Goal: Task Accomplishment & Management: Complete application form

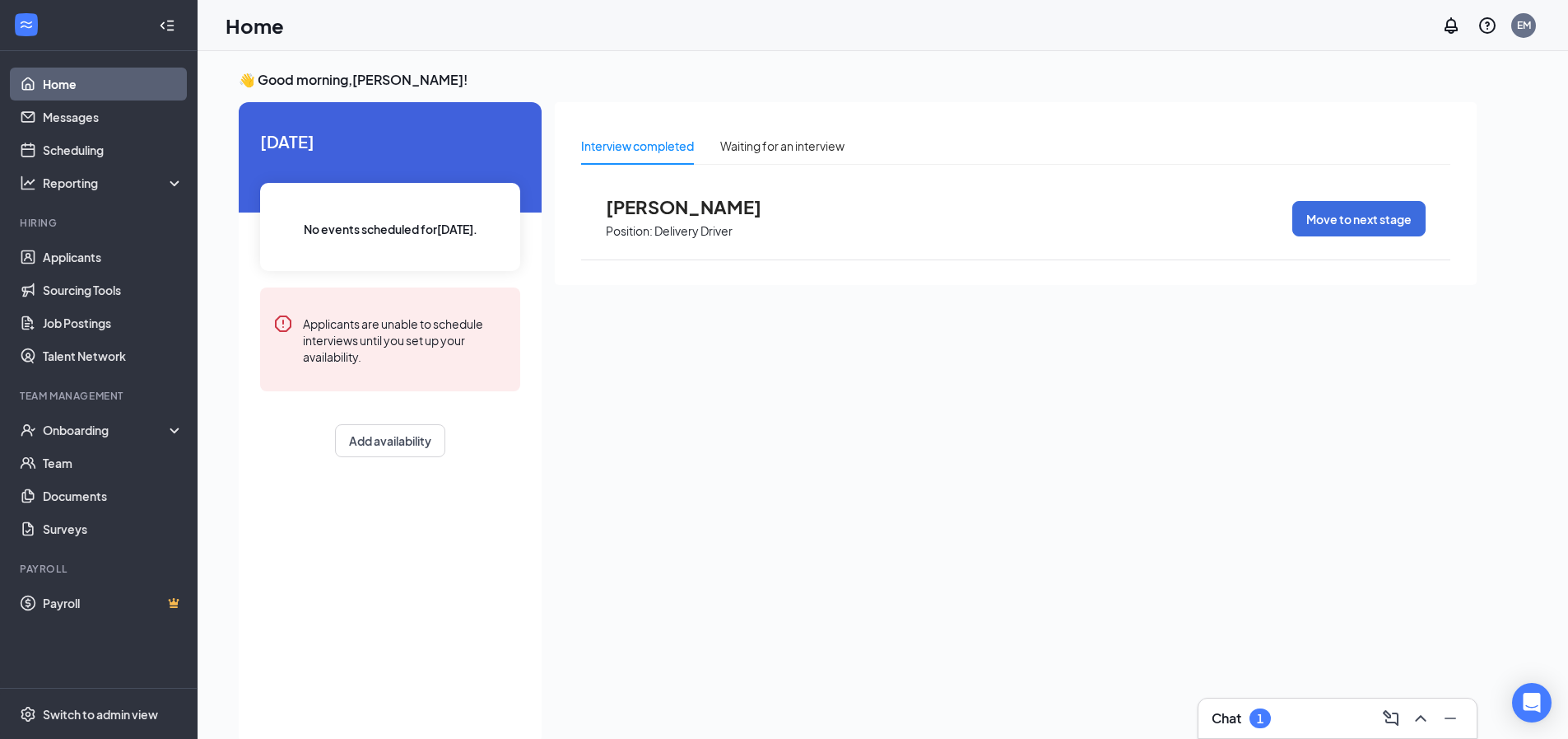
click at [1269, 722] on div "1" at bounding box center [1260, 718] width 22 height 20
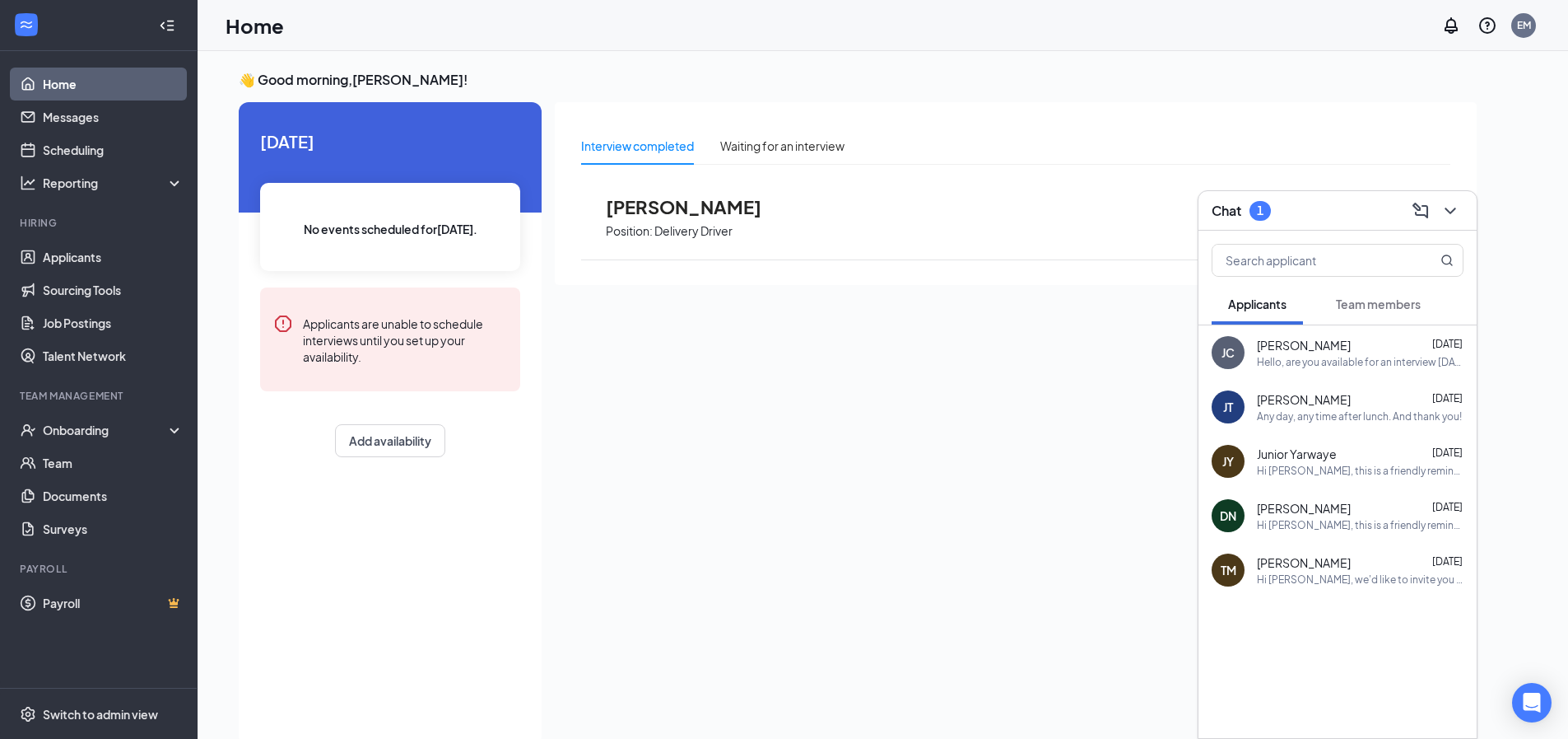
click at [1360, 301] on span "Team members" at bounding box center [1378, 304] width 84 height 15
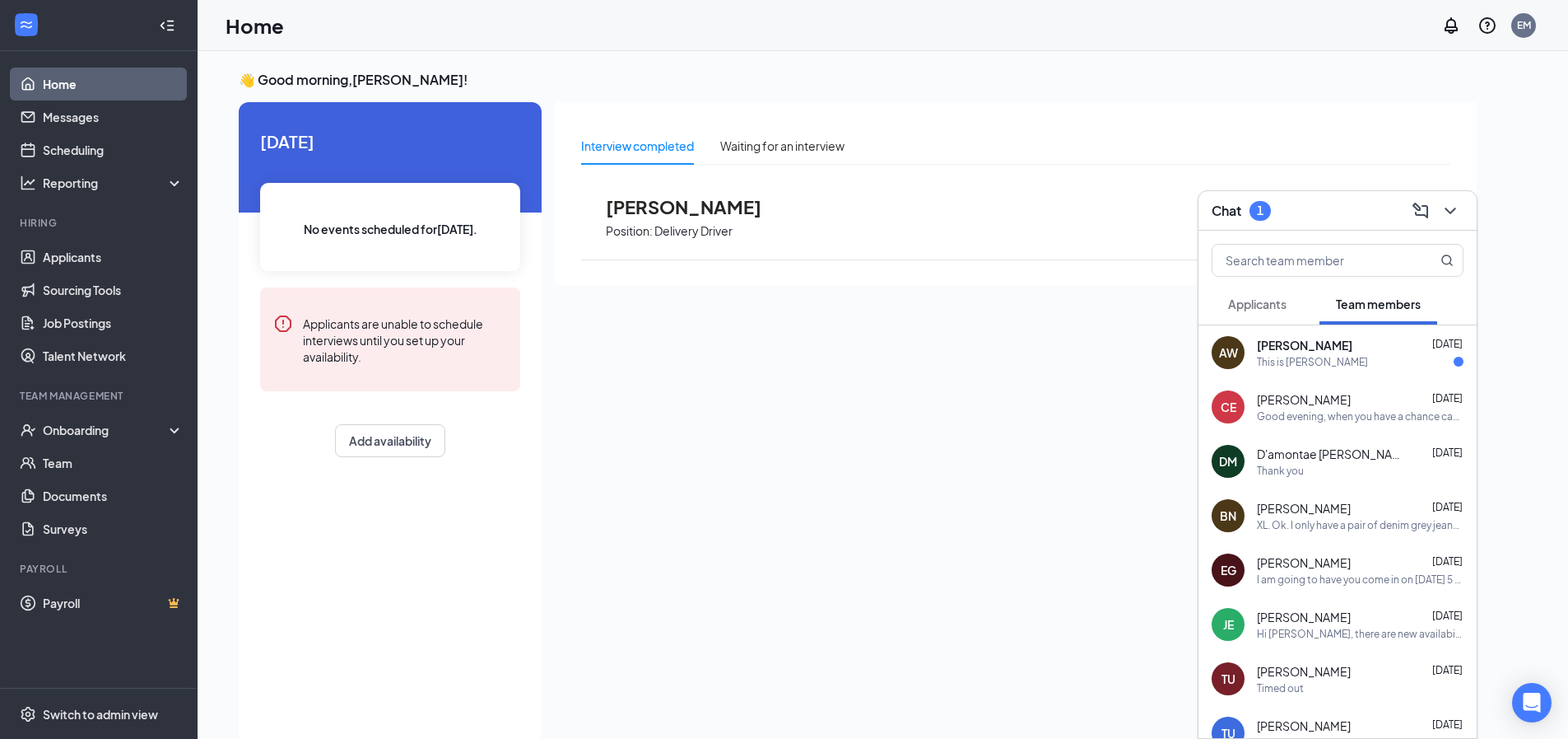
click at [1299, 358] on div "This is Austin" at bounding box center [1312, 362] width 111 height 14
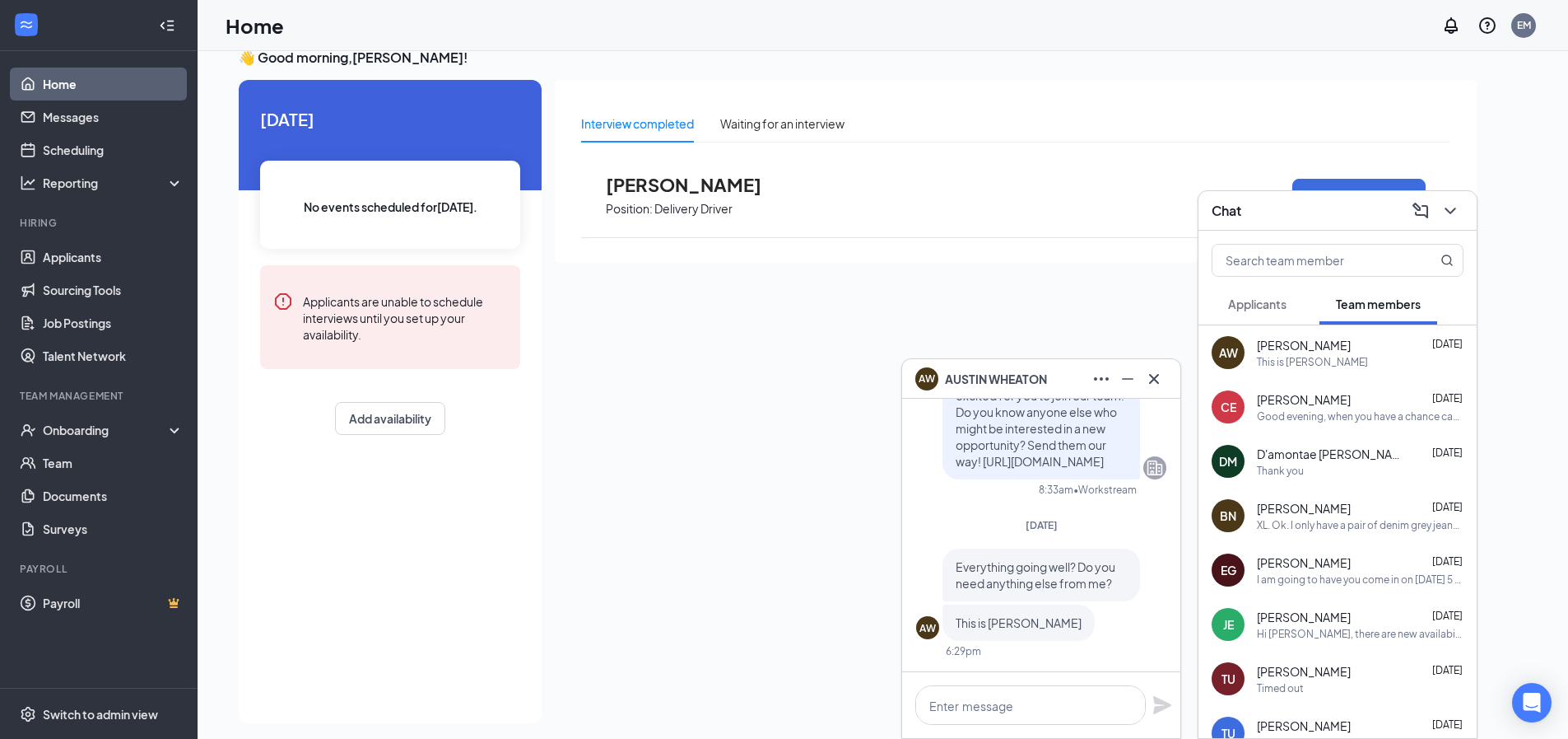
scroll to position [35, 0]
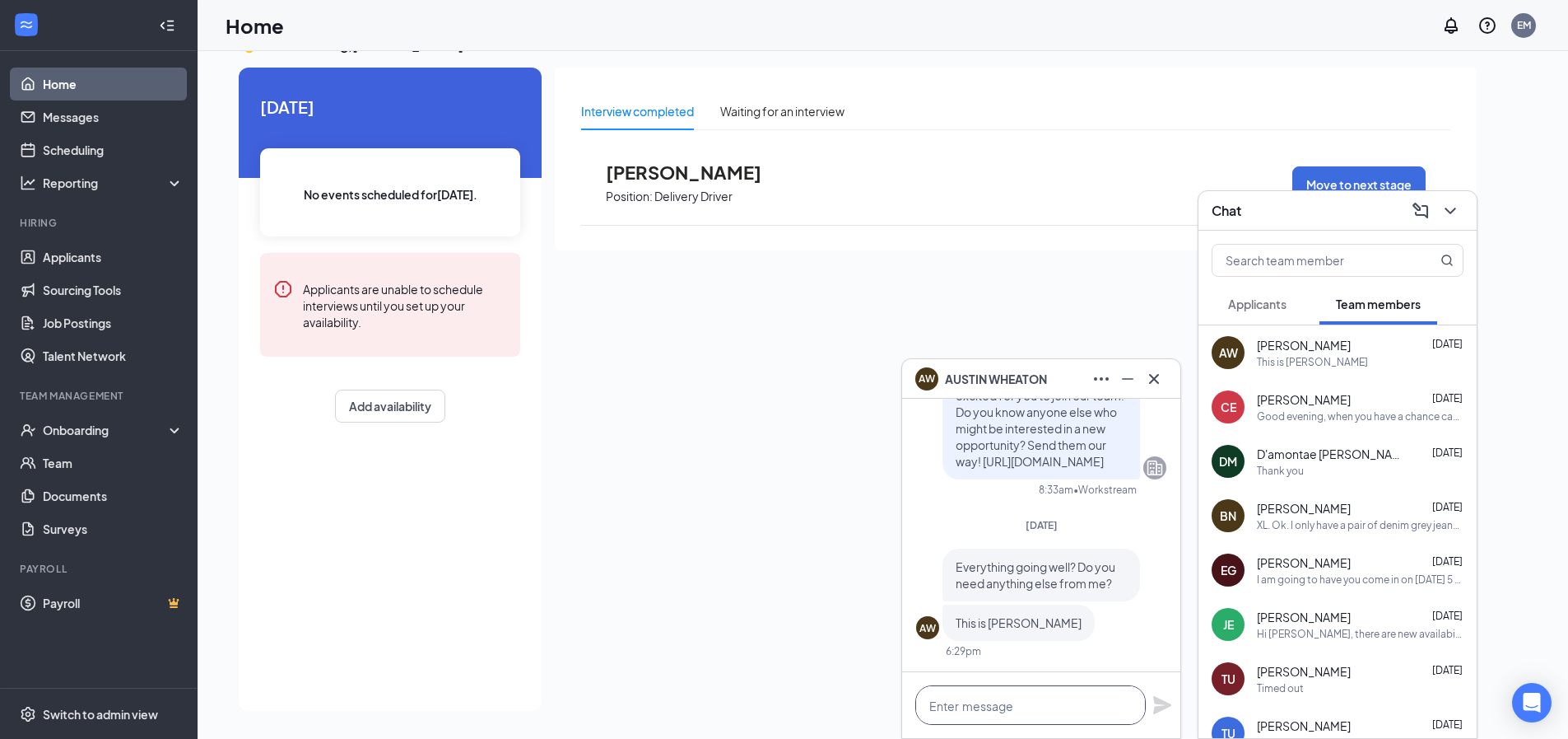
click at [974, 703] on textarea at bounding box center [1030, 705] width 231 height 40
click at [1015, 703] on textarea "Good morning. I was not in yesterday" at bounding box center [1030, 705] width 231 height 40
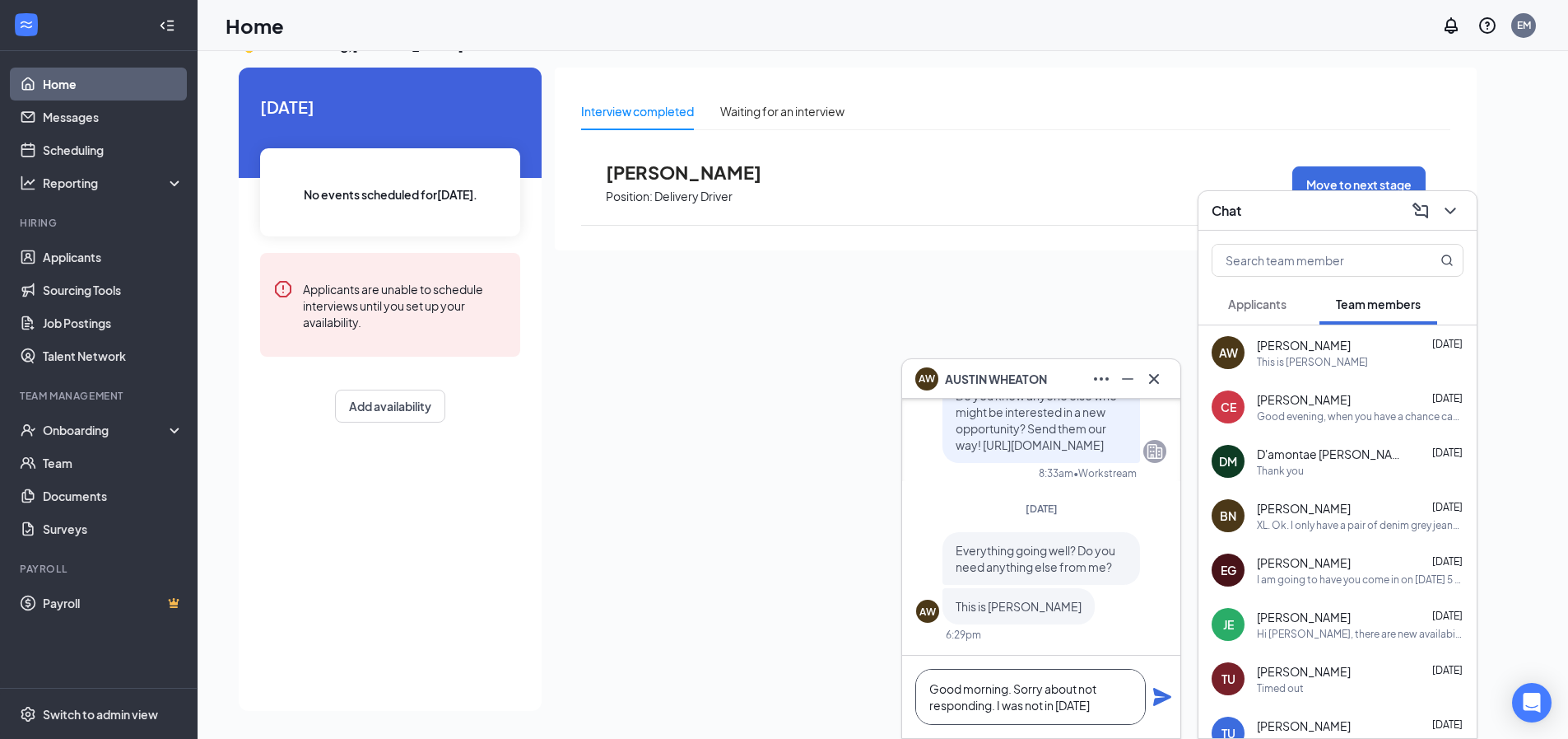
click at [1108, 717] on textarea "Good morning. Sorry about not responding. I was not in yesterday" at bounding box center [1030, 697] width 231 height 56
click at [1119, 709] on textarea "Good morning. Sorry about not responding. I was not in yesterday" at bounding box center [1030, 697] width 231 height 56
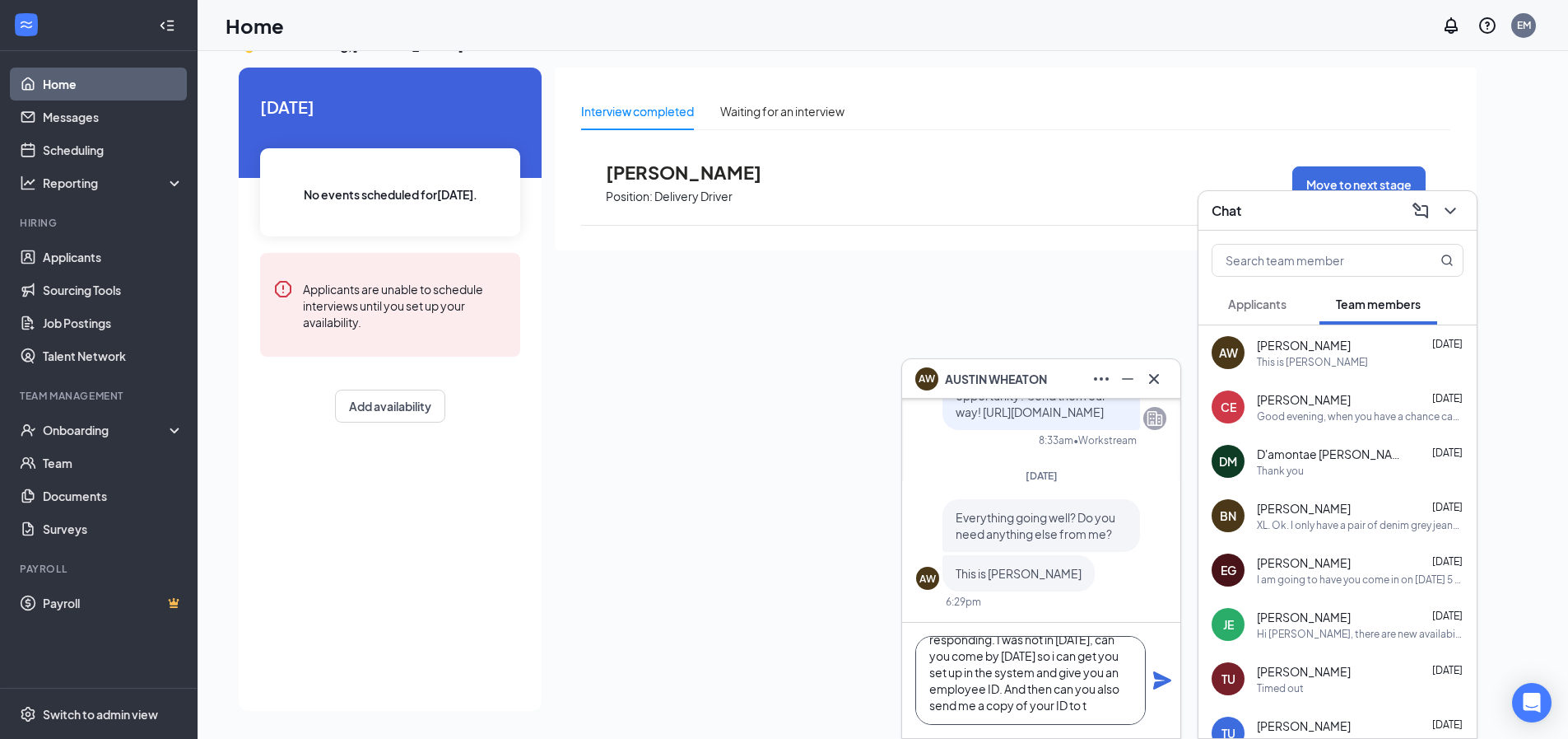
scroll to position [50, 0]
click at [965, 705] on textarea "Good morning. Sorry about not responding. I was not in yesterday, can you come …" at bounding box center [1030, 679] width 231 height 89
click at [954, 717] on textarea "Good morning. Sorry about not responding. I was not in yesterday, can you come …" at bounding box center [1030, 679] width 231 height 89
click at [1057, 709] on textarea "Good morning. Sorry about not responding. I was not in yesterday, can you come …" at bounding box center [1030, 679] width 231 height 89
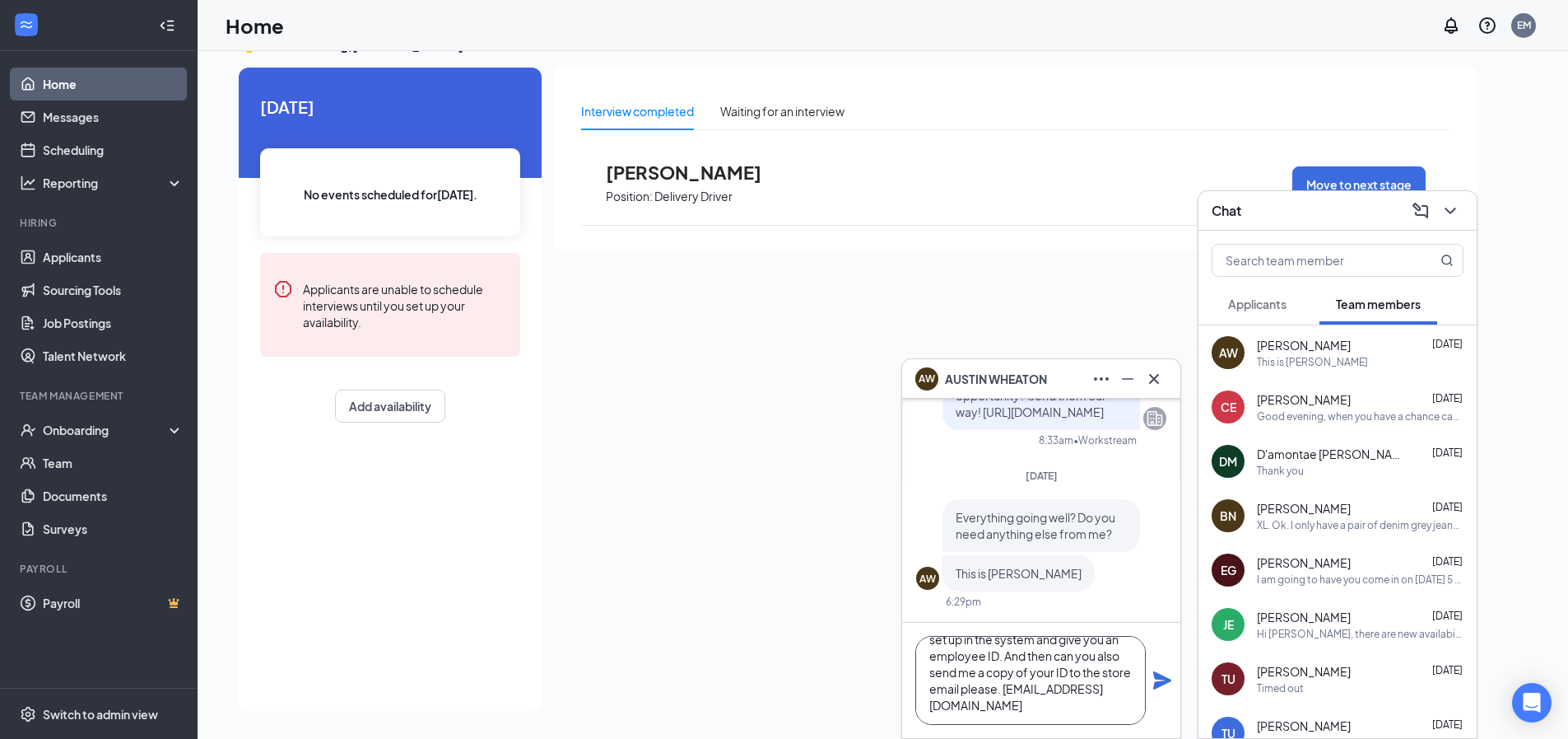
type textarea "Good morning. Sorry about not responding. I was not in yesterday, can you come …"
click at [1165, 684] on icon "Plane" at bounding box center [1162, 680] width 20 height 20
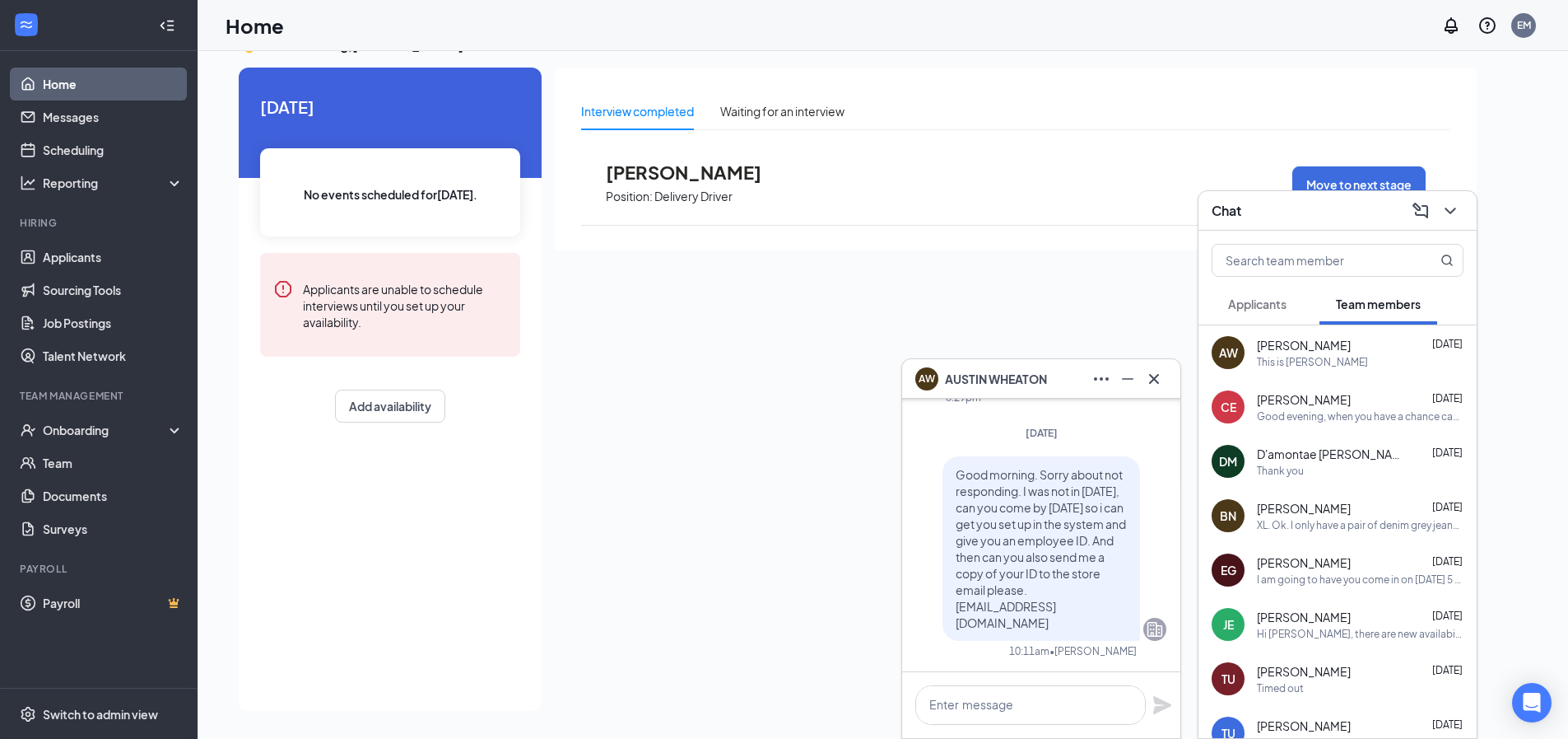
scroll to position [0, 0]
click at [1003, 690] on textarea at bounding box center [1030, 705] width 231 height 40
type textarea "T"
type textarea "I"
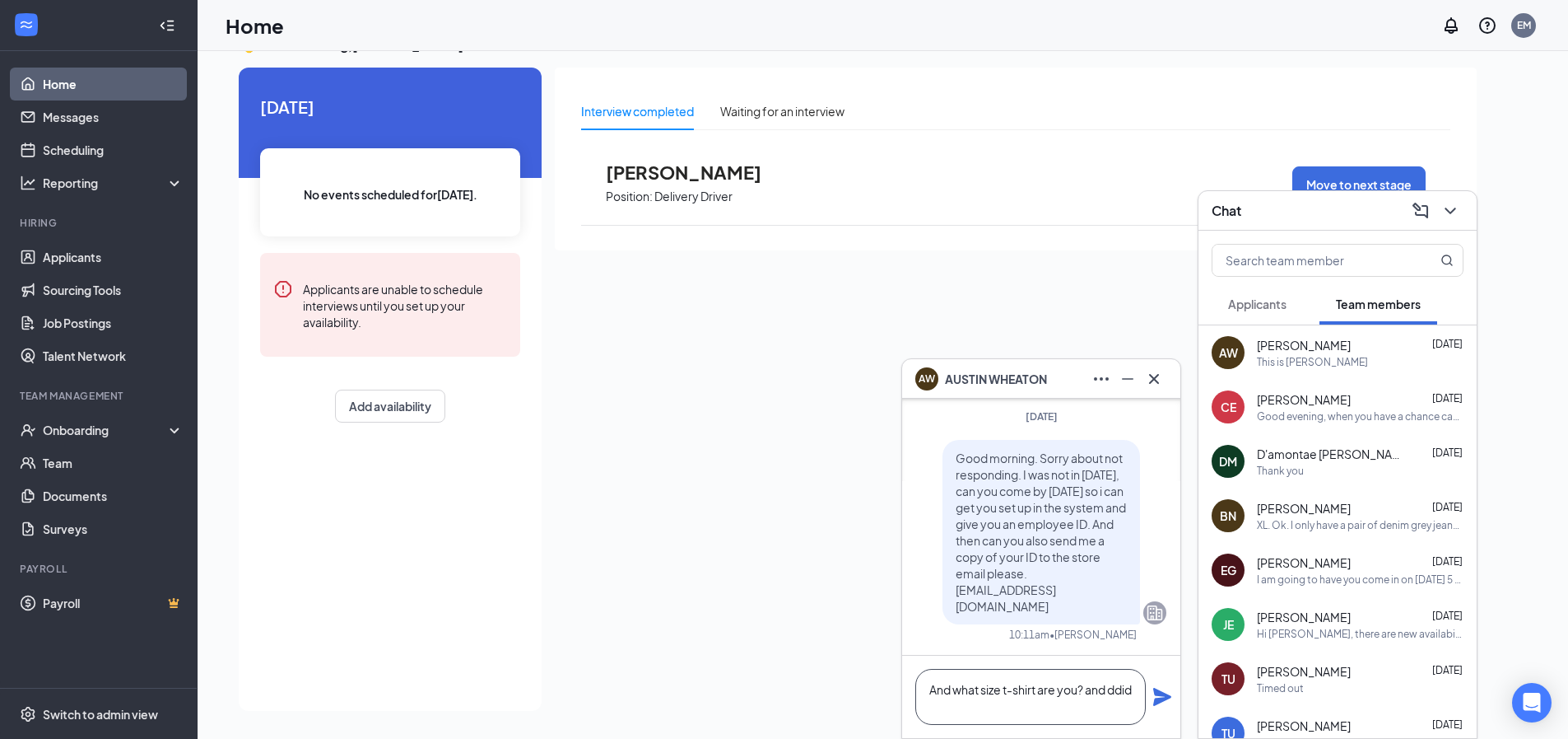
scroll to position [0, 0]
drag, startPoint x: 948, startPoint y: 684, endPoint x: 931, endPoint y: 687, distance: 17.3
click at [931, 687] on textarea "And what size t-shirt are you? and ddid" at bounding box center [1030, 697] width 231 height 56
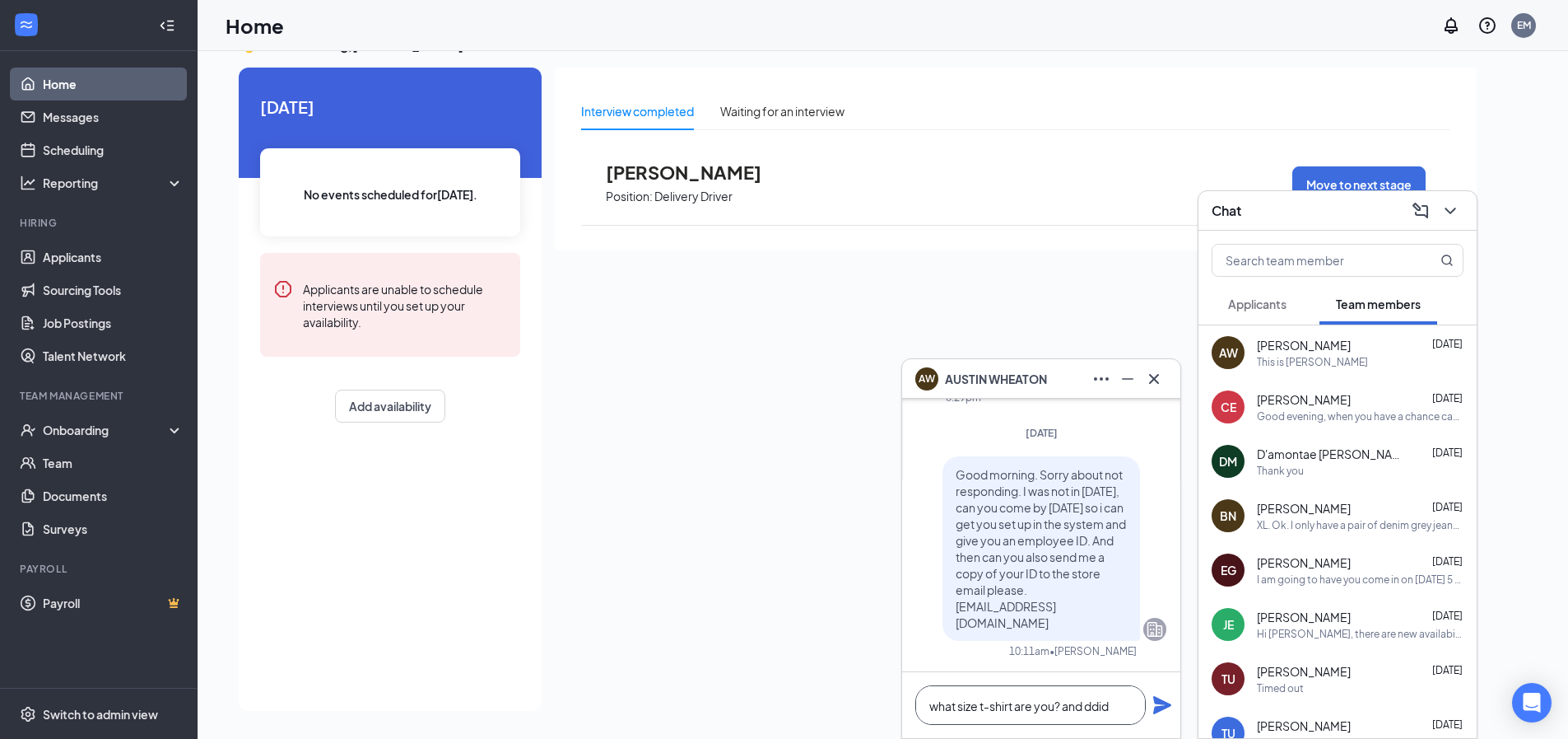
scroll to position [1, 0]
click at [1091, 707] on textarea "what size t-shirt are you? and ddid" at bounding box center [1030, 705] width 231 height 40
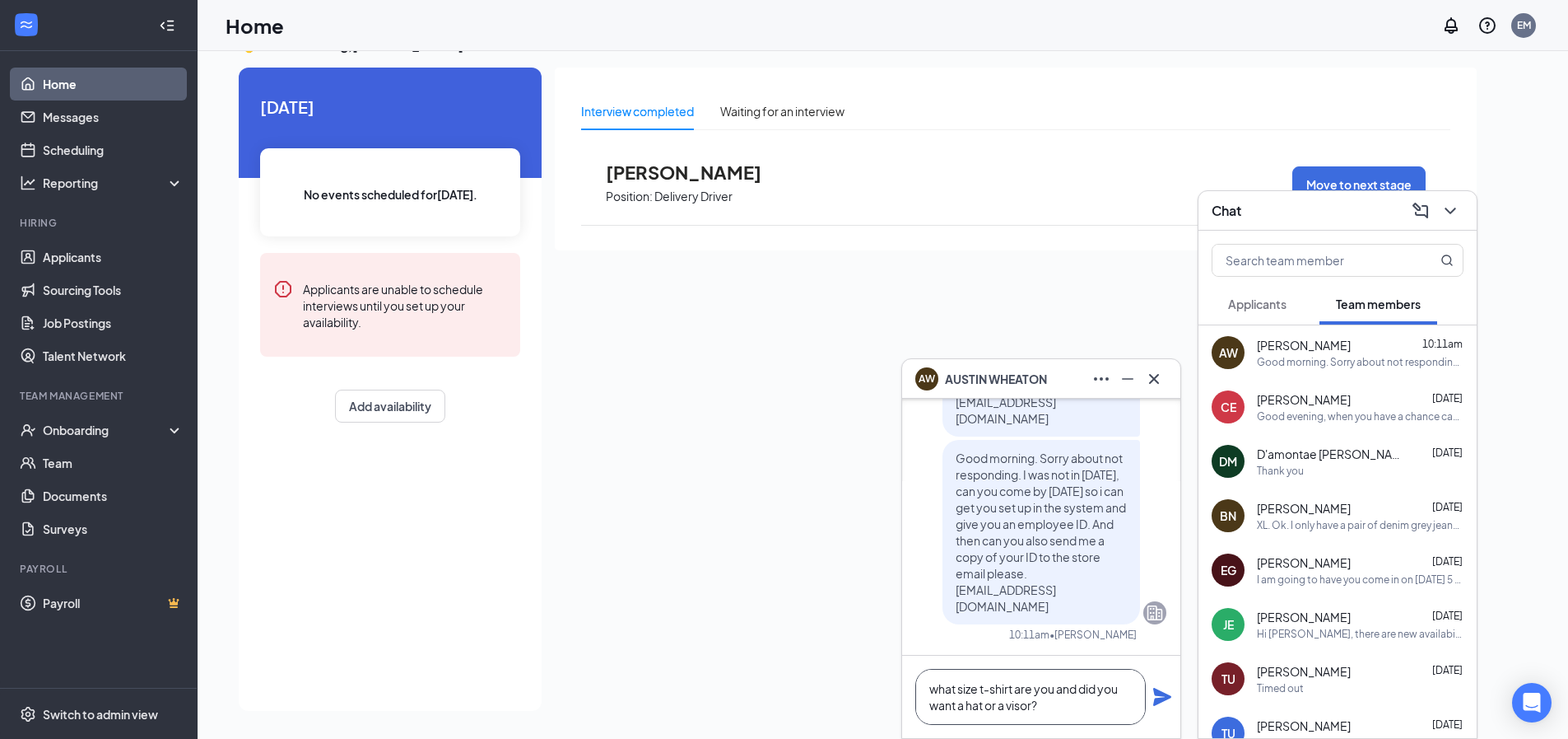
type textarea "what size t-shirt are you and did you want a hat or a visor?"
click at [1164, 701] on icon "Plane" at bounding box center [1162, 697] width 18 height 18
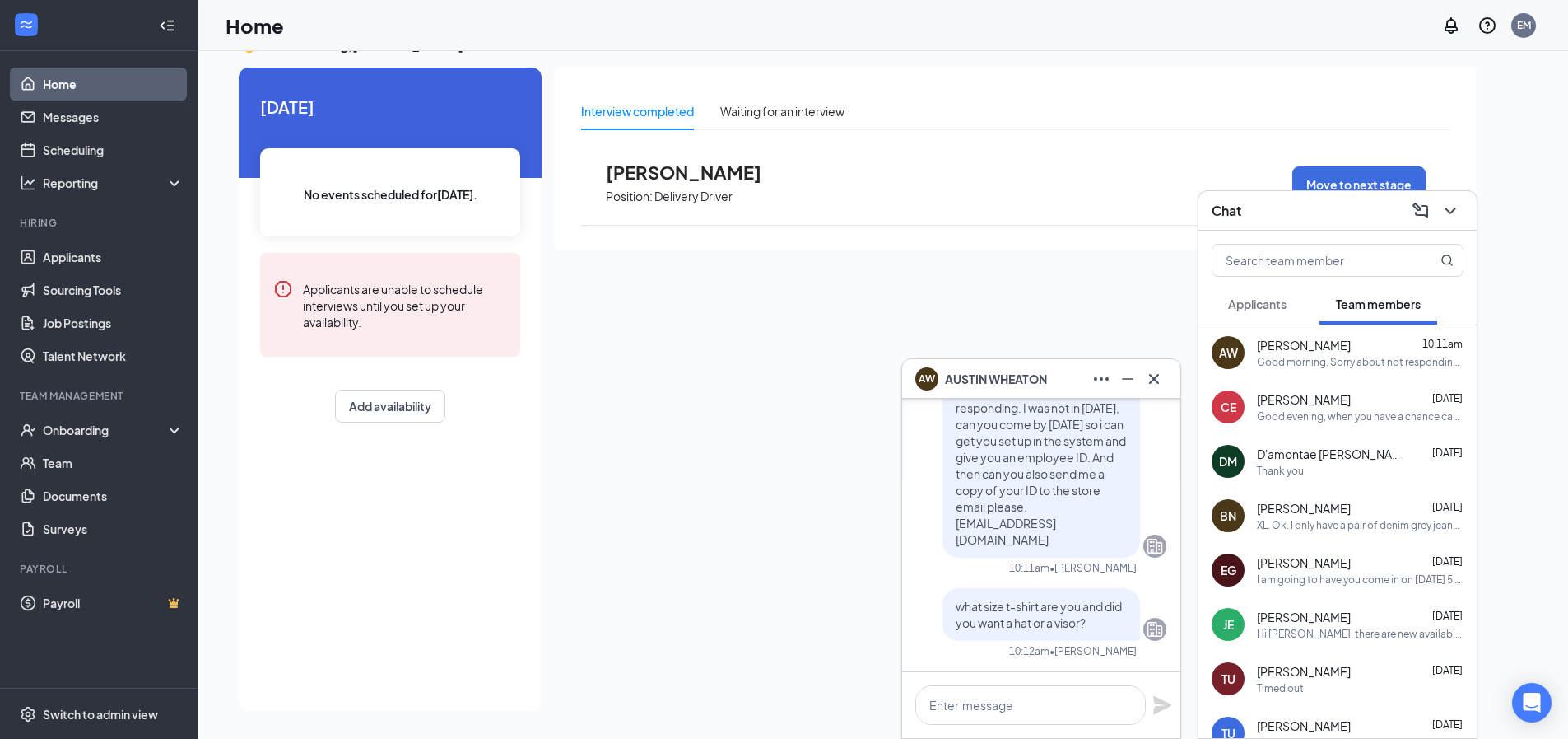
scroll to position [0, 0]
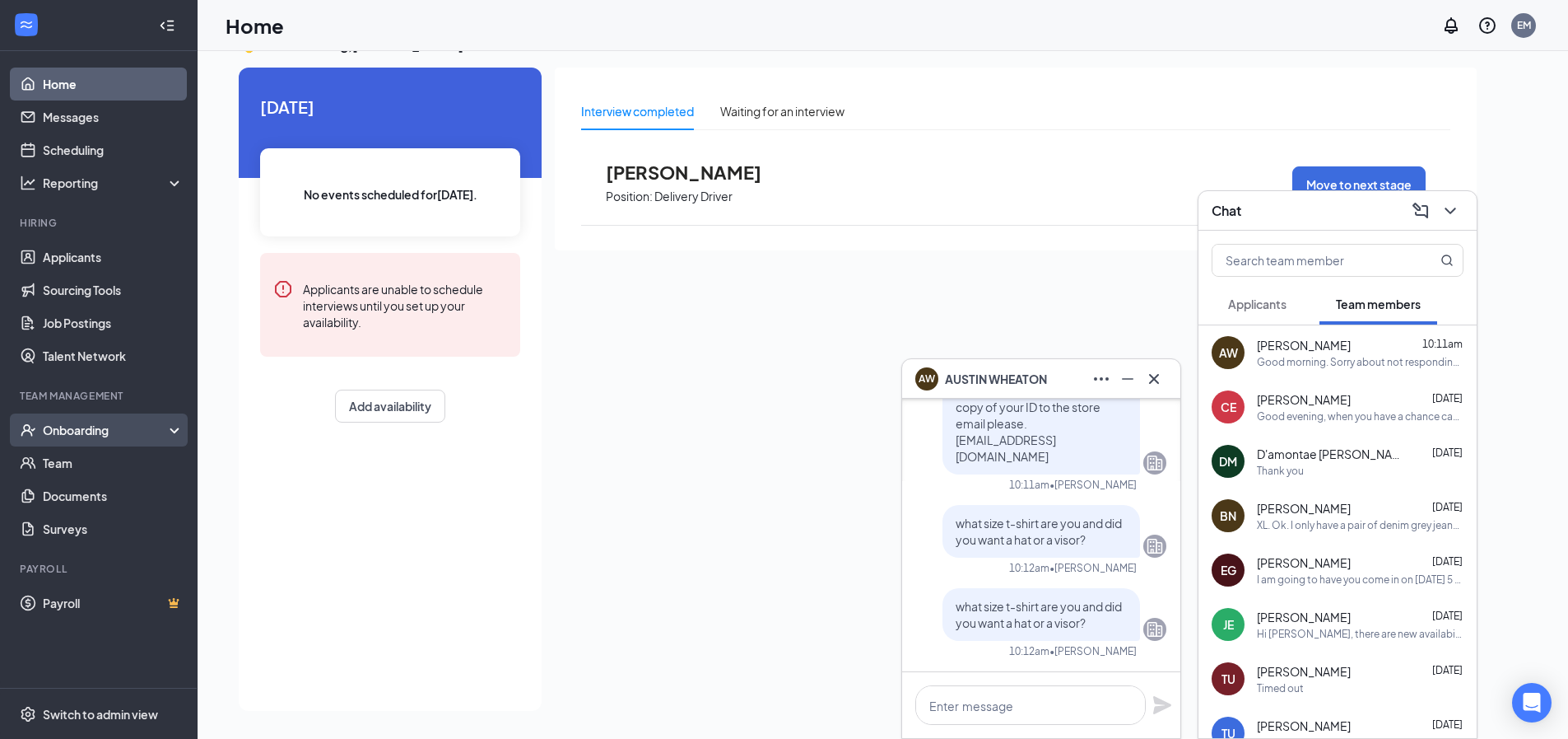
click at [98, 439] on div "Onboarding" at bounding box center [98, 430] width 198 height 33
click at [96, 458] on link "Overview" at bounding box center [113, 463] width 141 height 33
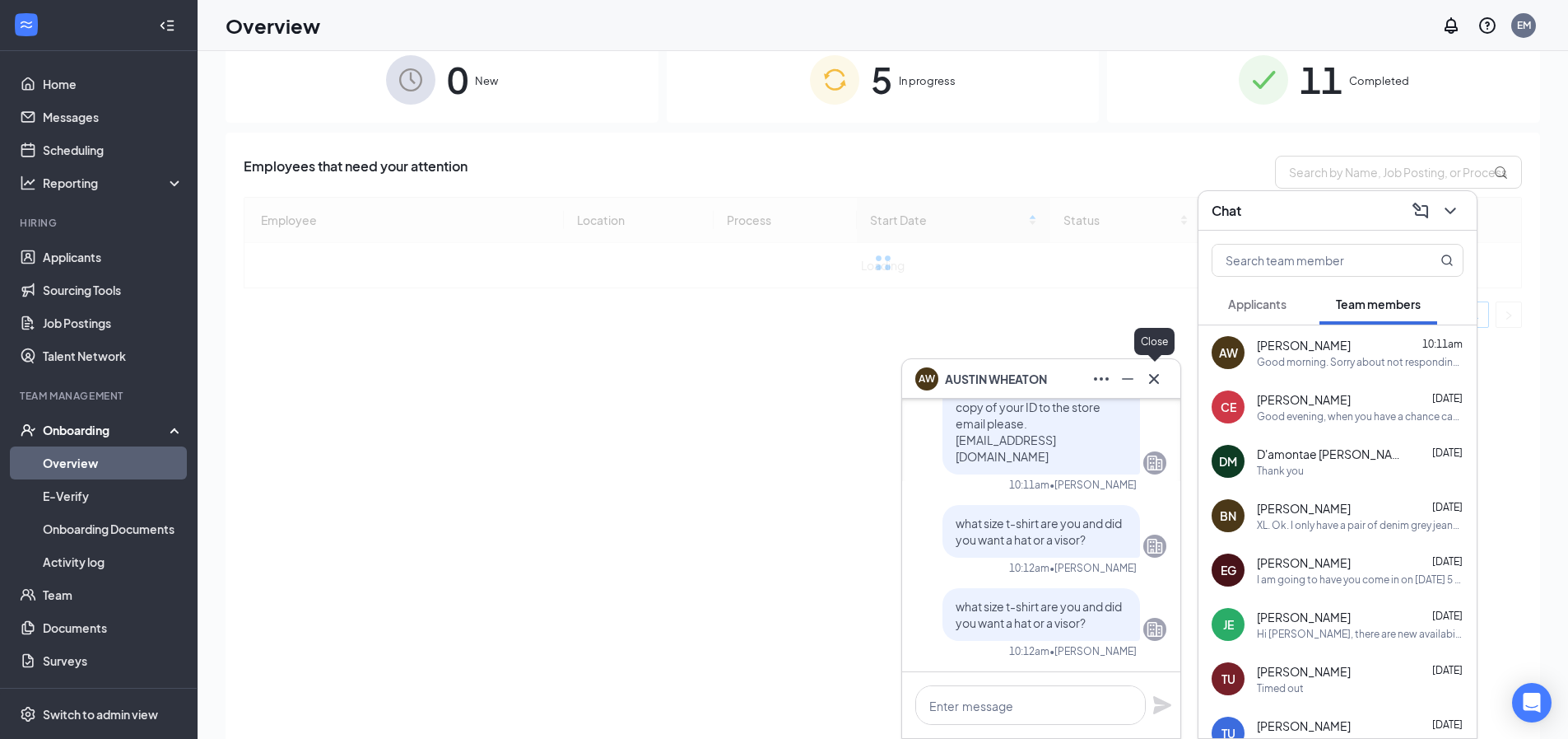
click at [1145, 372] on icon "Cross" at bounding box center [1154, 379] width 20 height 20
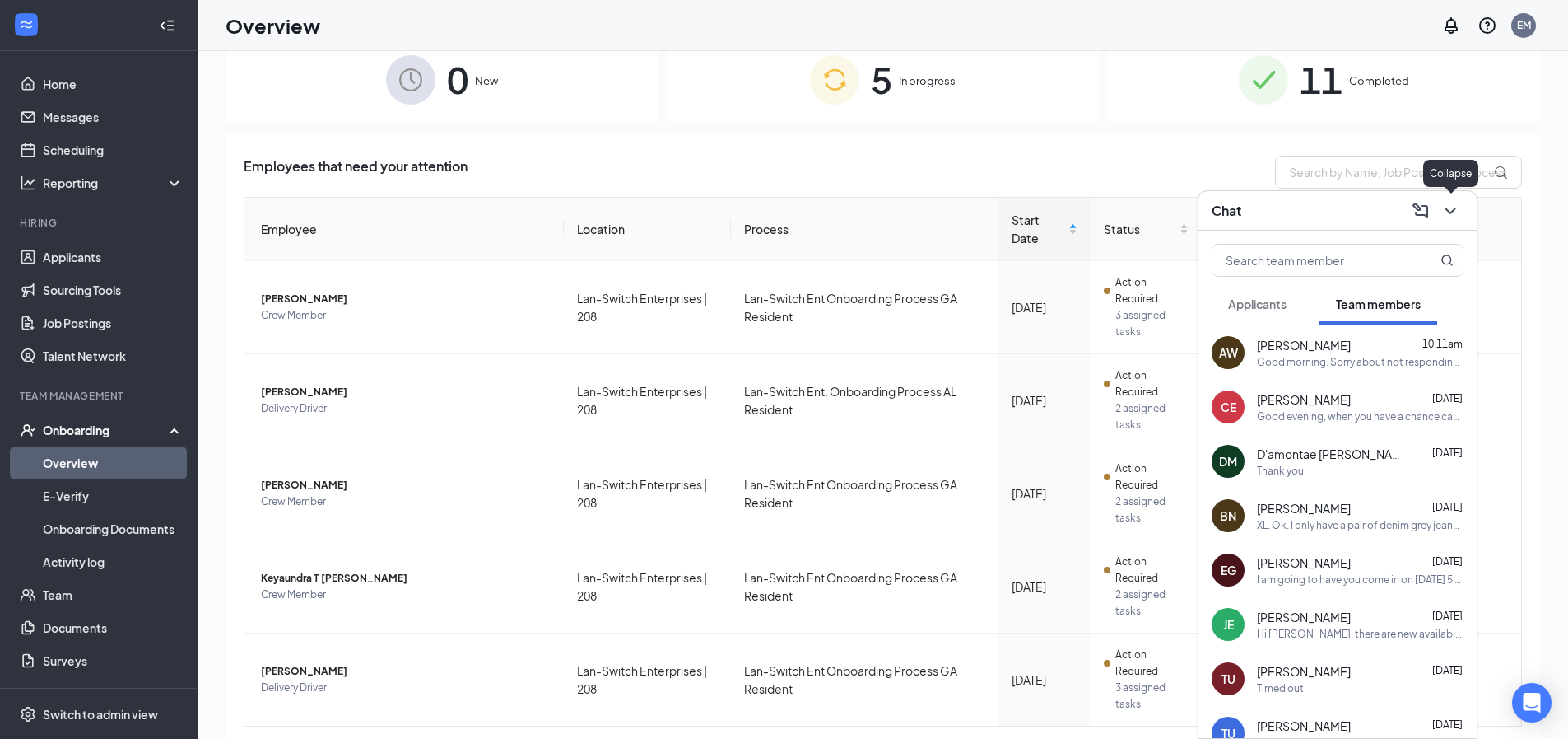
click at [1443, 219] on icon "ChevronDown" at bounding box center [1450, 211] width 20 height 20
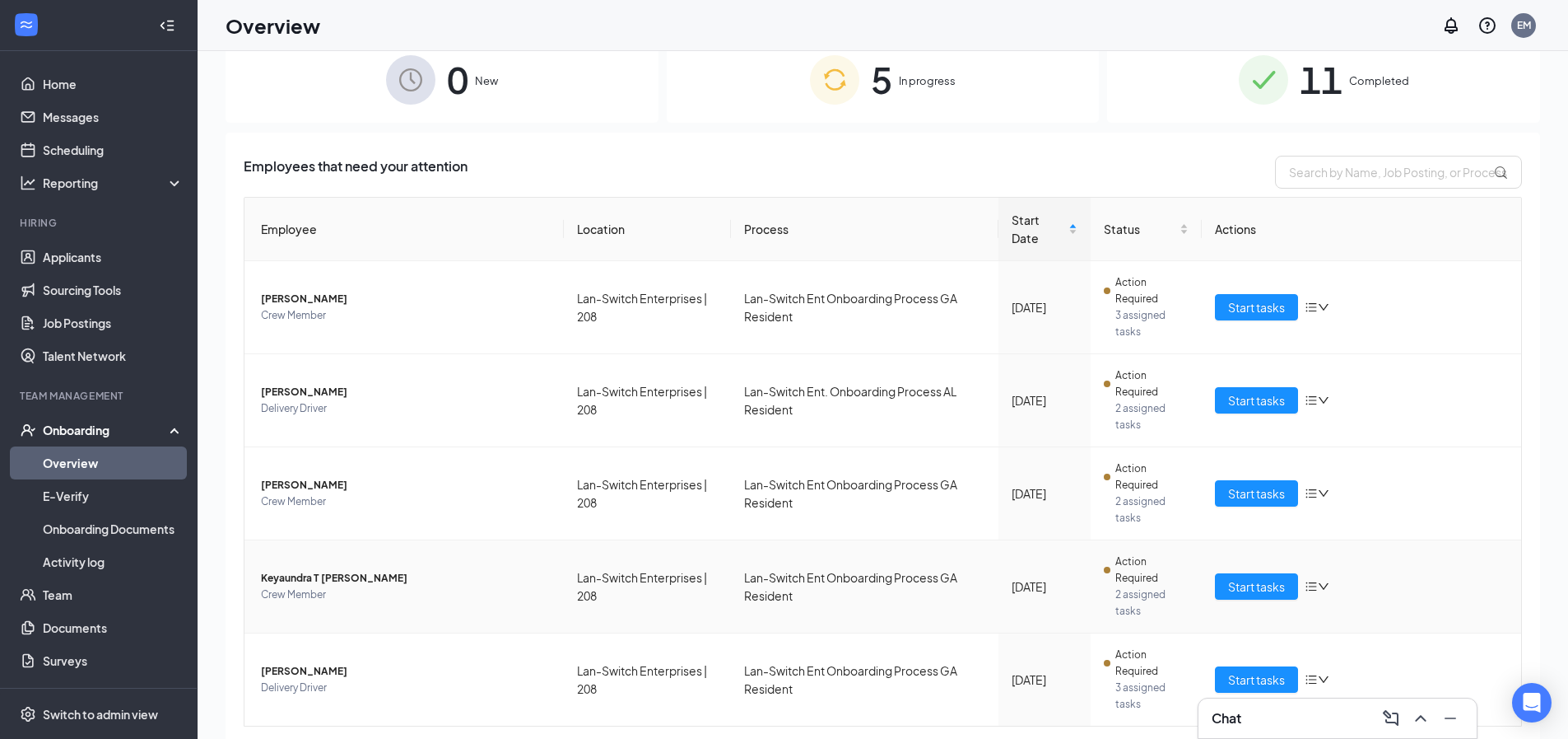
scroll to position [79, 0]
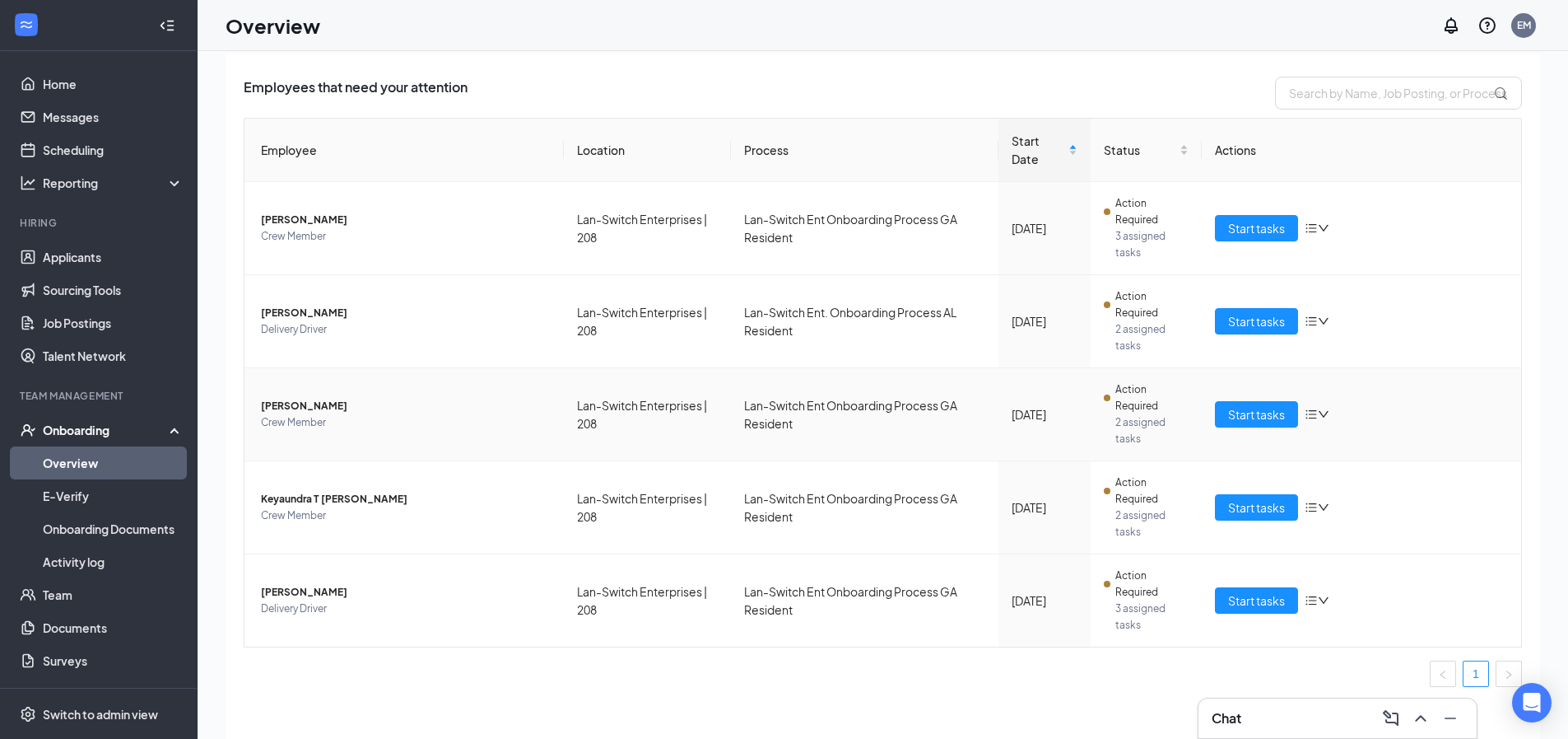
click at [1307, 417] on icon "bars" at bounding box center [1311, 415] width 13 height 13
click at [1269, 421] on span "Start tasks" at bounding box center [1256, 415] width 57 height 18
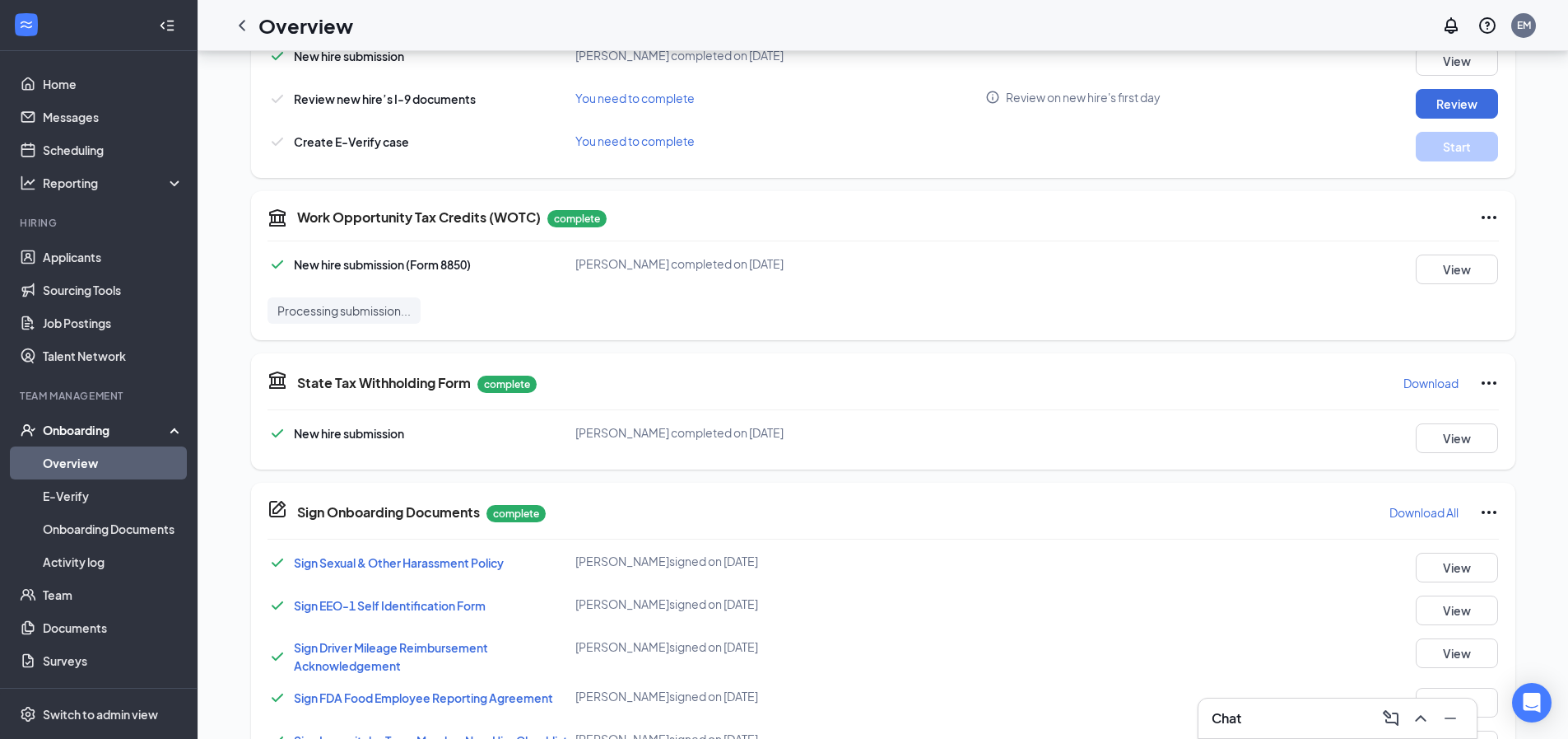
scroll to position [412, 0]
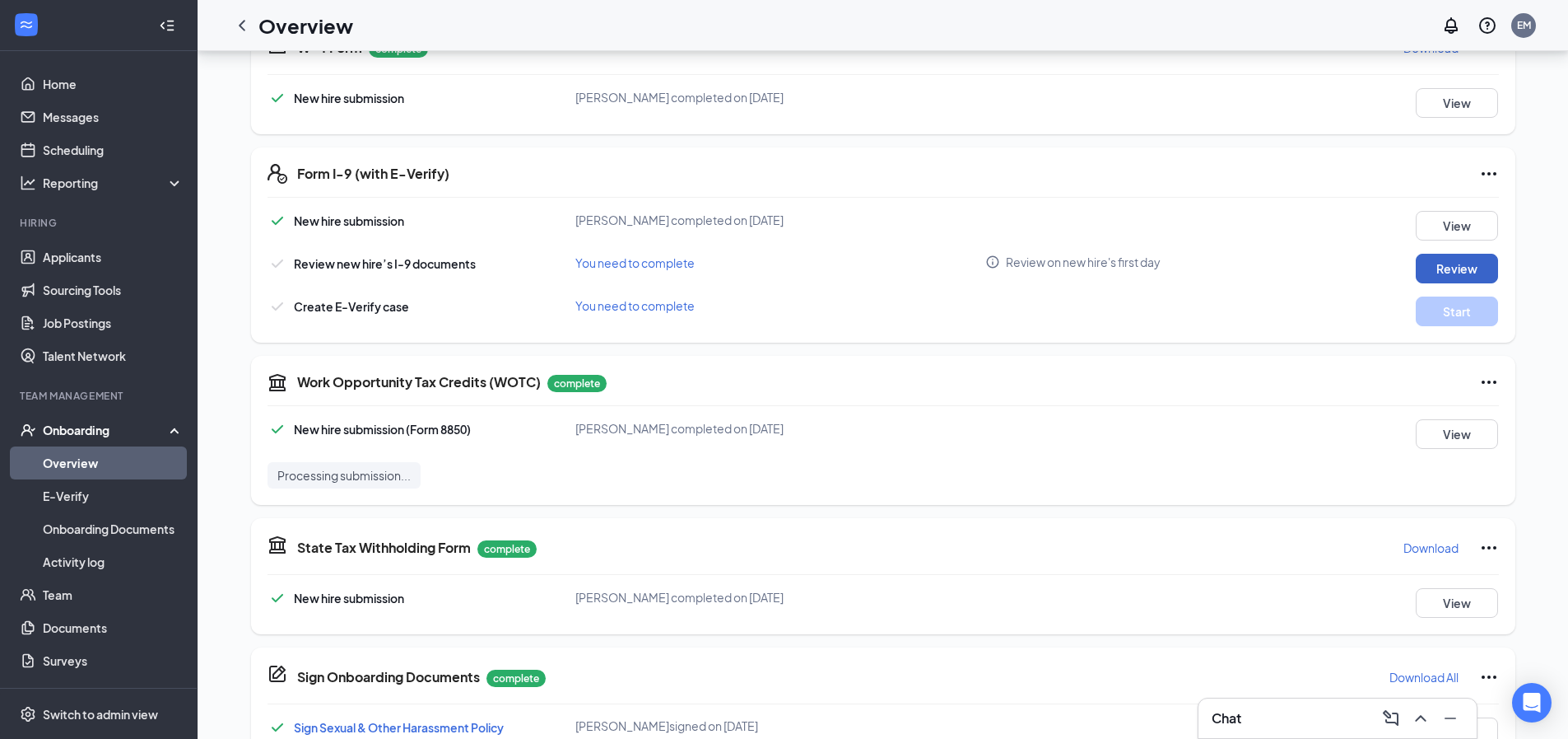
click at [1456, 263] on button "Review" at bounding box center [1457, 269] width 83 height 30
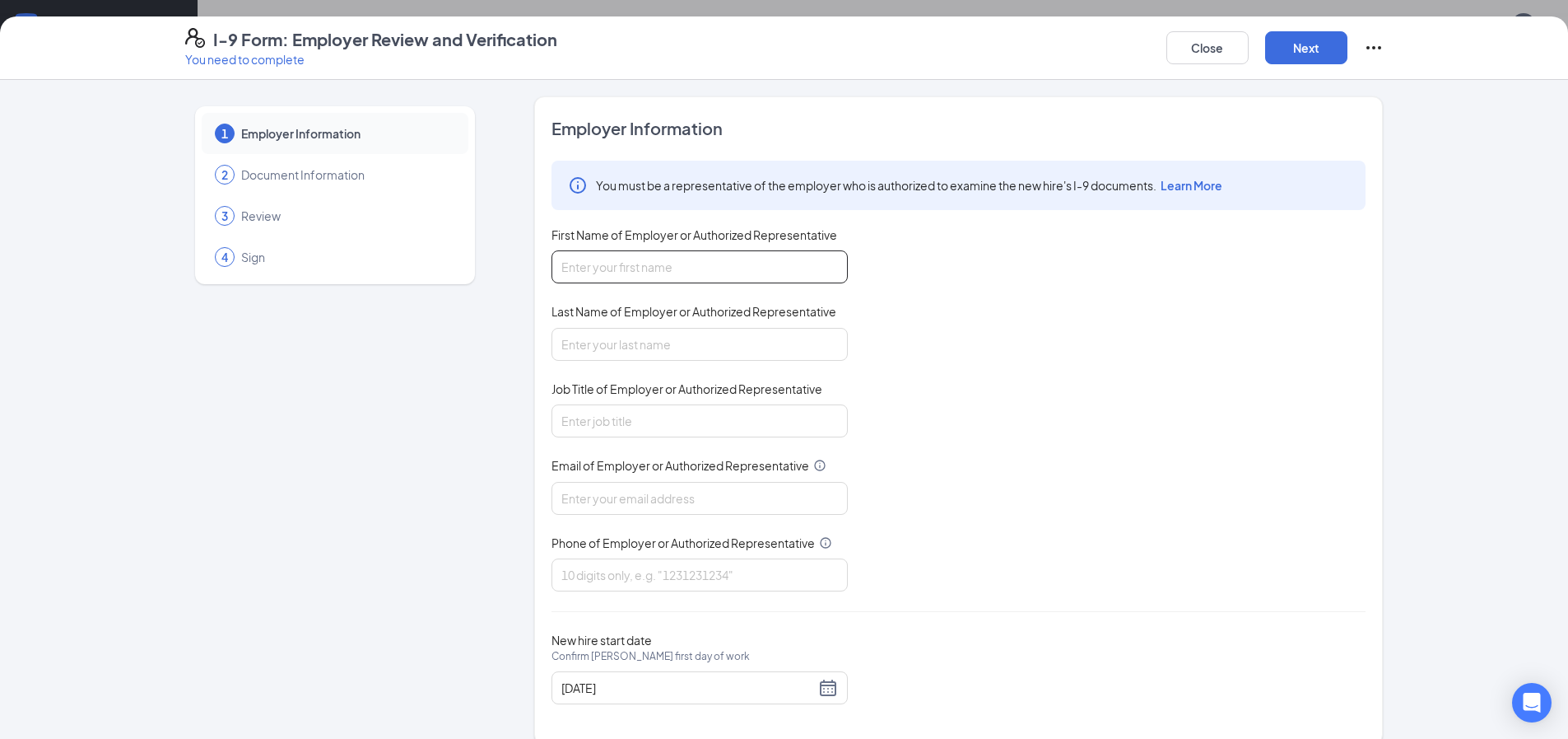
click at [705, 257] on input "First Name of Employer or Authorized Representative" at bounding box center [700, 267] width 296 height 33
type input "[PERSON_NAME]"
click at [713, 345] on input "Last Name of Employer or Authorized Representative" at bounding box center [700, 344] width 296 height 33
type input "[PERSON_NAME]"
click at [684, 413] on input "Job Title of Employer or Authorized Representative" at bounding box center [700, 421] width 296 height 33
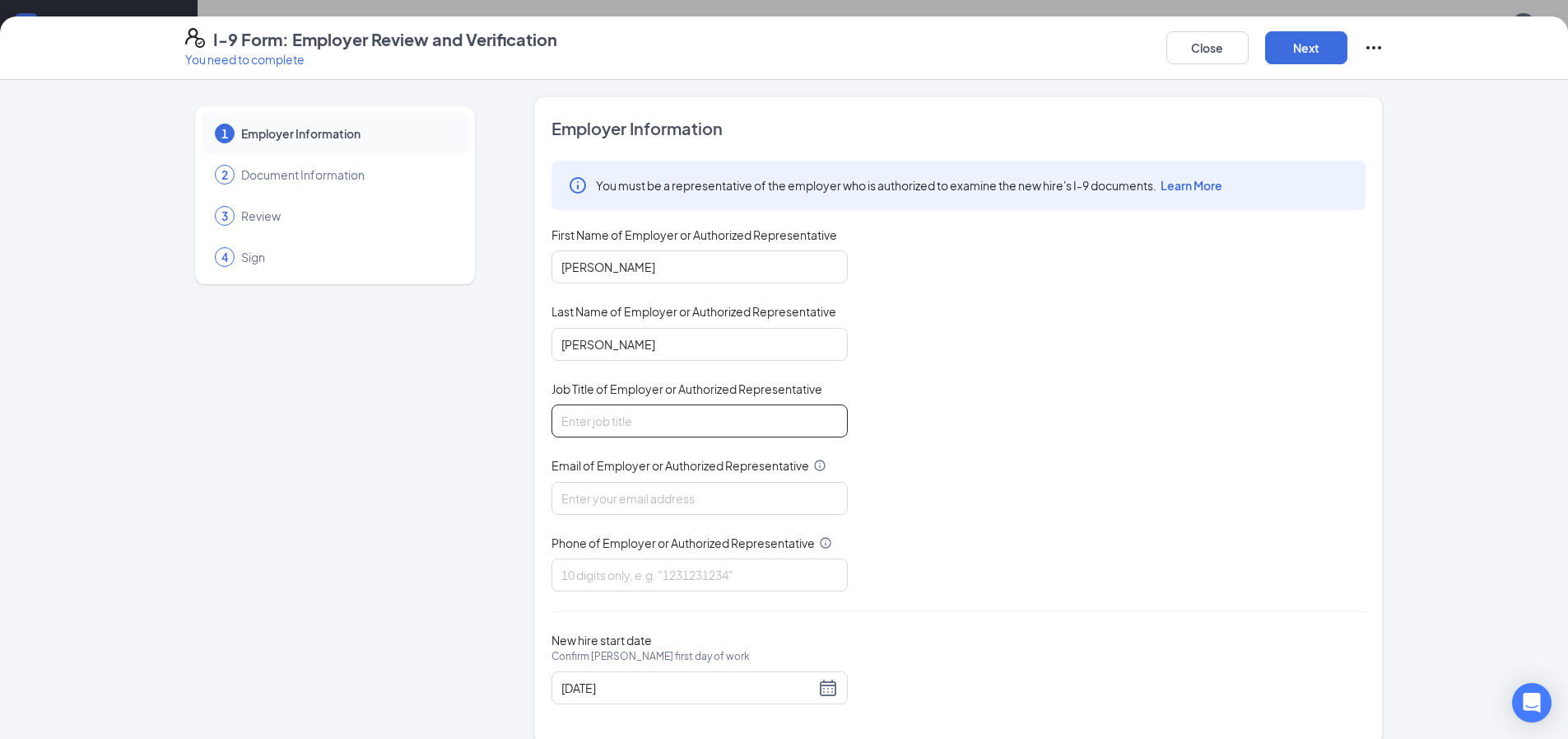
type input "General Manager"
click at [686, 491] on input "Email of Employer or Authorized Representative" at bounding box center [700, 498] width 296 height 33
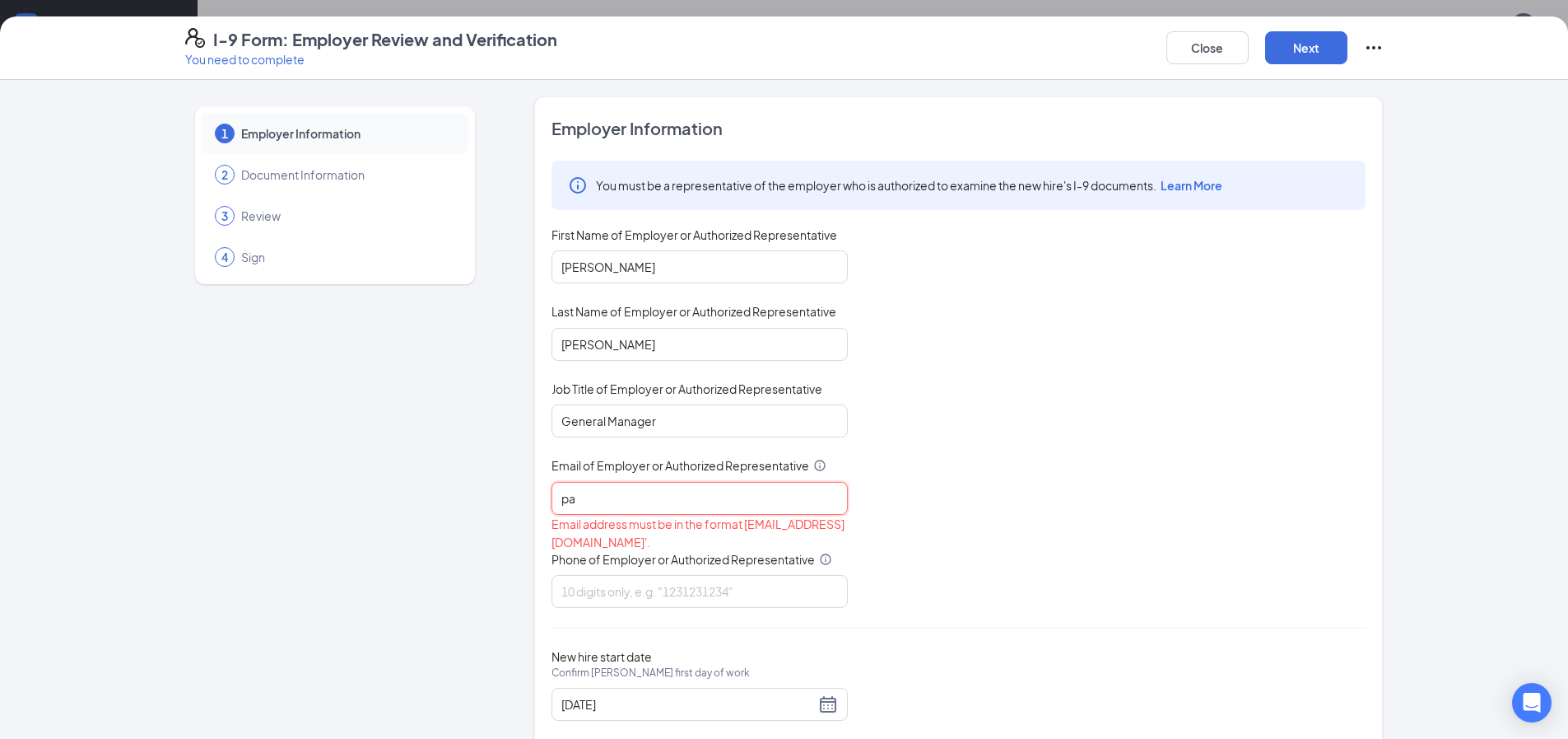
type input "[EMAIL_ADDRESS][DOMAIN_NAME]"
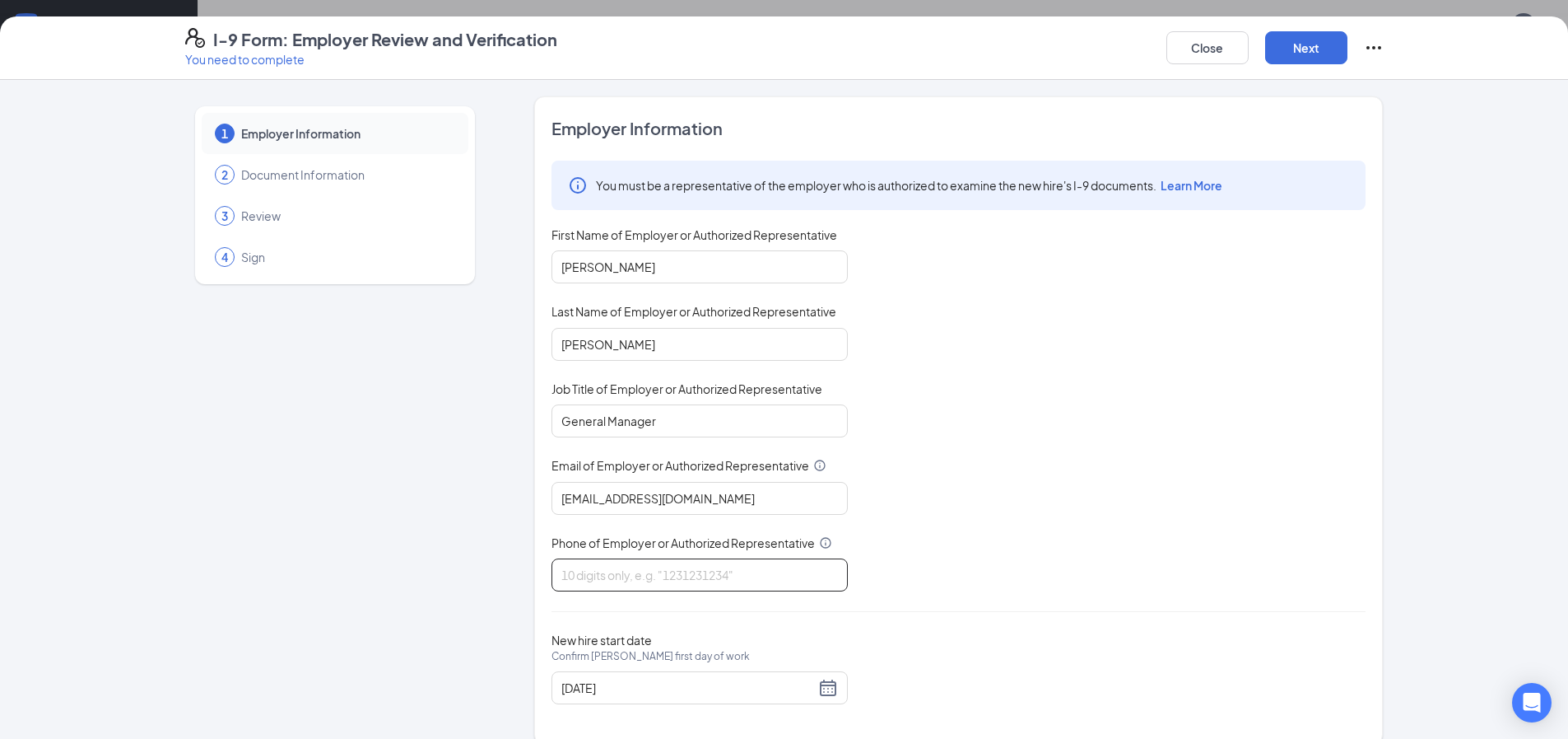
click at [709, 579] on input "Phone of Employer or Authorized Representative" at bounding box center [700, 575] width 296 height 33
type input "7066897272"
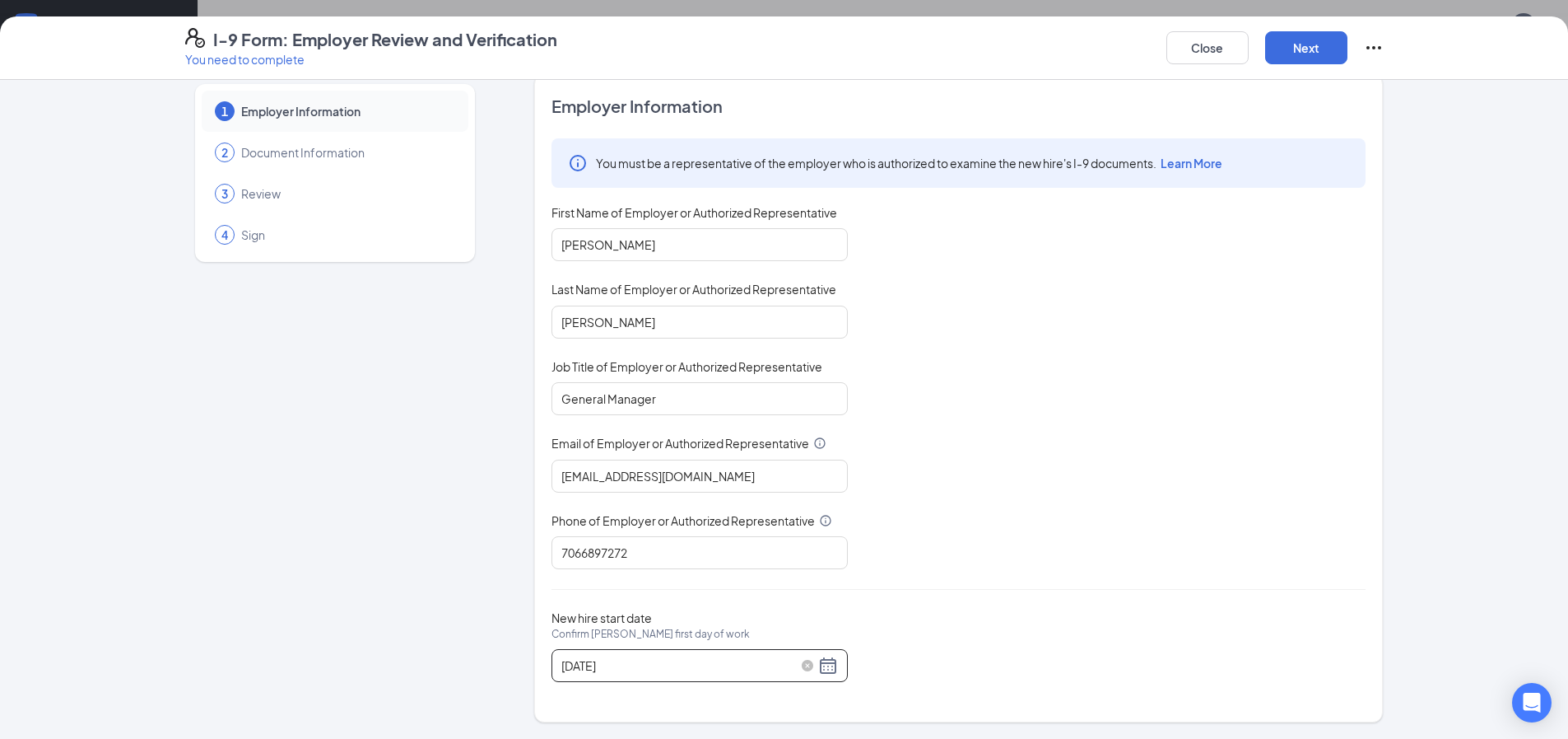
click at [828, 667] on div "08/15/2025" at bounding box center [700, 665] width 276 height 20
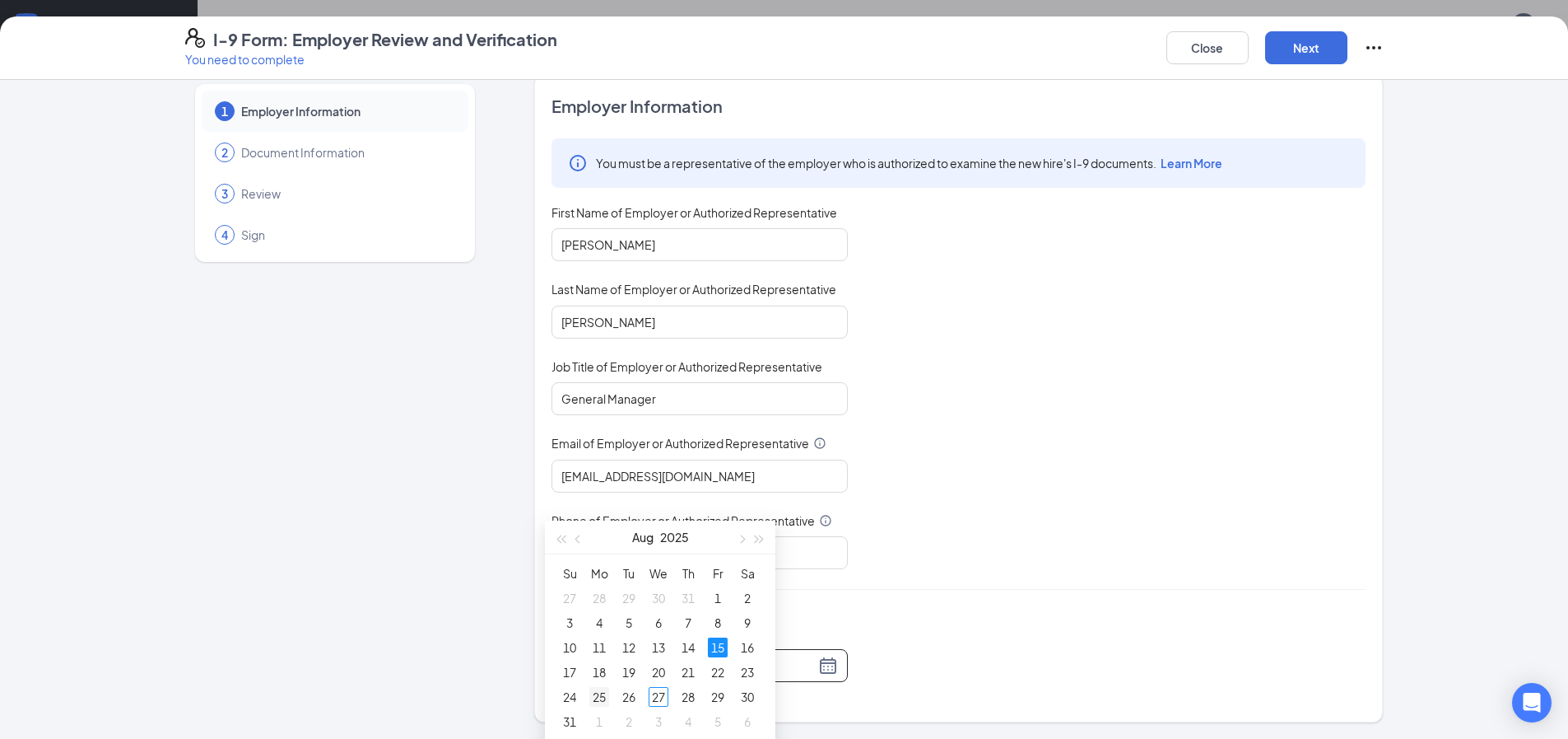
type input "08/25/2025"
click at [603, 697] on div "25" at bounding box center [600, 697] width 20 height 20
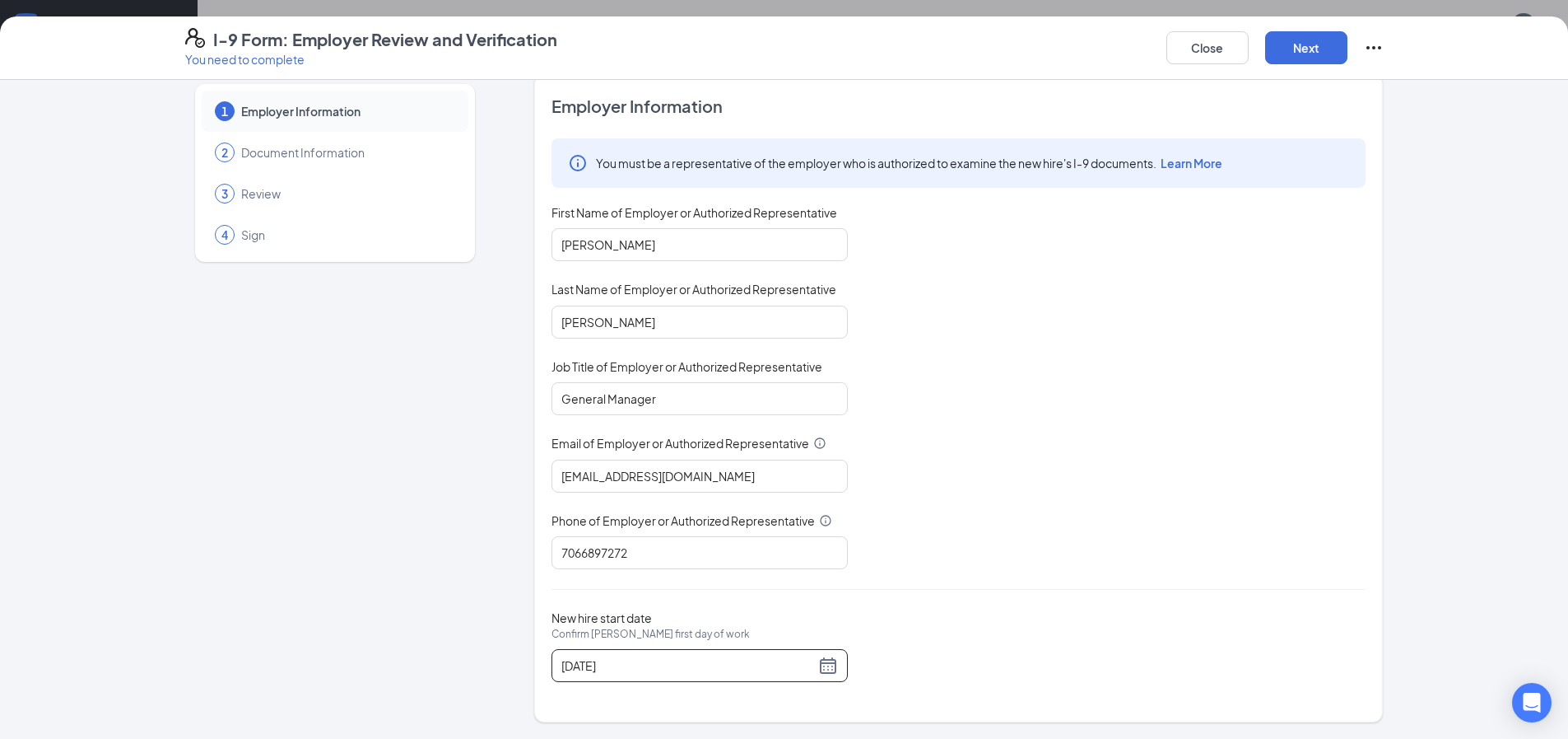
scroll to position [659, 0]
click at [1321, 36] on button "Next" at bounding box center [1307, 48] width 83 height 33
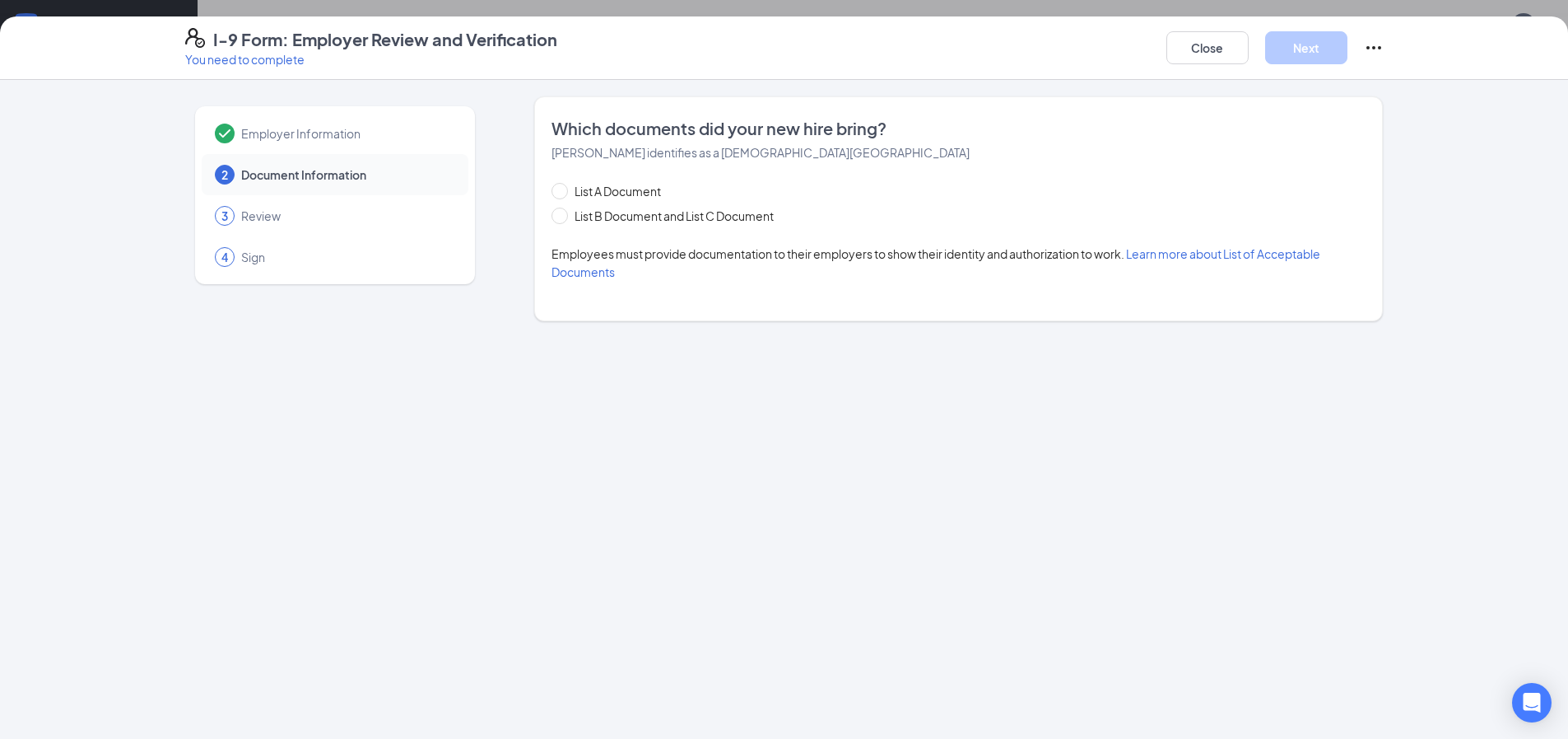
scroll to position [0, 0]
click at [557, 216] on input "List B Document and List C Document" at bounding box center [557, 214] width 12 height 12
radio input "true"
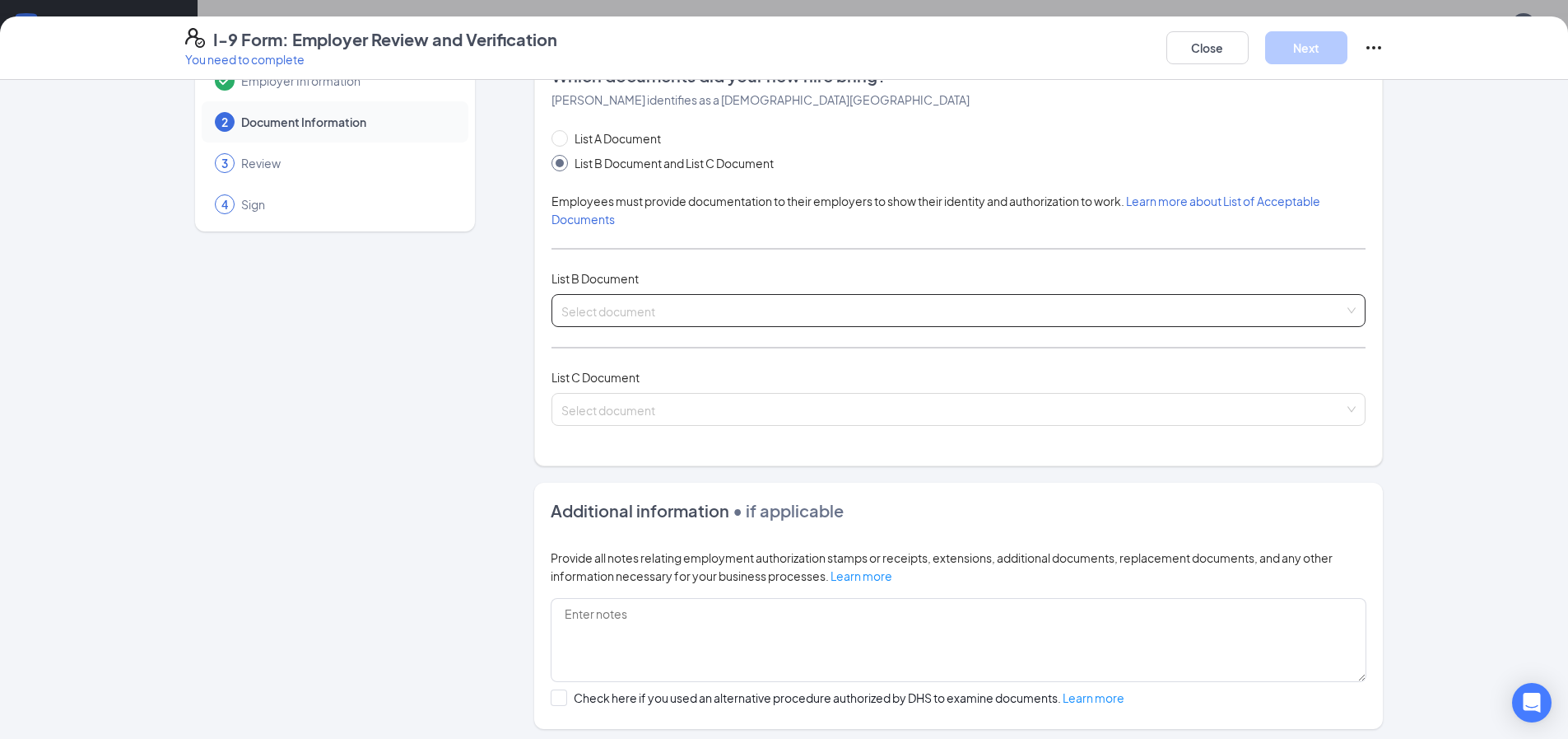
scroll to position [83, 0]
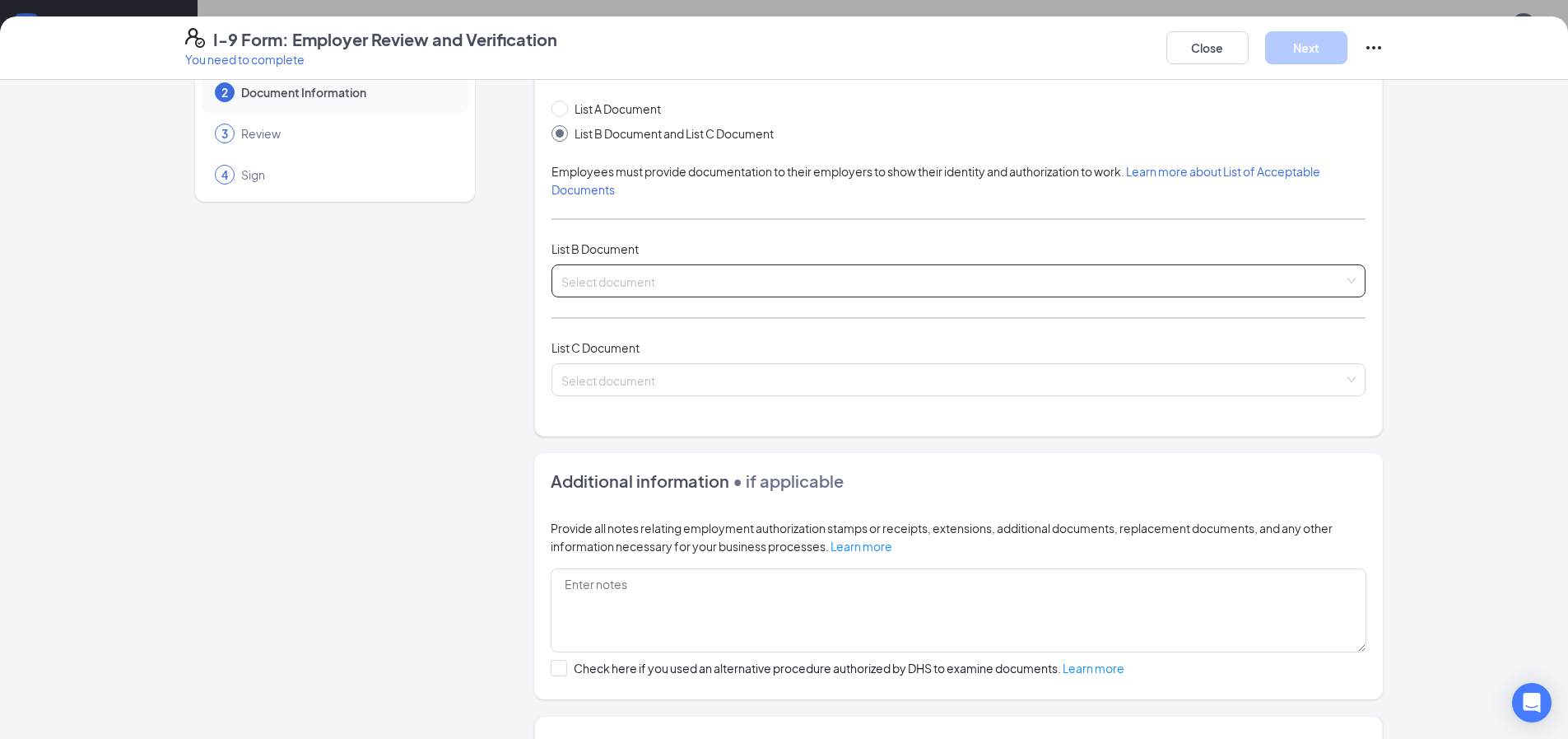
click at [562, 281] on input "search" at bounding box center [953, 277] width 782 height 25
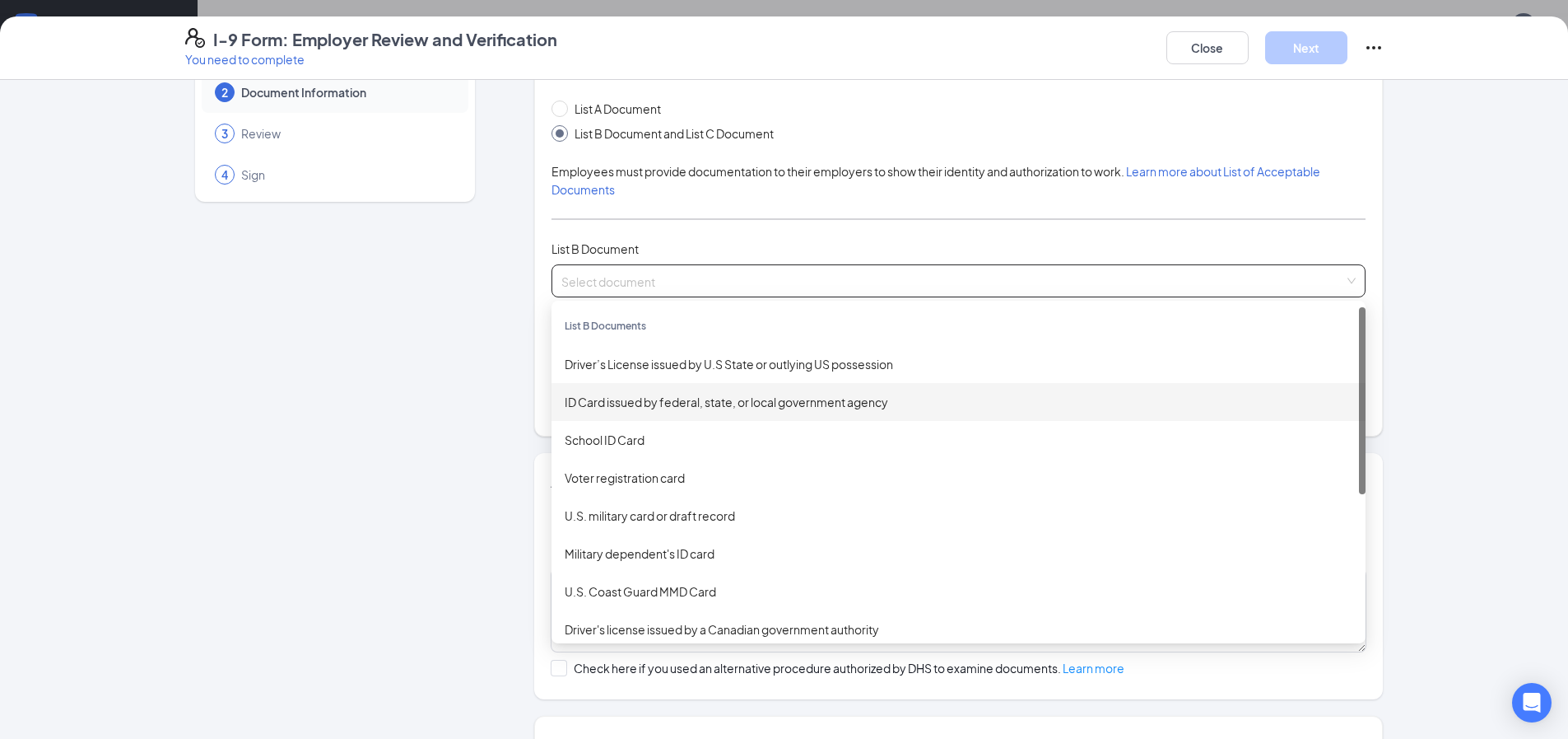
click at [595, 389] on div "ID Card issued by federal, state, or local government agency" at bounding box center [958, 402] width 814 height 38
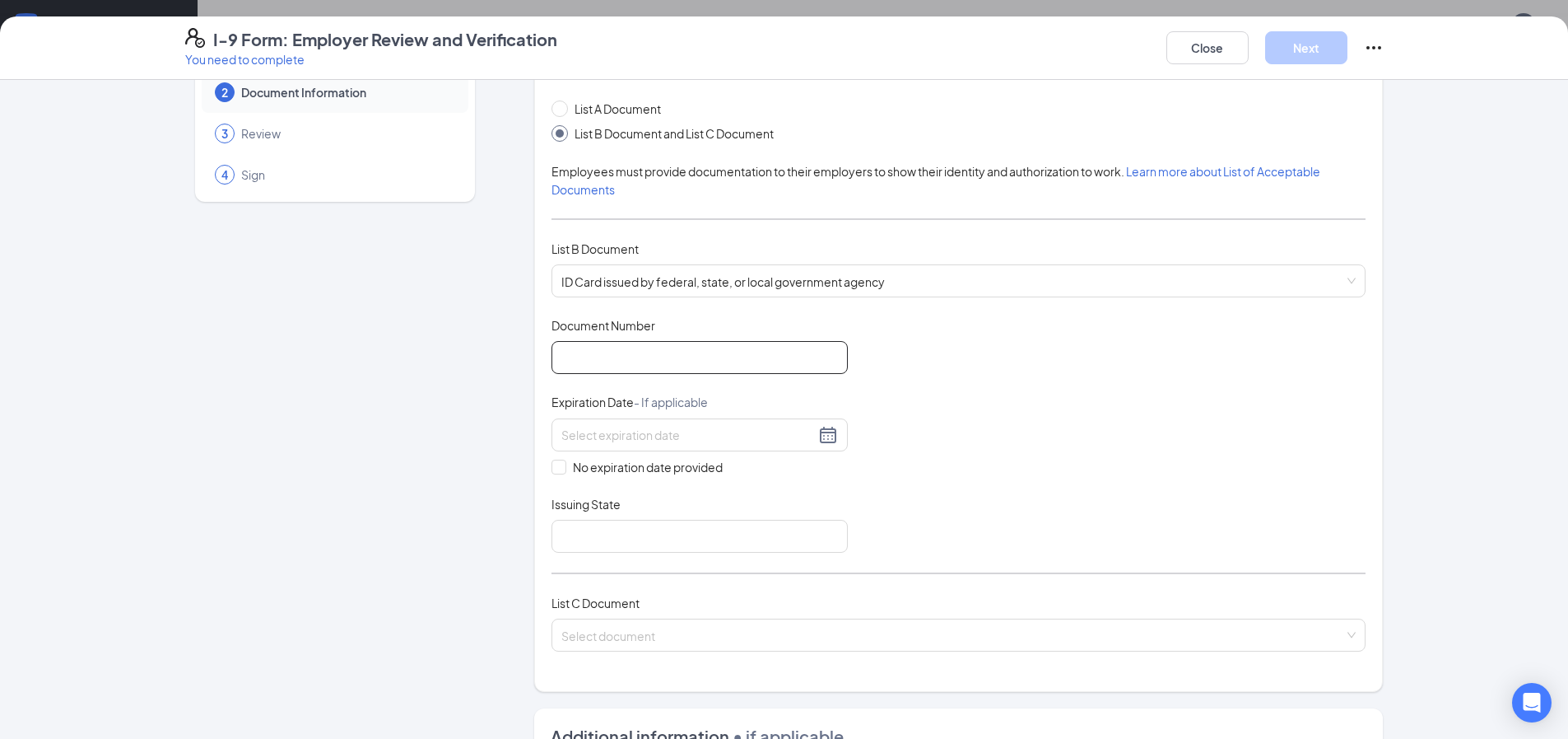
click at [668, 344] on input "Document Number" at bounding box center [700, 358] width 296 height 33
type input "061467559"
click at [645, 439] on input at bounding box center [688, 434] width 254 height 18
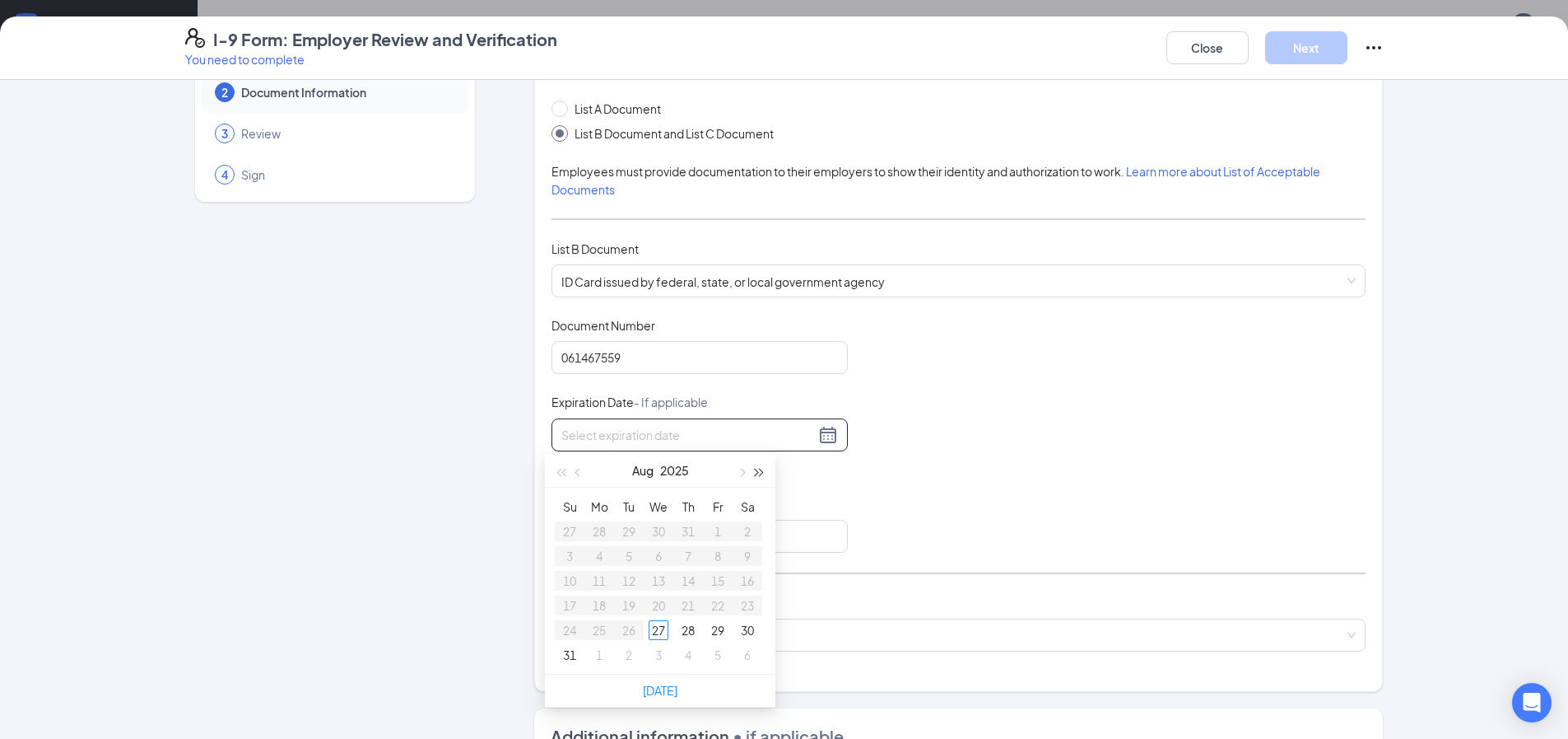
click at [756, 469] on span "button" at bounding box center [760, 473] width 8 height 8
click at [573, 470] on button "button" at bounding box center [579, 470] width 18 height 33
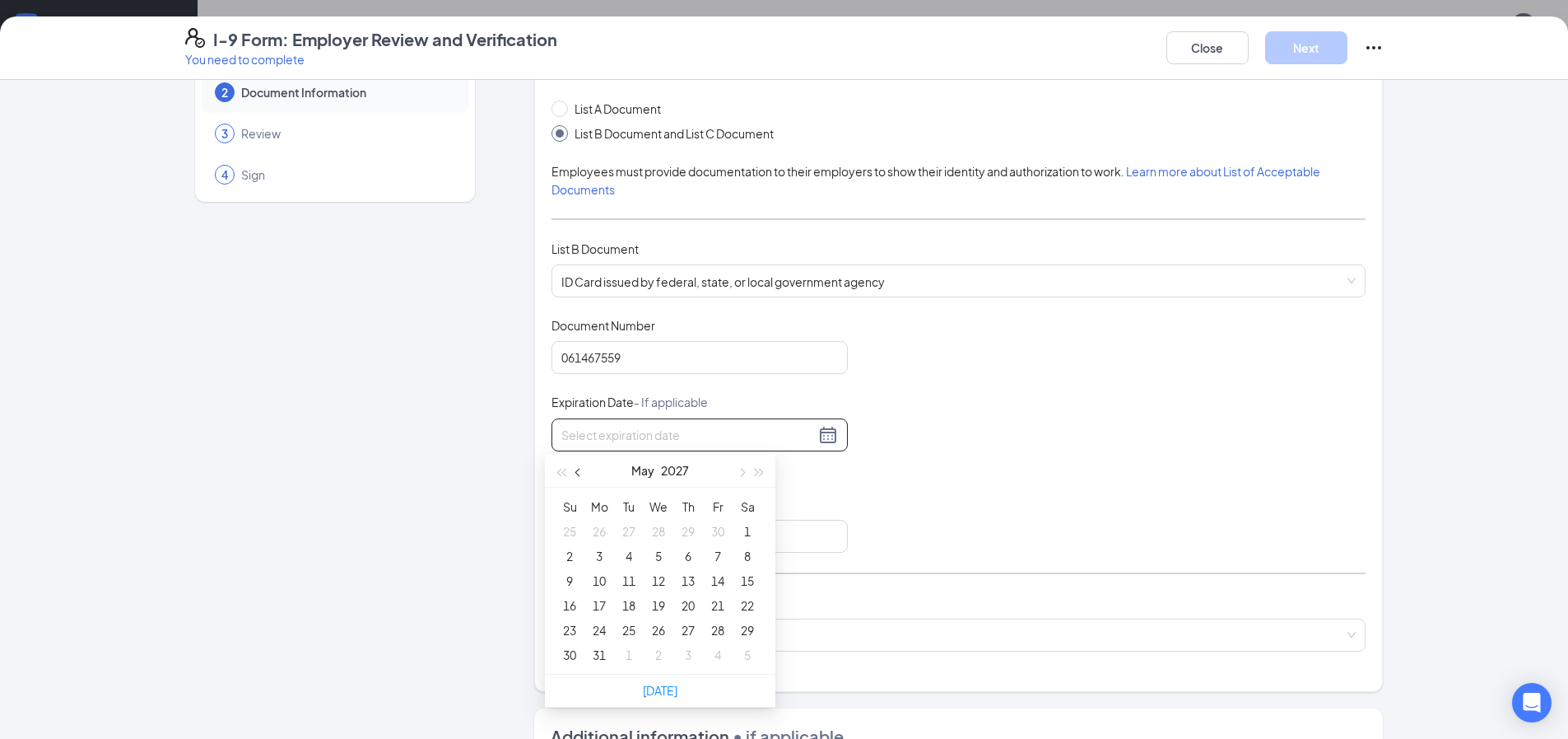
click at [573, 470] on button "button" at bounding box center [579, 470] width 18 height 33
type input "02/05/2027"
click at [715, 525] on div "5" at bounding box center [718, 531] width 20 height 20
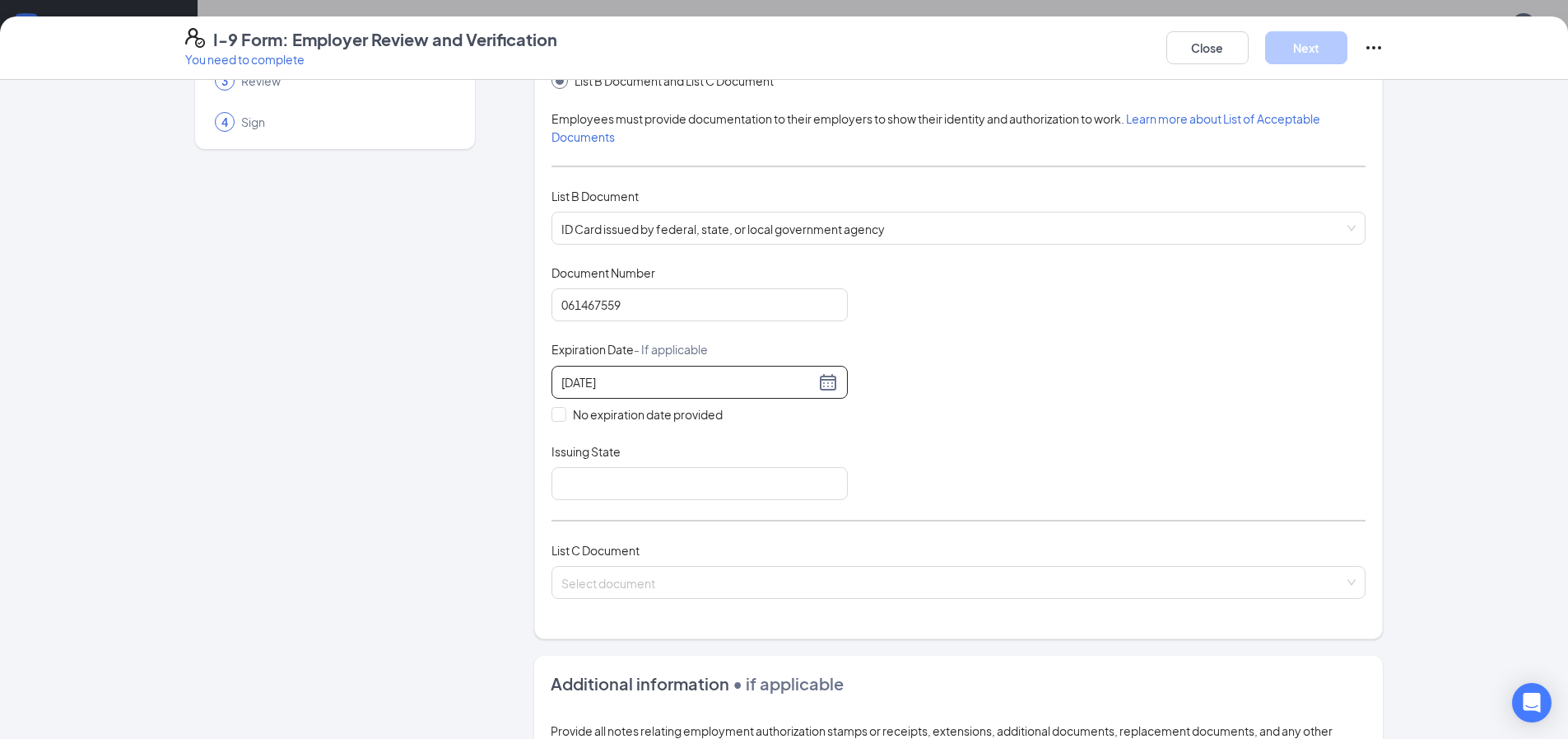
scroll to position [165, 0]
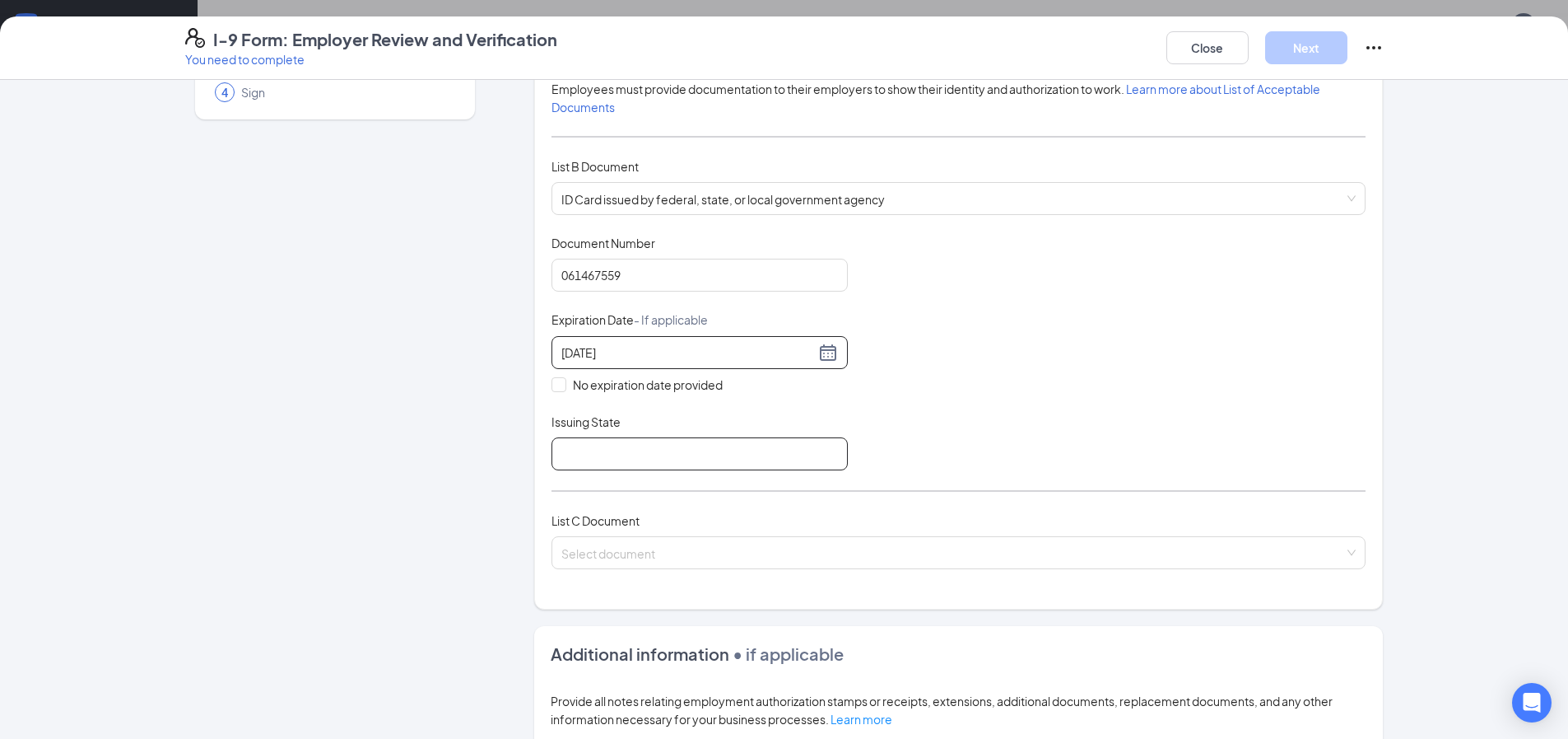
click at [609, 444] on input "Issuing State" at bounding box center [700, 453] width 296 height 33
type input "[US_STATE]"
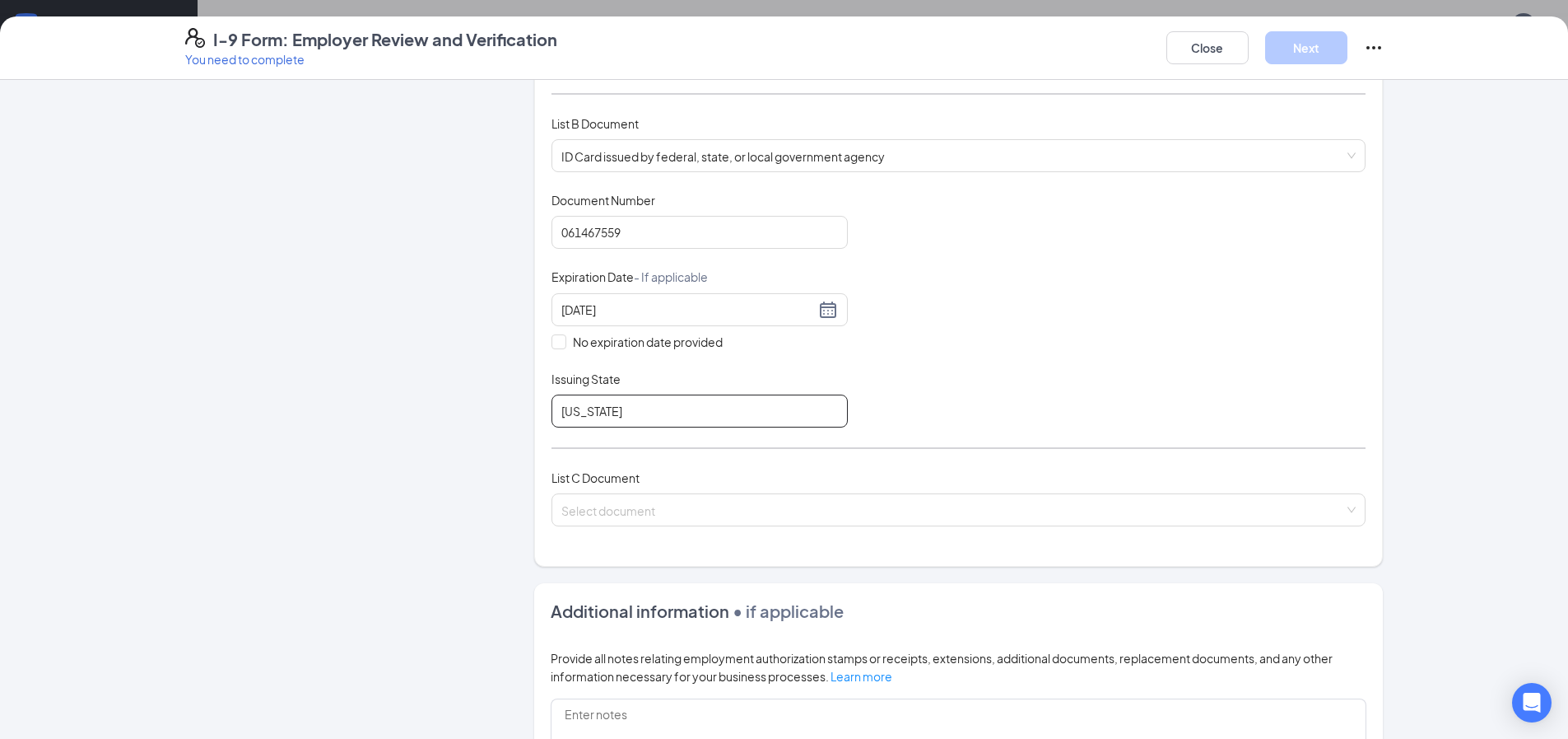
scroll to position [247, 0]
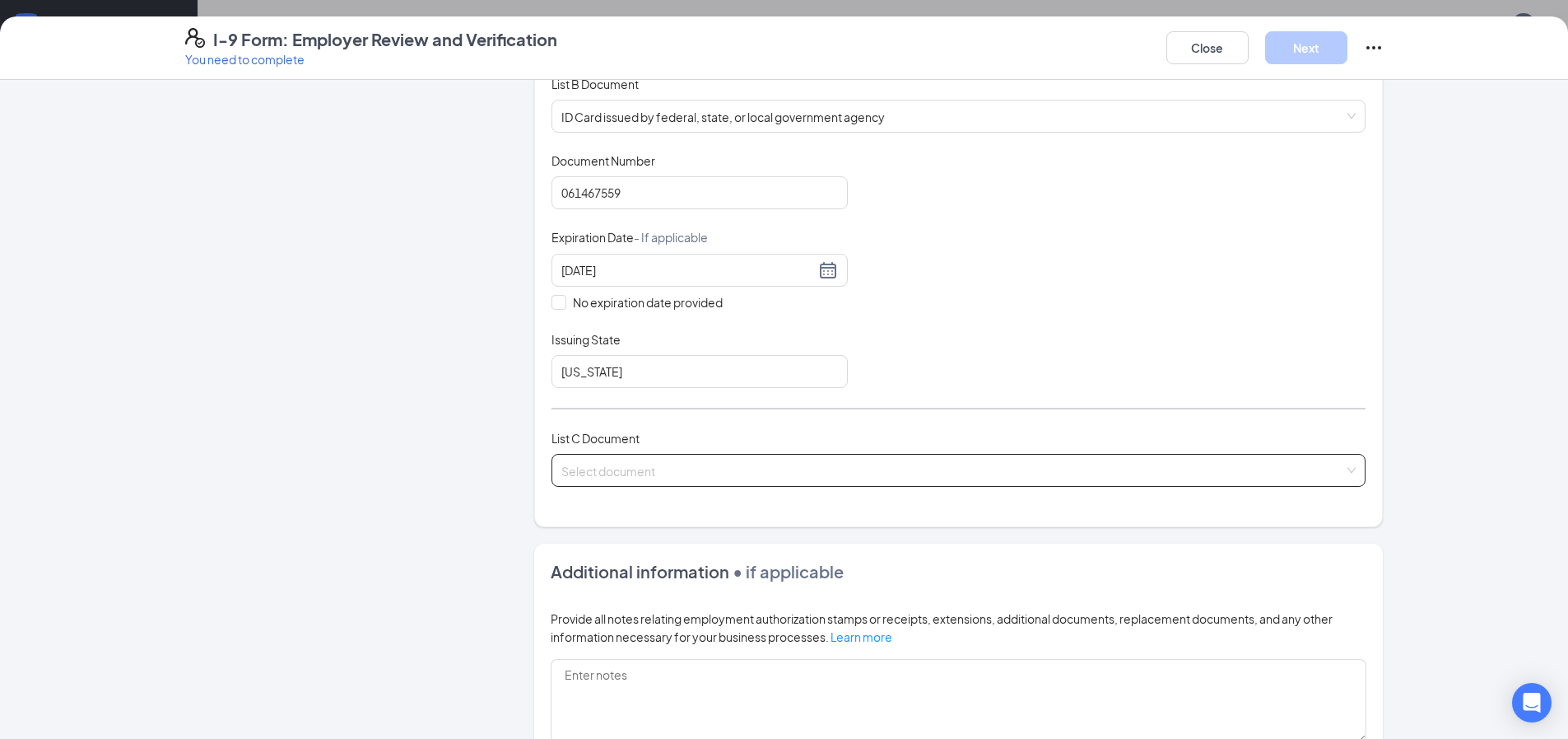
click at [755, 463] on input "search" at bounding box center [953, 467] width 782 height 25
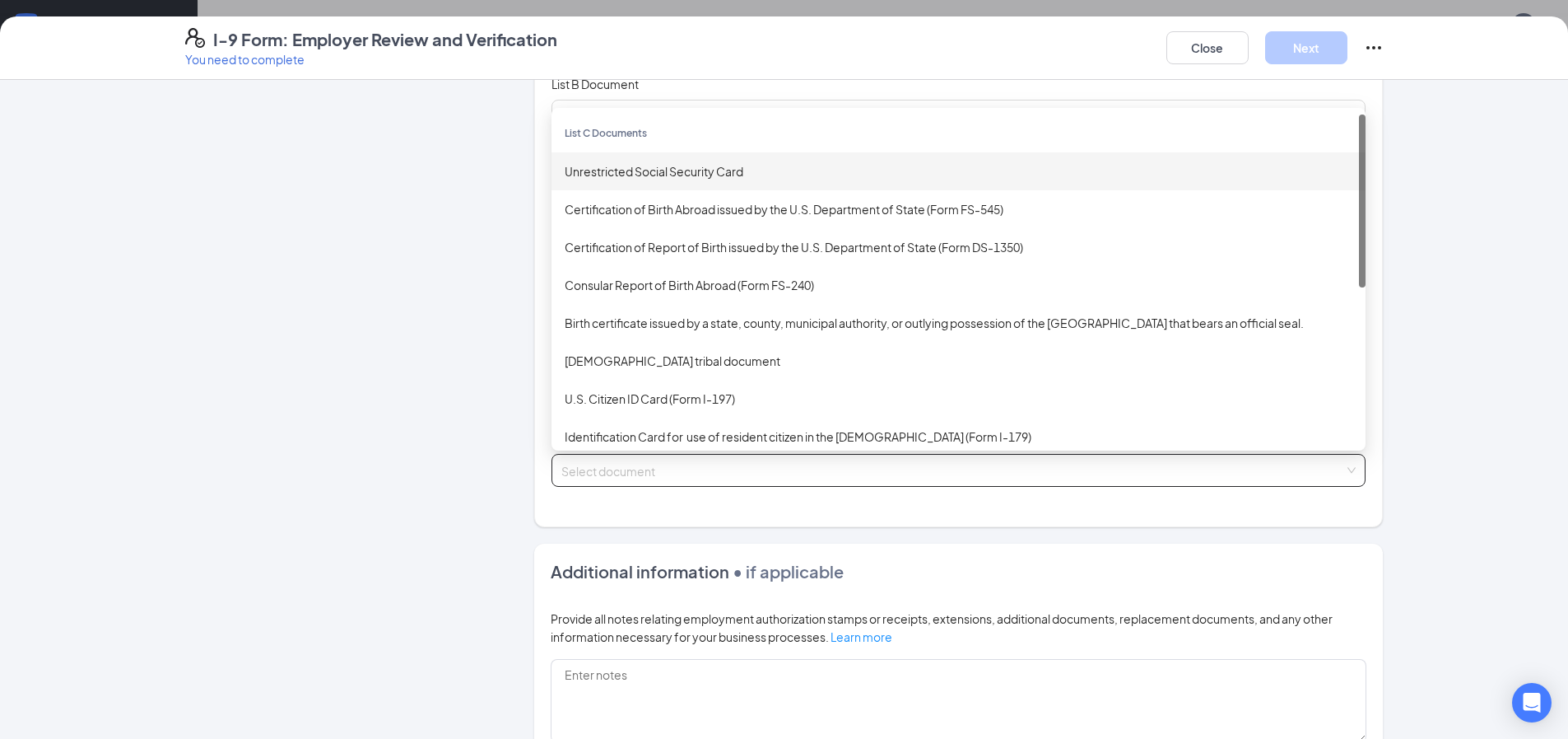
click at [633, 167] on div "Unrestricted Social Security Card" at bounding box center [958, 171] width 787 height 18
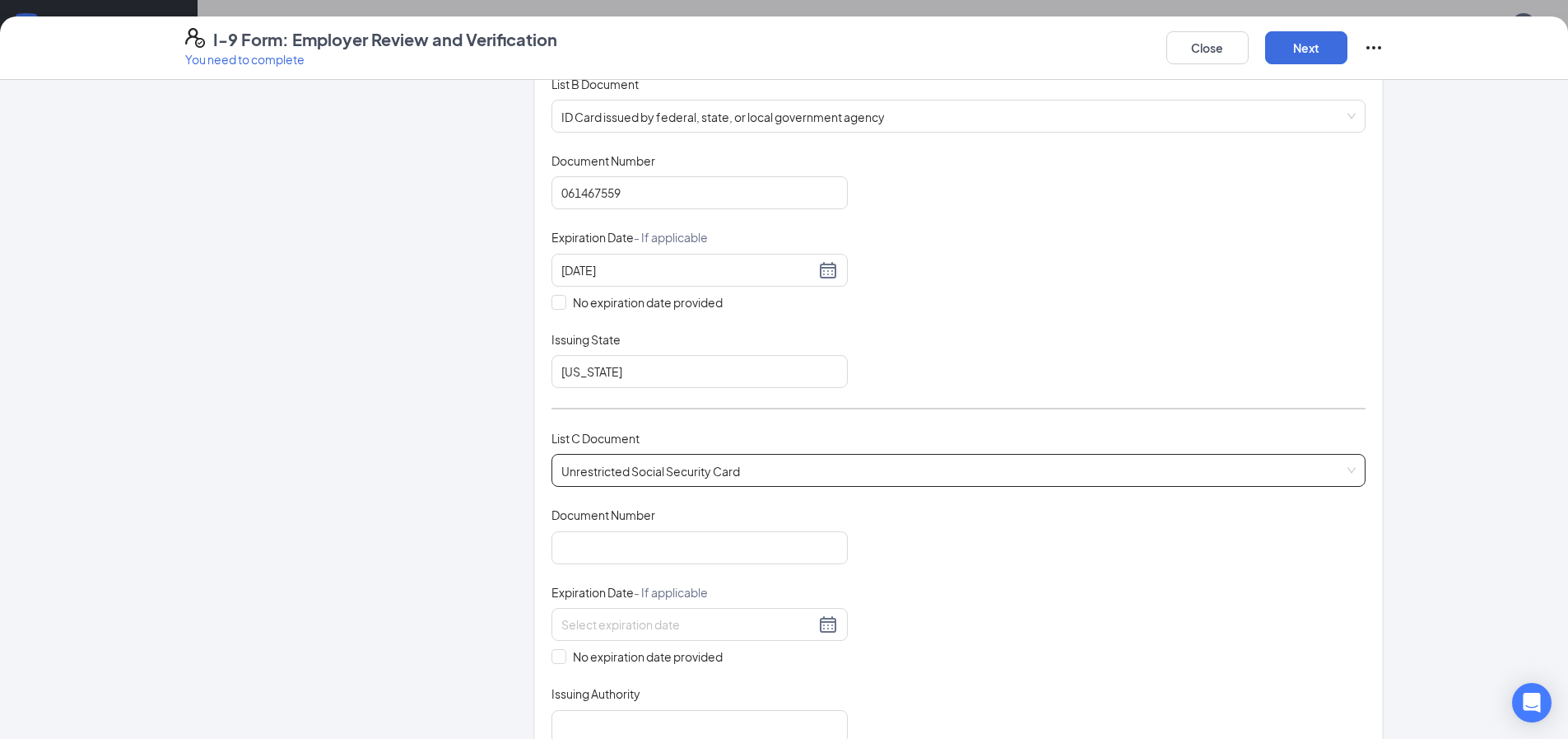
scroll to position [329, 0]
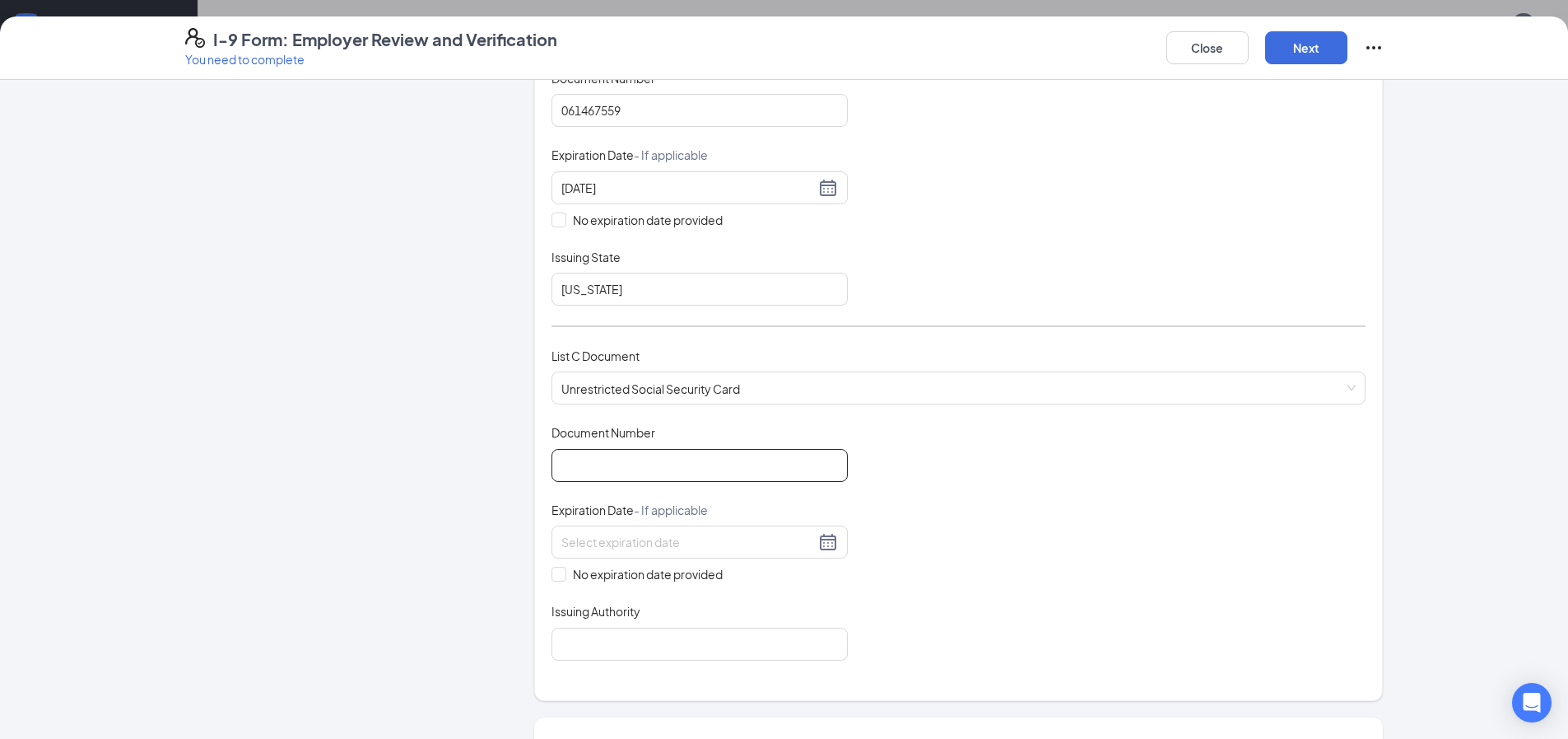
click at [645, 471] on input "Document Number" at bounding box center [700, 465] width 296 height 33
type input "0"
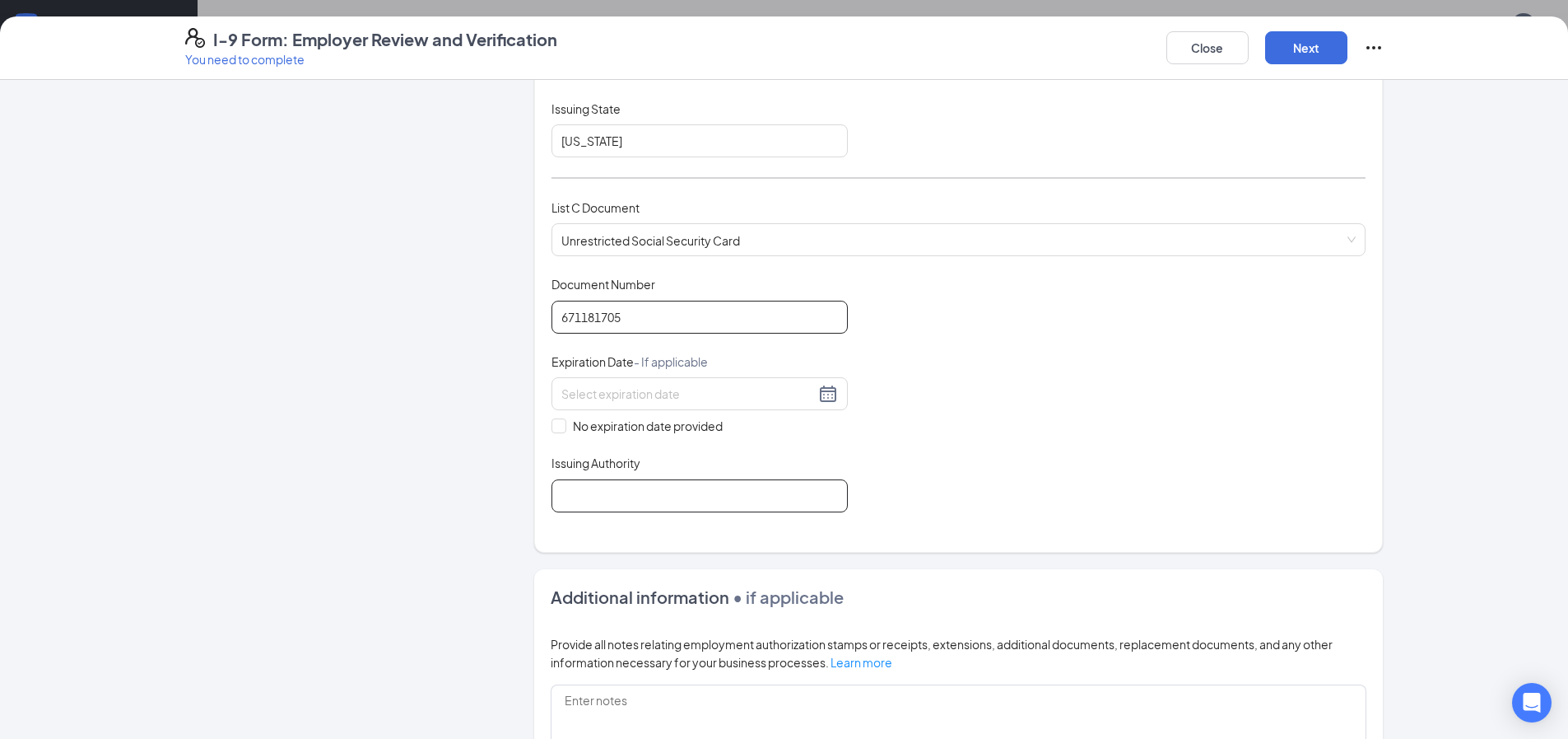
scroll to position [494, 0]
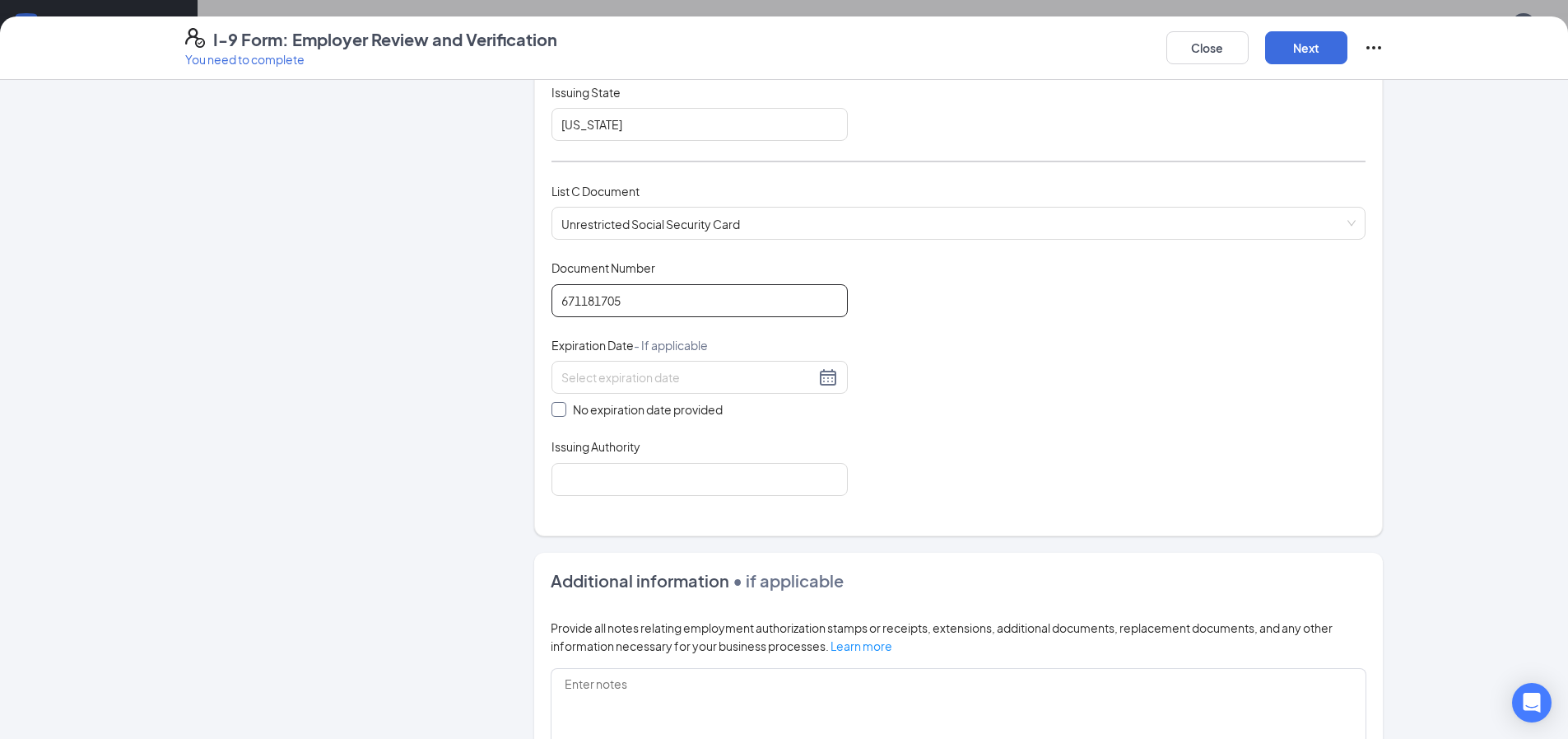
type input "671181705"
click at [553, 412] on input "No expiration date provided" at bounding box center [557, 408] width 12 height 12
checkbox input "true"
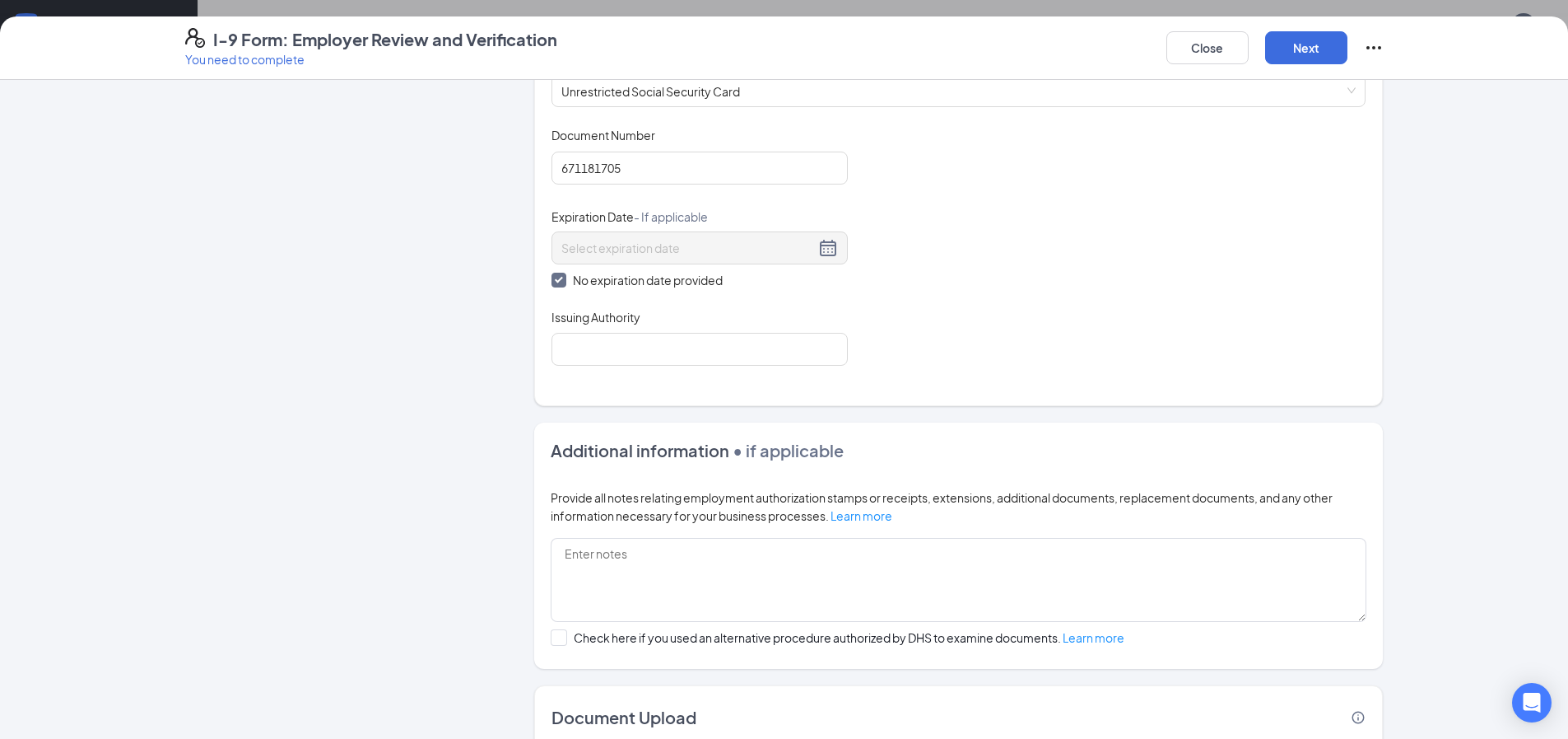
scroll to position [659, 0]
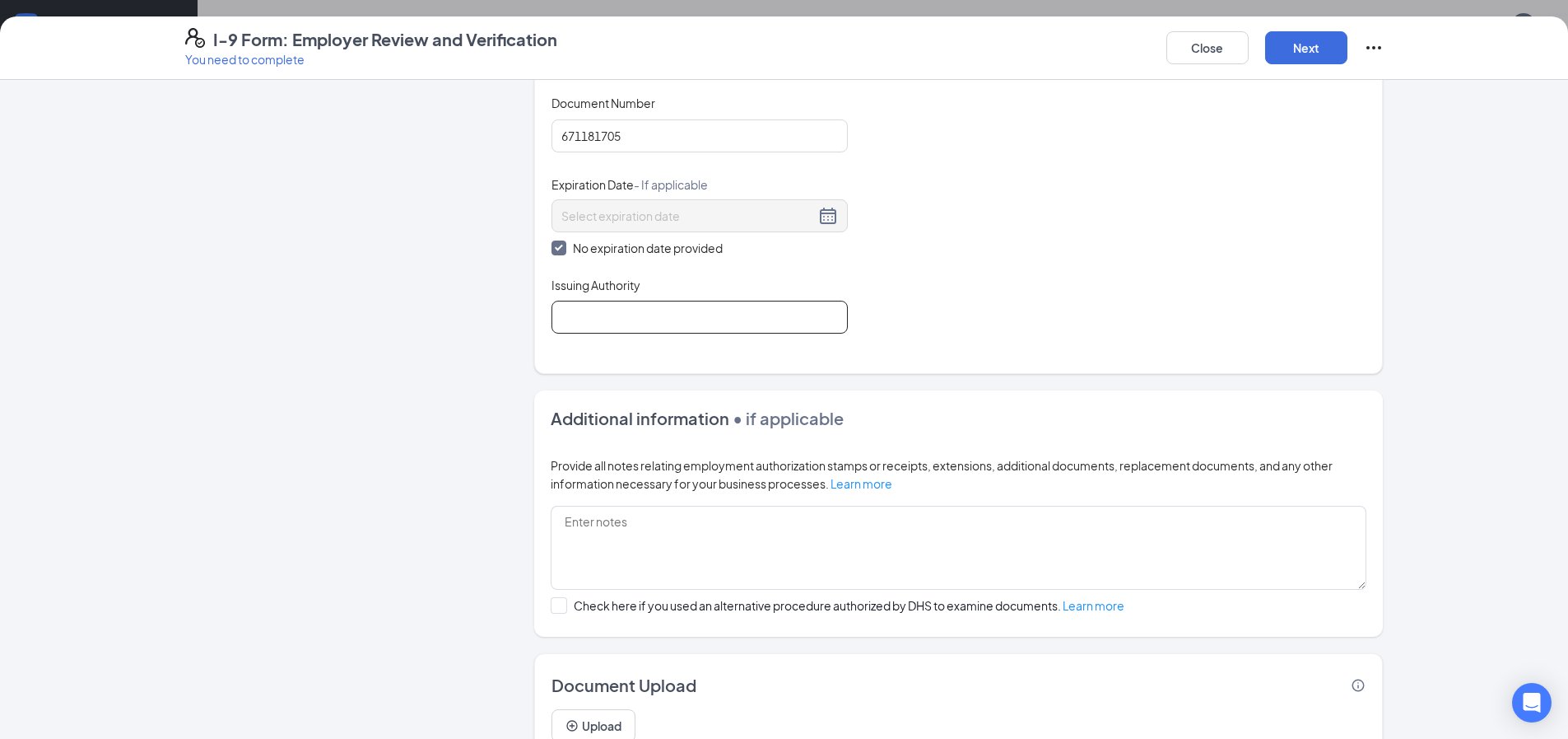
click at [614, 323] on input "Issuing Authority" at bounding box center [700, 317] width 296 height 33
type input "[US_STATE]"
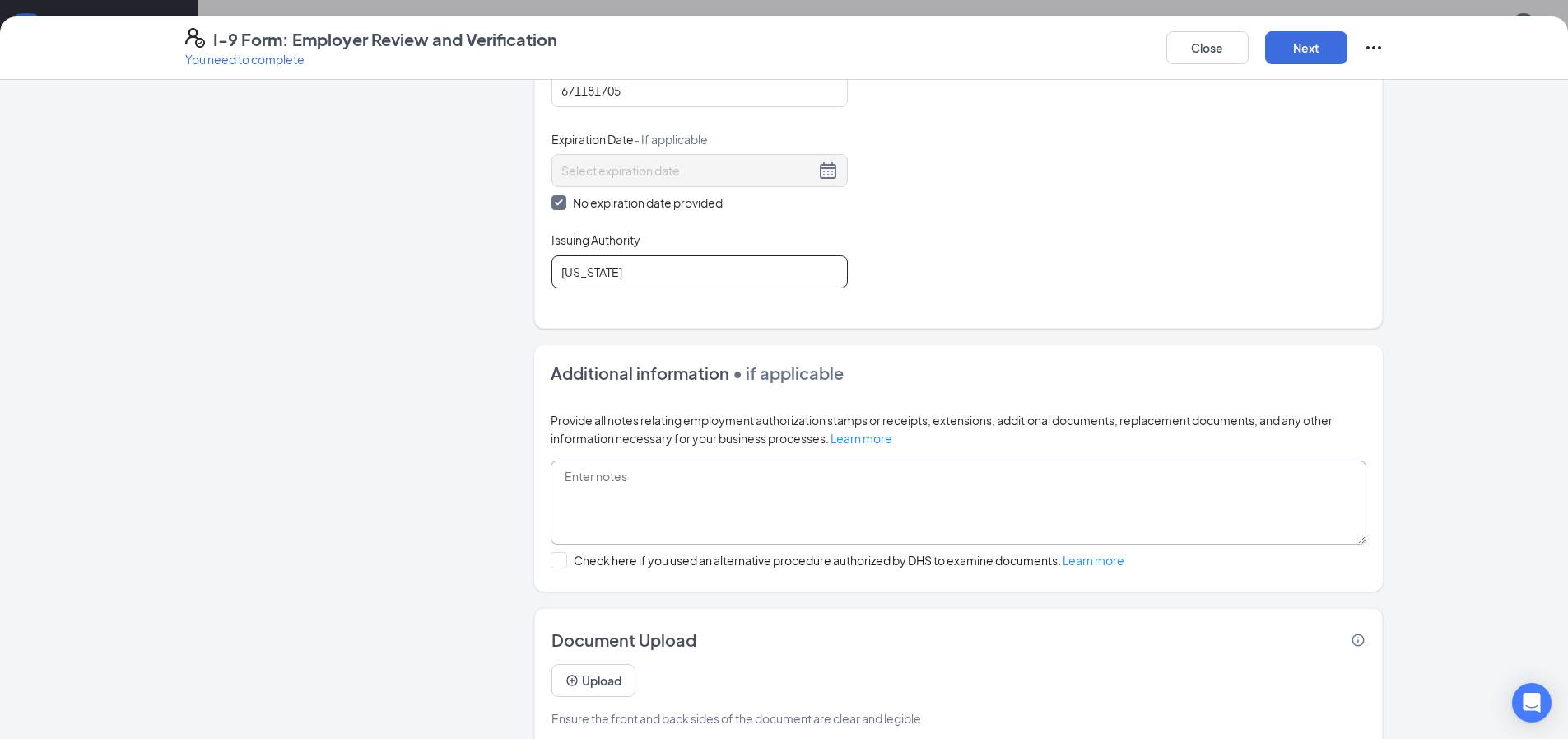
scroll to position [730, 0]
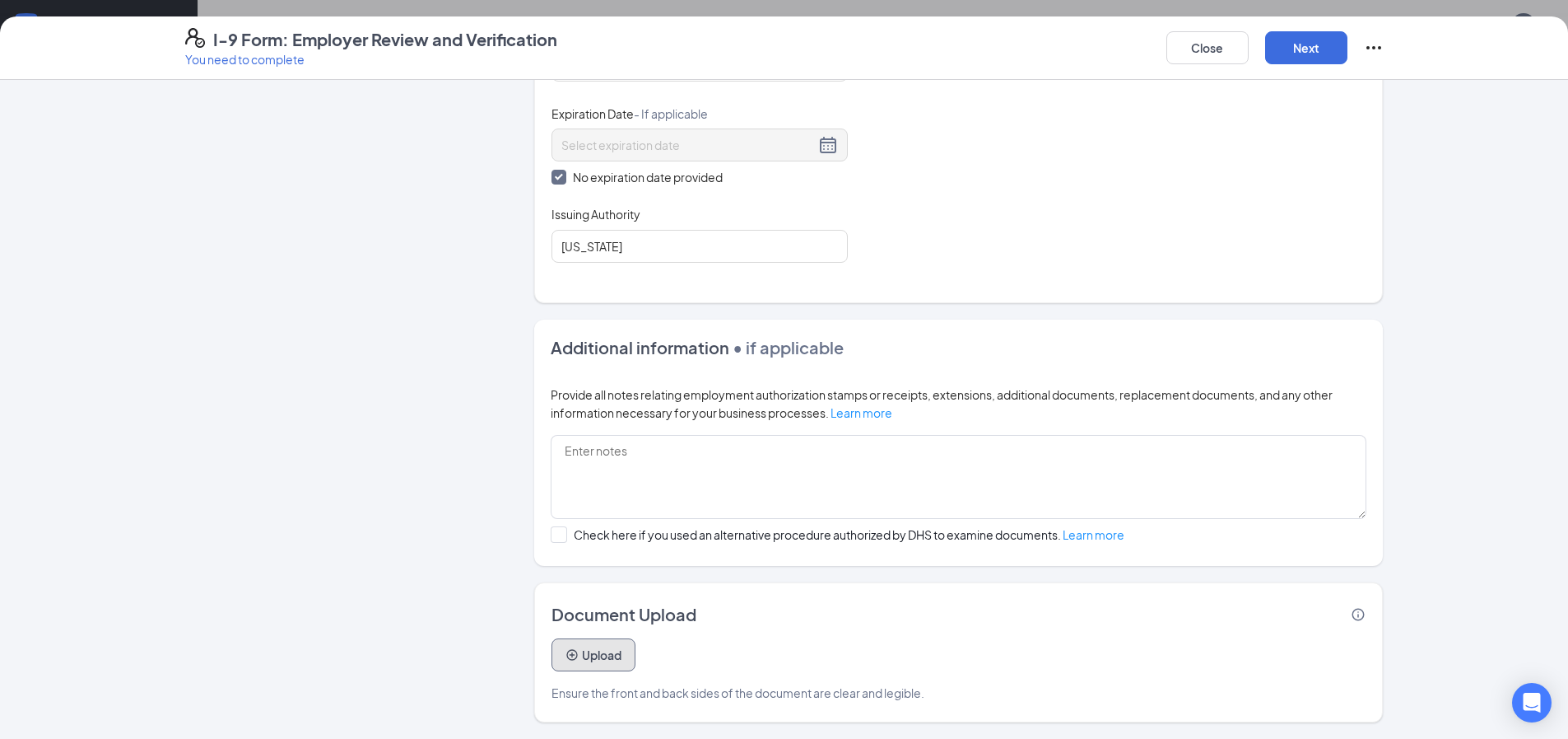
click at [597, 653] on button "Upload" at bounding box center [594, 655] width 84 height 33
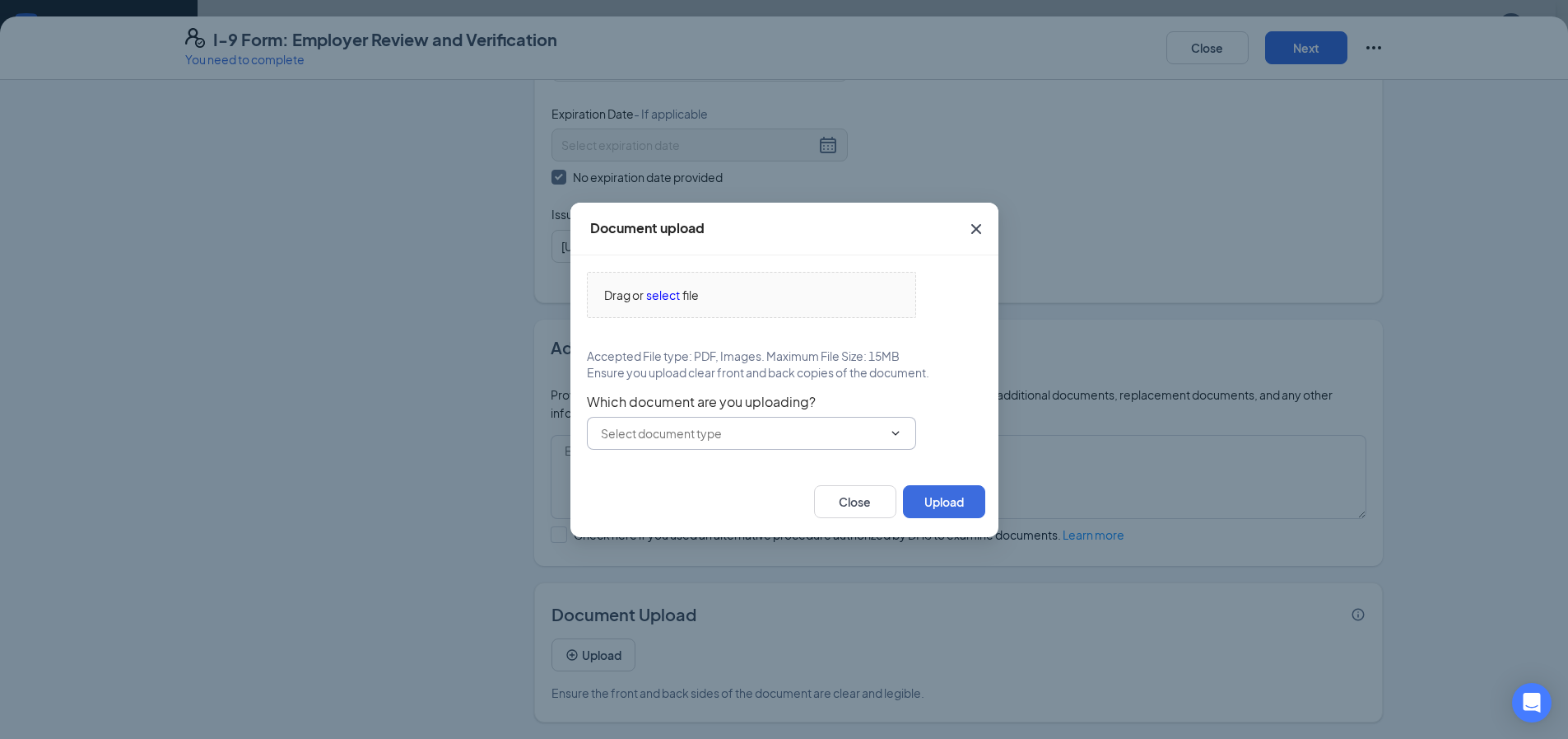
click at [694, 434] on input "text" at bounding box center [741, 433] width 281 height 18
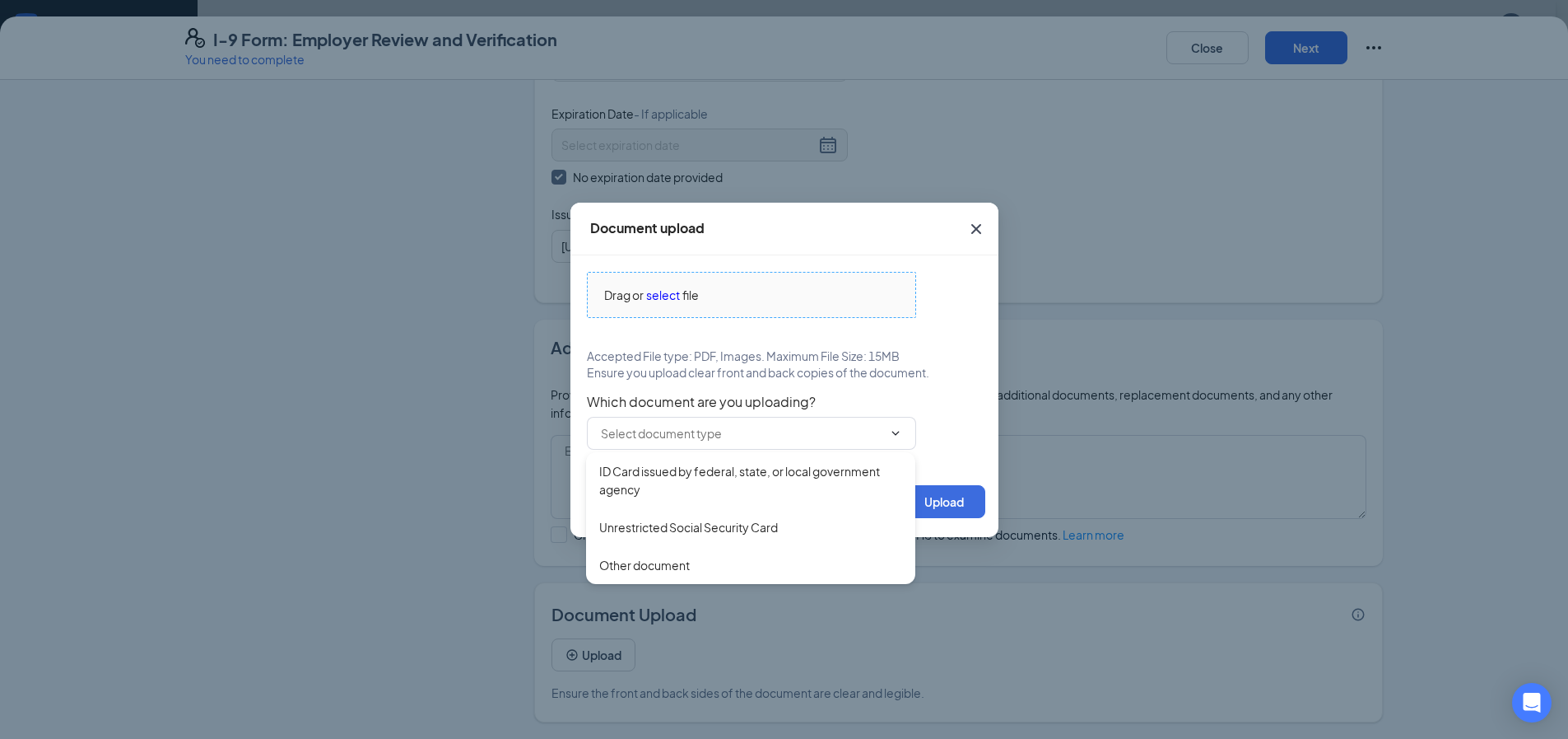
click at [719, 306] on span "Drag or select file" at bounding box center [752, 295] width 327 height 45
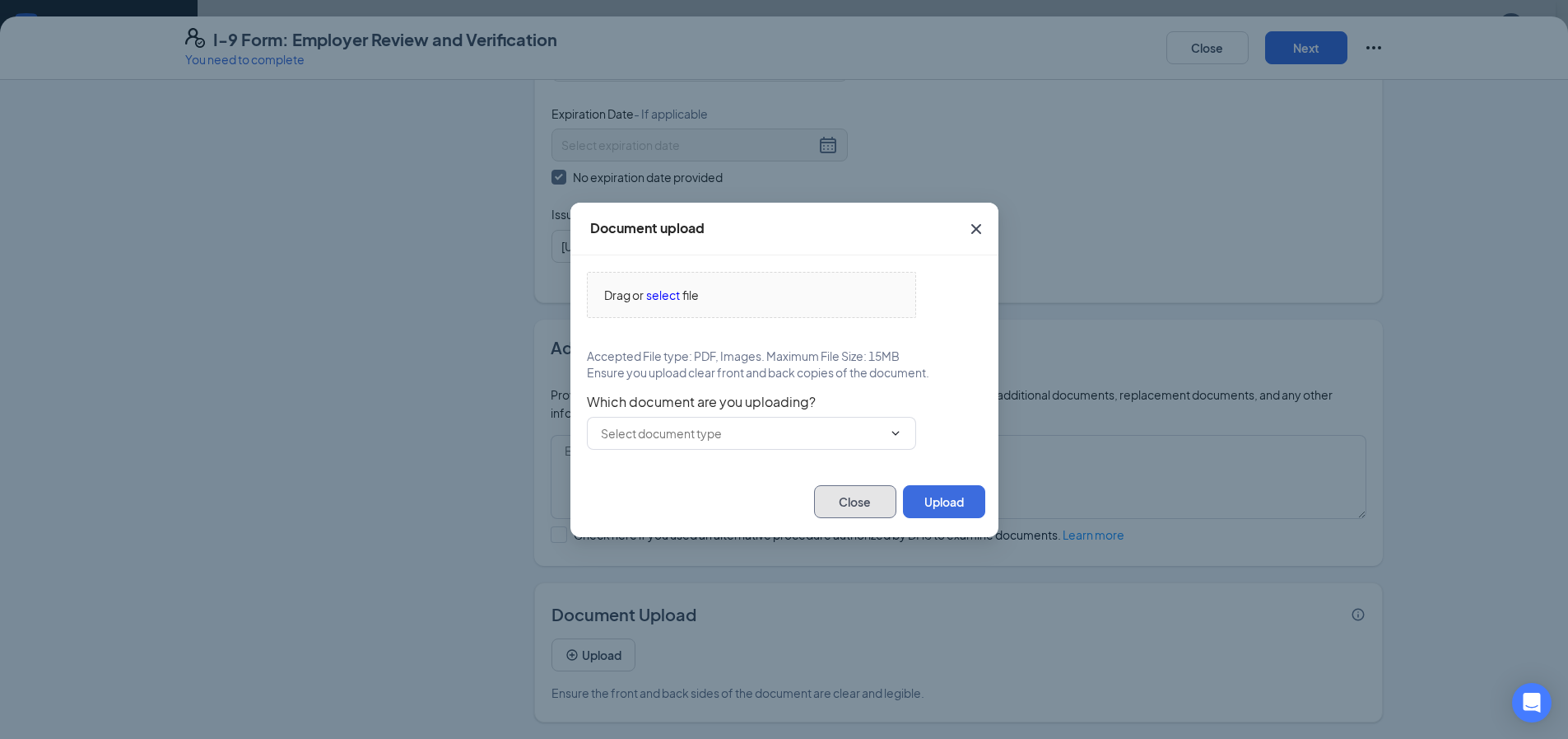
click at [836, 498] on button "Close" at bounding box center [855, 501] width 83 height 33
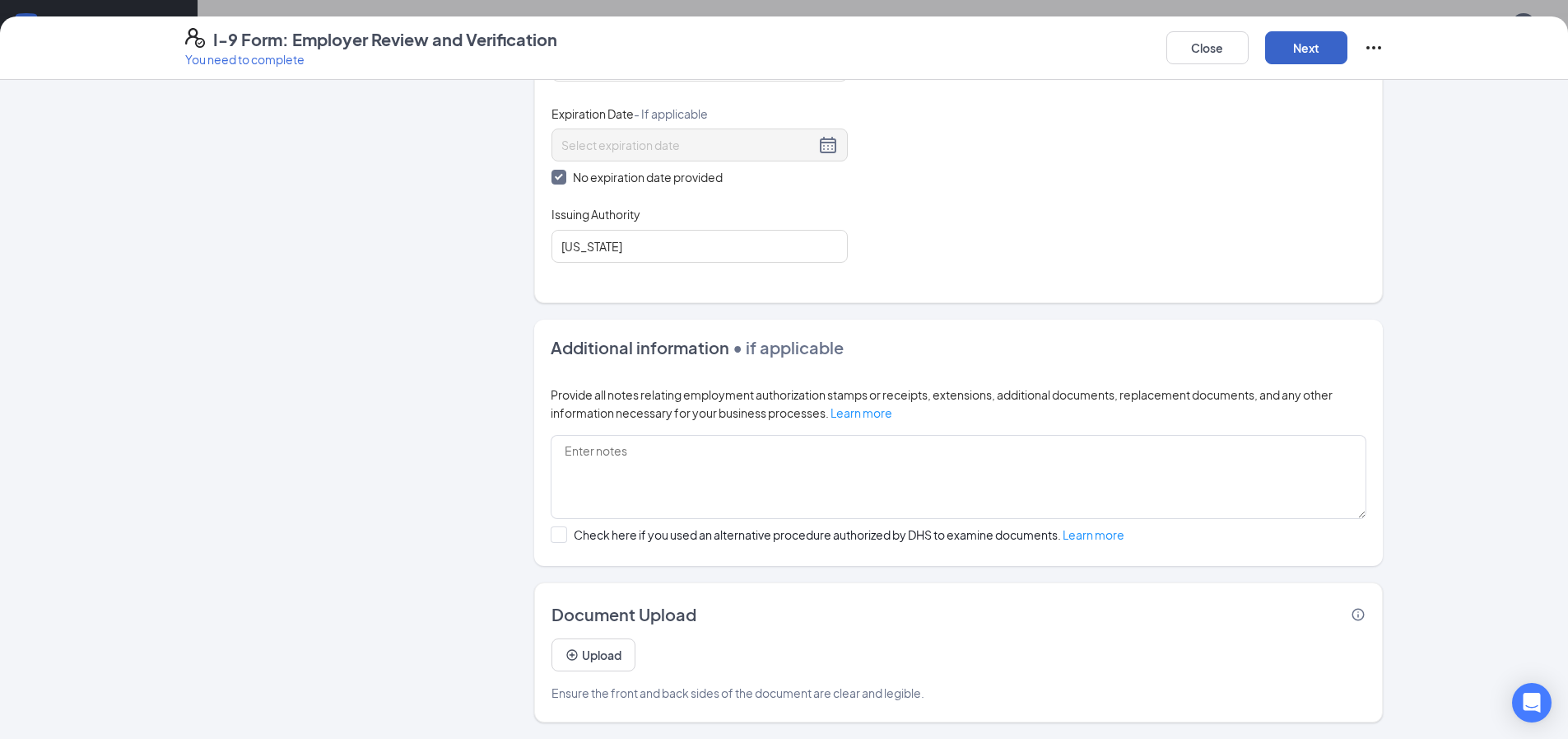
click at [1314, 53] on button "Next" at bounding box center [1307, 48] width 83 height 33
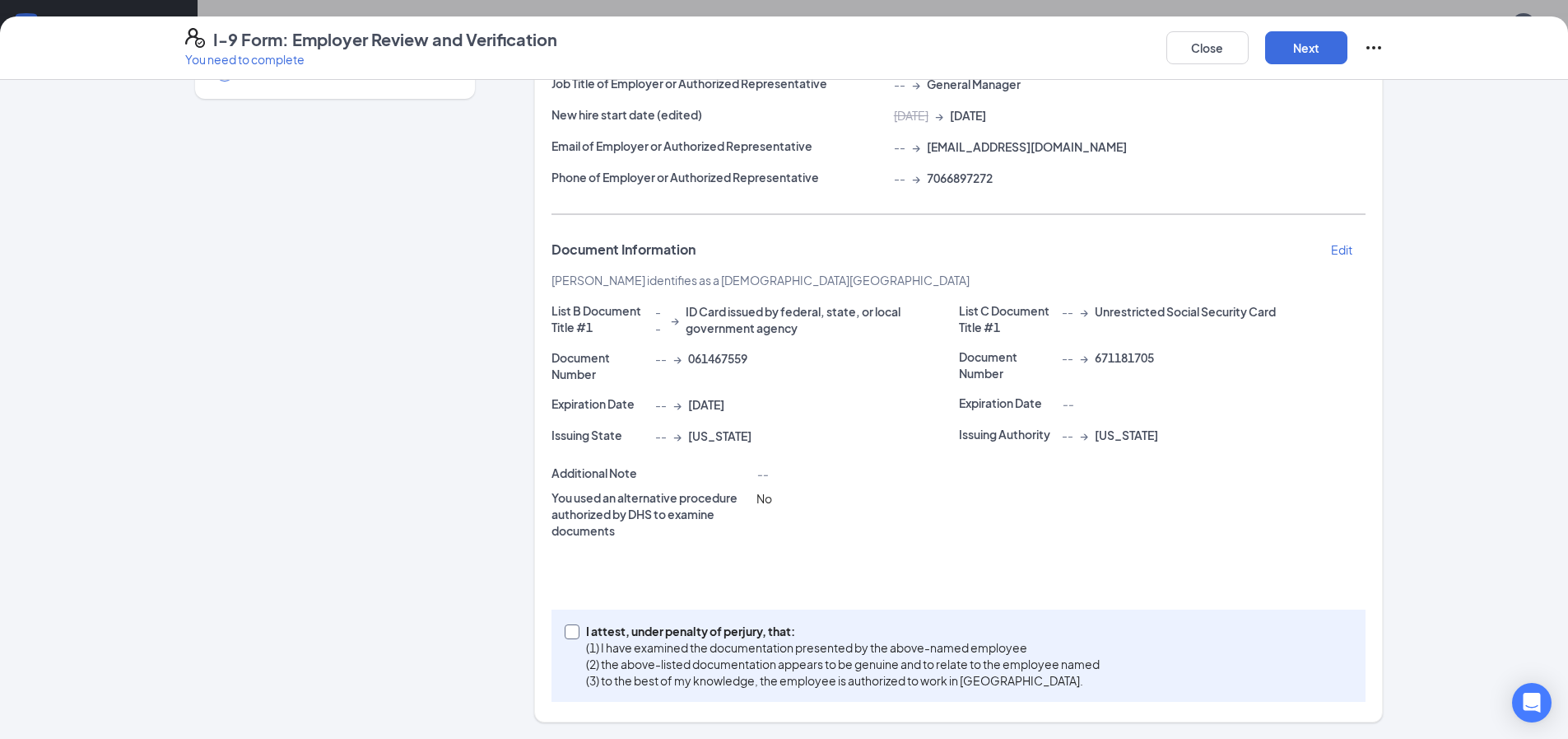
click at [565, 636] on span at bounding box center [572, 631] width 15 height 15
click at [565, 636] on input "I attest, under penalty of [PERSON_NAME], that: (1) I have examined the documen…" at bounding box center [571, 630] width 12 height 12
checkbox input "true"
click at [1317, 40] on button "Next" at bounding box center [1307, 48] width 83 height 33
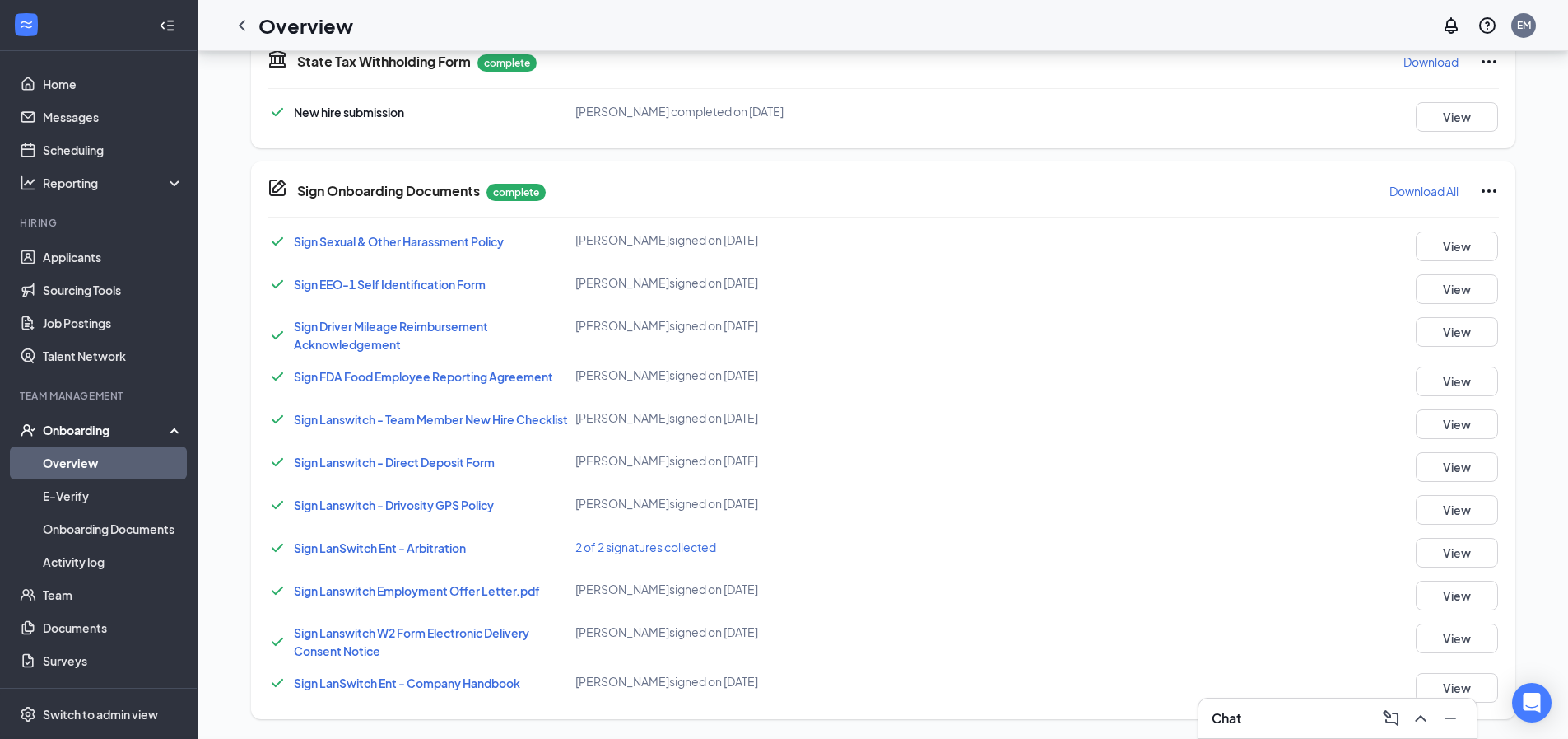
scroll to position [311, 0]
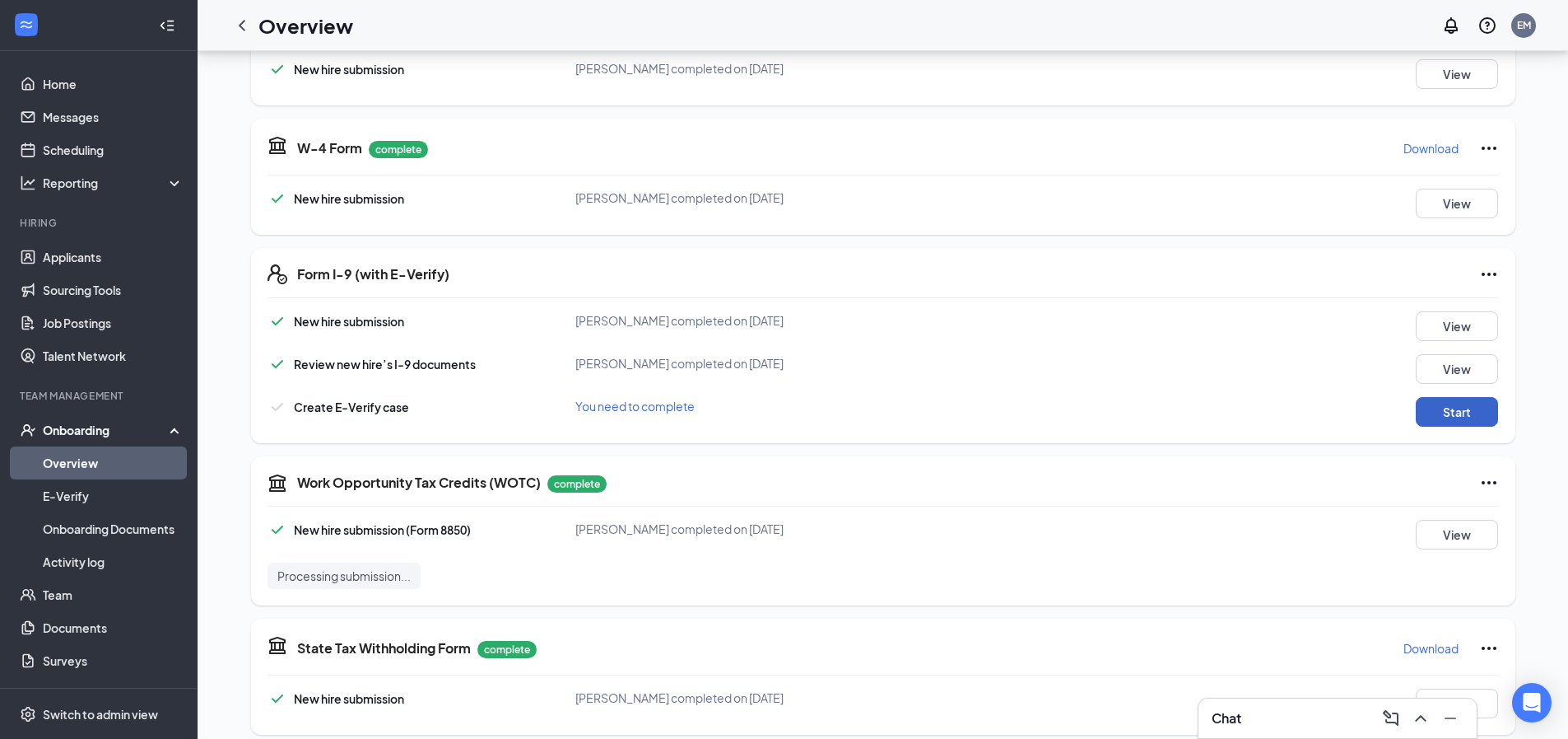
click at [1454, 414] on button "Start" at bounding box center [1457, 412] width 83 height 30
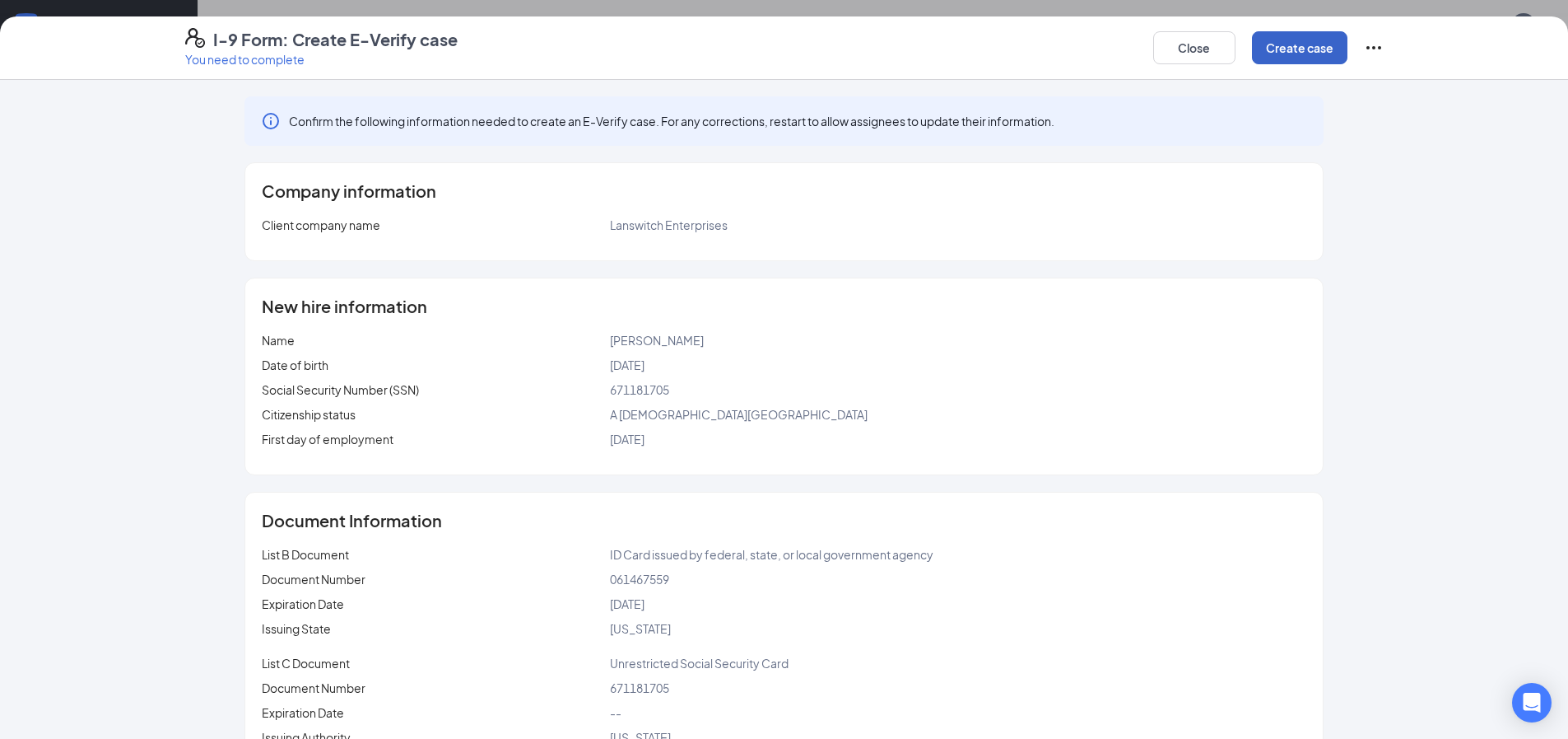
click at [1274, 47] on button "Create case" at bounding box center [1299, 48] width 95 height 33
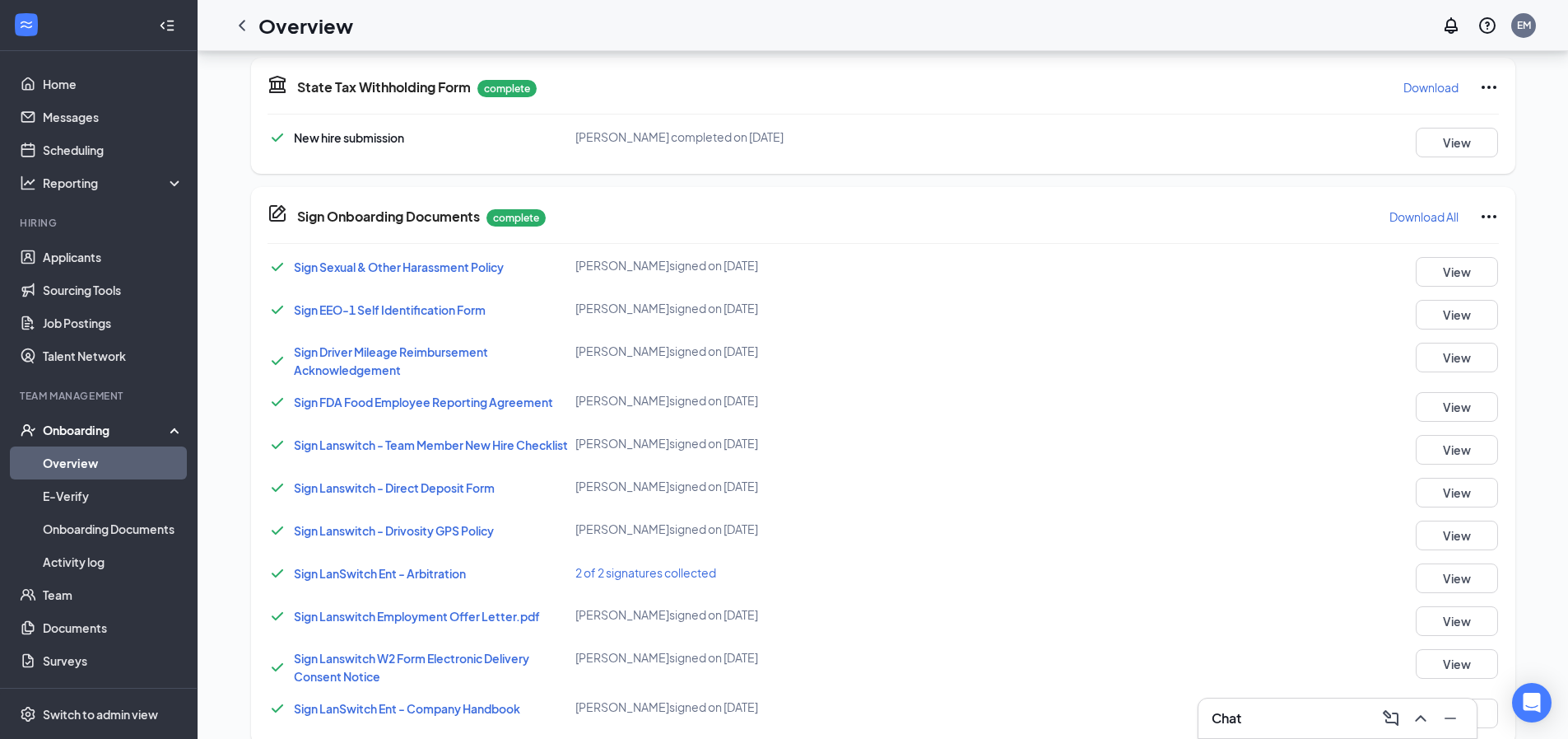
scroll to position [995, 0]
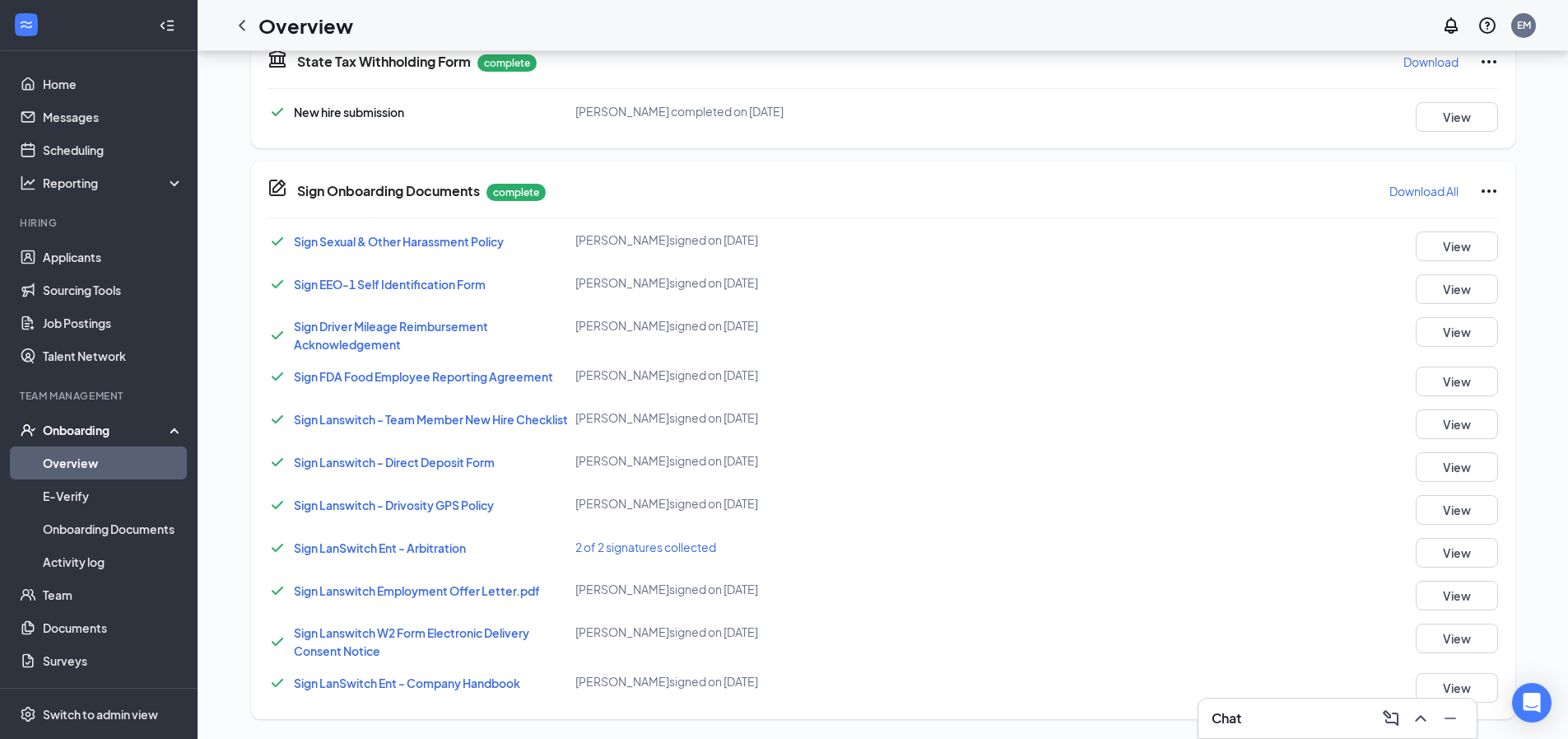
click at [85, 428] on div "Onboarding" at bounding box center [106, 430] width 127 height 17
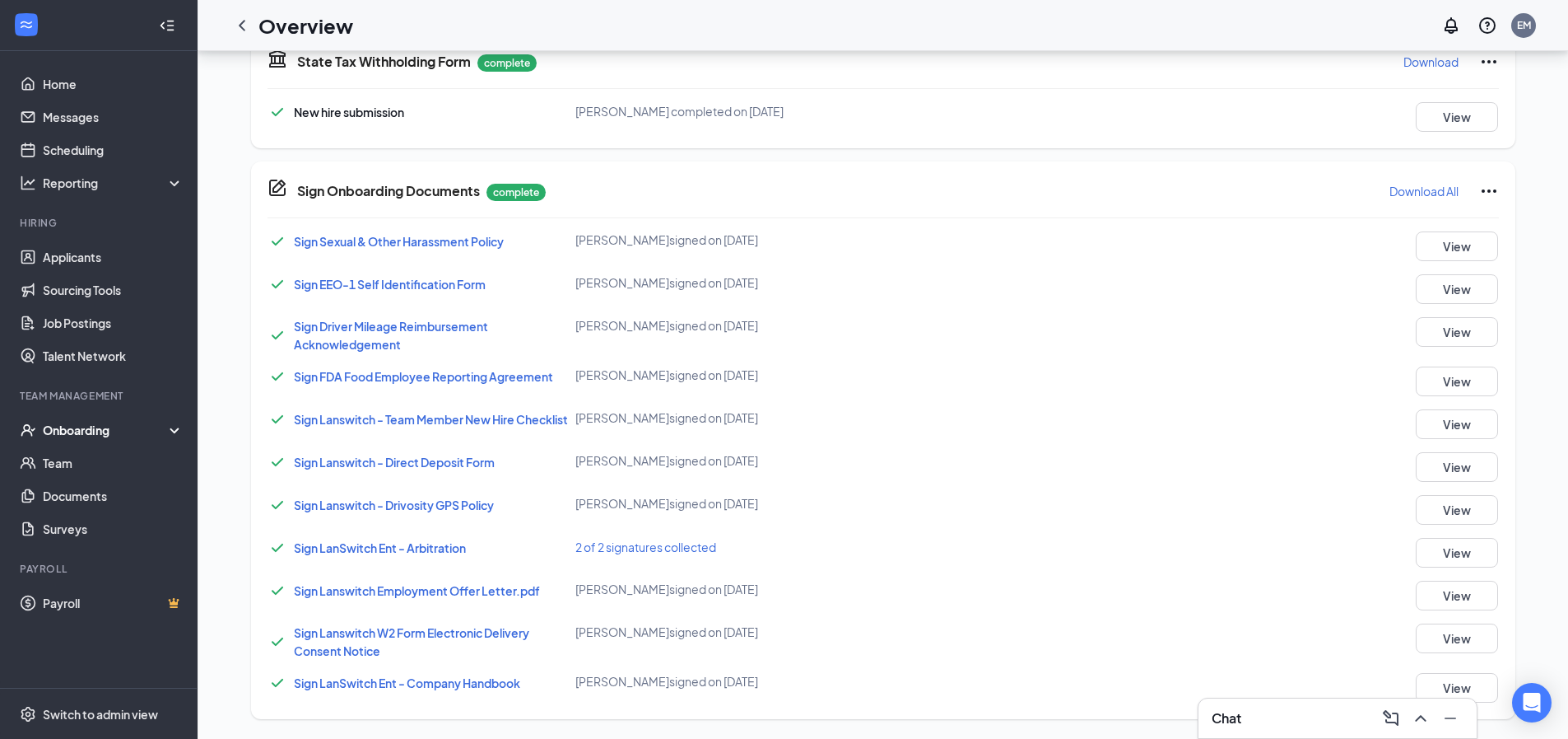
click at [88, 433] on div "Onboarding" at bounding box center [106, 430] width 127 height 17
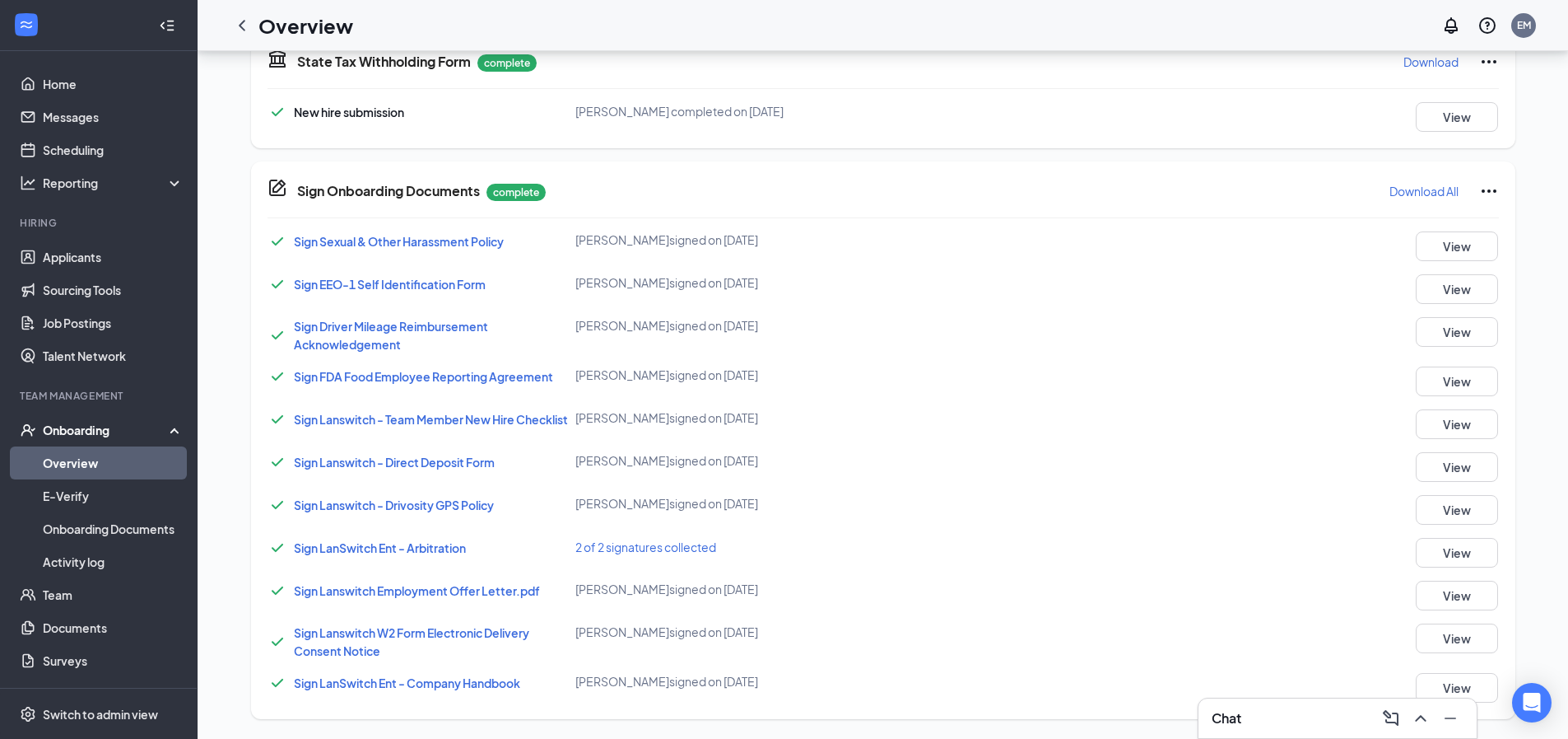
drag, startPoint x: 83, startPoint y: 470, endPoint x: 98, endPoint y: 439, distance: 34.4
click at [83, 471] on link "Overview" at bounding box center [113, 463] width 141 height 33
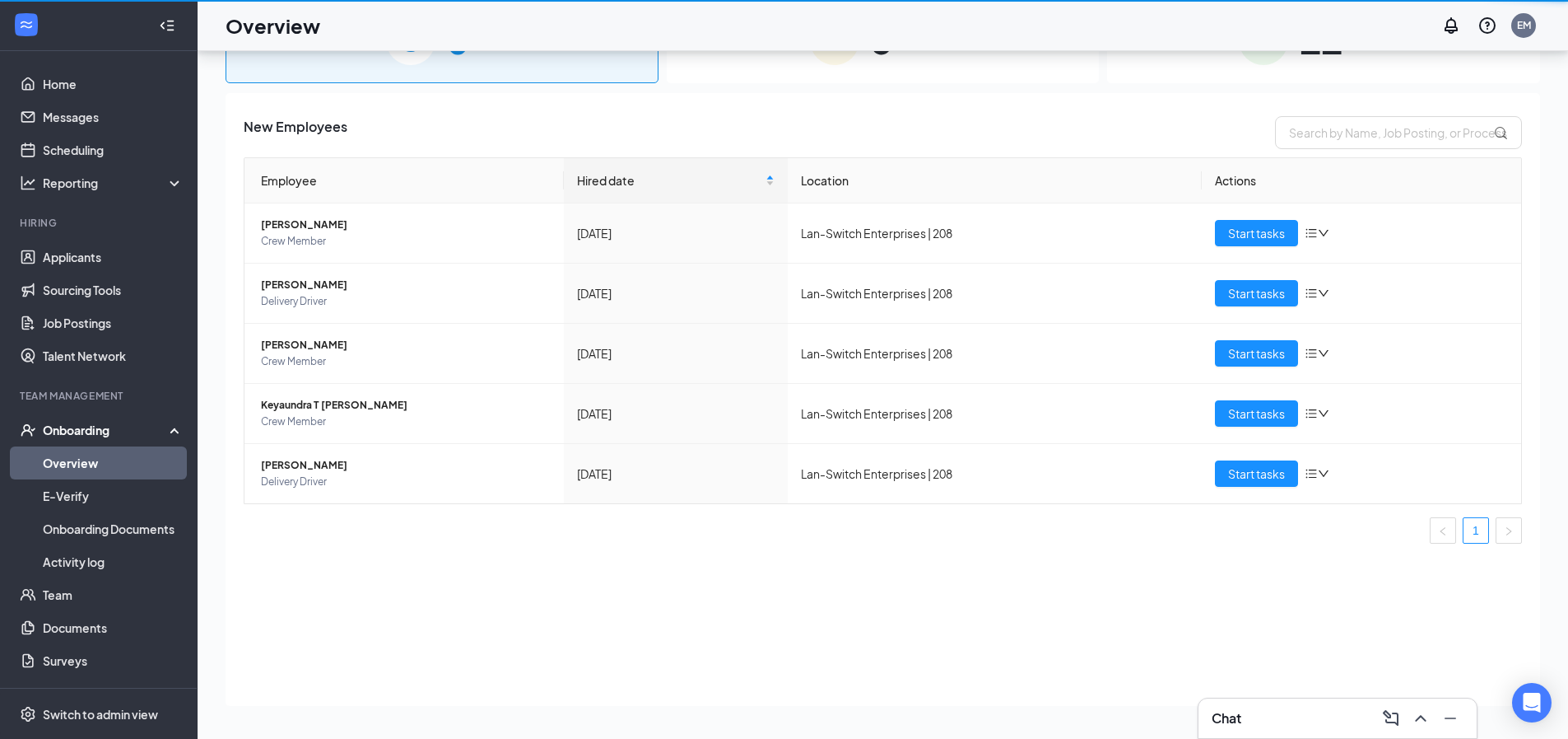
scroll to position [74, 0]
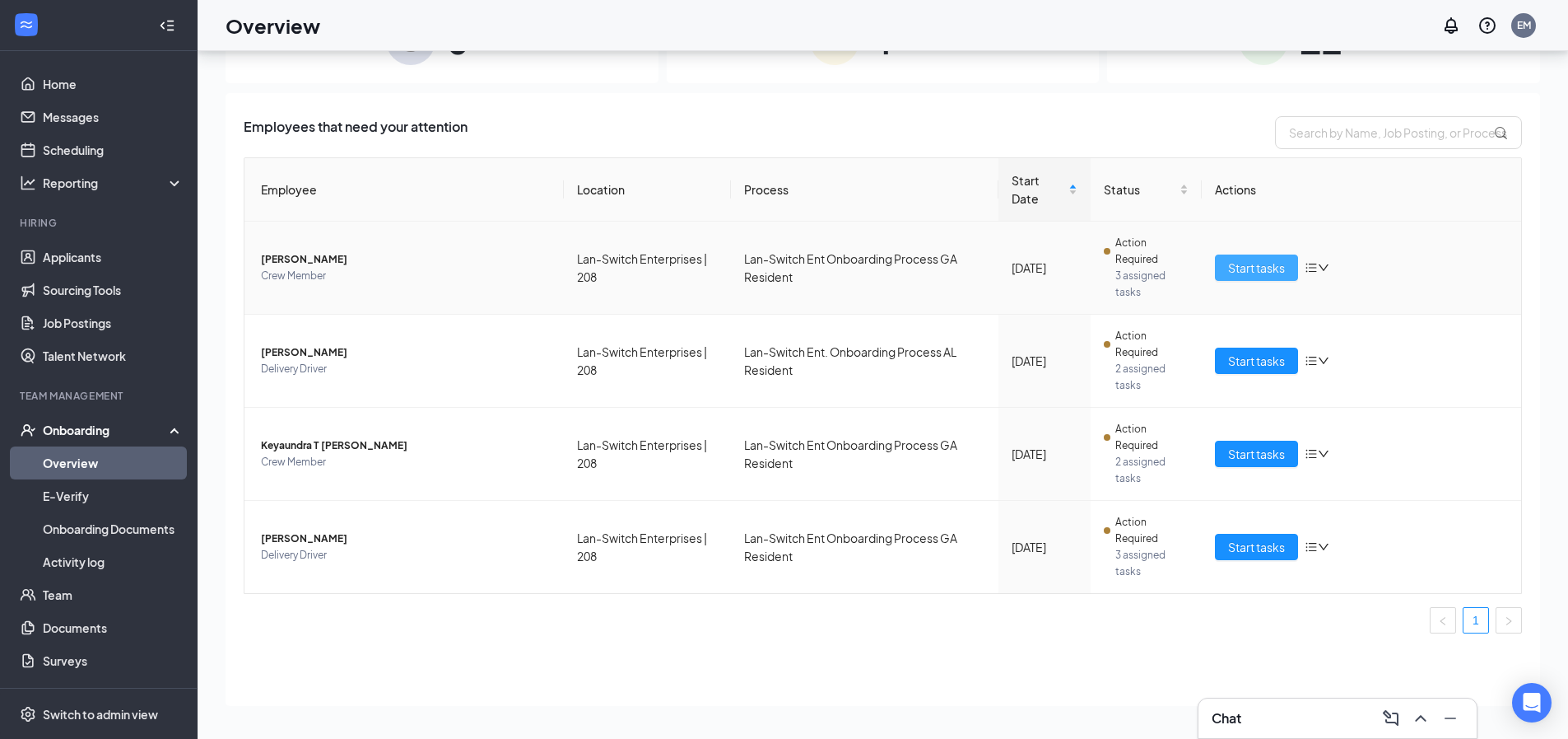
click at [1252, 257] on button "Start tasks" at bounding box center [1256, 267] width 84 height 26
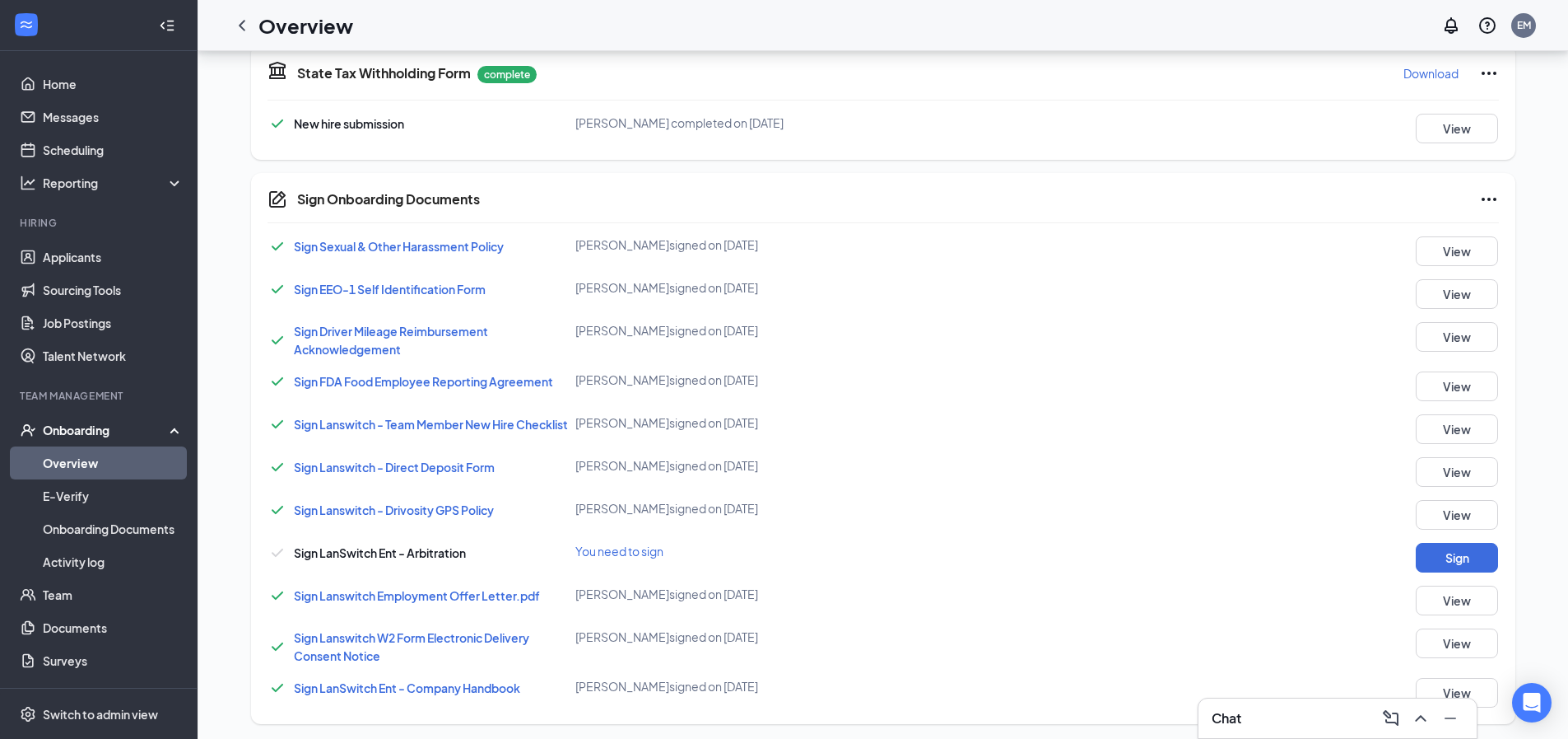
scroll to position [891, 0]
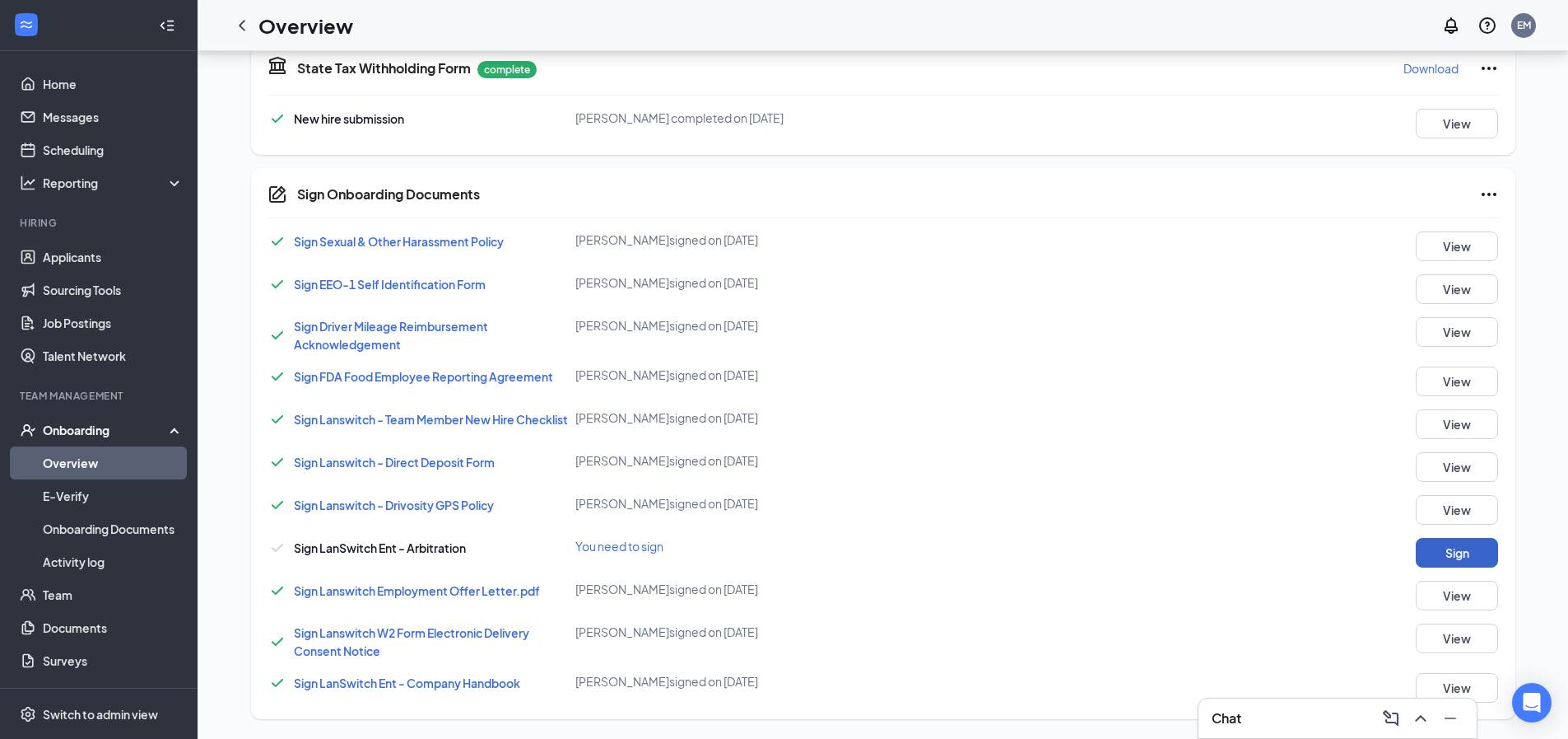
click at [1456, 549] on button "Sign" at bounding box center [1457, 553] width 83 height 30
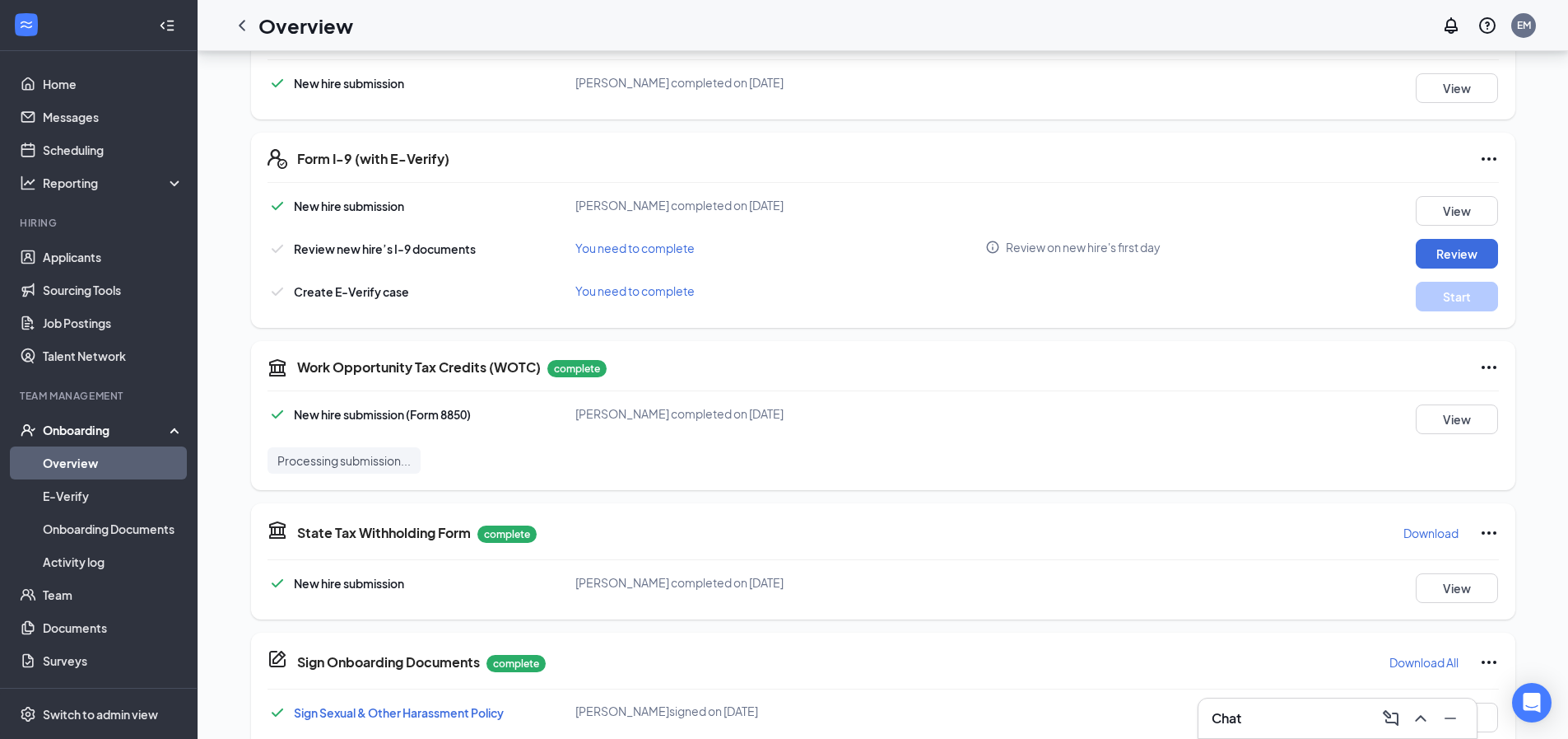
scroll to position [404, 0]
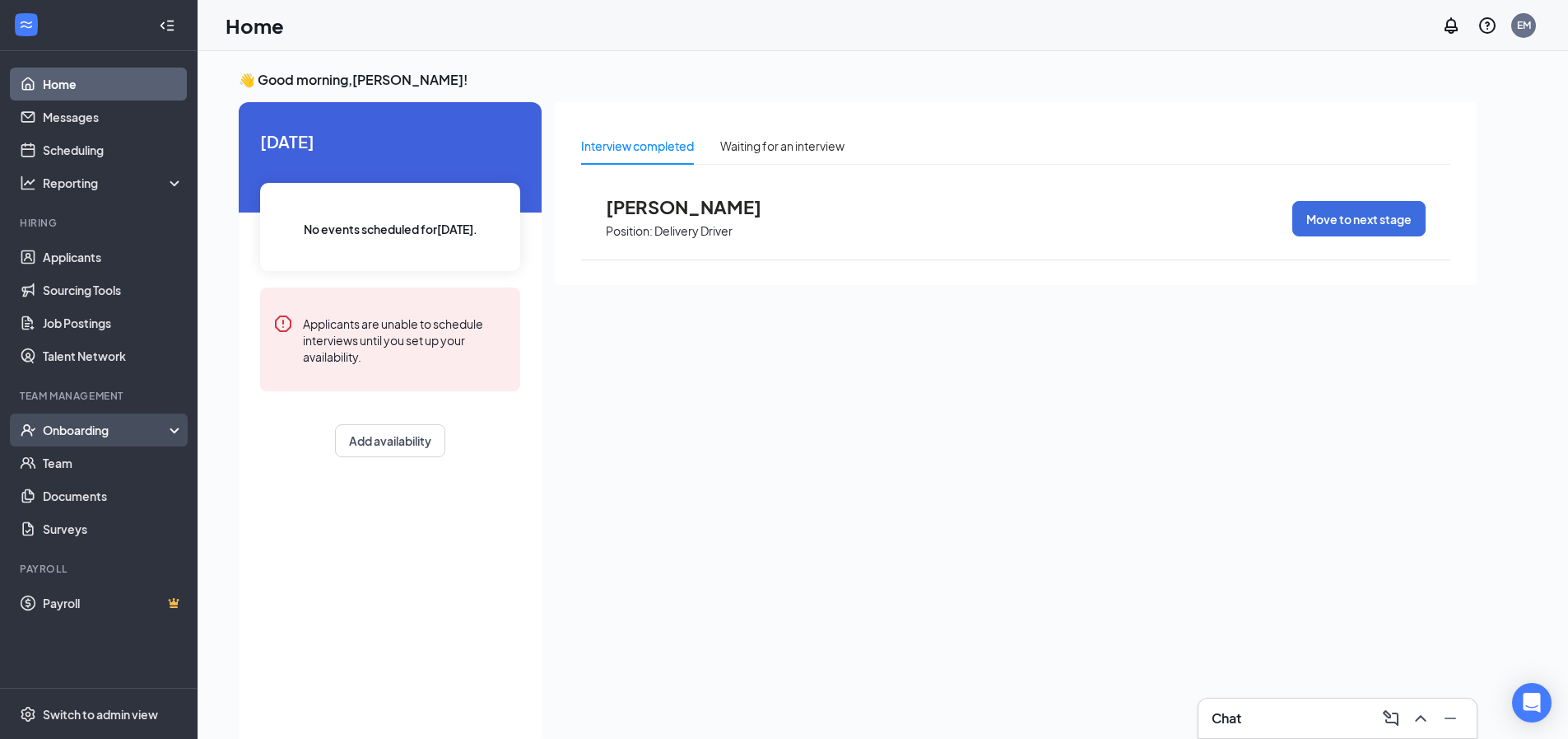
click at [97, 434] on div "Onboarding" at bounding box center [106, 430] width 127 height 17
click at [88, 464] on link "Overview" at bounding box center [113, 463] width 141 height 33
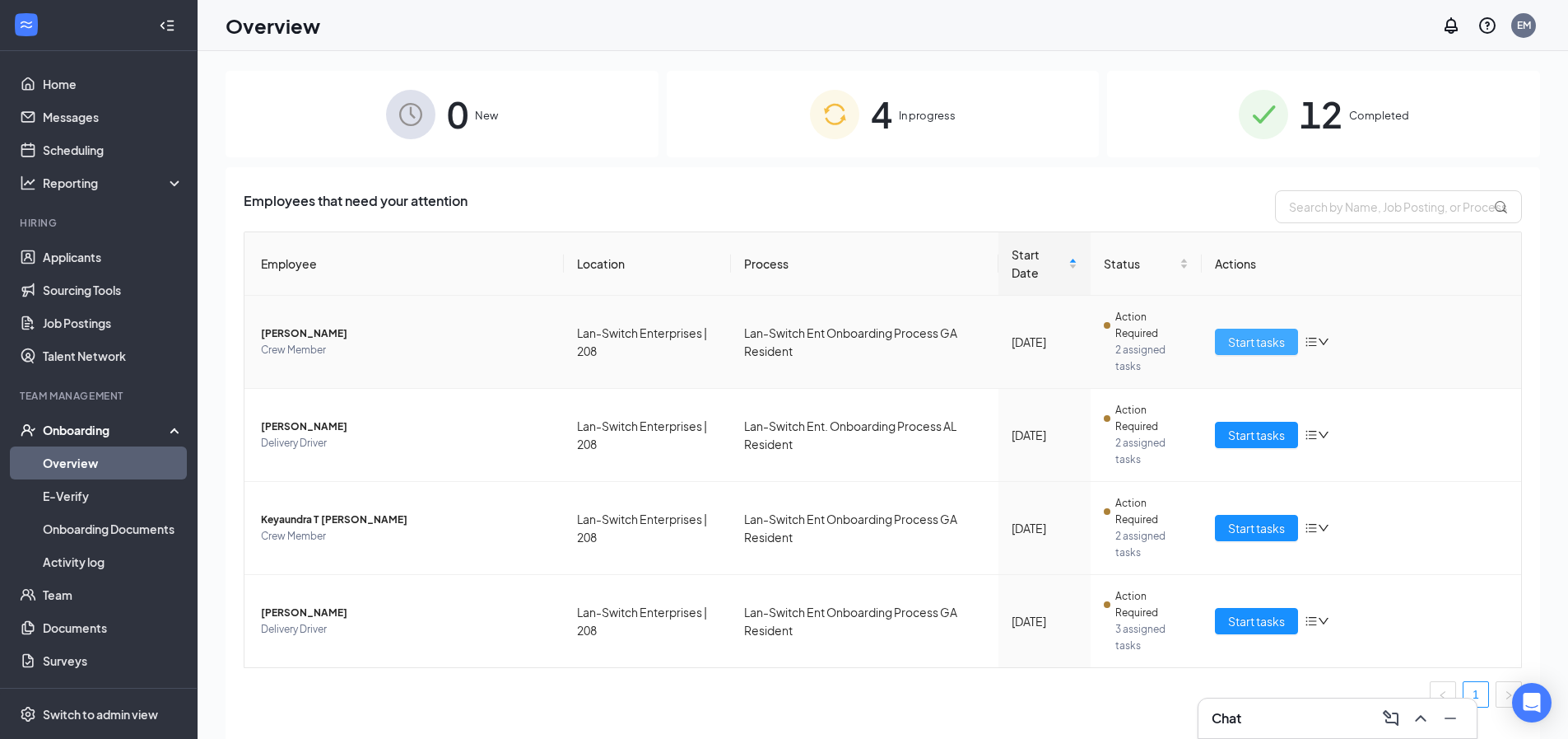
click at [1241, 337] on span "Start tasks" at bounding box center [1256, 342] width 57 height 18
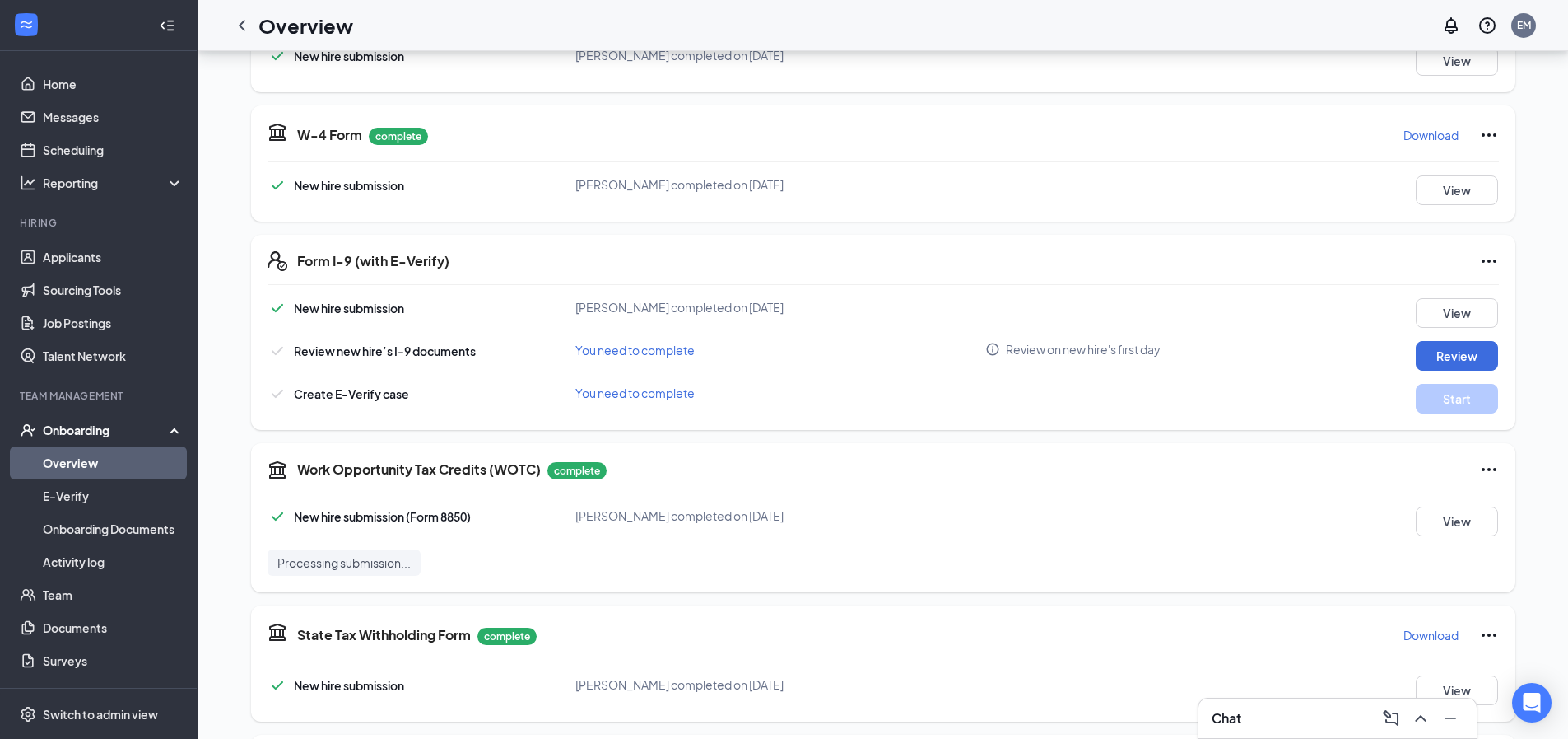
scroll to position [329, 0]
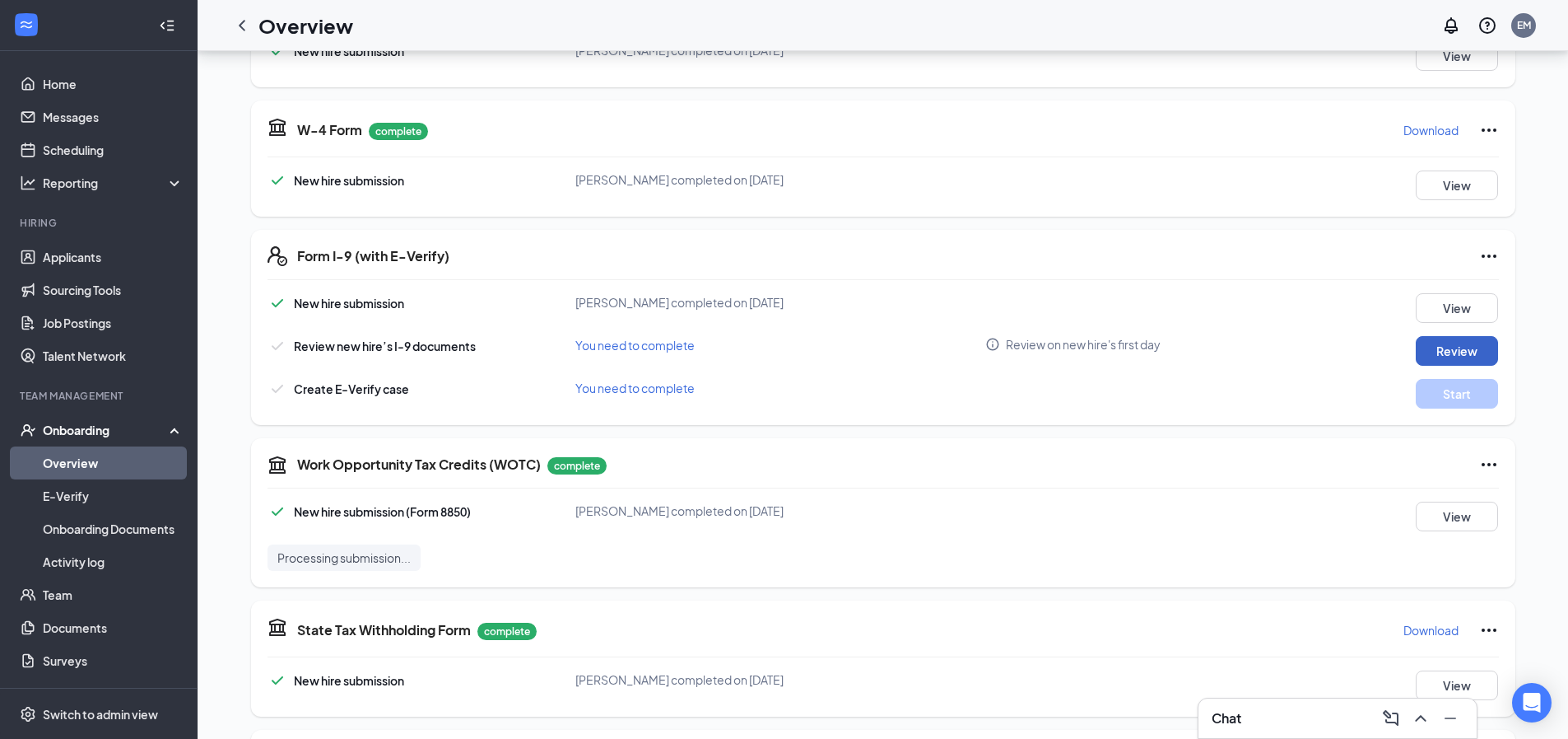
click at [1456, 342] on button "Review" at bounding box center [1457, 351] width 83 height 30
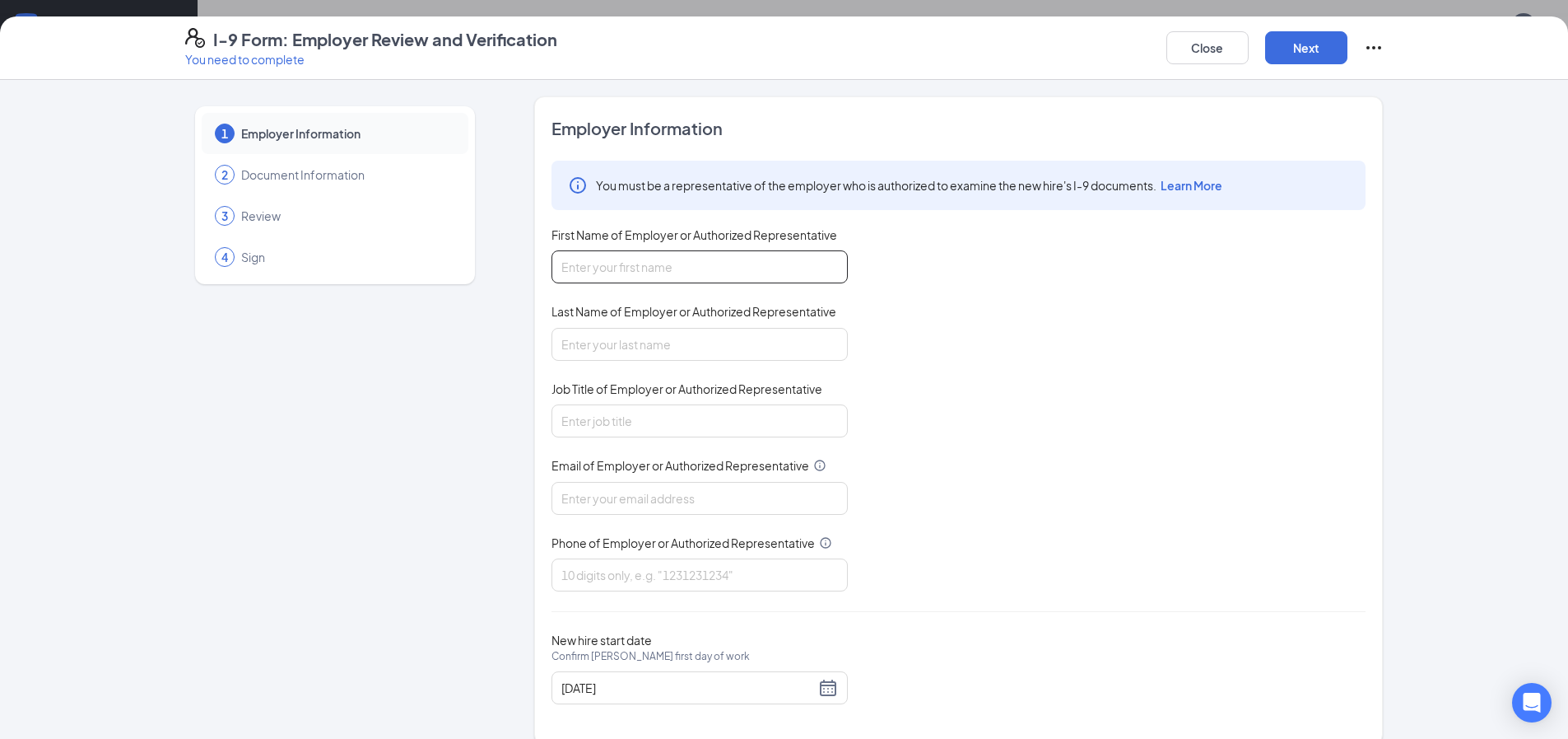
click at [675, 276] on input "First Name of Employer or Authorized Representative" at bounding box center [700, 267] width 296 height 33
type input "[PERSON_NAME]"
click at [636, 346] on input "Last Name of Employer or Authorized Representative" at bounding box center [700, 344] width 296 height 33
type input "[PERSON_NAME]"
click at [684, 420] on input "Job Title of Employer or Authorized Representative" at bounding box center [700, 421] width 296 height 33
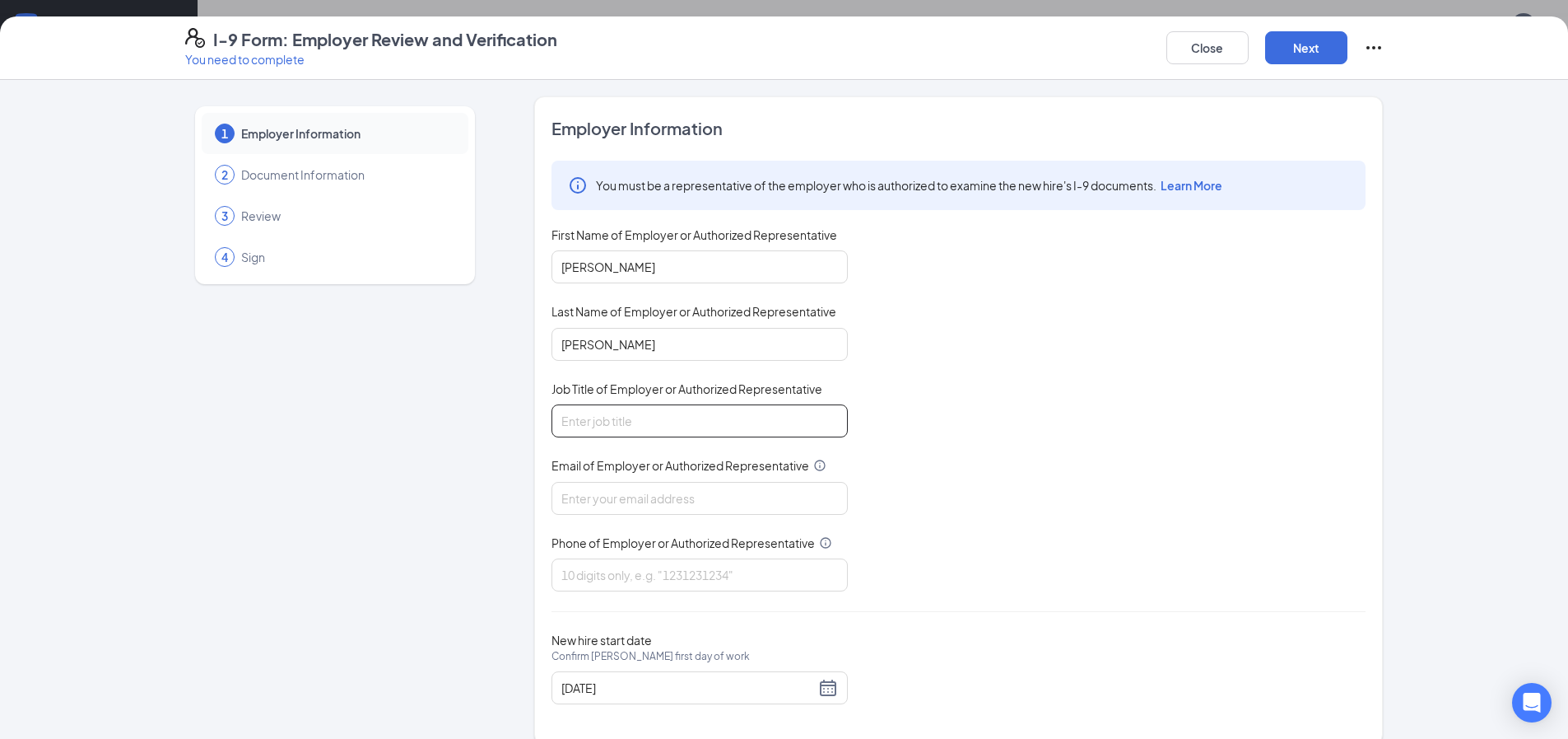
type input "General Manager"
click at [668, 493] on input "Email of Employer or Authorized Representative" at bounding box center [700, 498] width 296 height 33
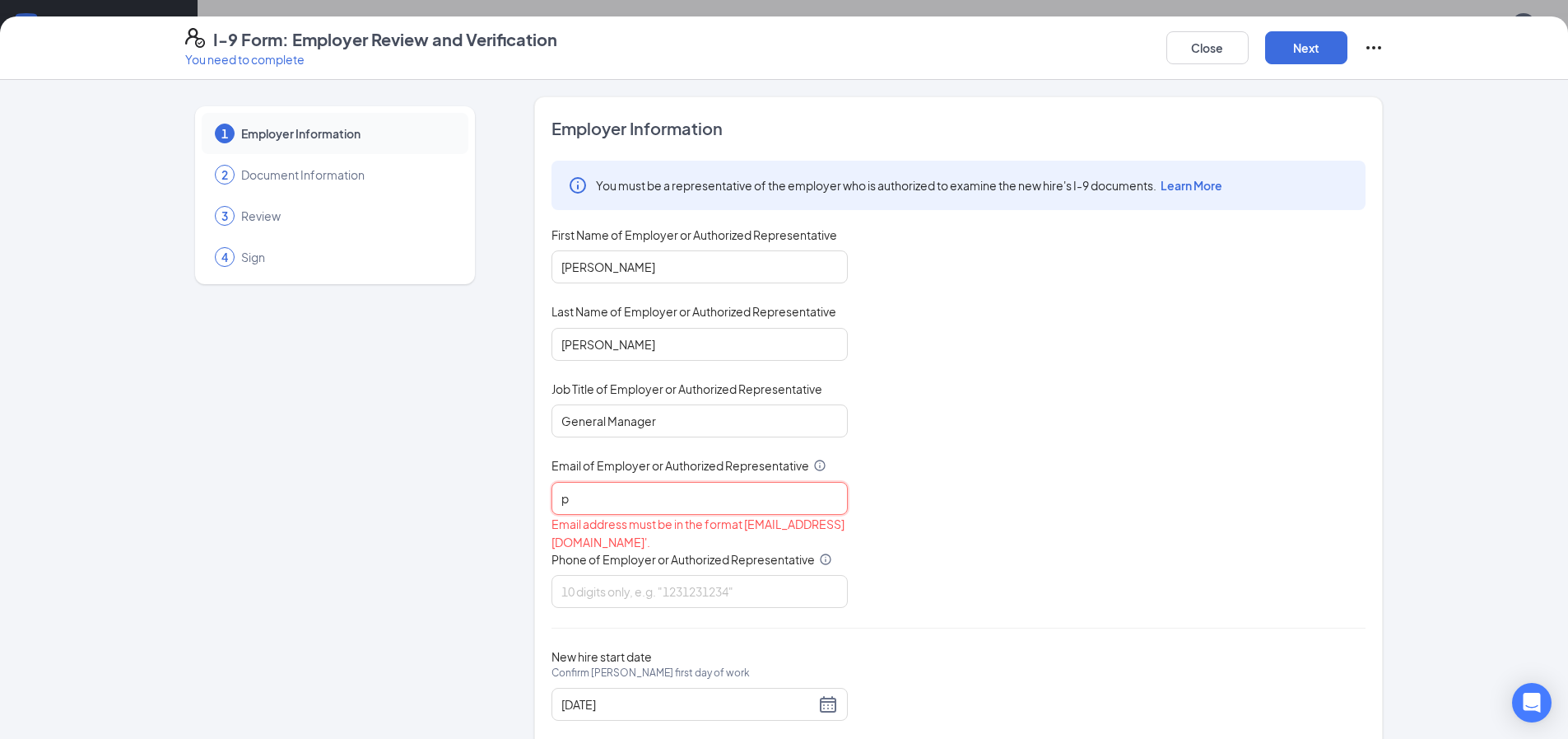
type input "[EMAIL_ADDRESS][DOMAIN_NAME]"
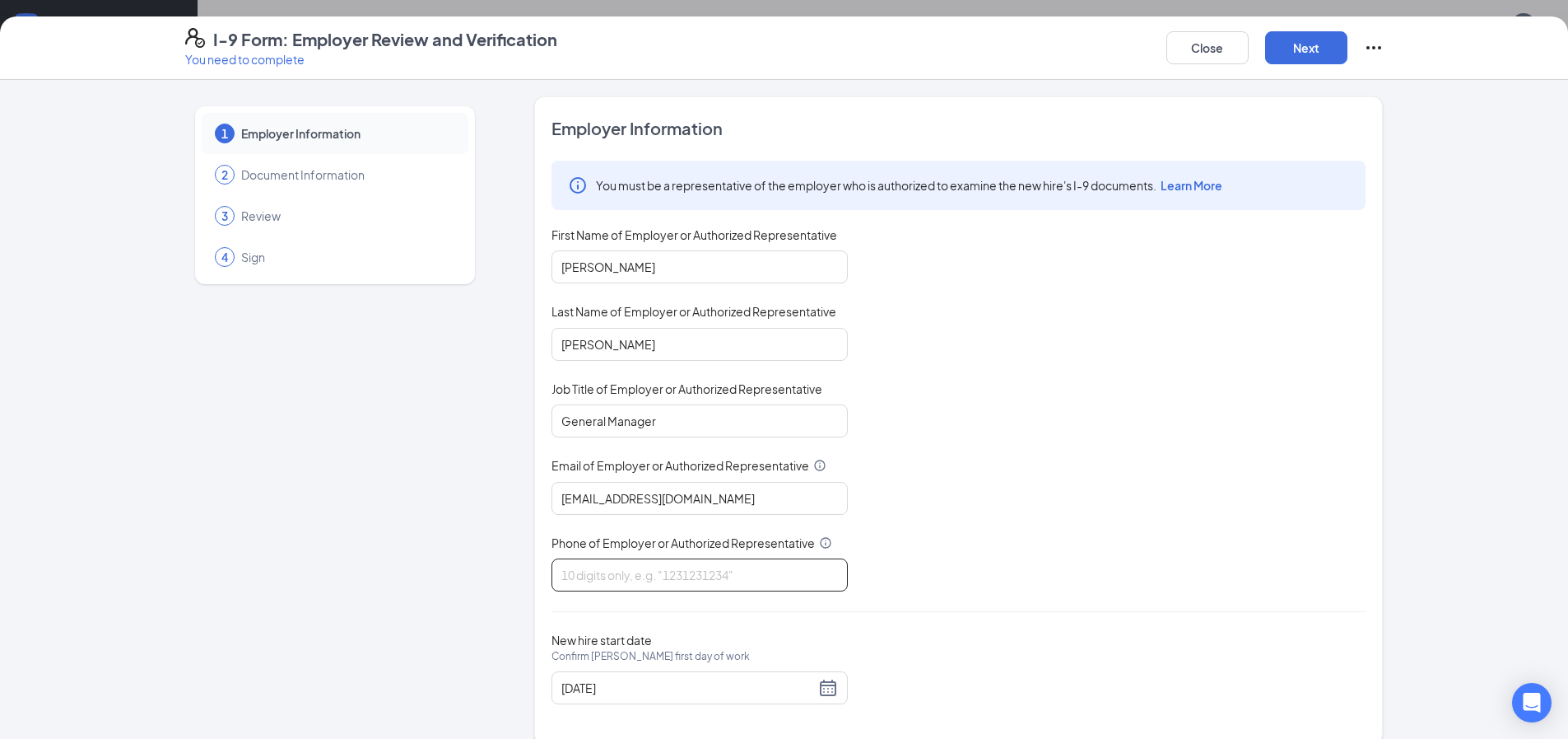
click at [676, 577] on input "Phone of Employer or Authorized Representative" at bounding box center [700, 575] width 296 height 33
type input "7066897272"
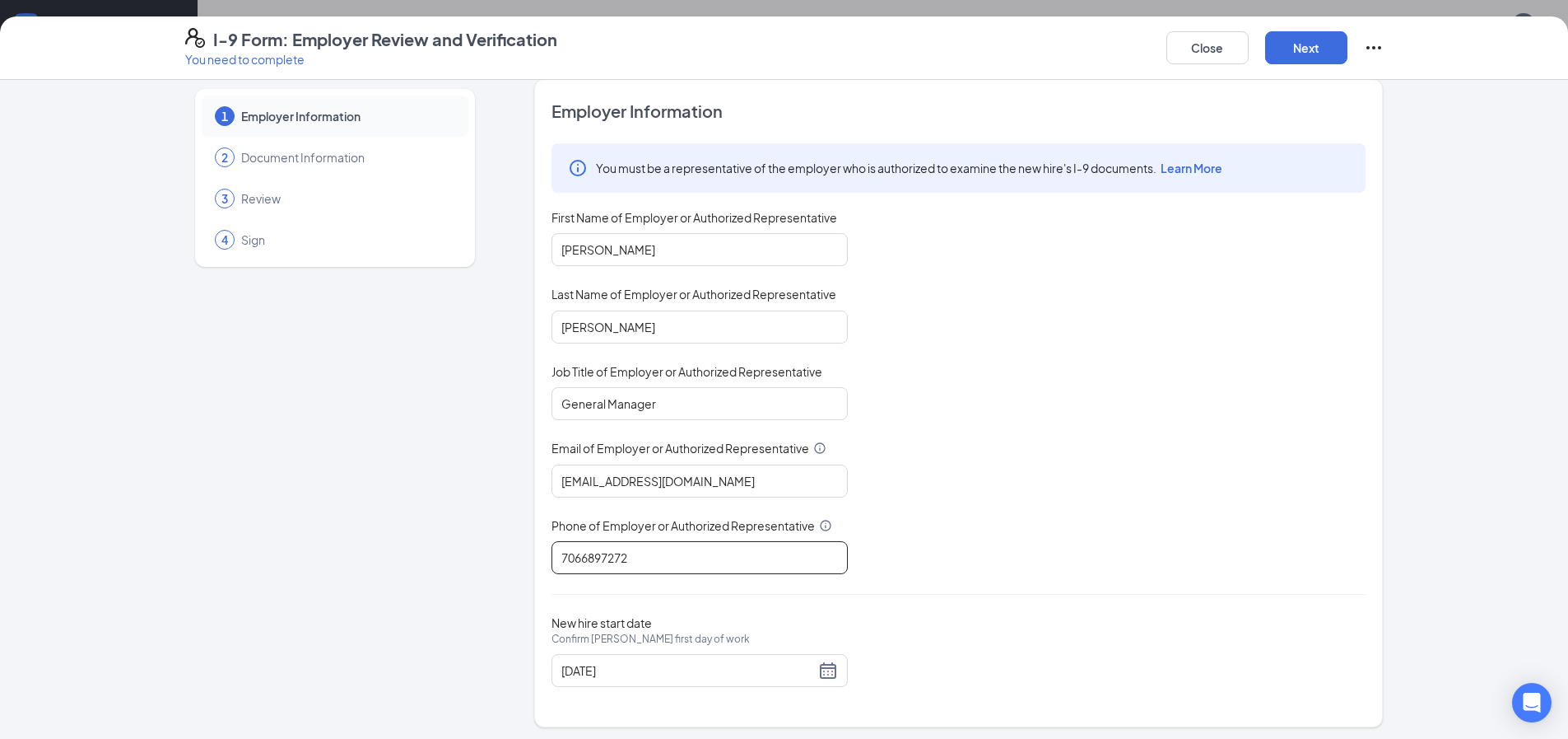
scroll to position [22, 0]
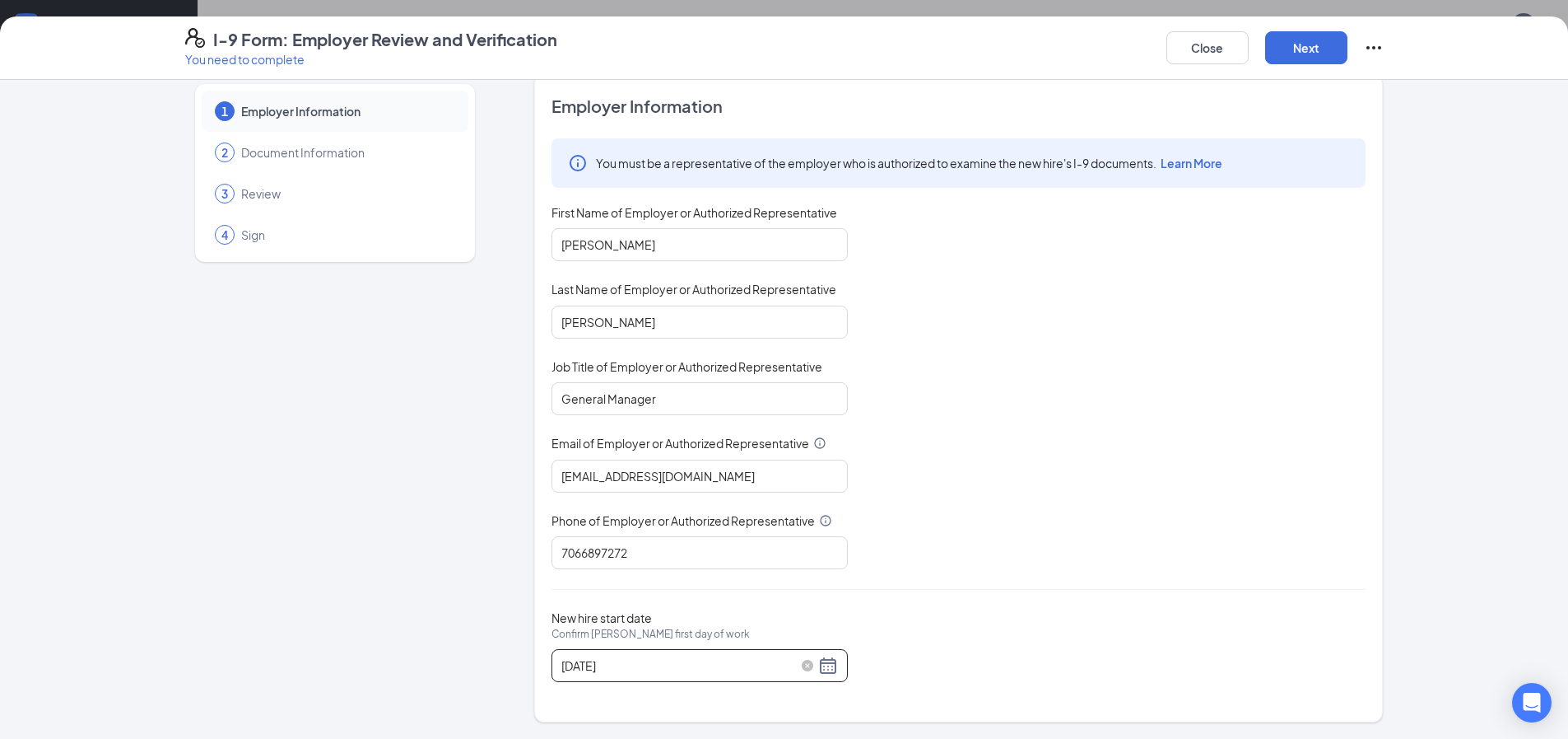
click at [817, 668] on div "[DATE]" at bounding box center [700, 665] width 276 height 20
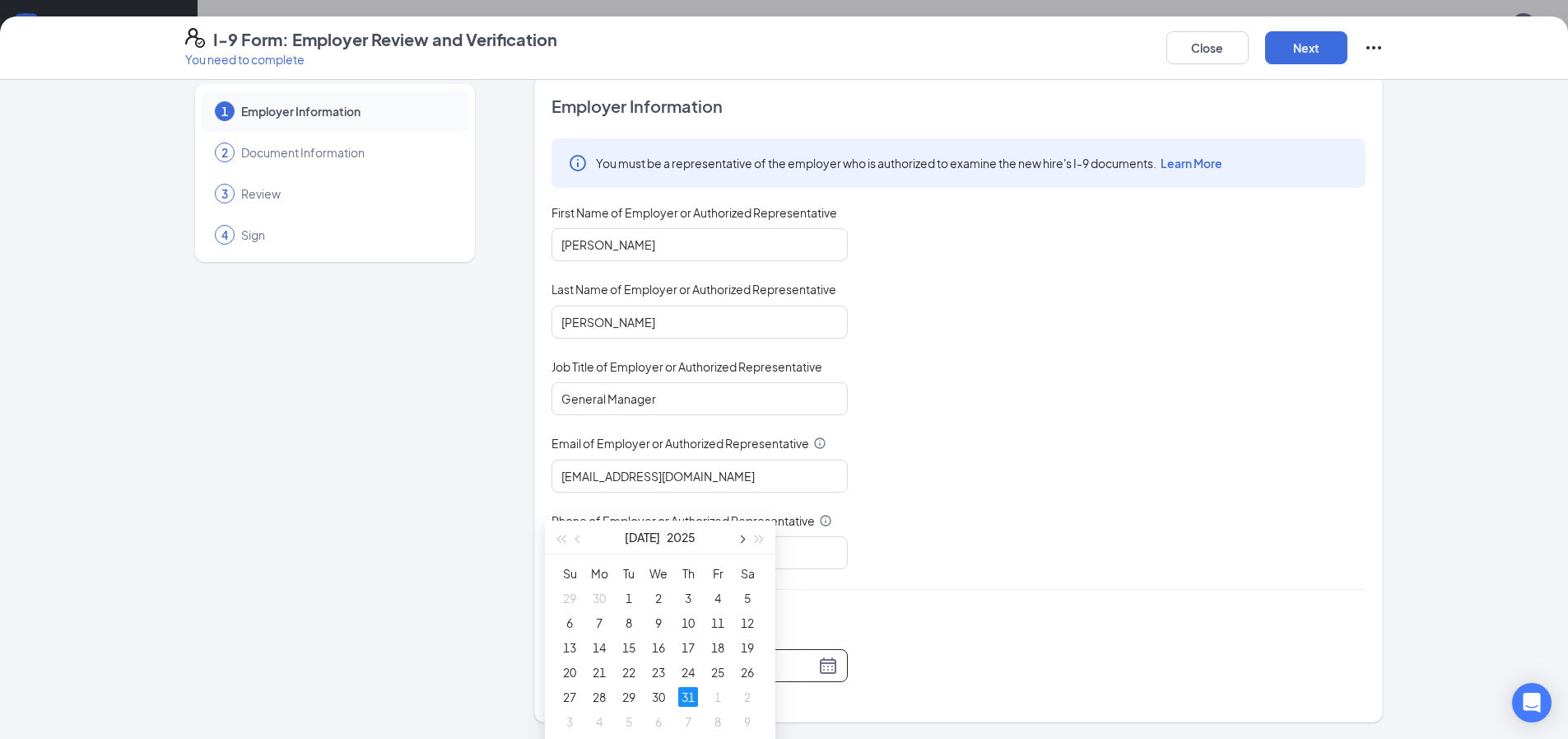
click at [740, 540] on span "button" at bounding box center [741, 540] width 8 height 8
type input "[DATE]"
click at [748, 695] on div "30" at bounding box center [748, 697] width 20 height 20
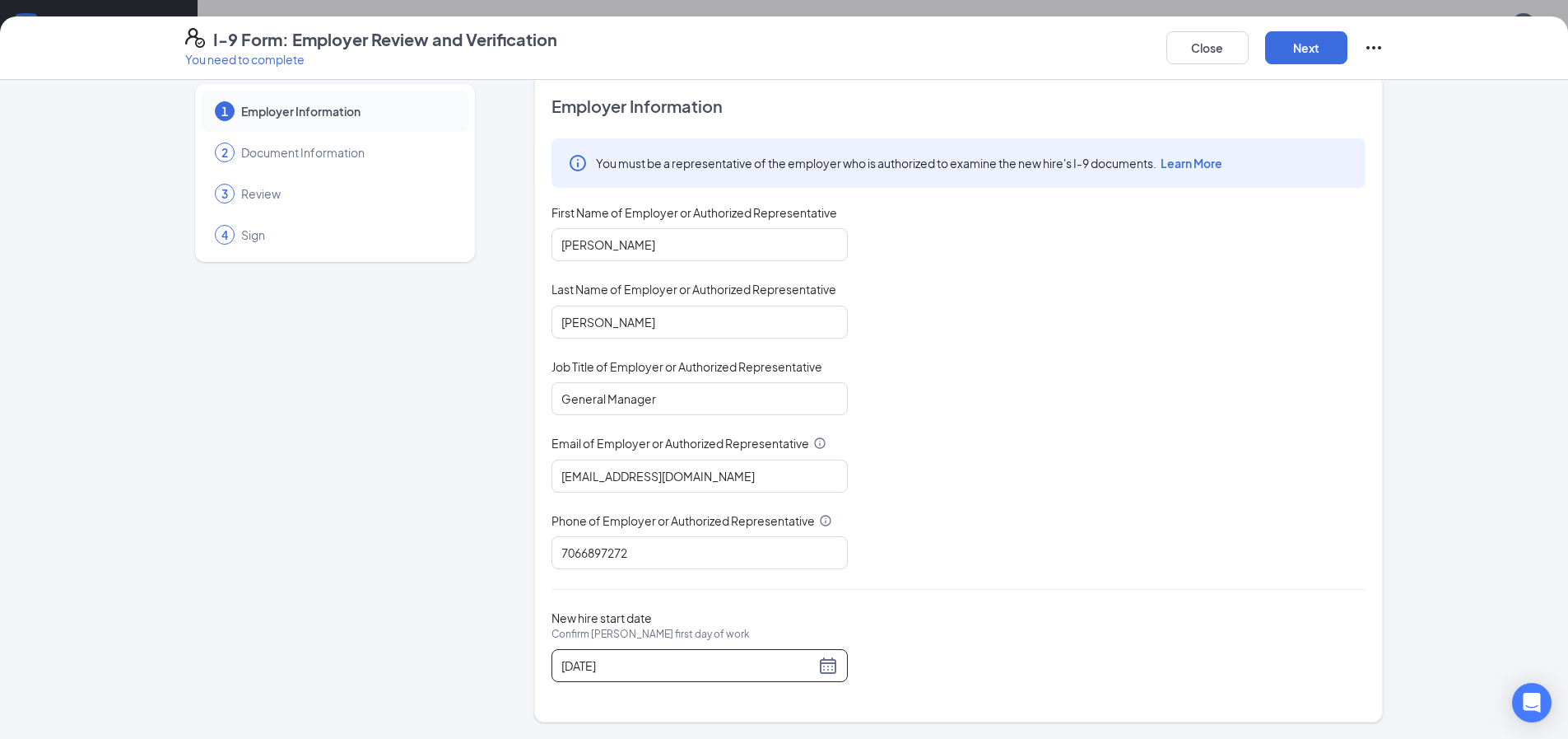
scroll to position [741, 0]
click at [1326, 33] on button "Next" at bounding box center [1307, 48] width 83 height 33
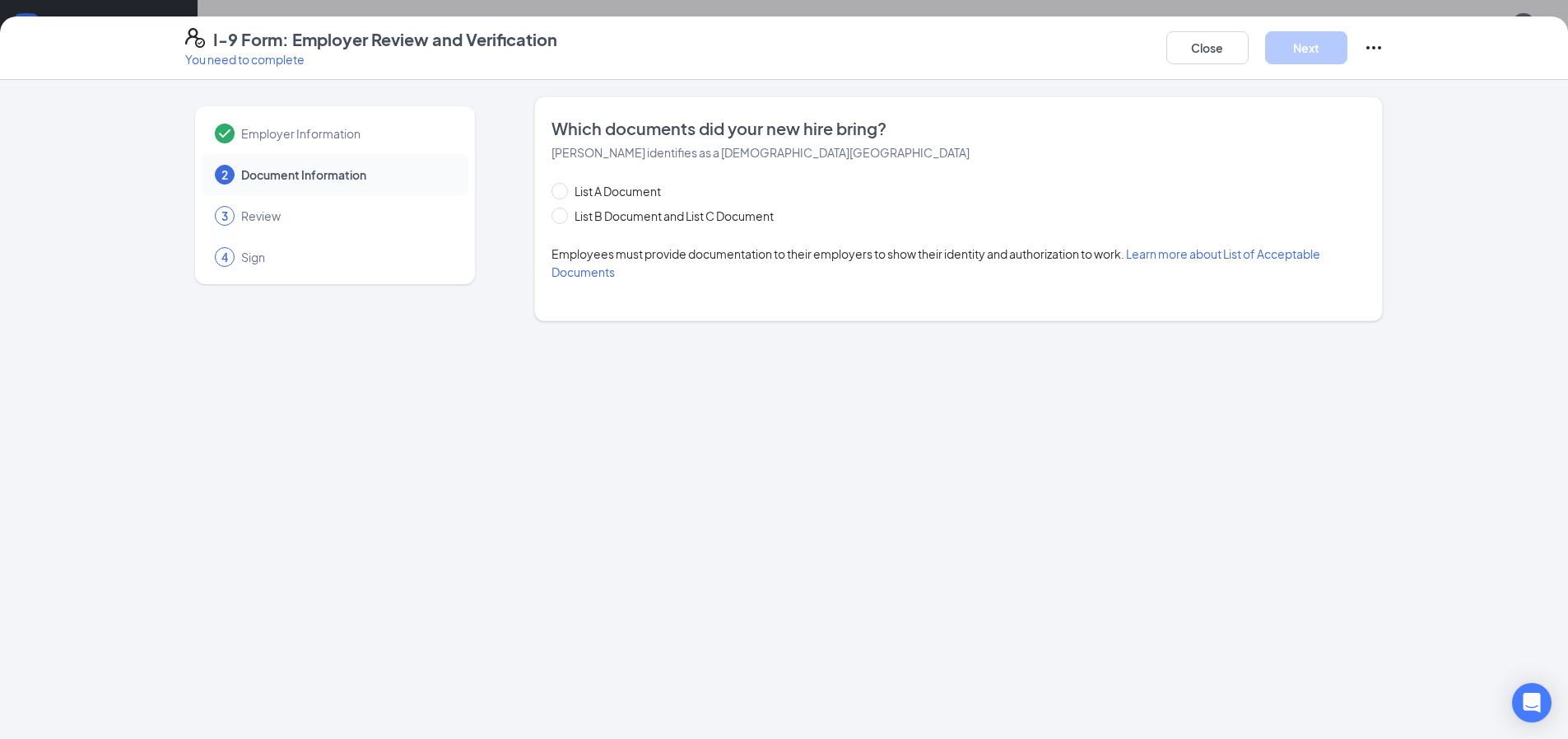
scroll to position [0, 0]
click at [685, 224] on span "List B Document and List C Document" at bounding box center [674, 216] width 213 height 18
click at [563, 219] on input "List B Document and List C Document" at bounding box center [557, 214] width 12 height 12
radio input "true"
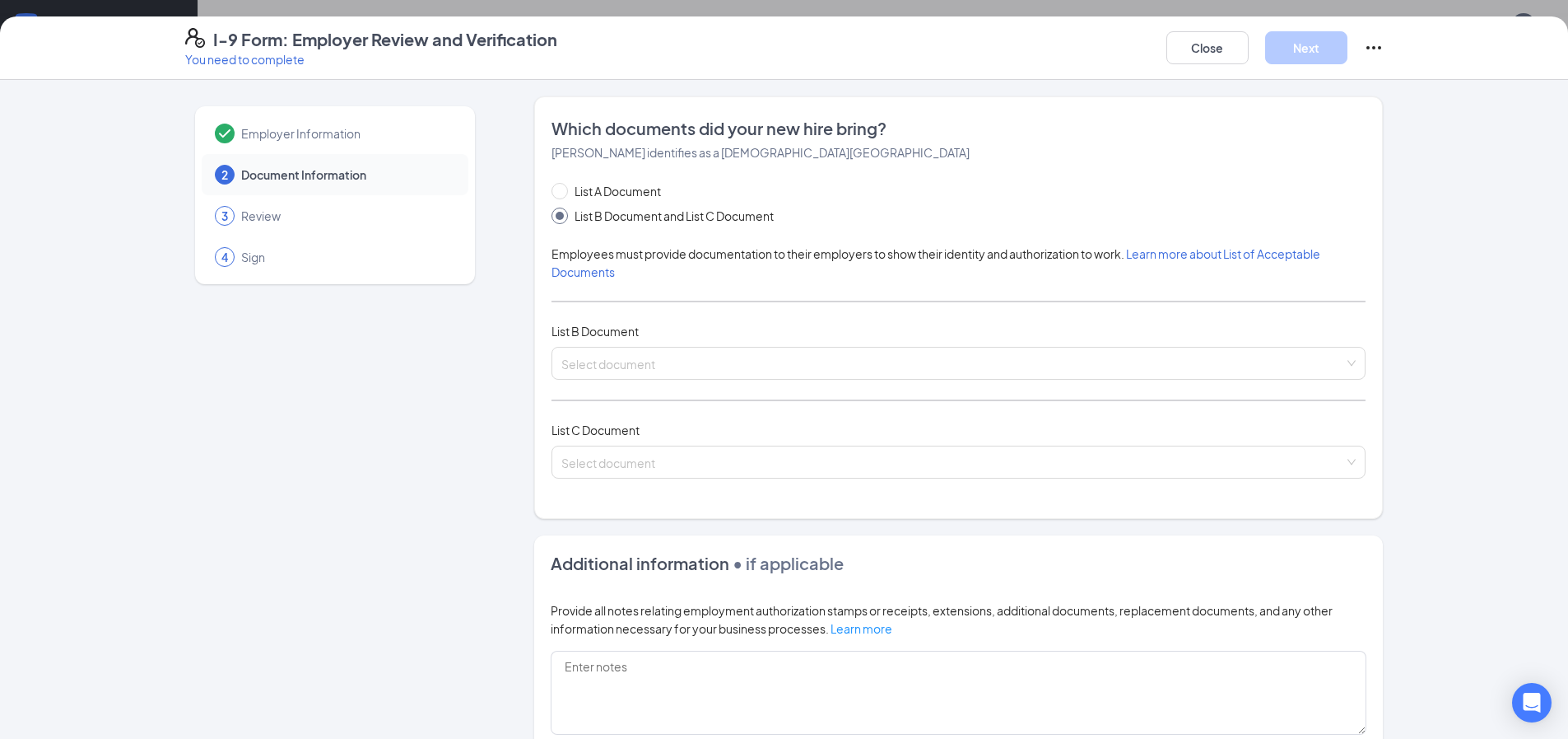
click at [649, 342] on div "List A Document List B Document and List C Document Employees must provide docu…" at bounding box center [958, 340] width 814 height 316
click at [648, 367] on input "search" at bounding box center [953, 360] width 782 height 25
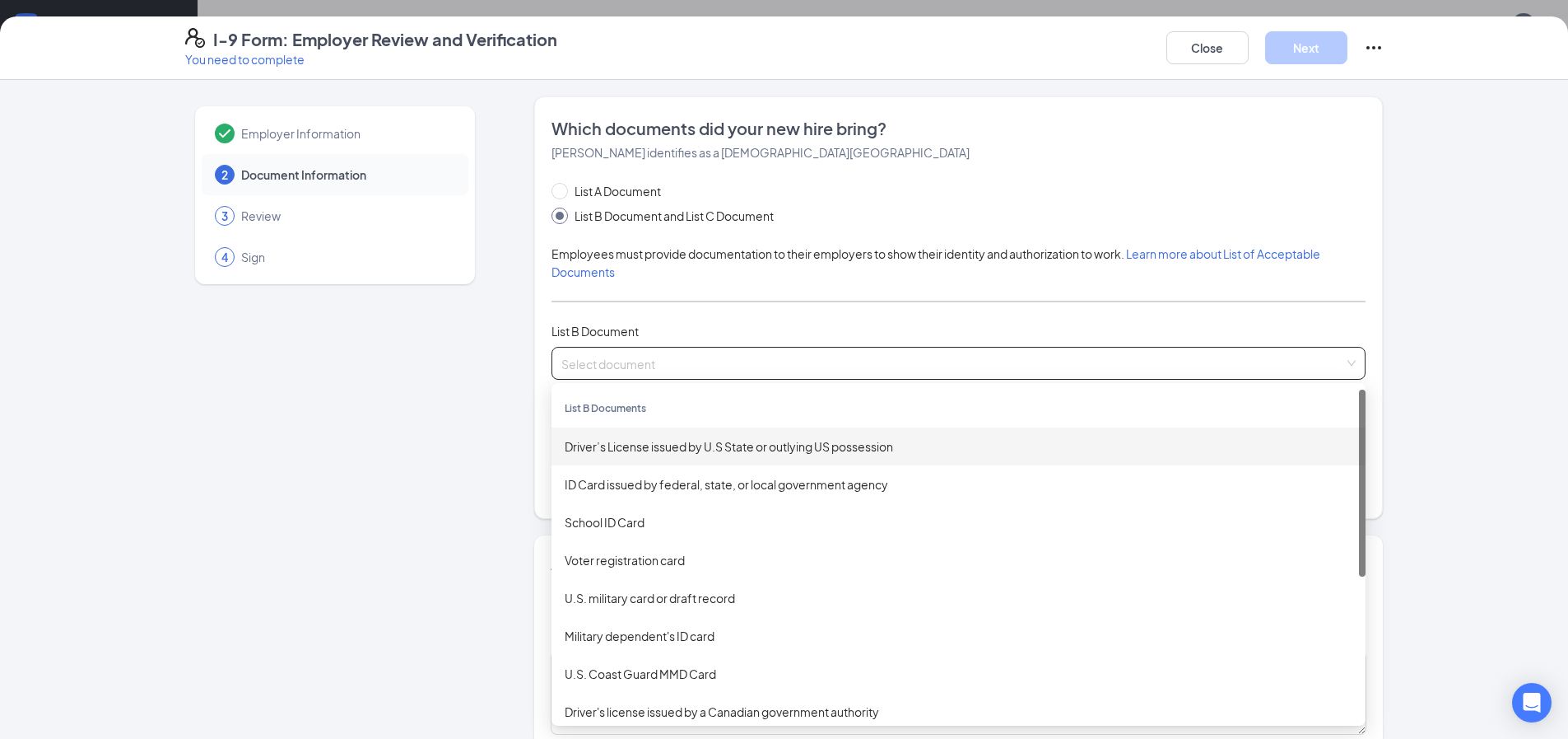
click at [664, 437] on div "Driver’s License issued by U.S State or outlying US possession" at bounding box center [958, 446] width 787 height 18
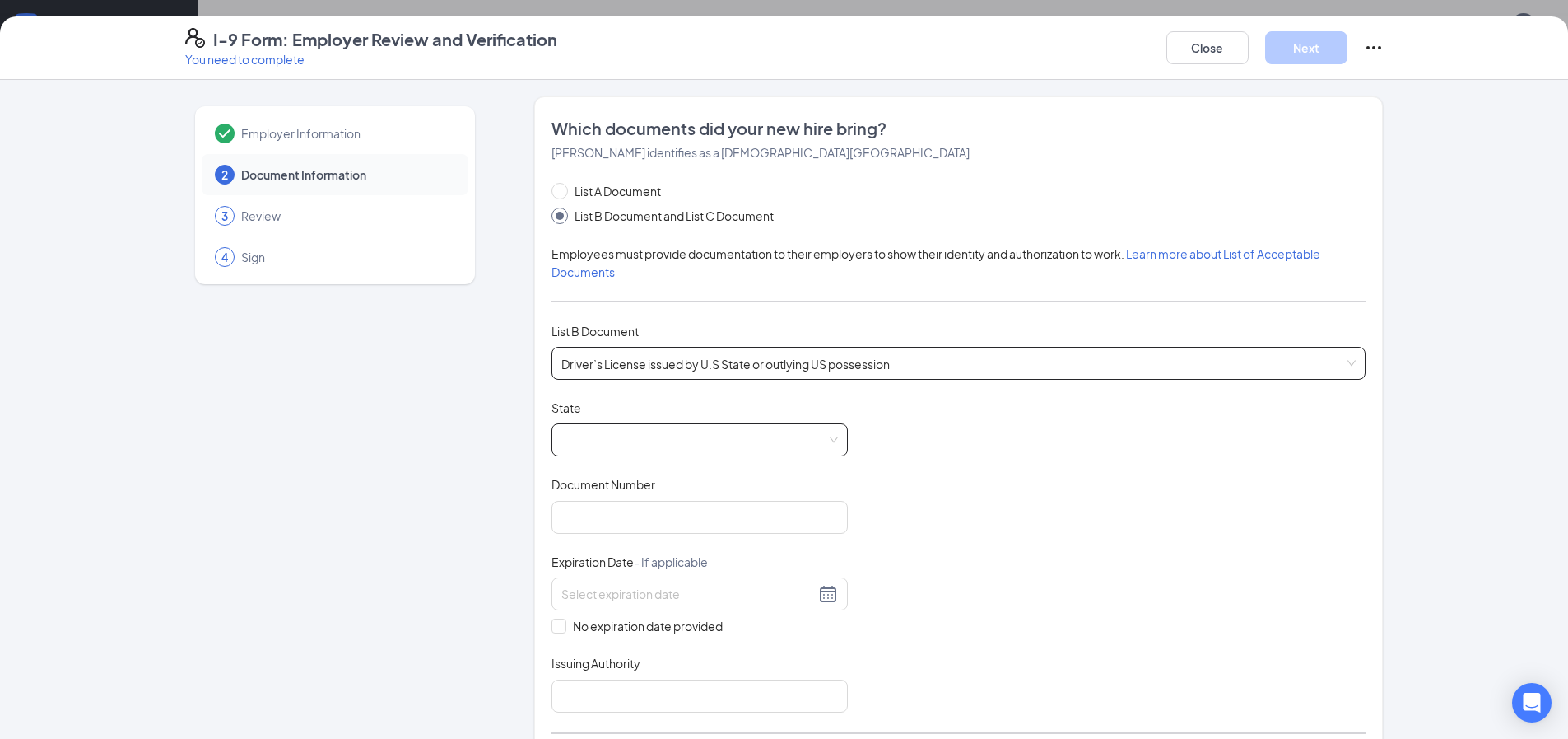
click at [610, 428] on span at bounding box center [700, 439] width 276 height 31
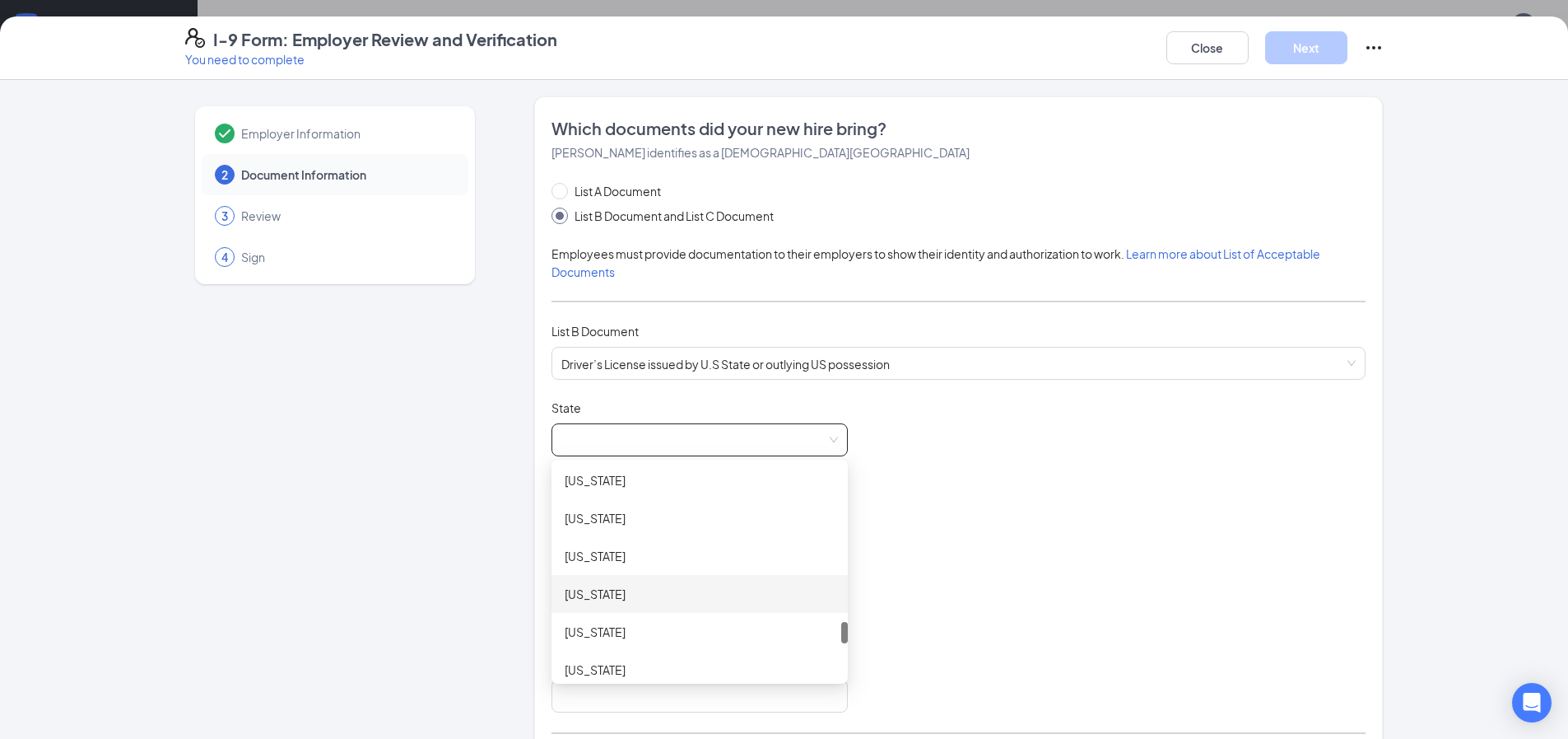
scroll to position [1647, 0]
drag, startPoint x: 591, startPoint y: 610, endPoint x: 599, endPoint y: 583, distance: 28.2
click at [590, 610] on div "[US_STATE]" at bounding box center [700, 618] width 270 height 18
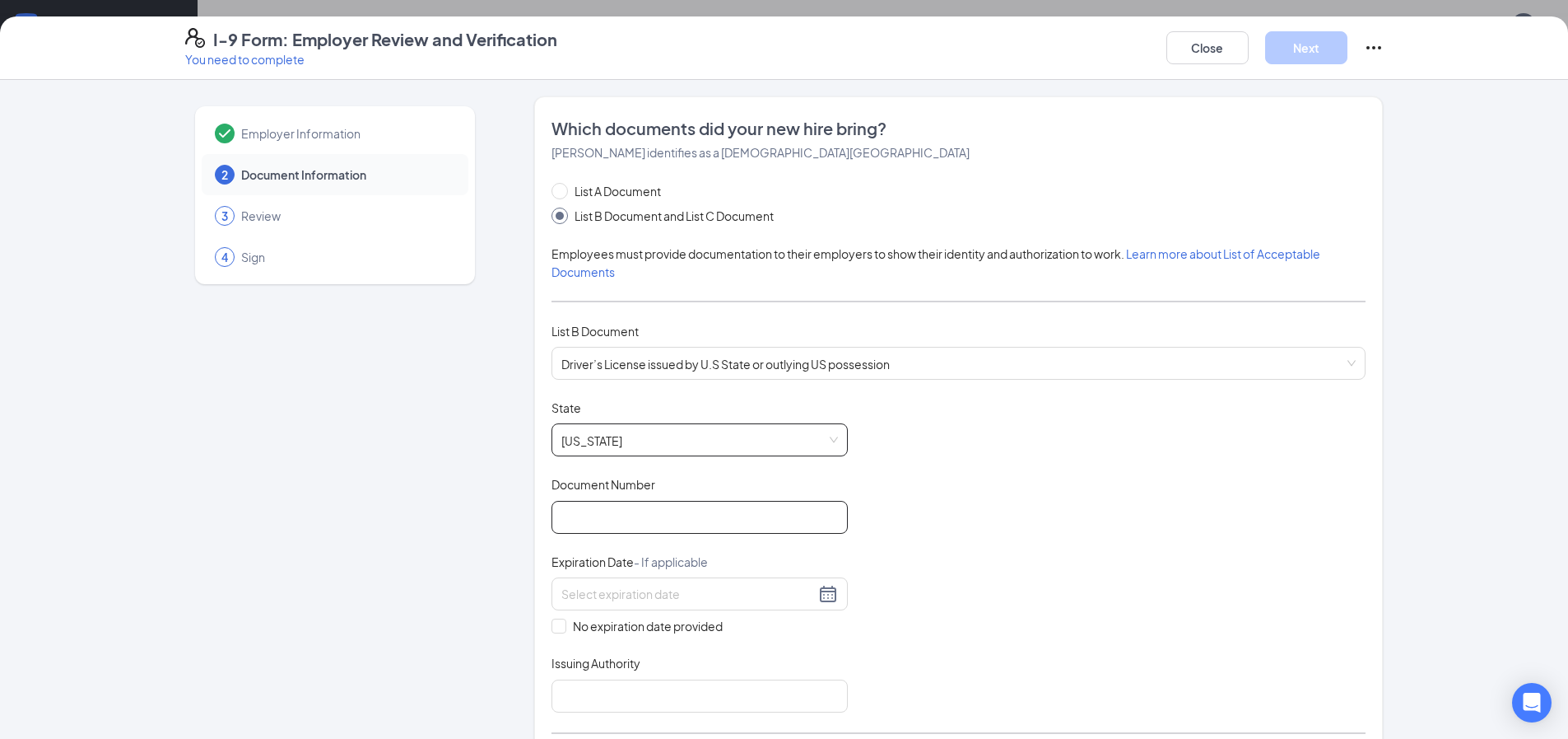
click at [600, 521] on input "Document Number" at bounding box center [700, 517] width 296 height 33
type input "51230555"
click at [819, 601] on div at bounding box center [700, 594] width 276 height 20
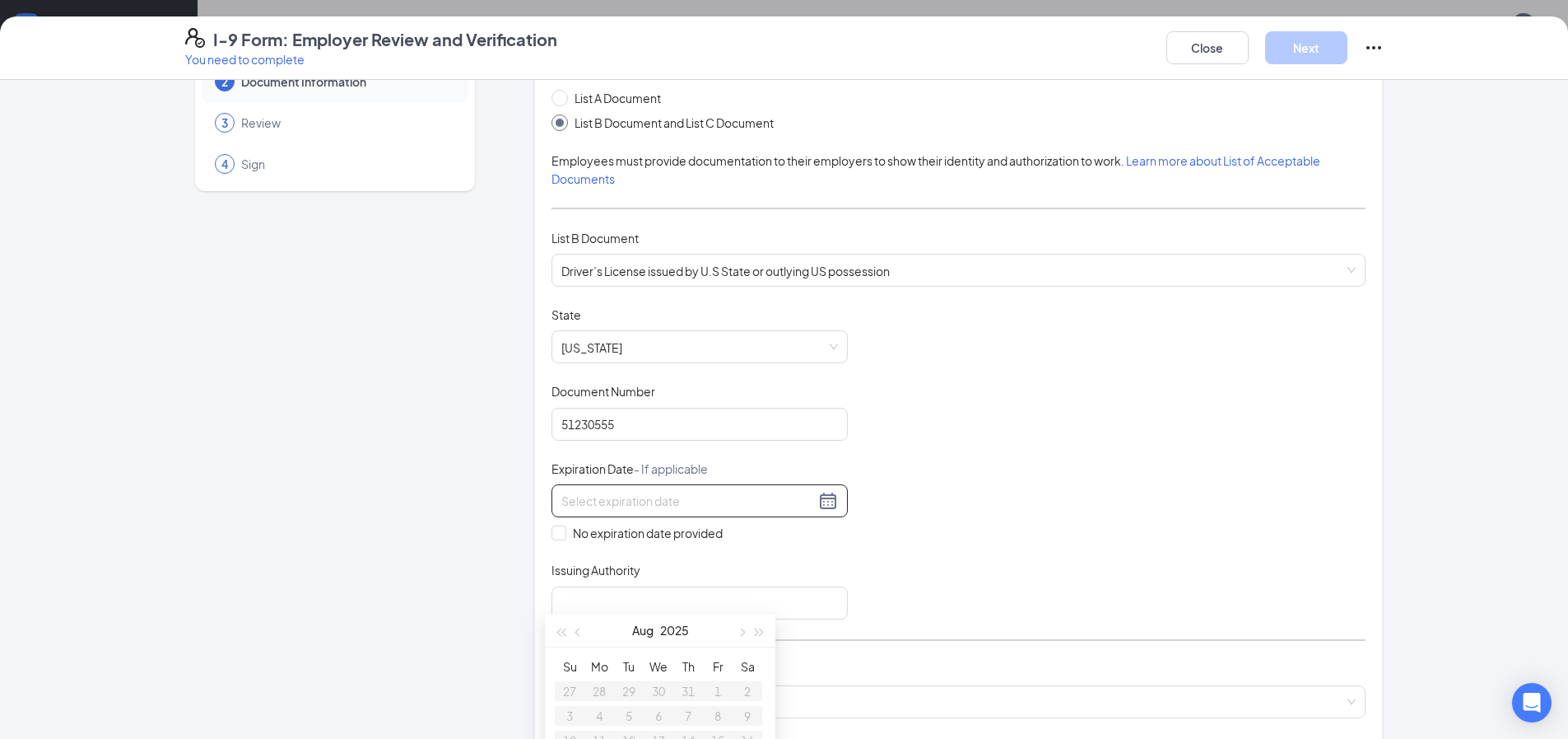
scroll to position [165, 0]
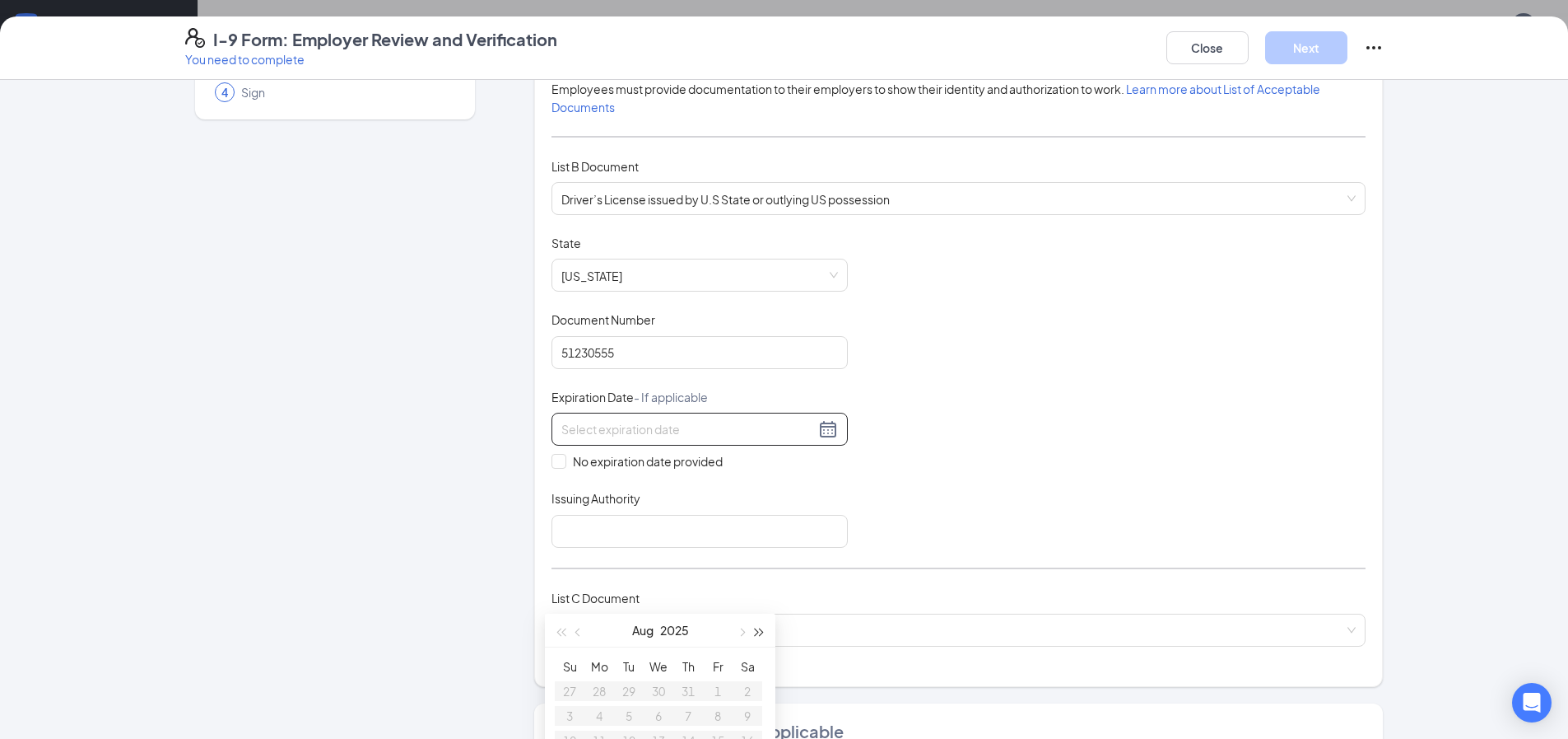
click at [756, 637] on button "button" at bounding box center [760, 630] width 18 height 33
click at [757, 637] on button "button" at bounding box center [760, 630] width 18 height 33
click at [758, 636] on button "button" at bounding box center [760, 630] width 18 height 33
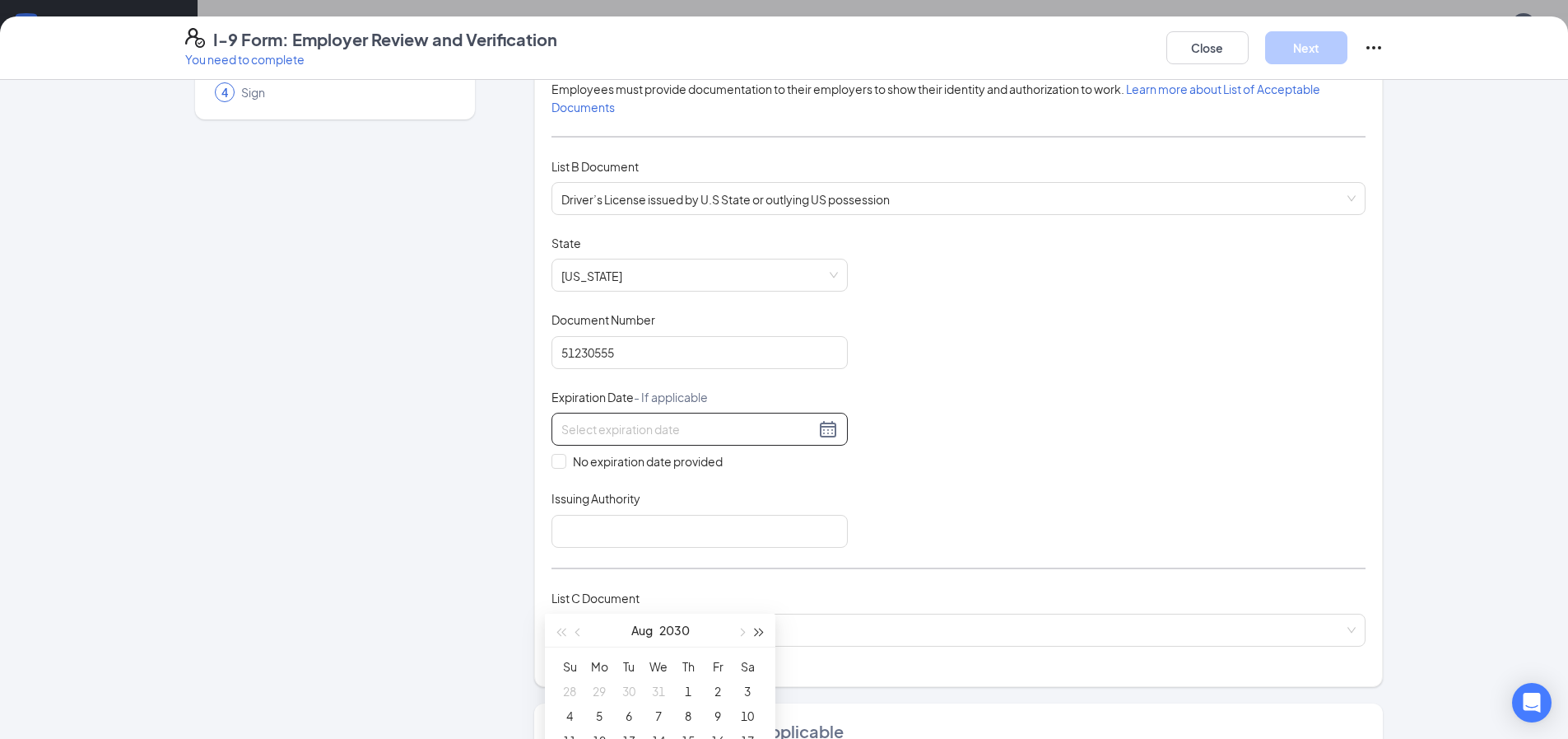
click at [758, 635] on button "button" at bounding box center [760, 630] width 18 height 33
click at [758, 634] on span "button" at bounding box center [760, 632] width 8 height 8
click at [758, 633] on span "button" at bounding box center [760, 632] width 8 height 8
click at [576, 632] on span "button" at bounding box center [580, 632] width 8 height 8
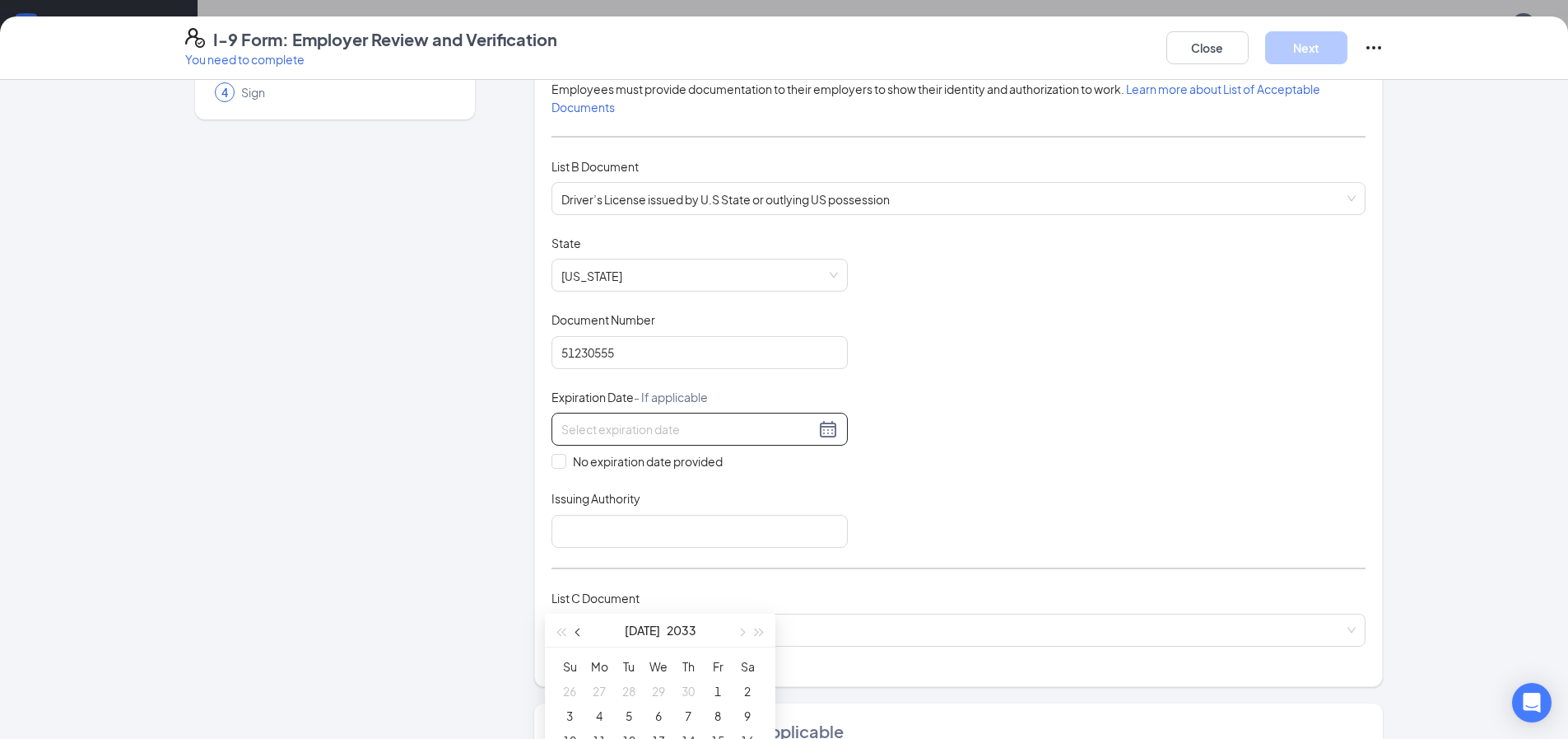
click at [576, 632] on span "button" at bounding box center [580, 632] width 8 height 8
click at [576, 633] on button "button" at bounding box center [579, 630] width 18 height 33
type input "[DATE]"
click at [630, 689] on div "1" at bounding box center [629, 691] width 20 height 20
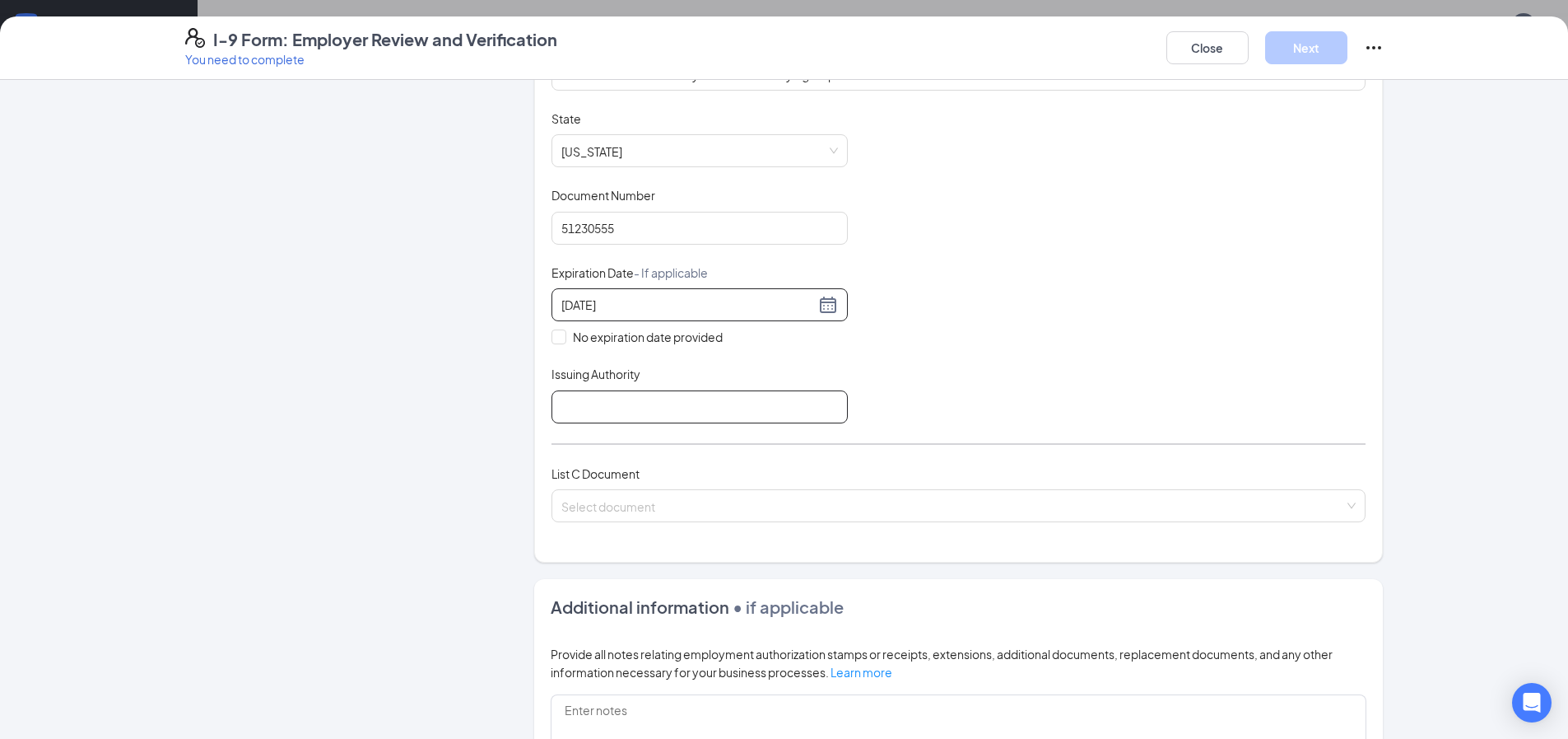
scroll to position [329, 0]
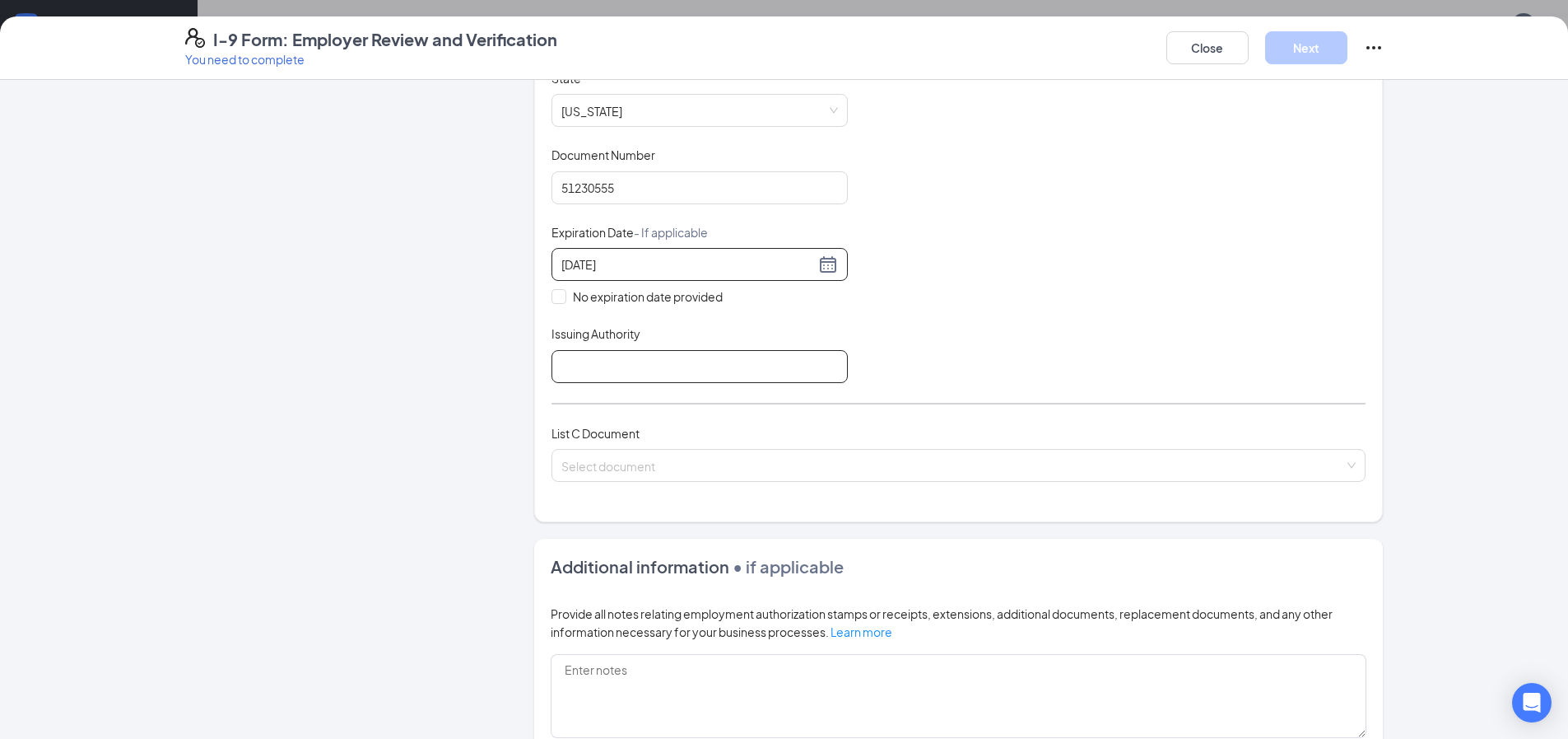
click at [626, 372] on input "Issuing Authority" at bounding box center [700, 367] width 296 height 33
type input "[US_STATE]"
click at [627, 472] on input "search" at bounding box center [953, 462] width 782 height 25
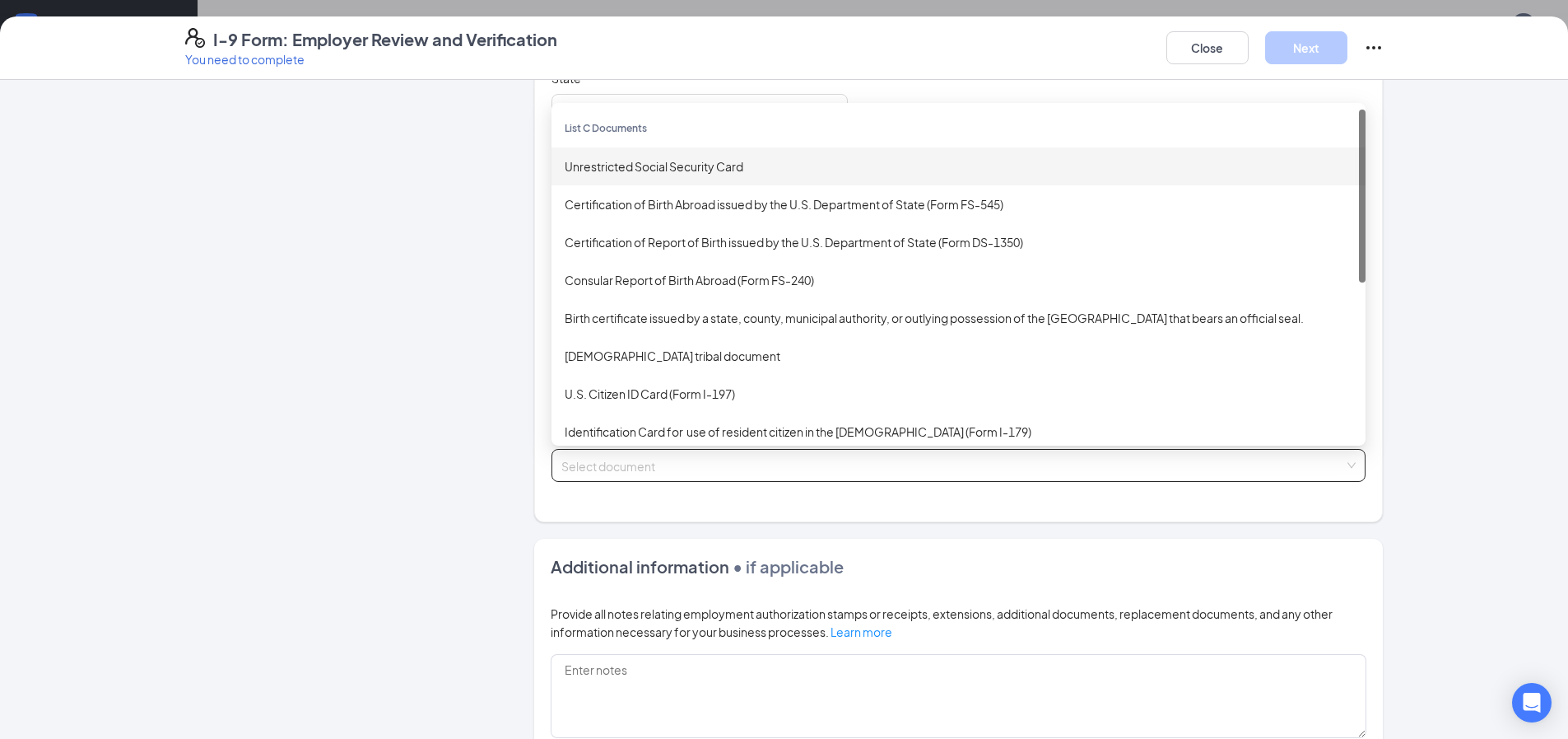
click at [619, 159] on div "Unrestricted Social Security Card" at bounding box center [958, 166] width 787 height 18
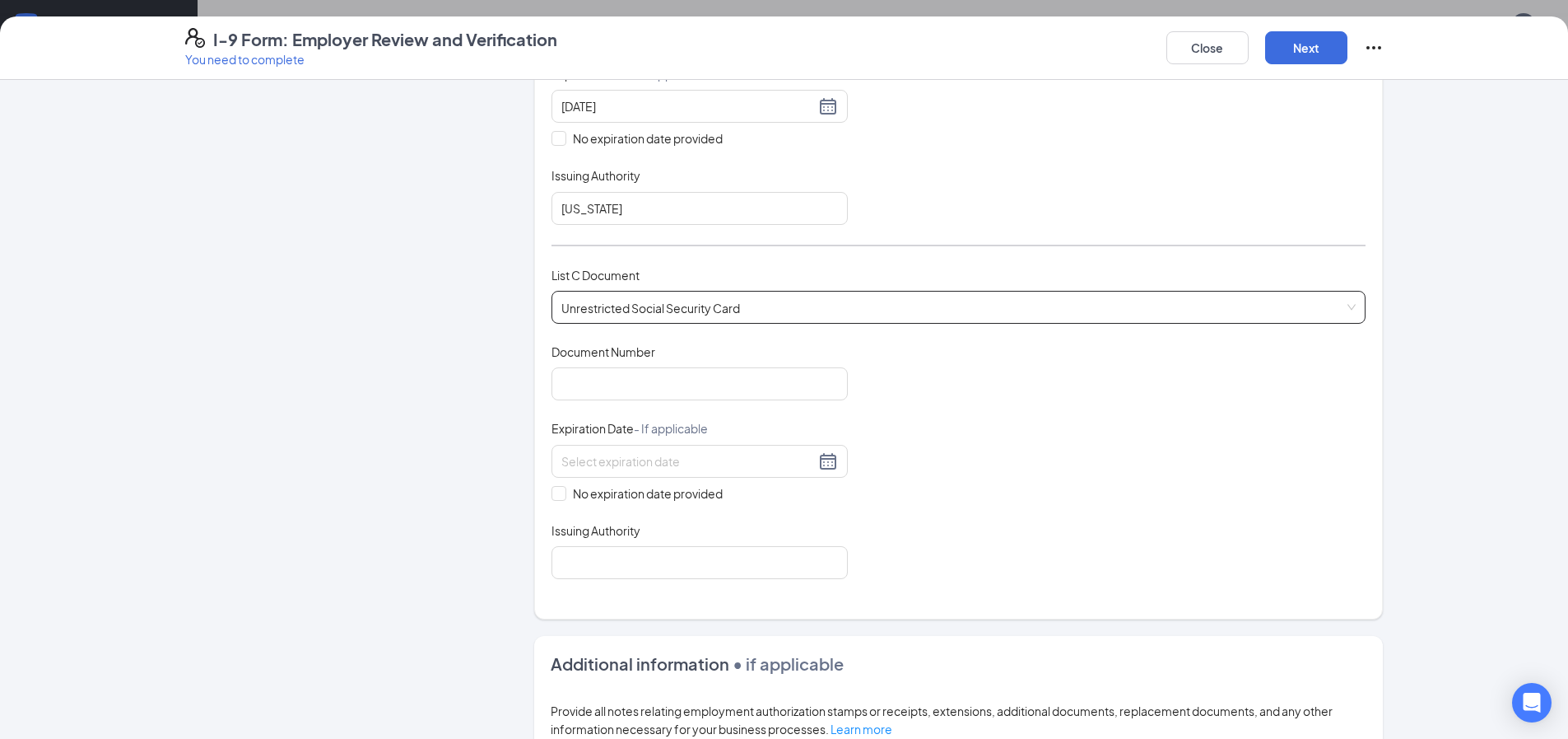
scroll to position [494, 0]
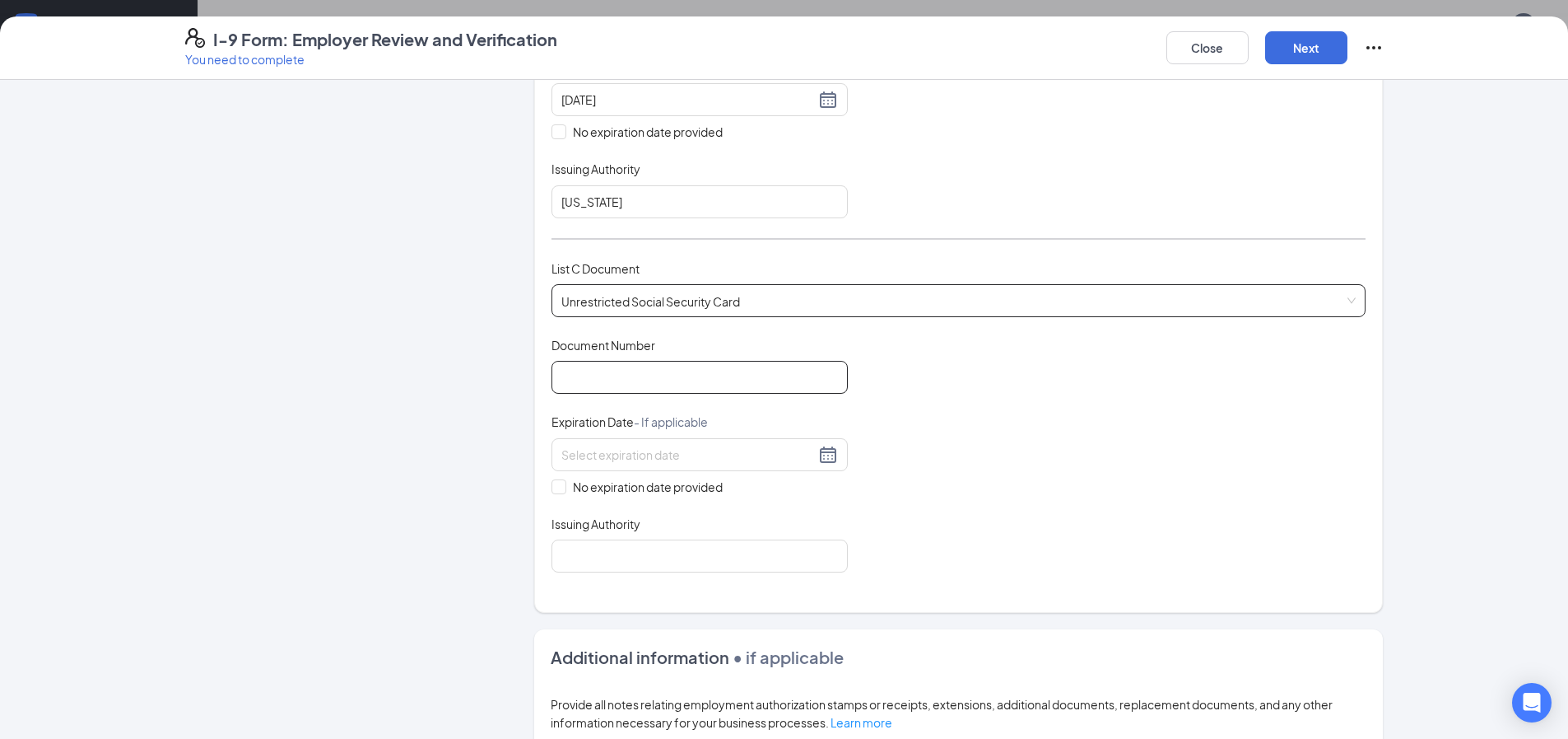
click at [633, 378] on input "Document Number" at bounding box center [700, 377] width 296 height 33
type input "667306574"
click at [552, 485] on input "No expiration date provided" at bounding box center [557, 485] width 12 height 12
checkbox input "true"
click at [562, 554] on input "Issuing Authority" at bounding box center [700, 559] width 296 height 33
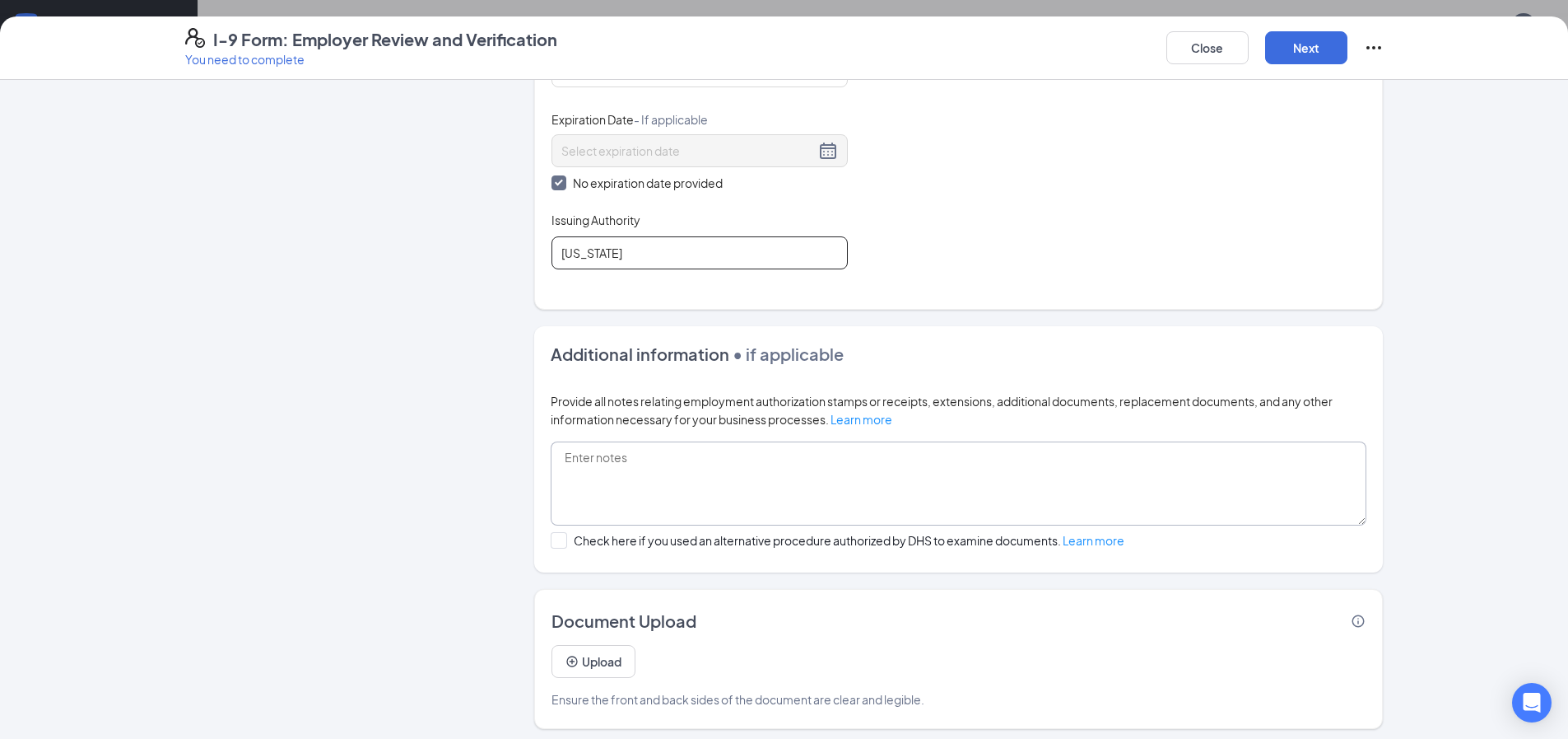
scroll to position [807, 0]
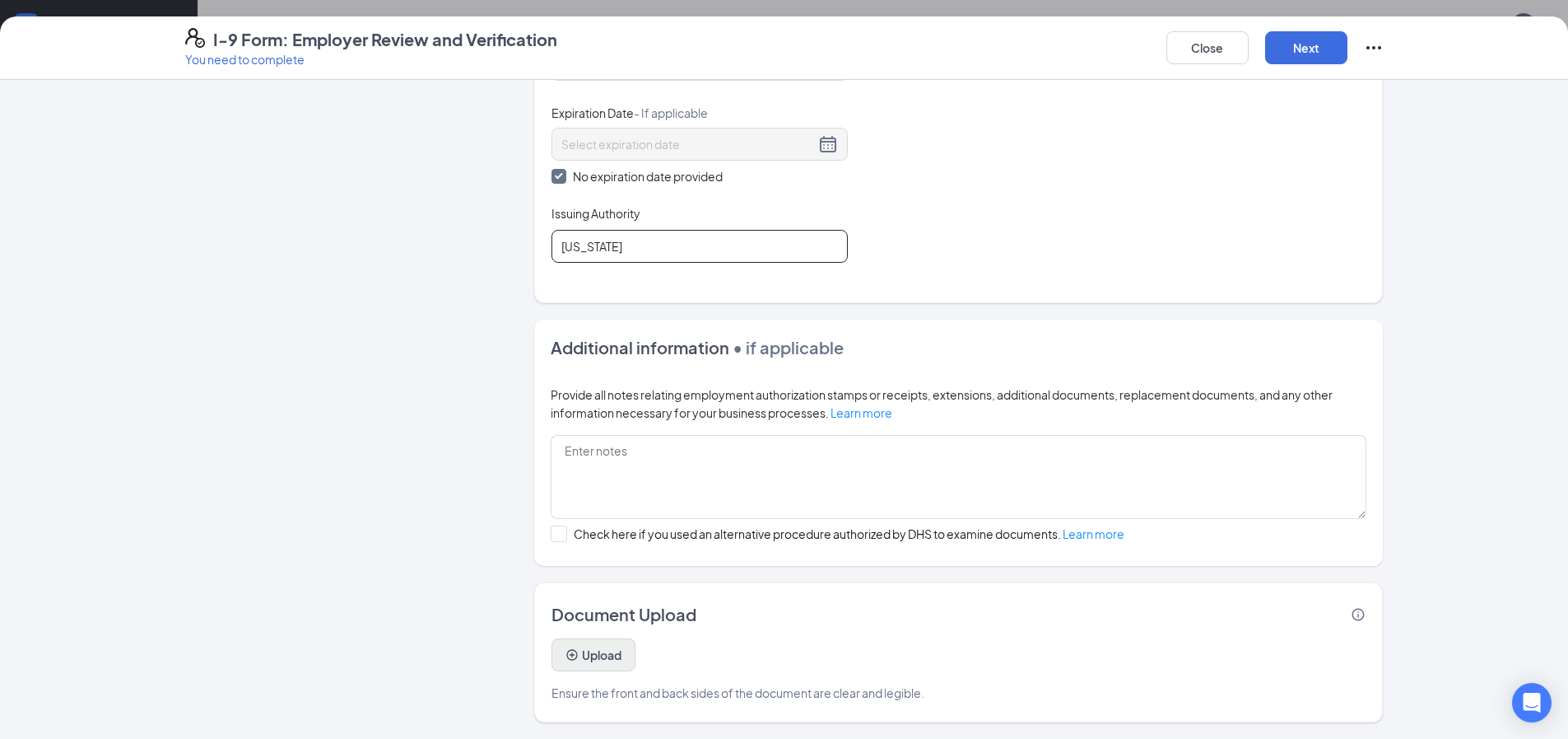
type input "[US_STATE]"
click at [590, 658] on button "Upload" at bounding box center [594, 655] width 84 height 33
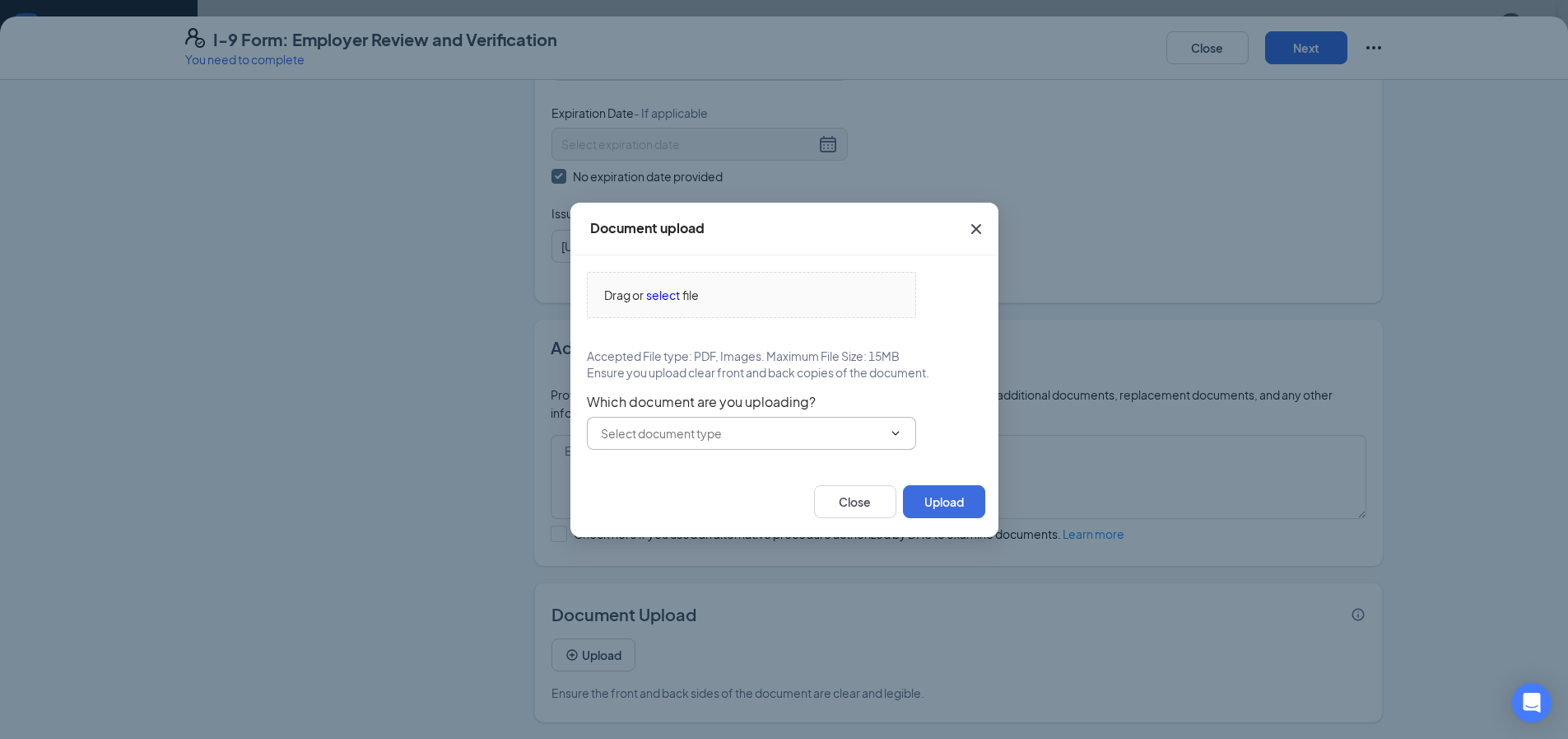
click at [746, 425] on input "text" at bounding box center [741, 433] width 281 height 18
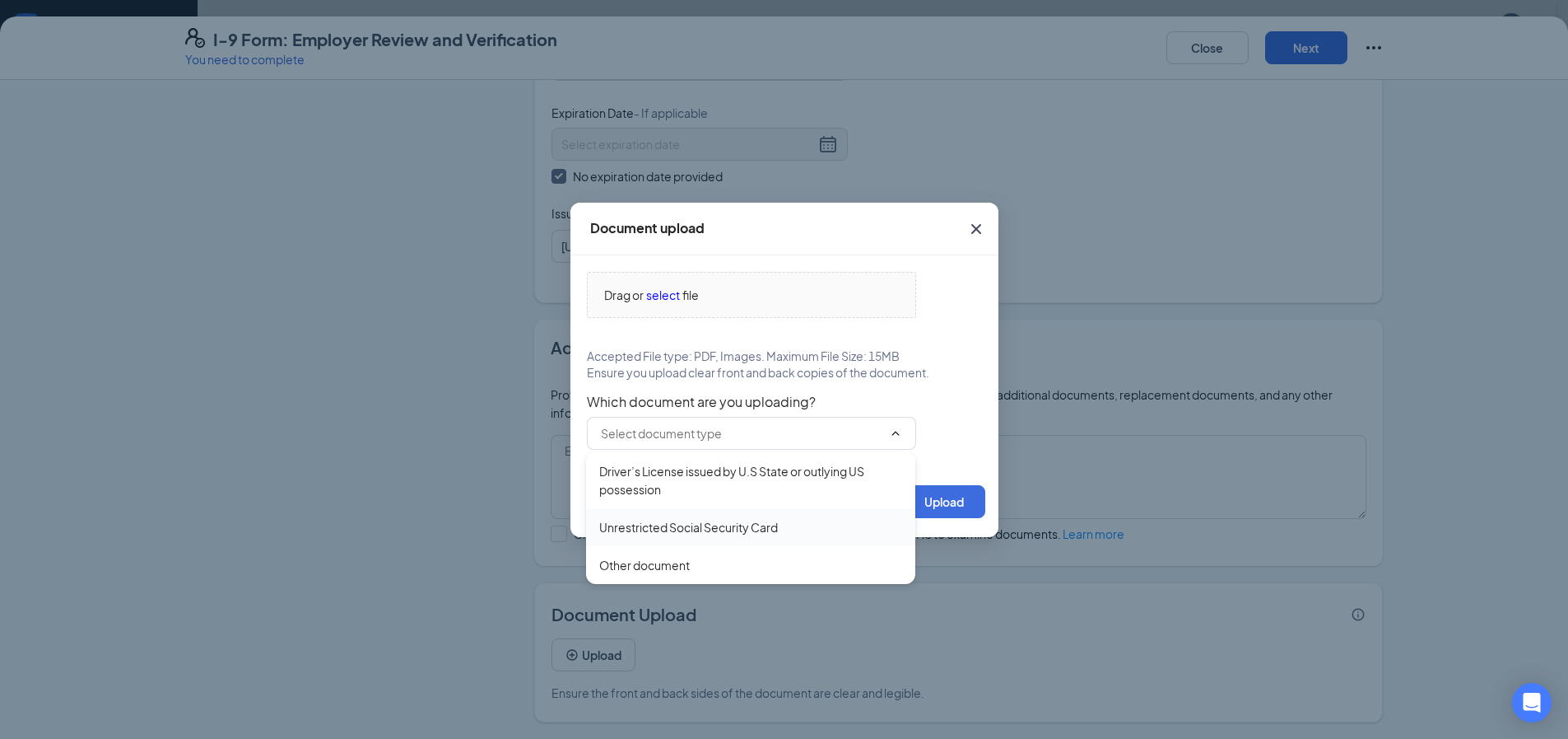
click at [674, 527] on div "Unrestricted Social Security Card" at bounding box center [688, 527] width 179 height 18
type input "Unrestricted Social Security Card"
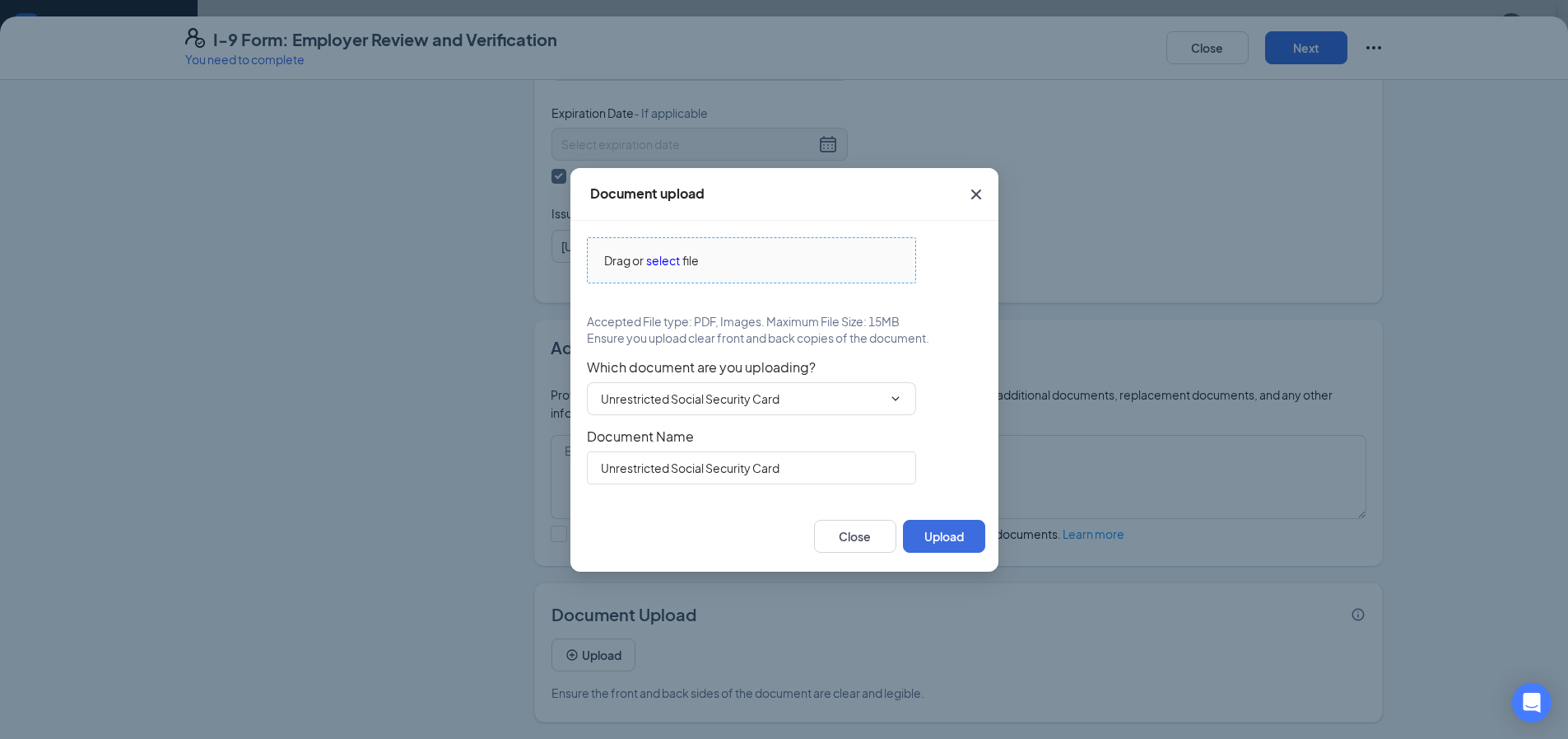
click at [672, 262] on span "select" at bounding box center [662, 261] width 34 height 18
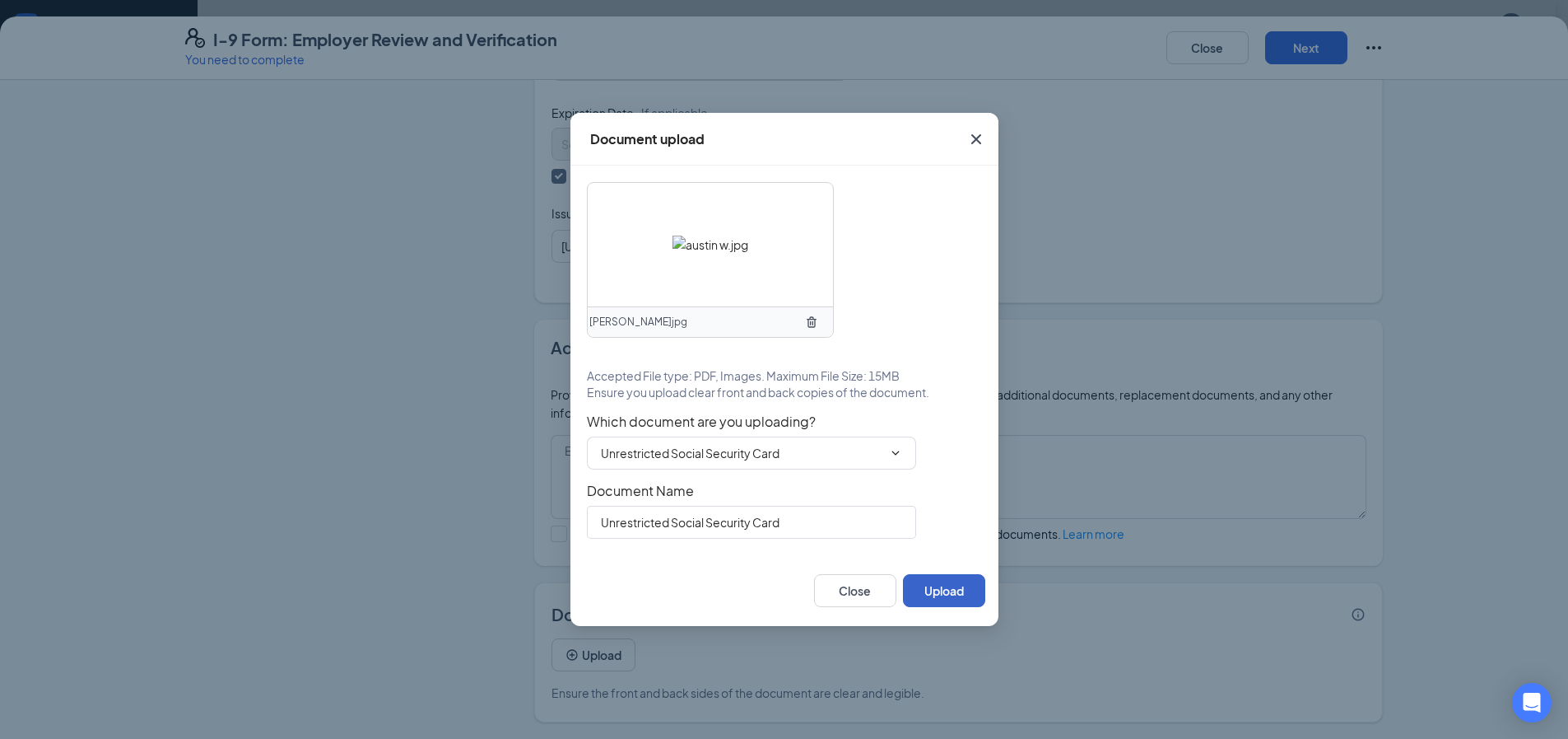
click at [921, 586] on button "Upload" at bounding box center [944, 591] width 83 height 33
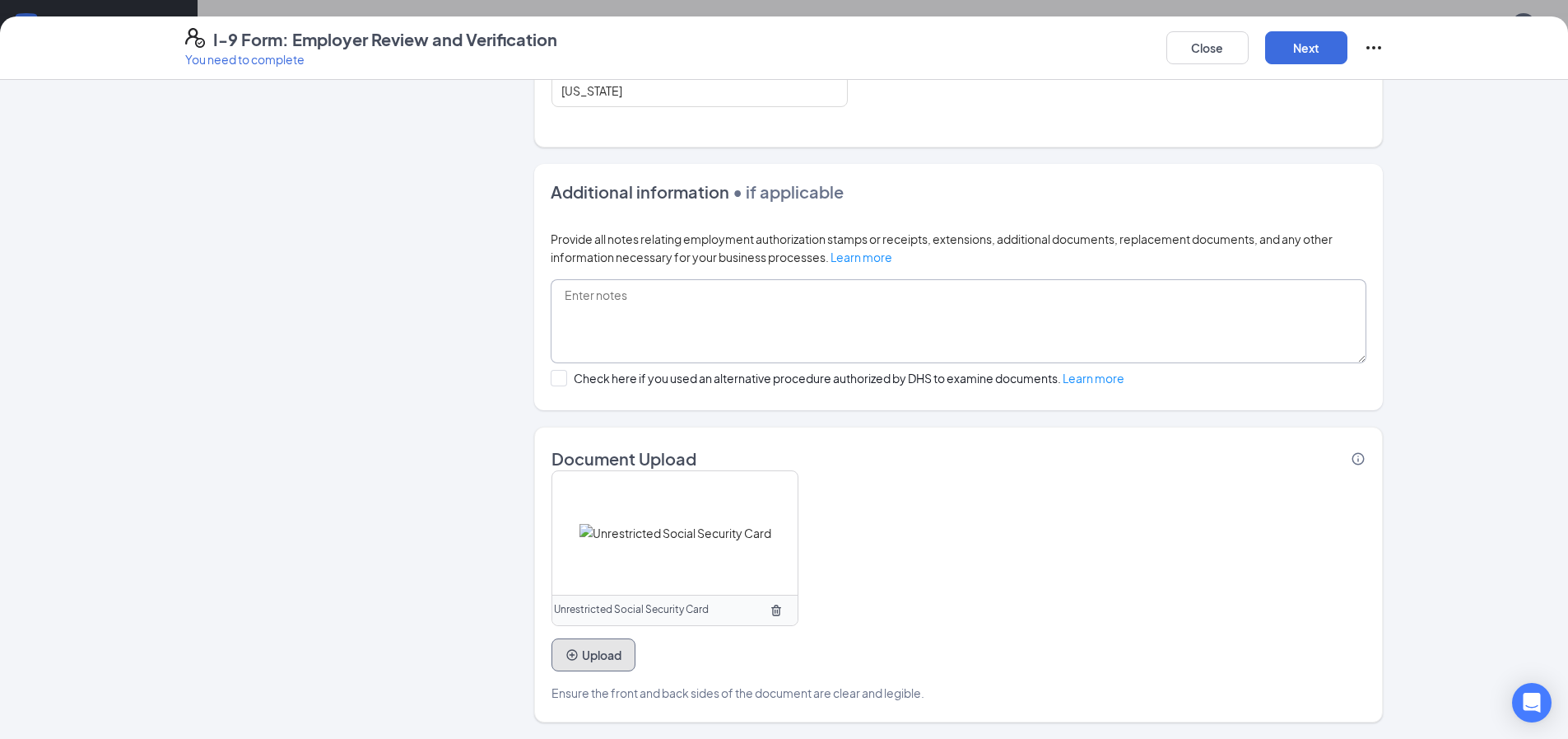
scroll to position [823, 0]
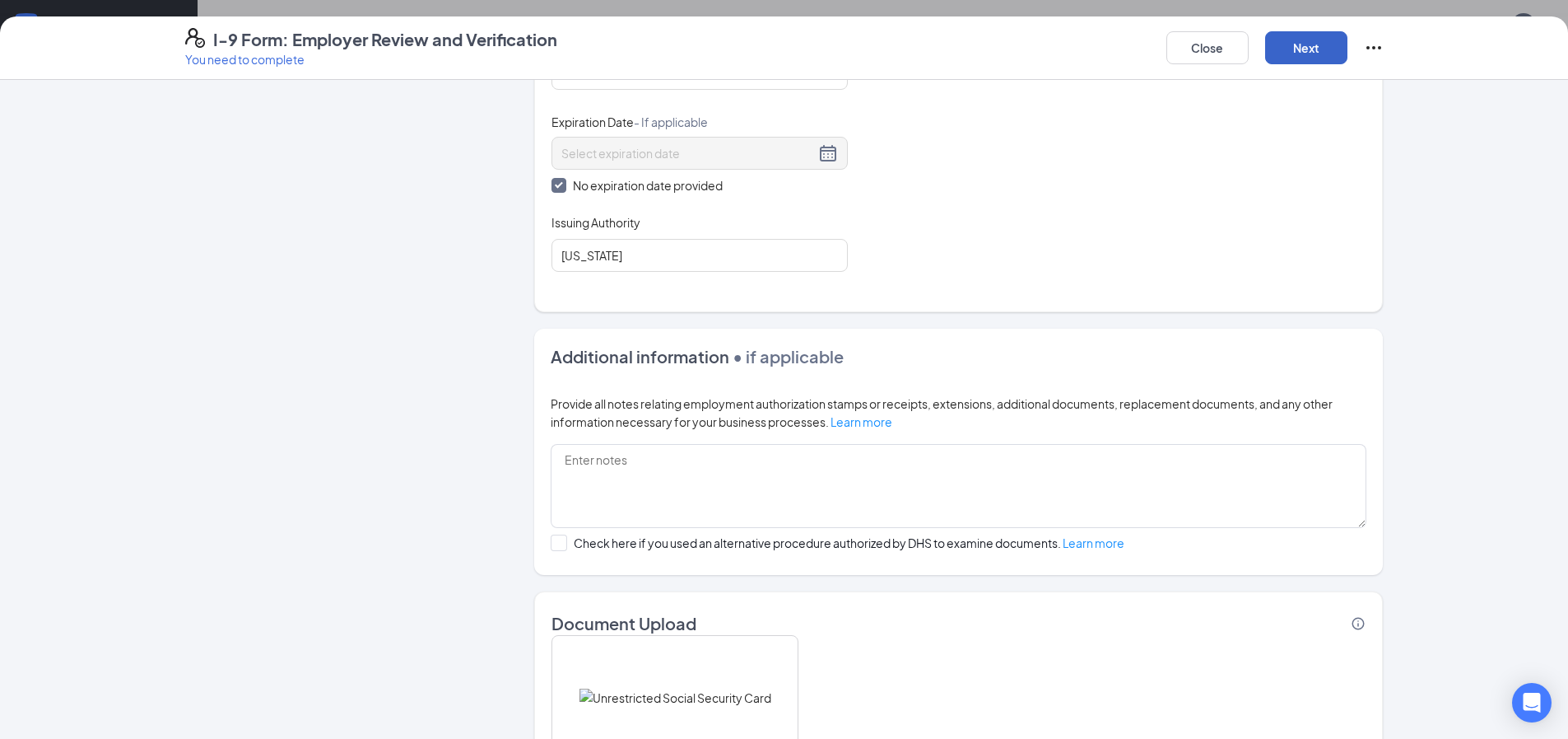
click at [1324, 49] on button "Next" at bounding box center [1307, 48] width 83 height 33
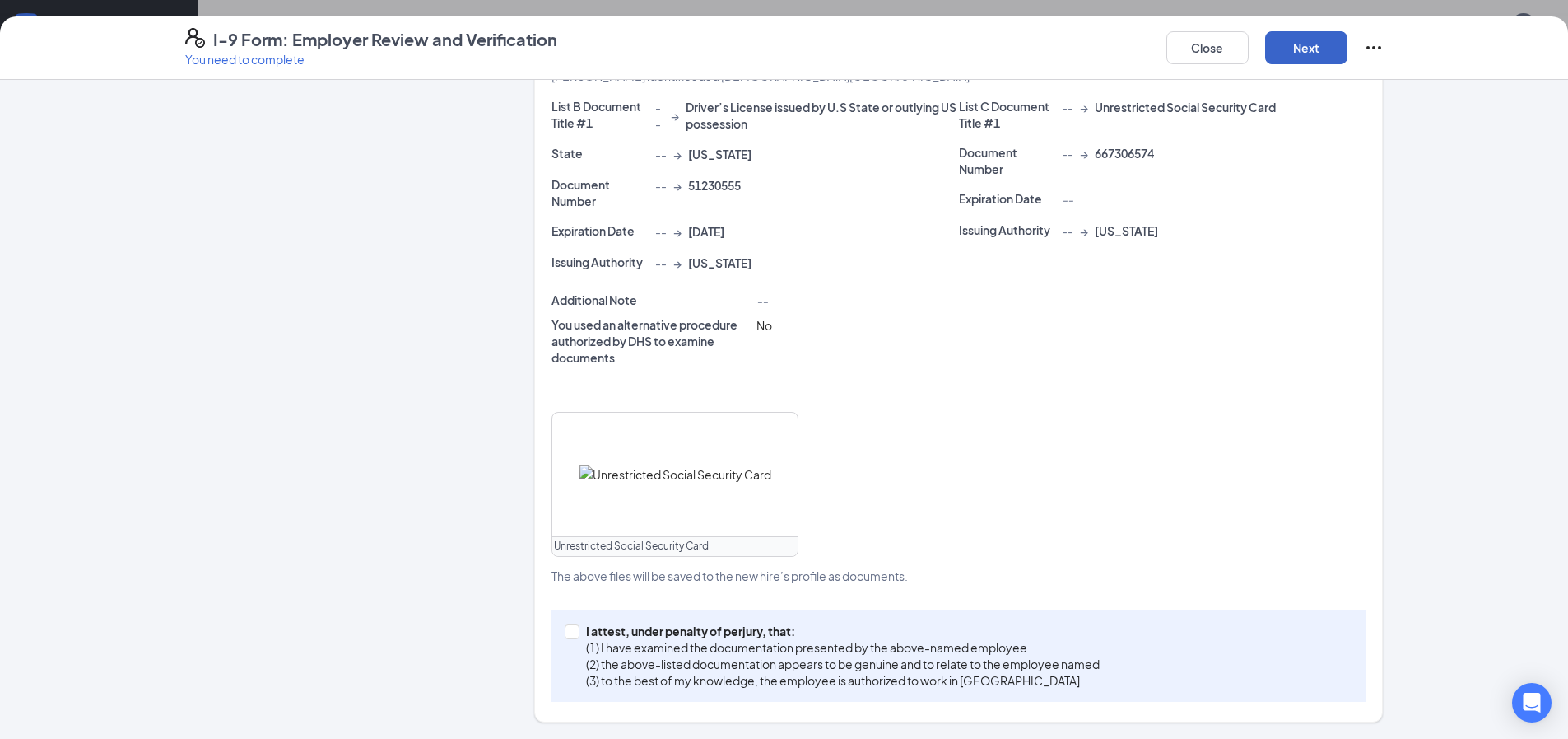
scroll to position [898, 0]
click at [567, 628] on input "I attest, under penalty of [PERSON_NAME], that: (1) I have examined the documen…" at bounding box center [571, 630] width 12 height 12
checkbox input "true"
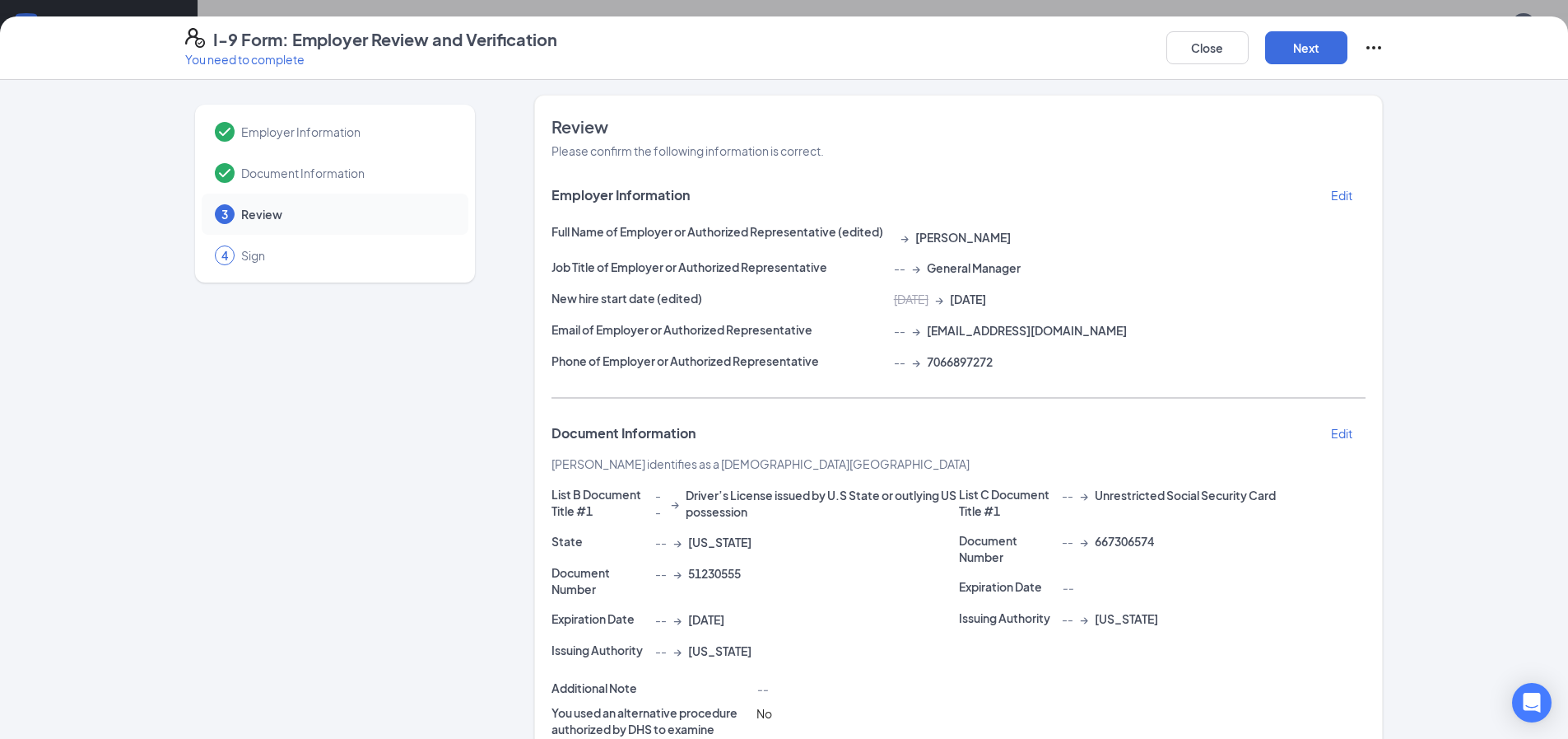
scroll to position [0, 0]
click at [1305, 51] on button "Next" at bounding box center [1307, 48] width 83 height 33
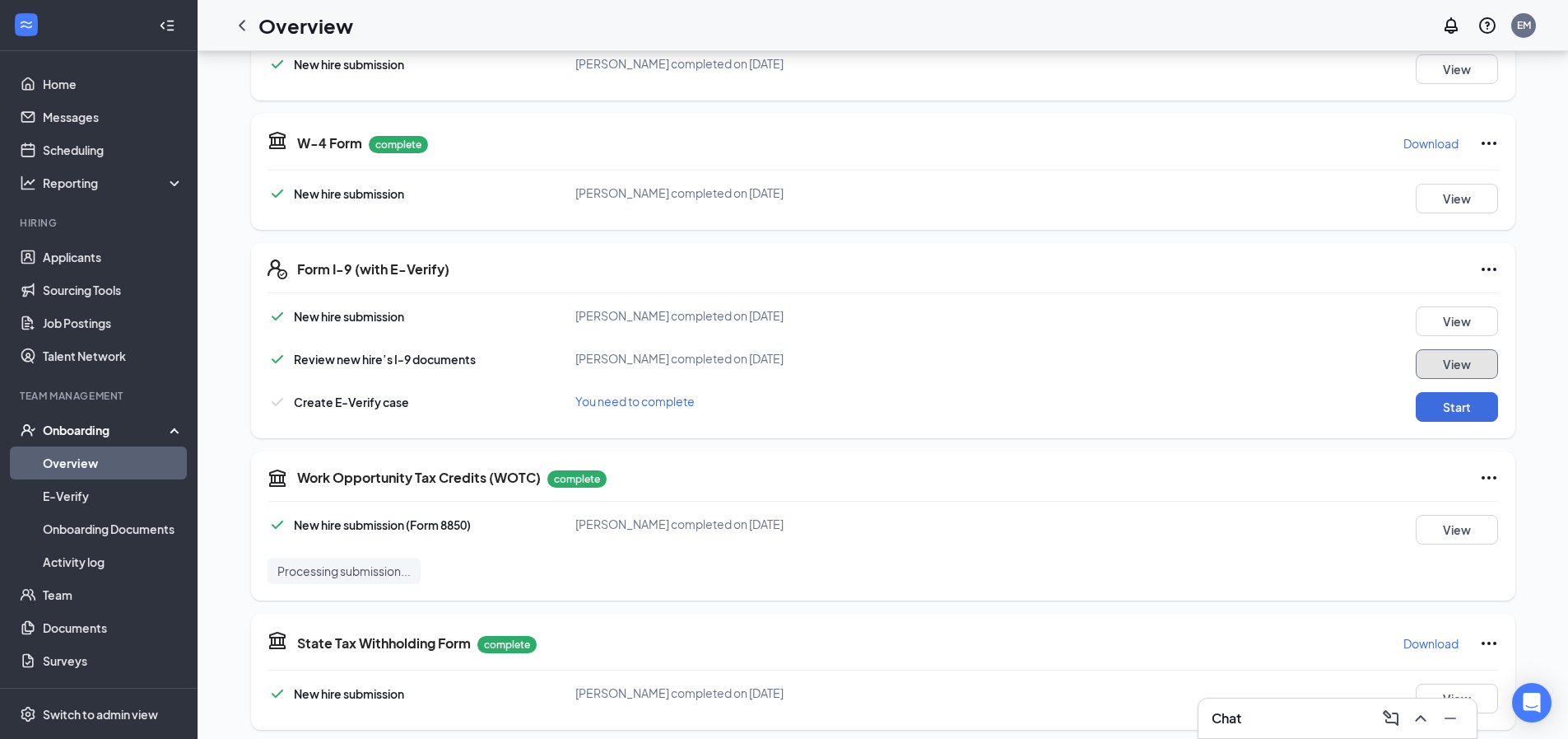
scroll to position [394, 0]
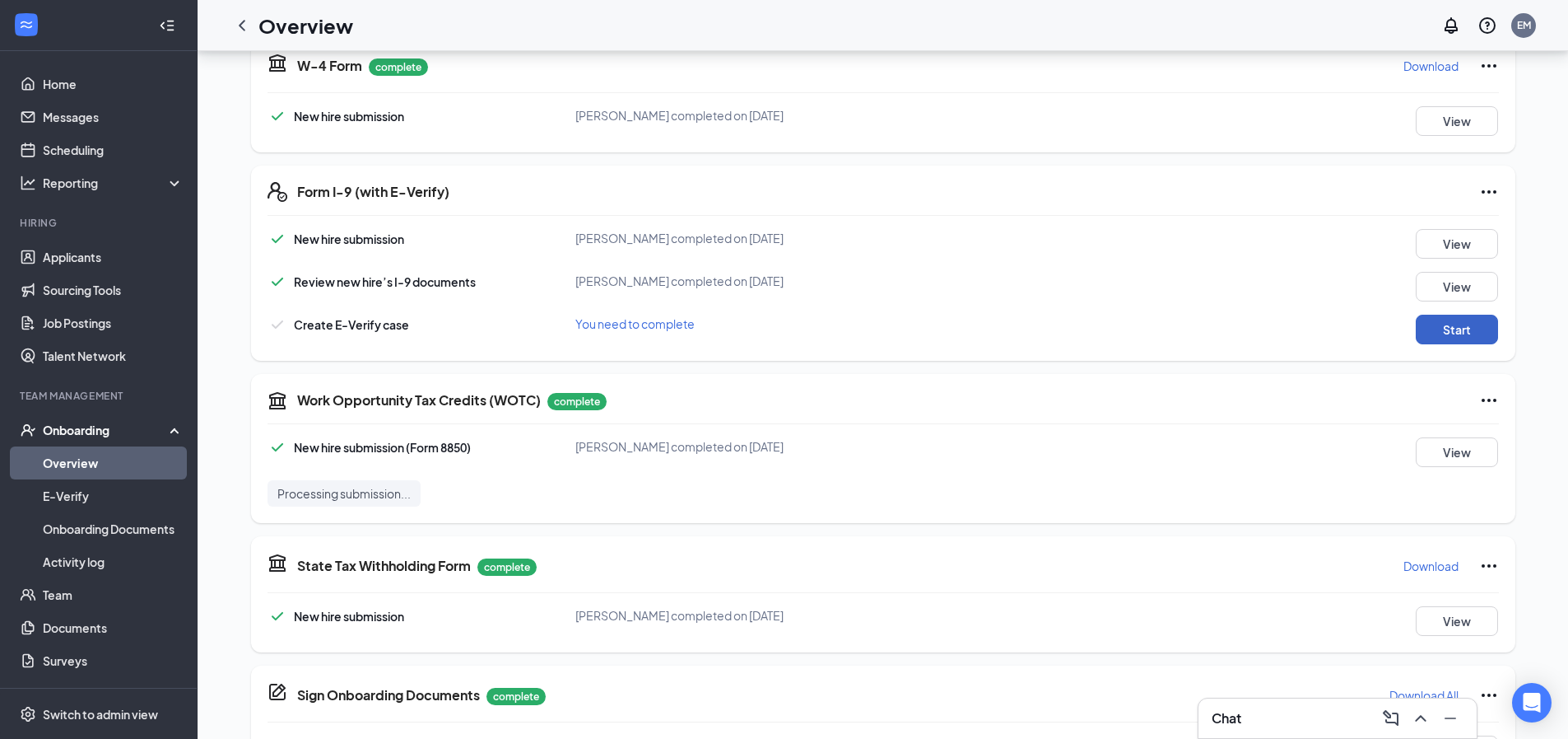
click at [1448, 327] on button "Start" at bounding box center [1457, 329] width 83 height 30
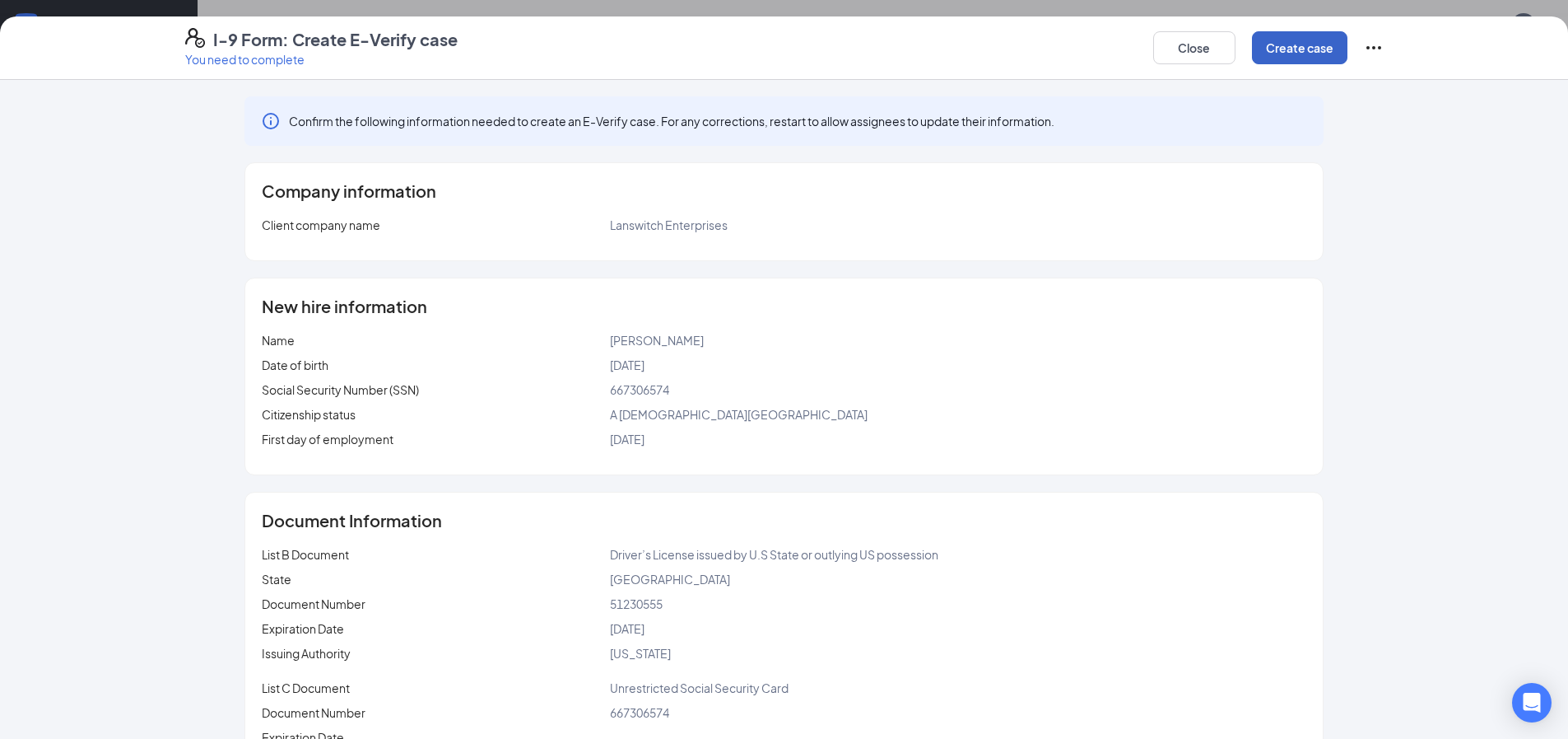
click at [1290, 50] on button "Create case" at bounding box center [1299, 48] width 95 height 33
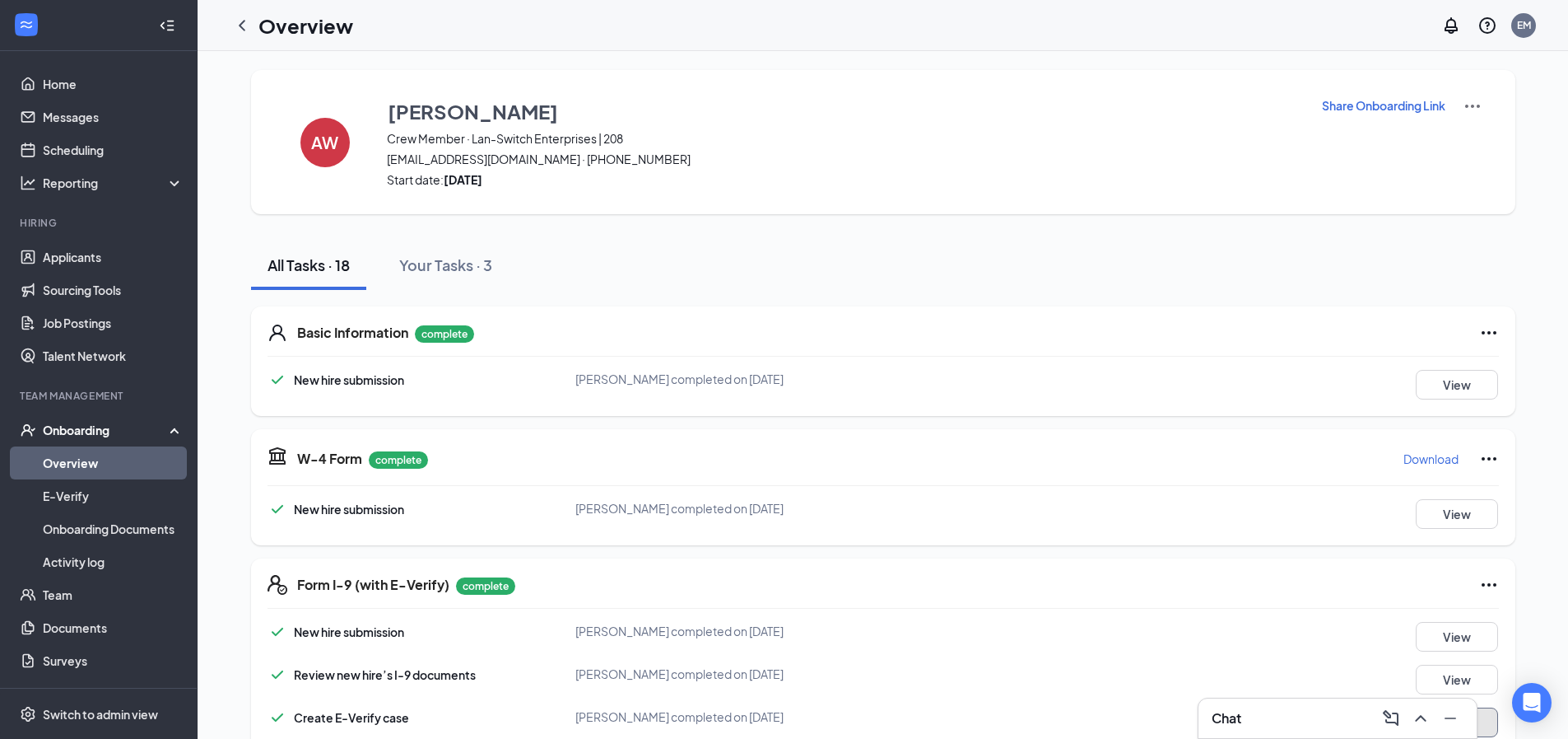
scroll to position [0, 0]
click at [1470, 101] on img at bounding box center [1472, 107] width 20 height 20
click at [1468, 112] on img at bounding box center [1472, 107] width 20 height 20
click at [1467, 109] on img at bounding box center [1472, 107] width 20 height 20
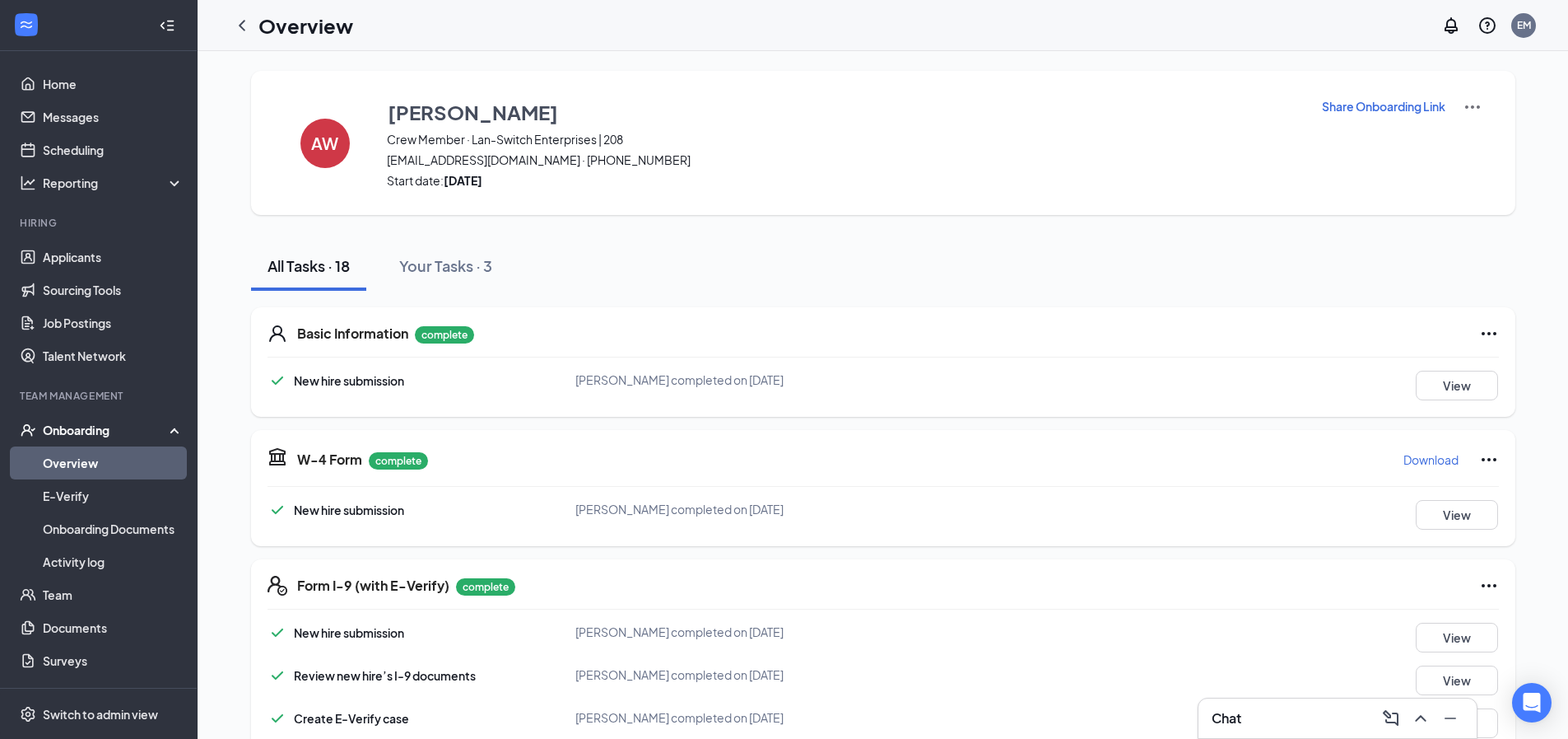
click at [1470, 102] on img at bounding box center [1472, 107] width 20 height 20
click at [1472, 108] on img at bounding box center [1472, 107] width 20 height 20
click at [1475, 133] on span "View details" at bounding box center [1471, 137] width 65 height 18
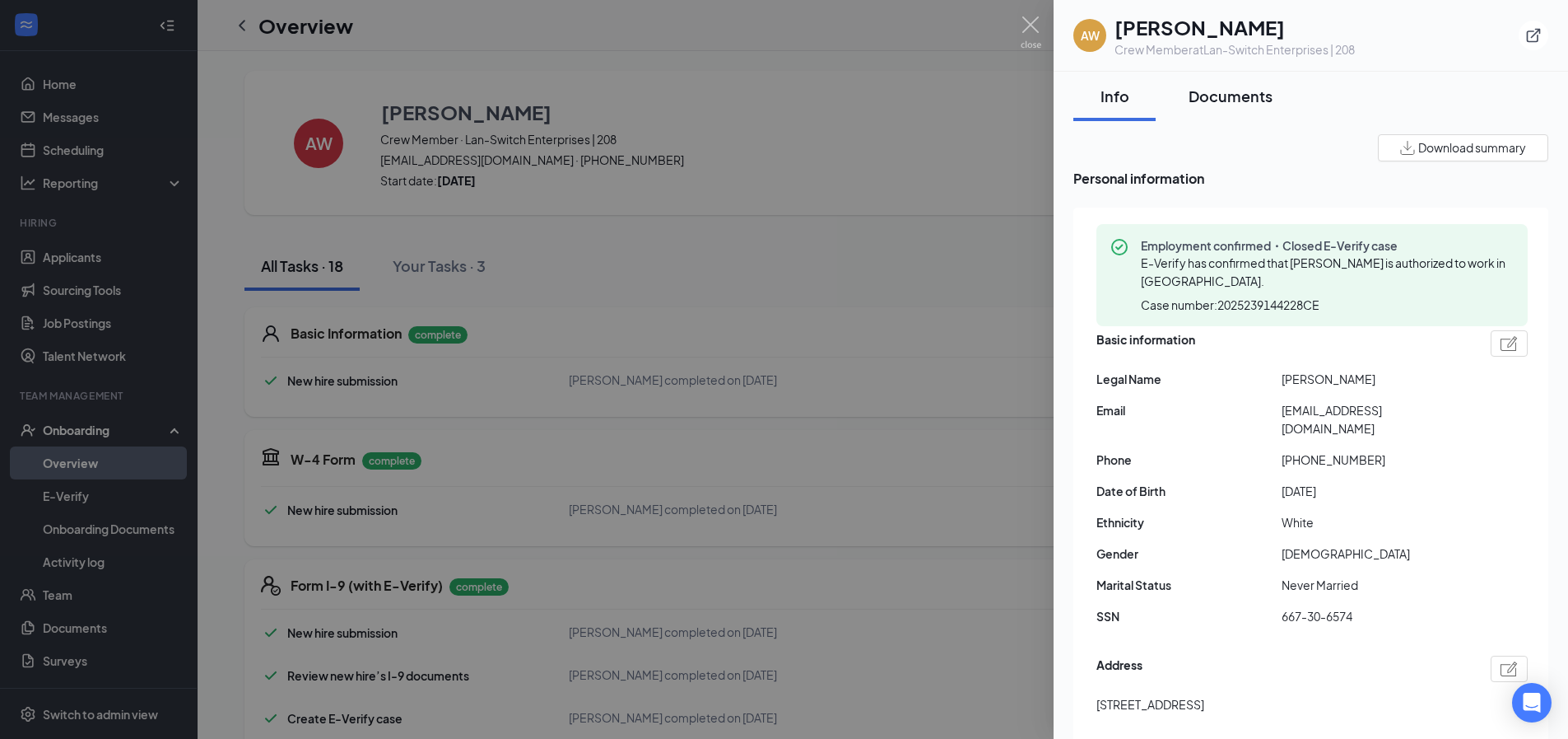
click at [1222, 99] on div "Documents" at bounding box center [1231, 95] width 84 height 21
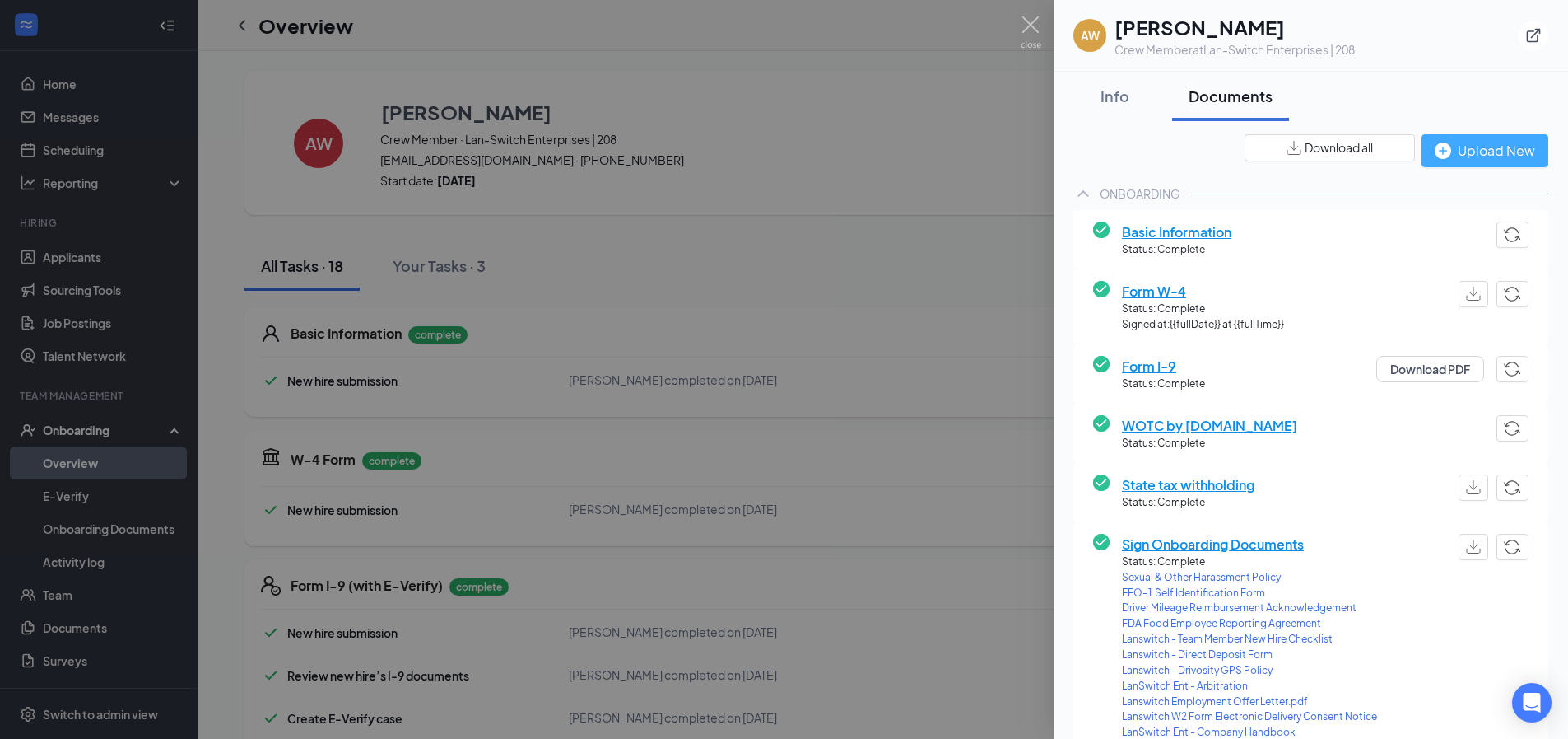
click at [1468, 152] on div "Upload New" at bounding box center [1484, 150] width 100 height 21
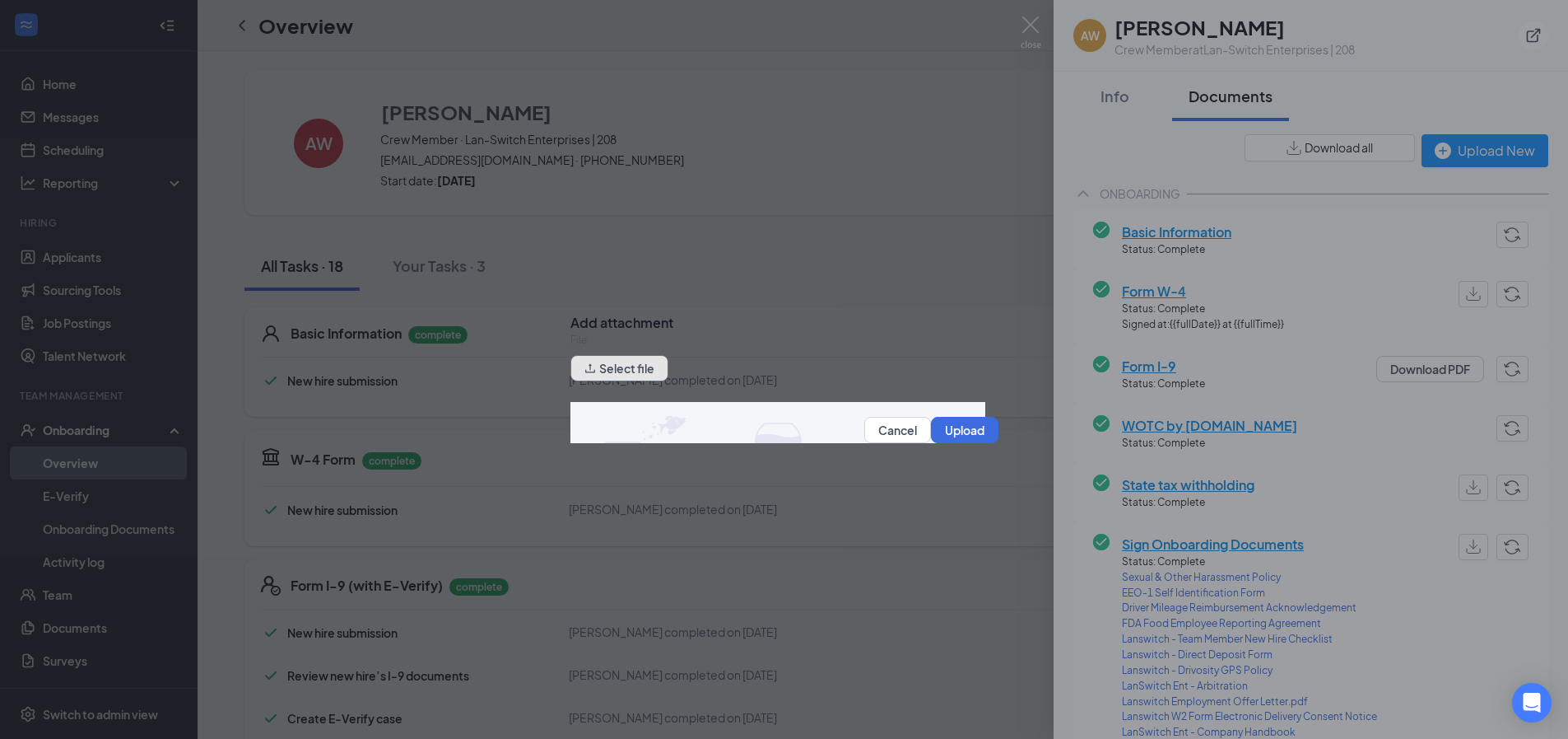
click at [660, 377] on button "Select file" at bounding box center [619, 368] width 98 height 26
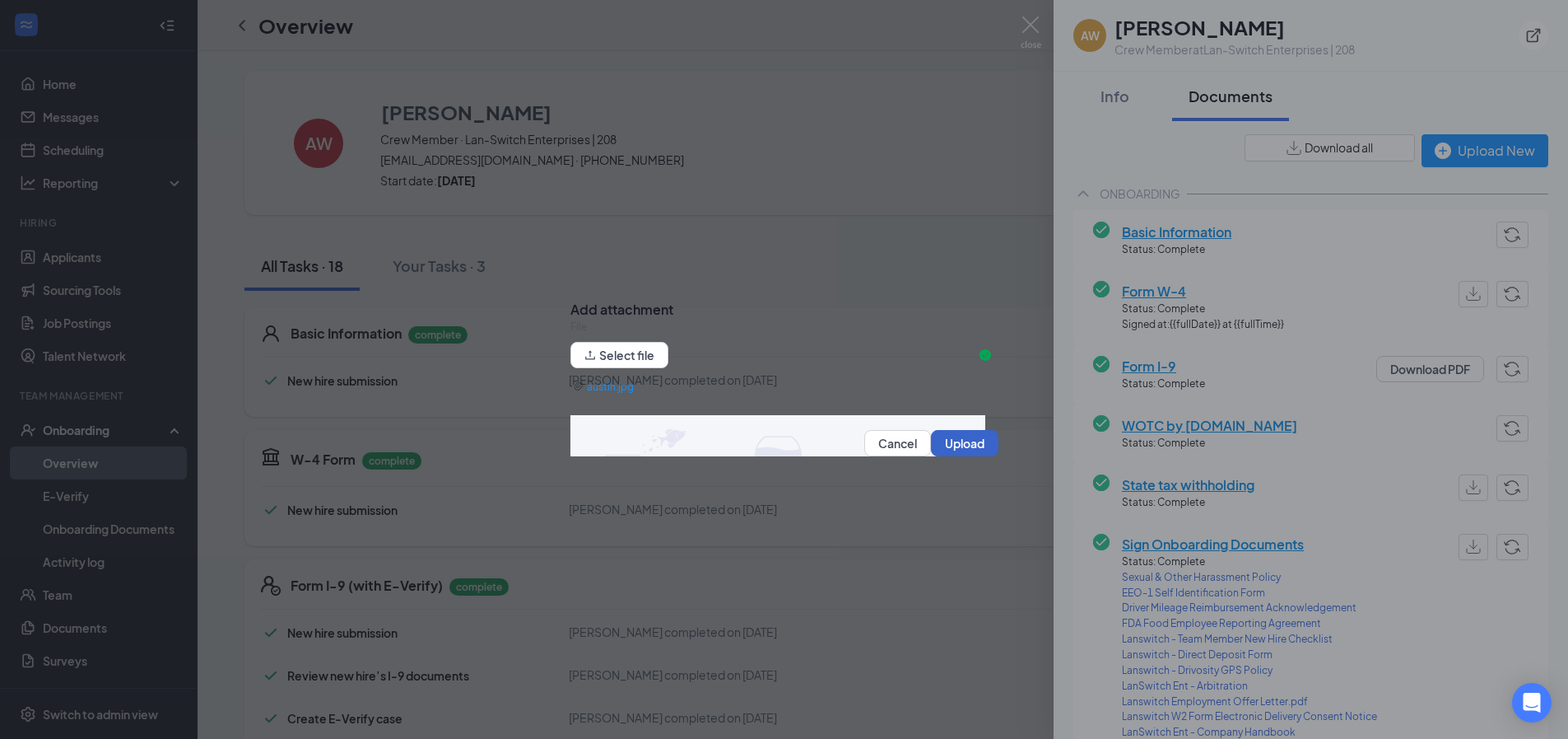
click at [942, 449] on button "Upload" at bounding box center [964, 443] width 68 height 26
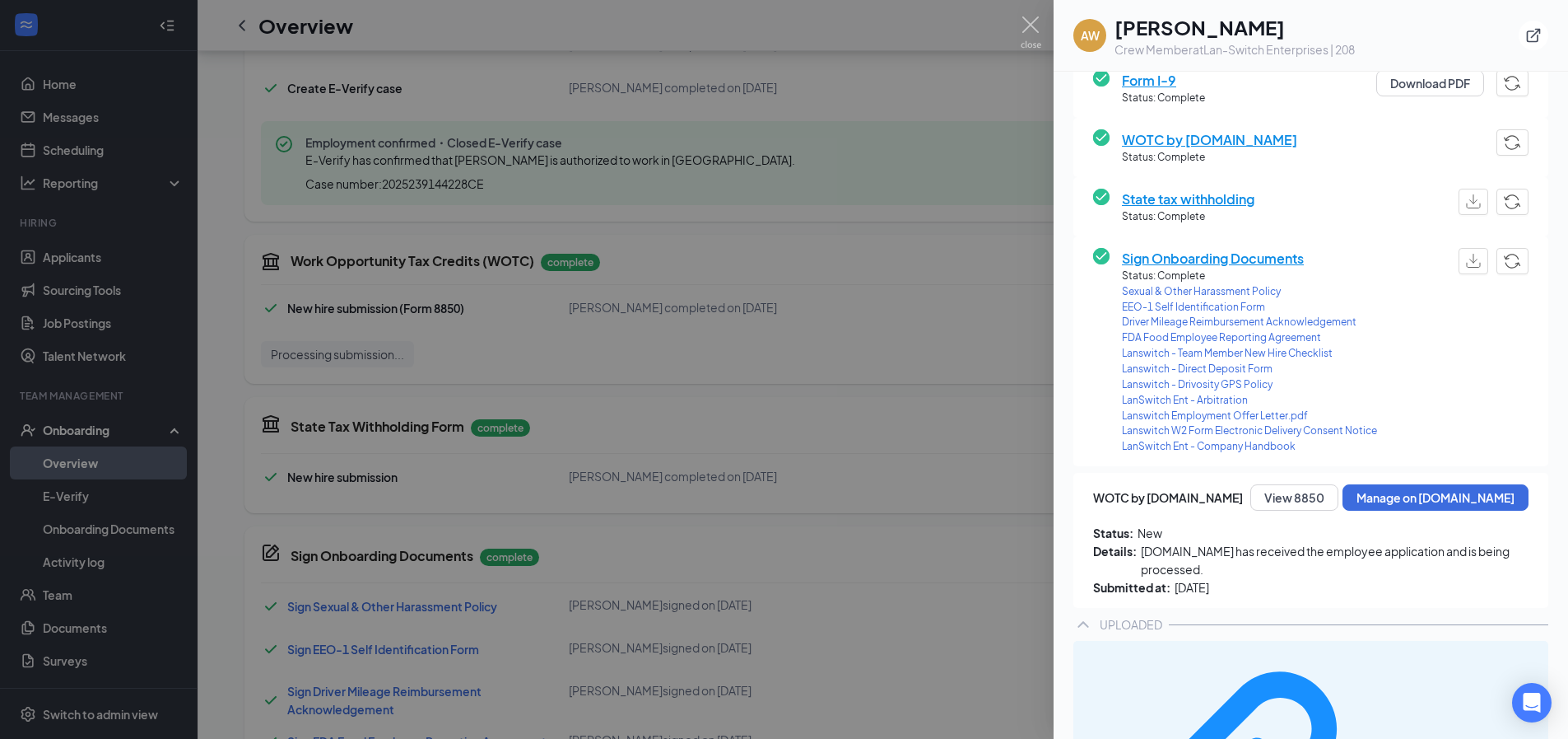
scroll to position [659, 0]
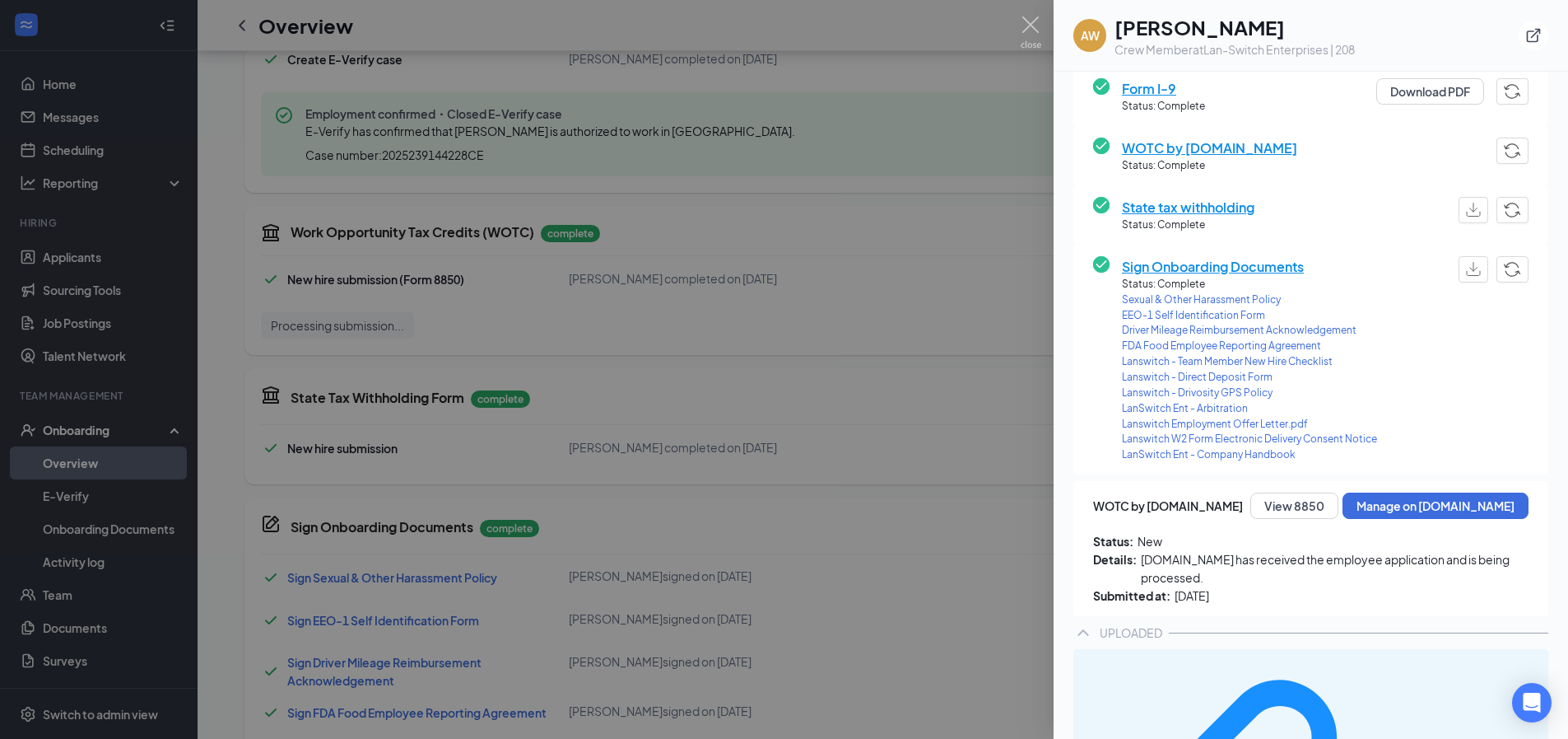
click at [954, 287] on div at bounding box center [784, 369] width 1568 height 739
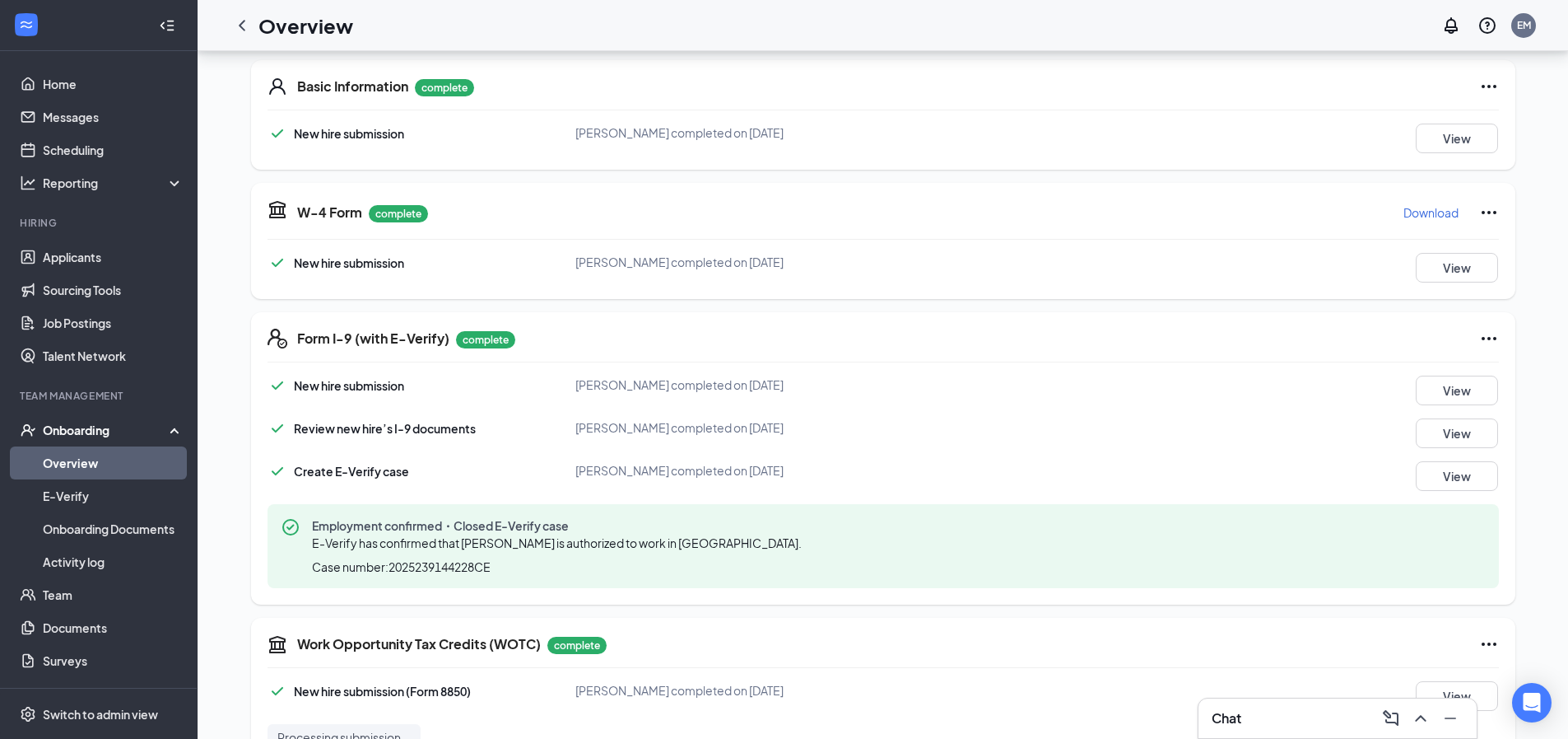
scroll to position [0, 0]
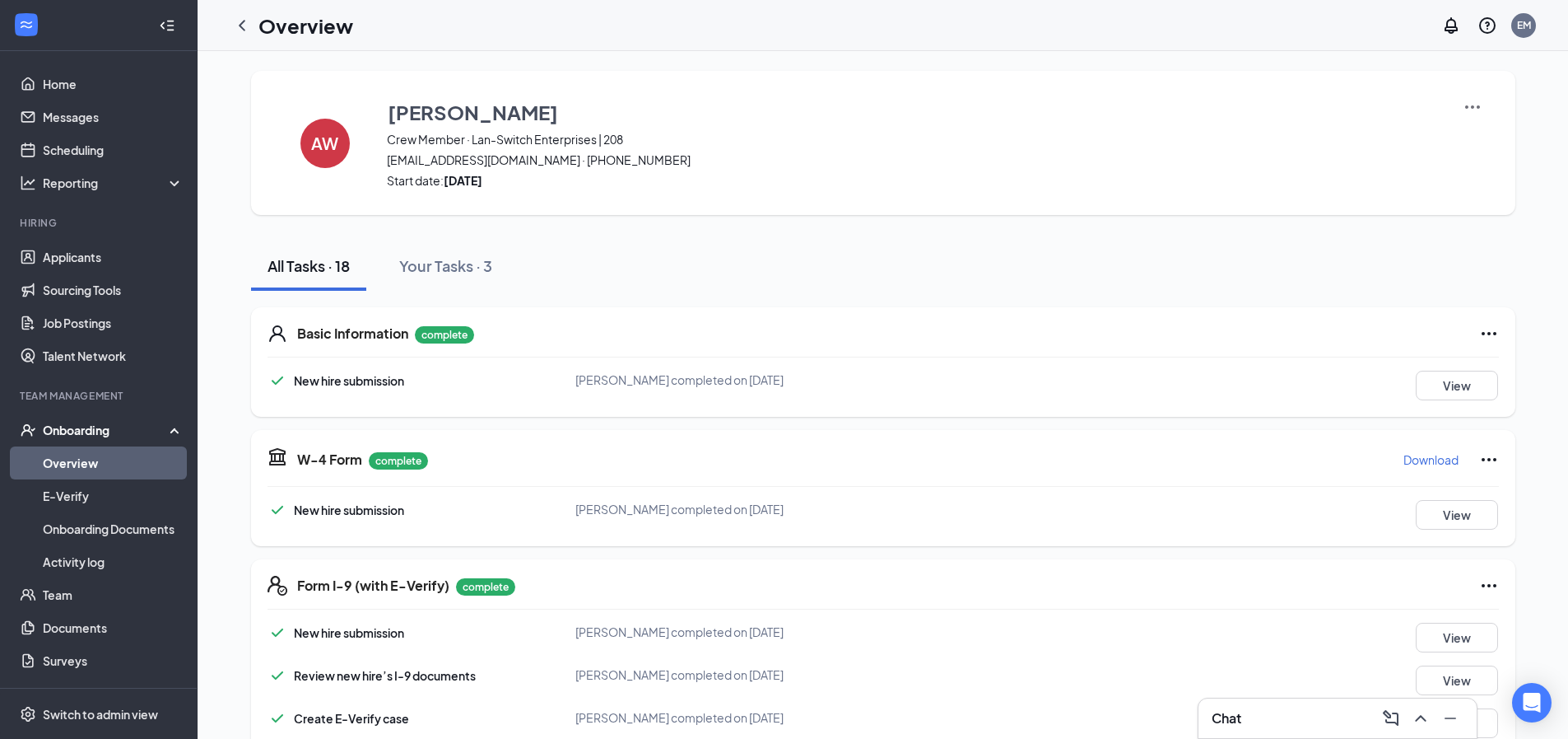
click at [92, 434] on div "Onboarding" at bounding box center [106, 430] width 127 height 17
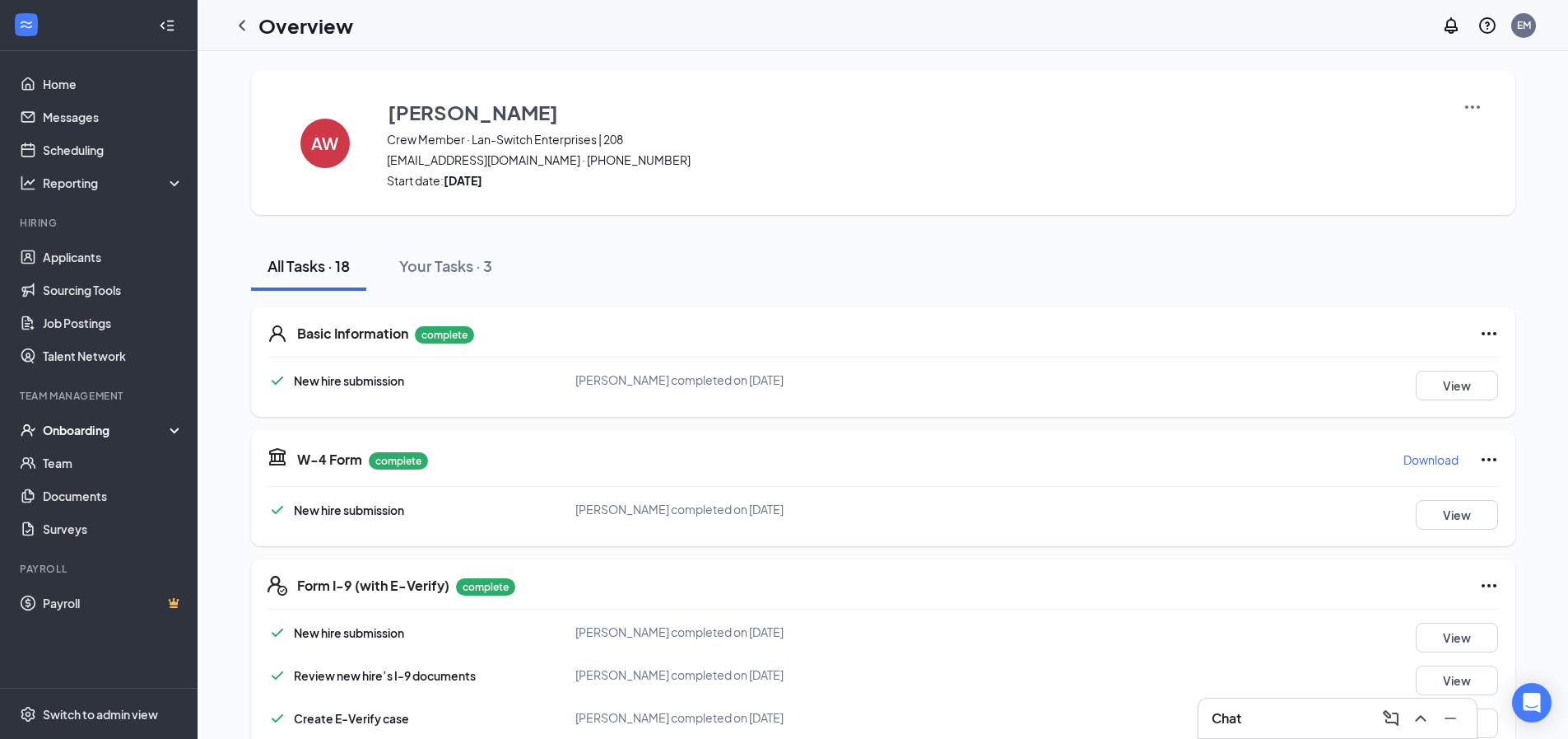
click at [85, 433] on div "Onboarding" at bounding box center [106, 430] width 127 height 17
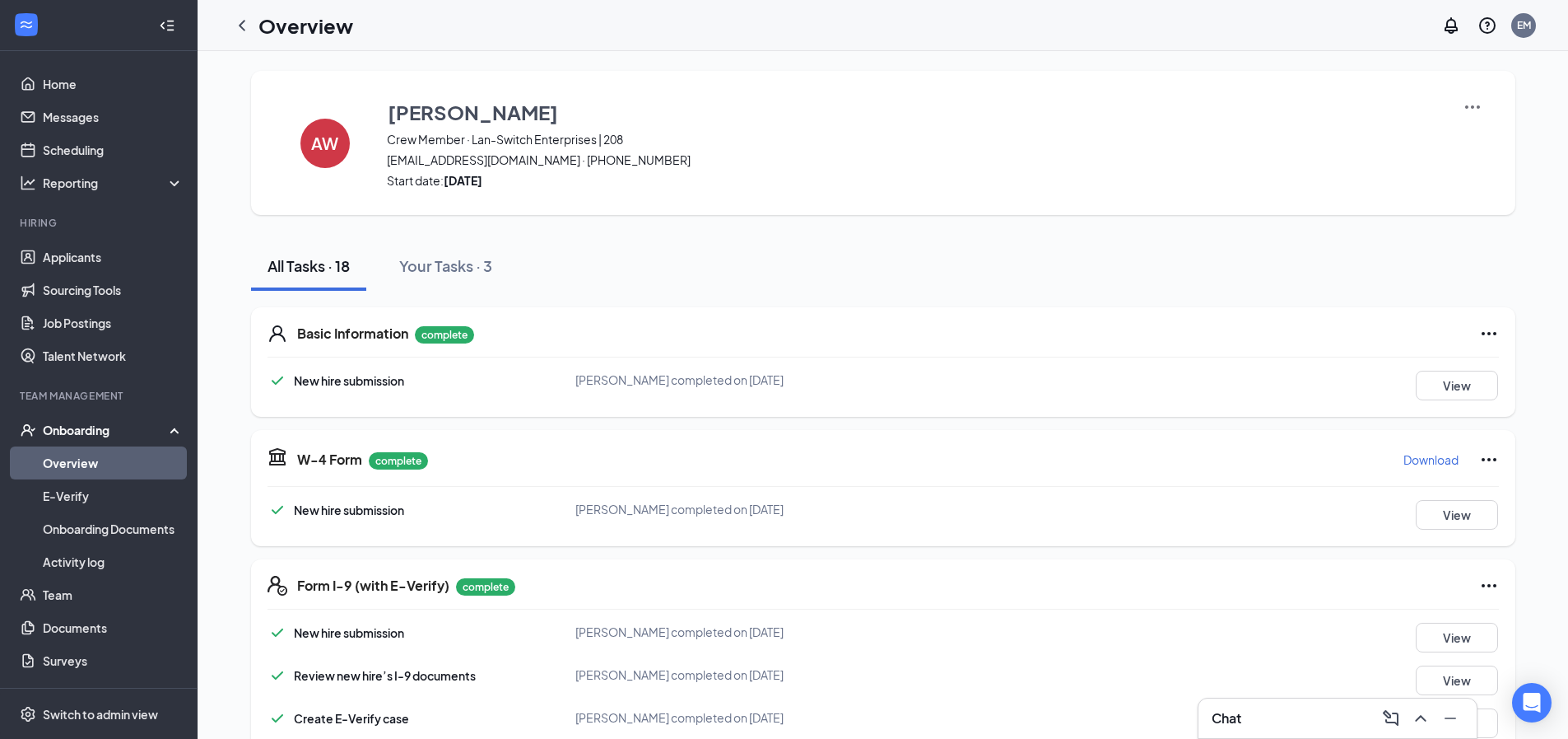
click at [85, 456] on link "Overview" at bounding box center [113, 463] width 141 height 33
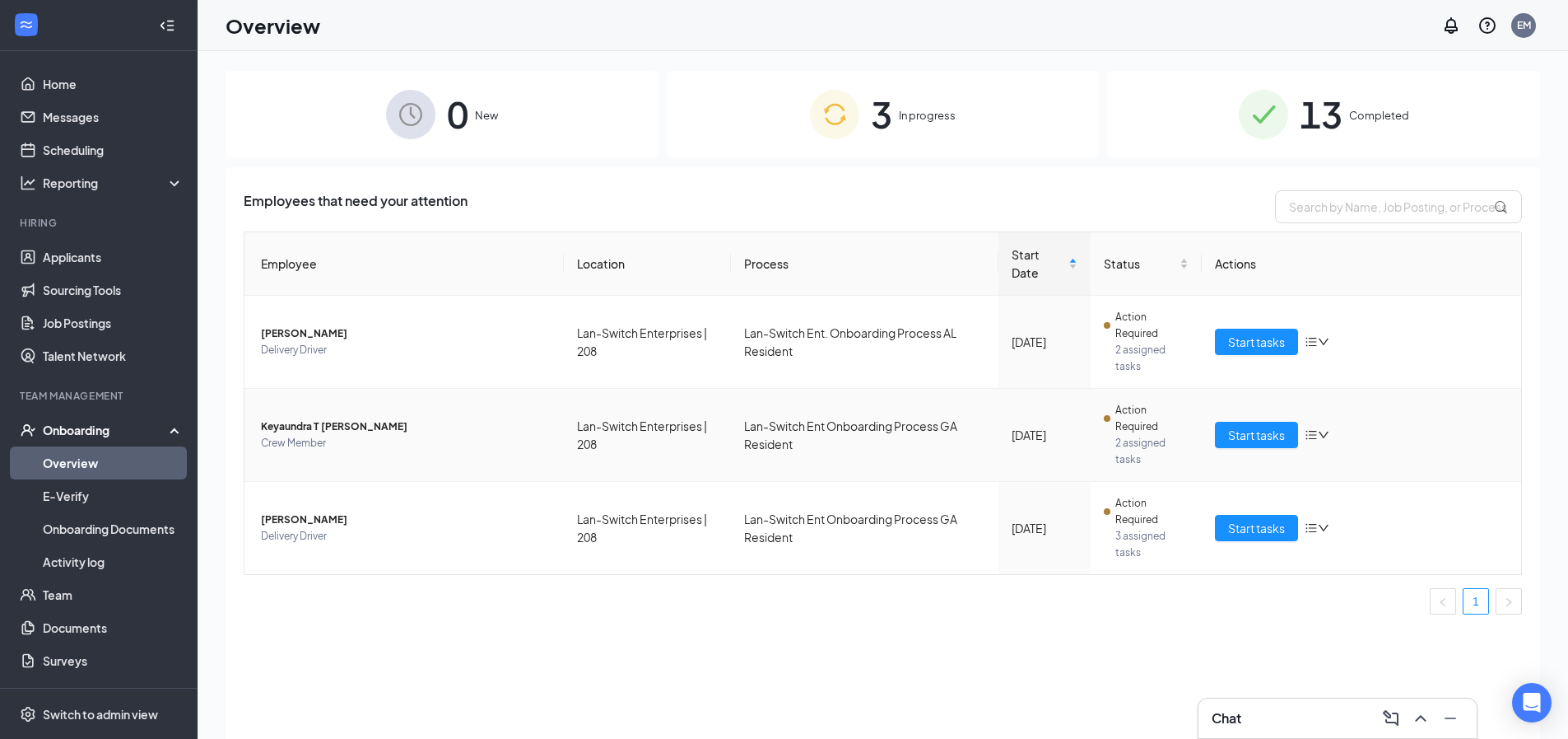
click at [1130, 425] on span "Action Required" at bounding box center [1151, 419] width 74 height 33
click at [1271, 431] on span "Start tasks" at bounding box center [1256, 434] width 57 height 18
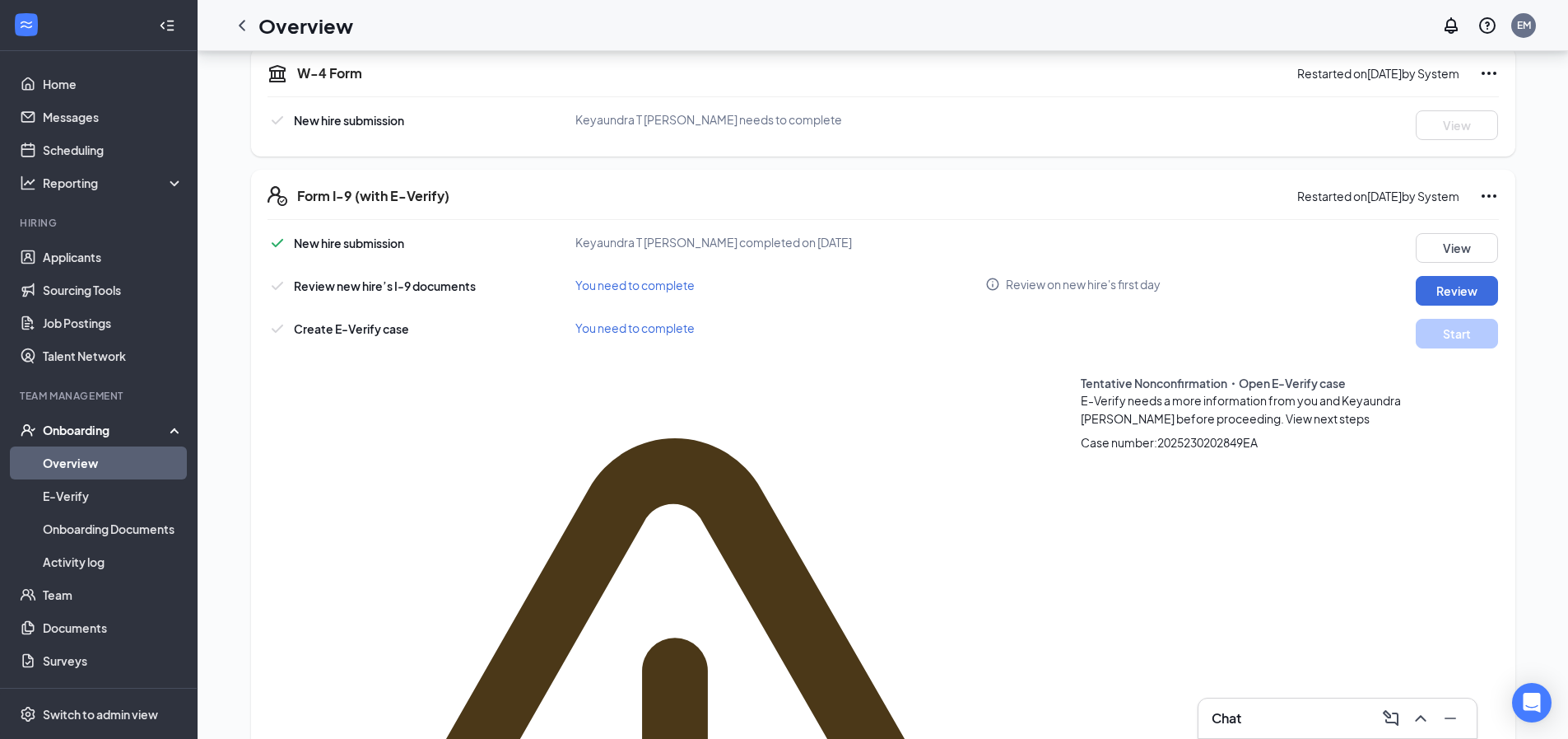
scroll to position [412, 0]
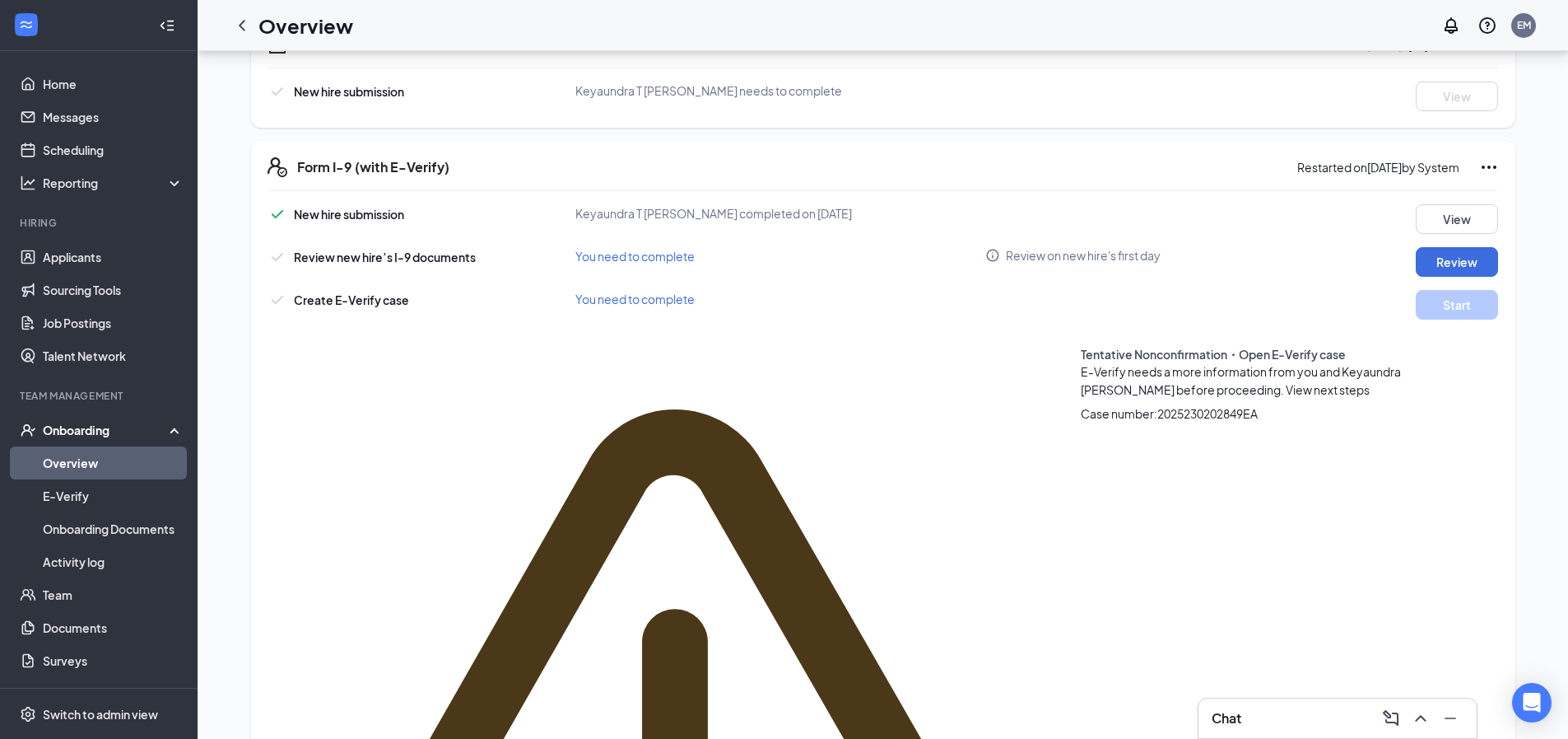
click at [1285, 382] on span "View next steps" at bounding box center [1327, 390] width 84 height 15
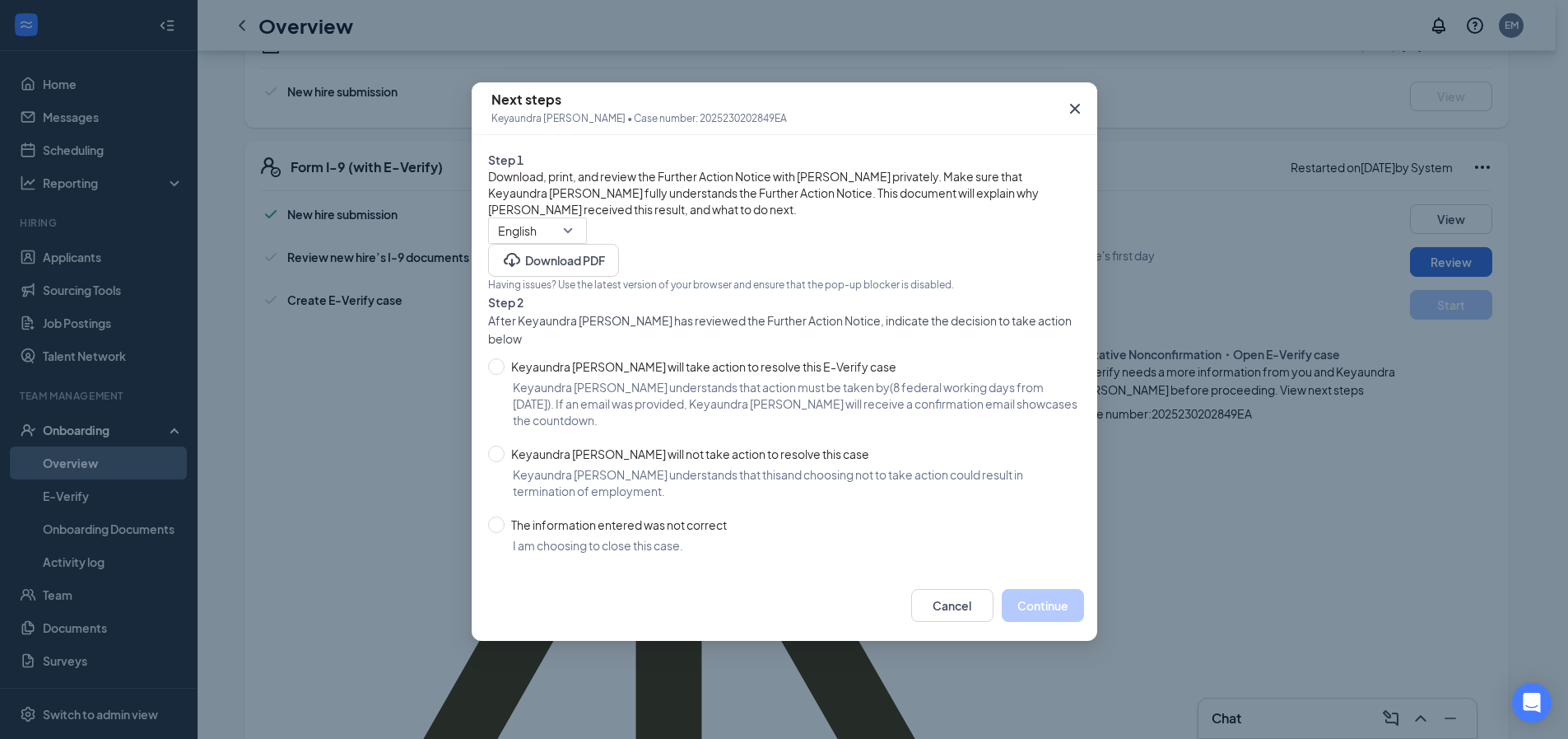
click at [1077, 111] on icon "Cross" at bounding box center [1074, 108] width 10 height 10
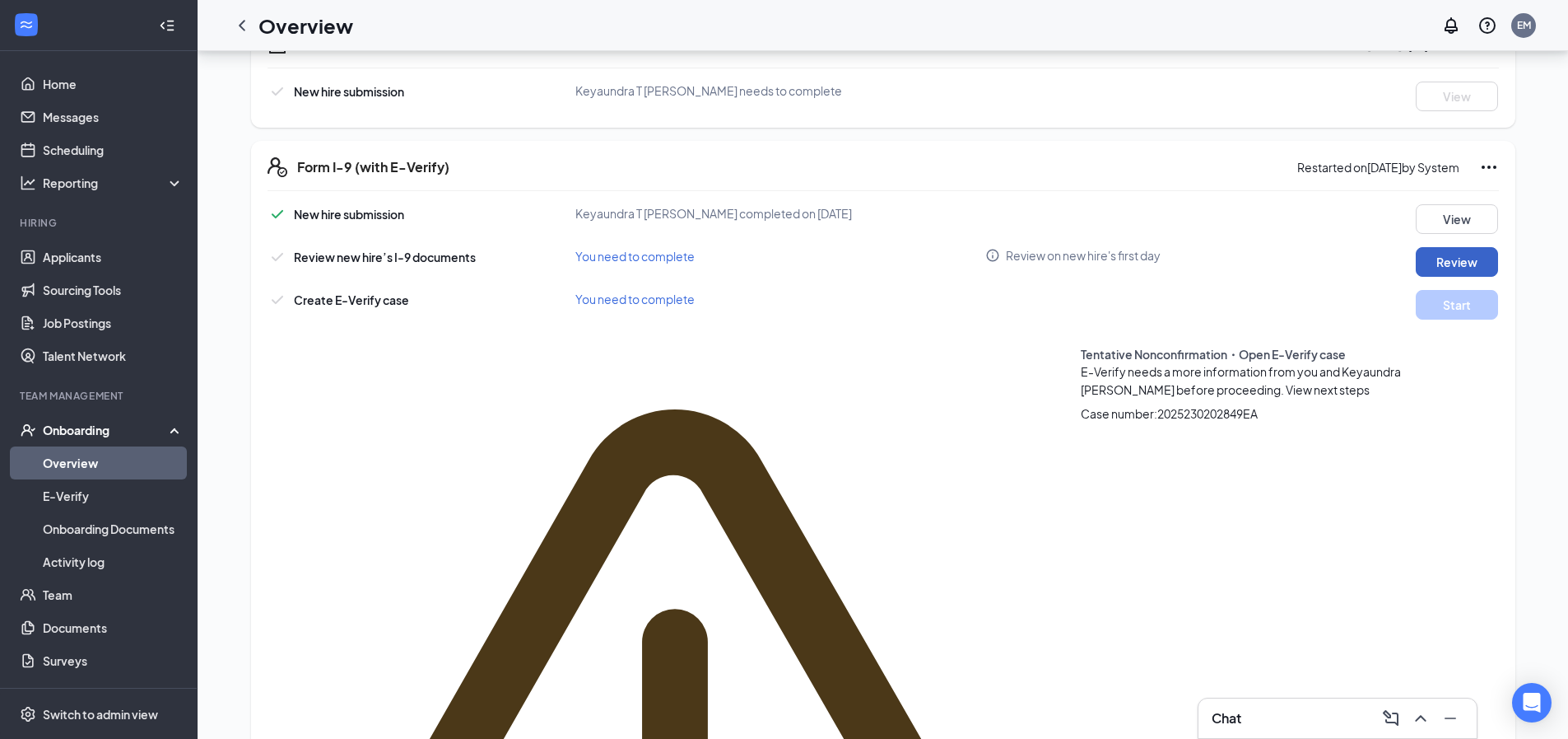
click at [1422, 265] on button "Review" at bounding box center [1457, 262] width 83 height 30
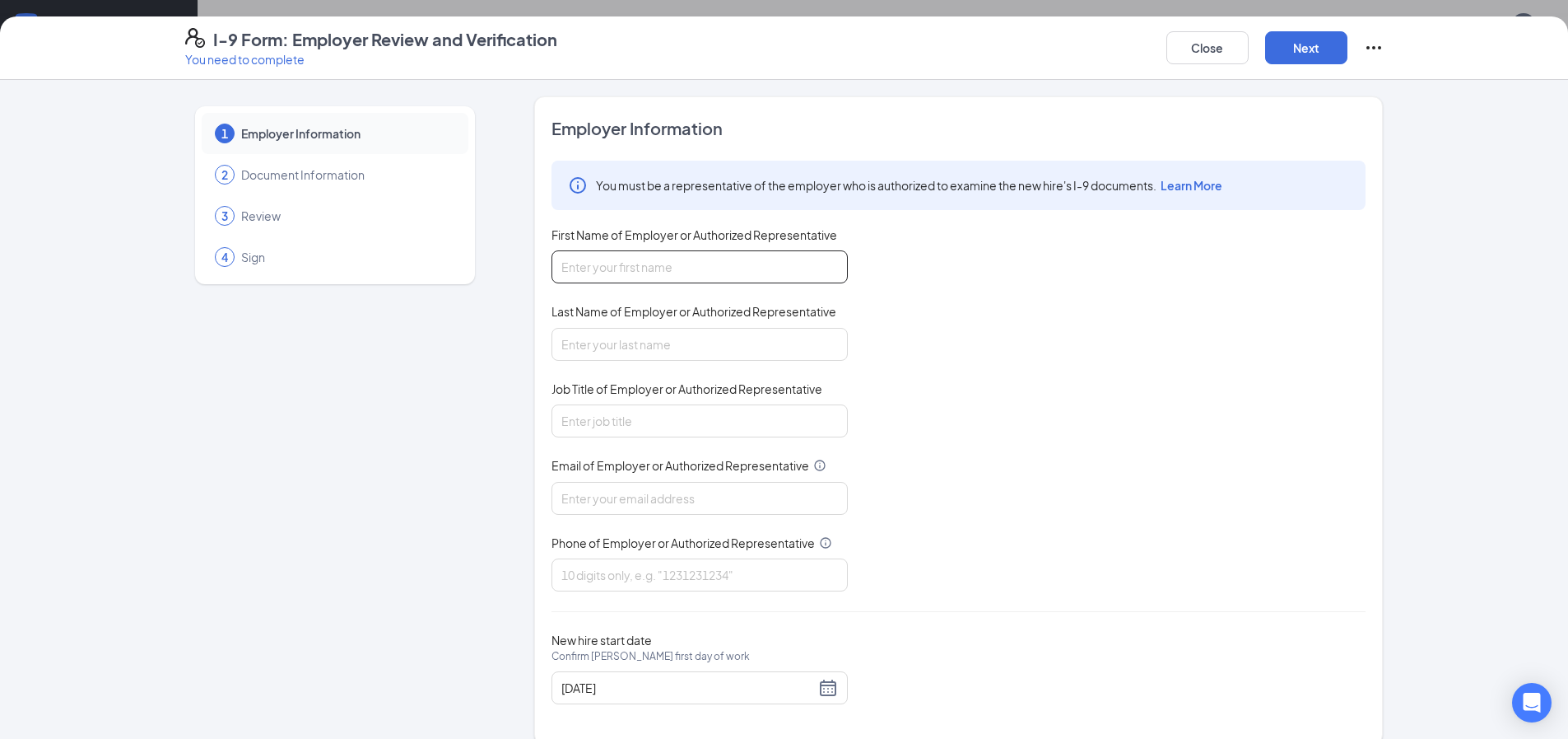
click at [592, 271] on input "First Name of Employer or Authorized Representative" at bounding box center [700, 267] width 296 height 33
type input "[PERSON_NAME]"
click at [624, 351] on input "Last Name of Employer or Authorized Representative" at bounding box center [700, 344] width 296 height 33
type input "[PERSON_NAME]"
click at [598, 418] on input "Job Title of Employer or Authorized Representative" at bounding box center [700, 421] width 296 height 33
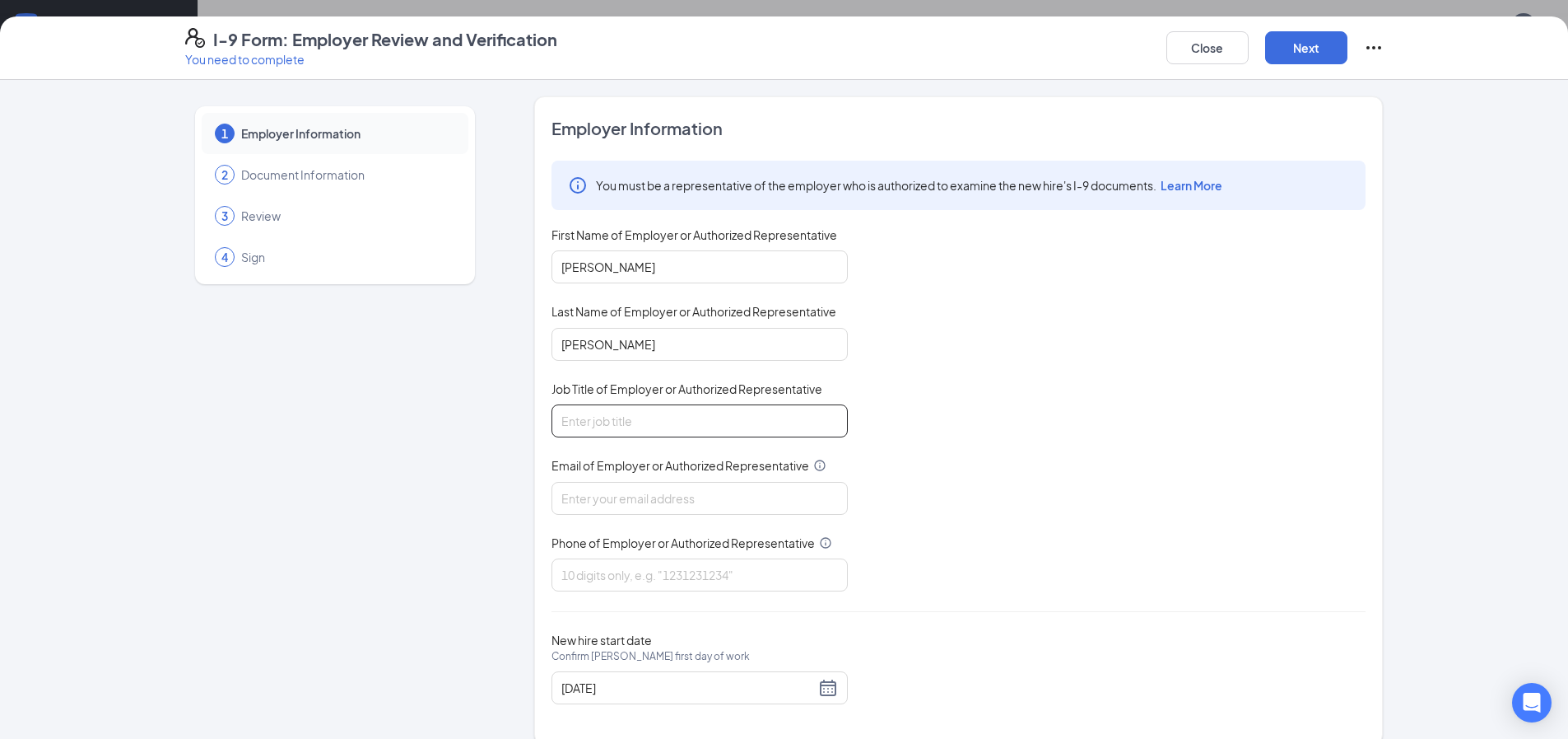
type input "General Manager"
click at [634, 488] on input "Email of Employer or Authorized Representative" at bounding box center [700, 498] width 296 height 33
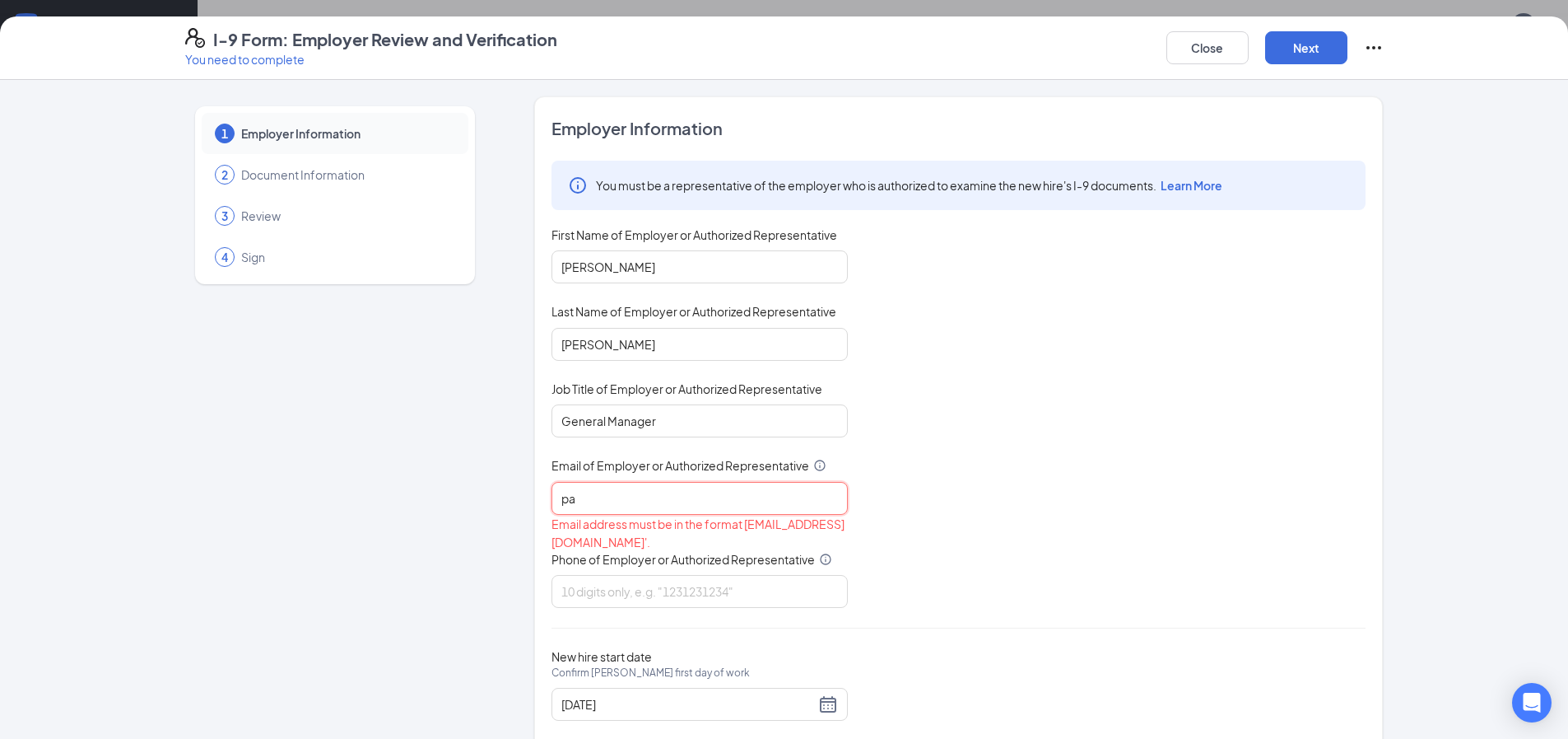
type input "[EMAIL_ADDRESS][DOMAIN_NAME]"
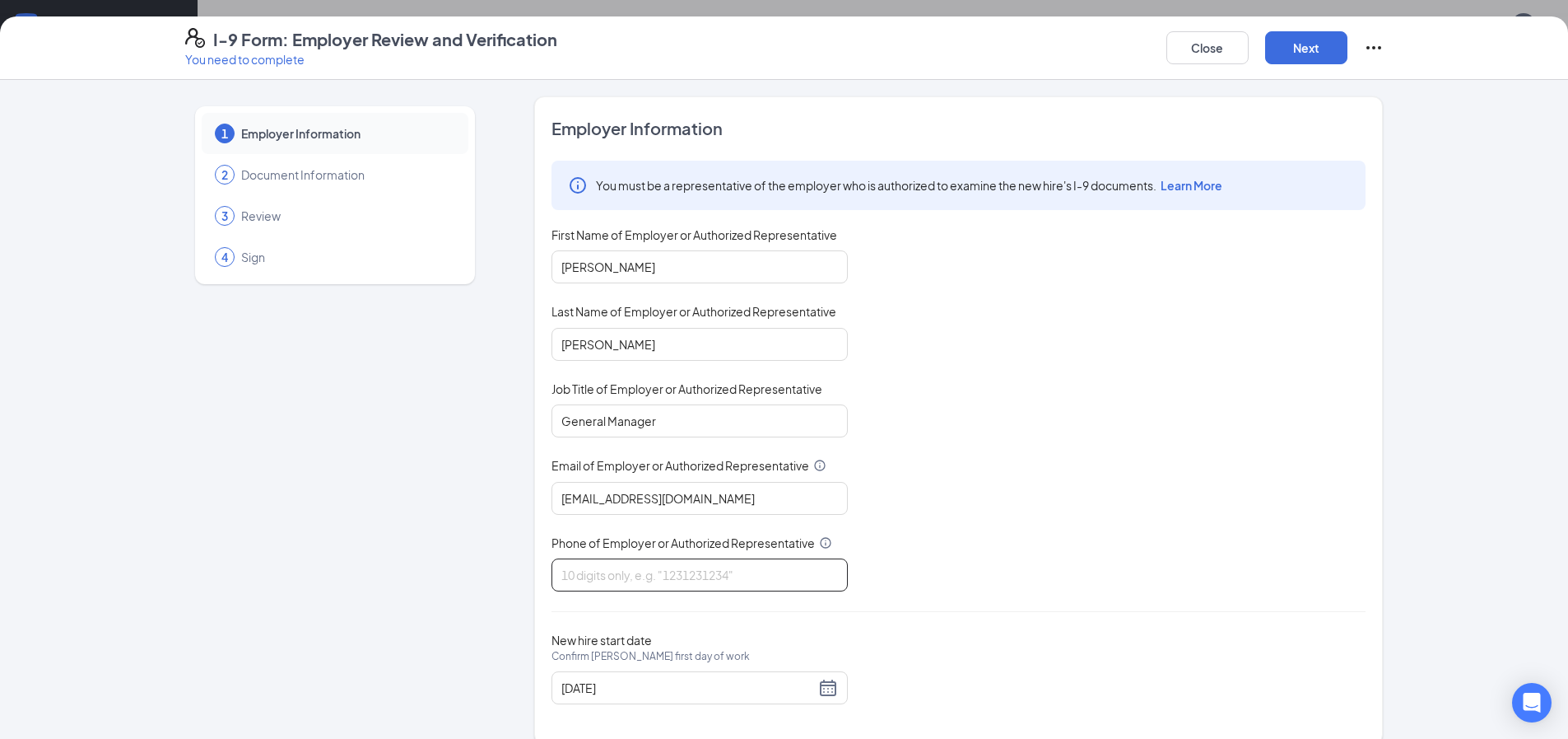
click at [654, 569] on input "Phone of Employer or Authorized Representative" at bounding box center [700, 575] width 296 height 33
type input "7066897272"
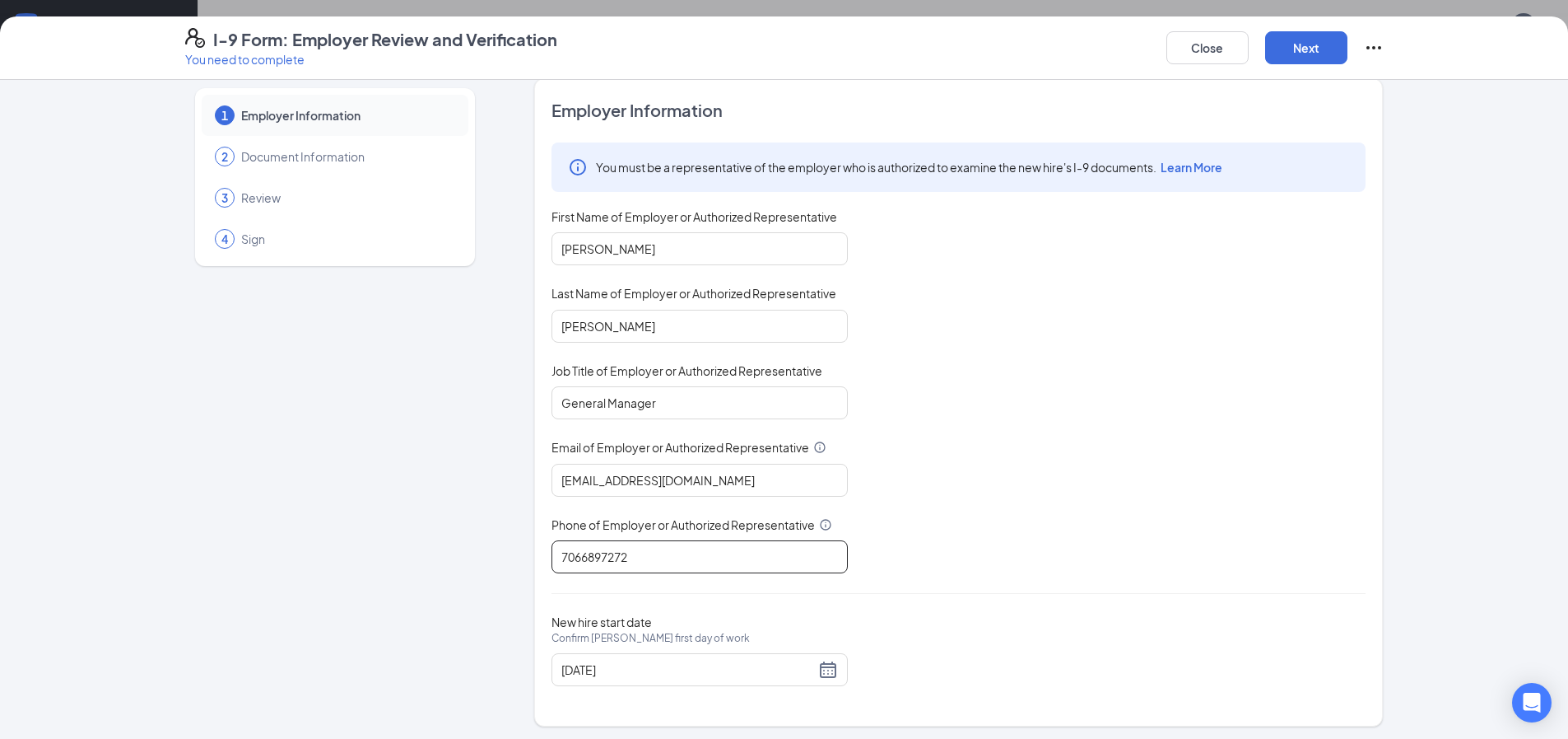
scroll to position [22, 0]
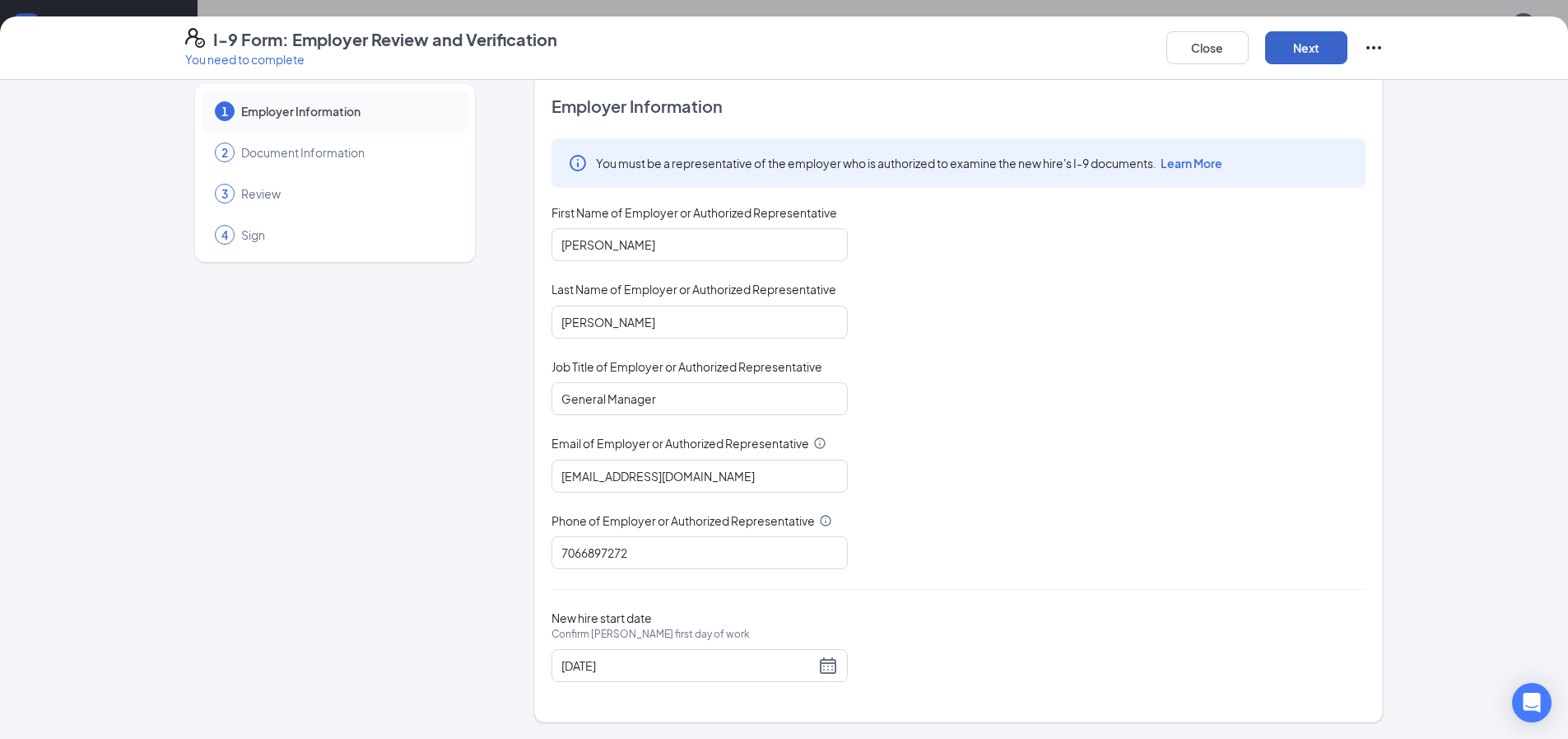
click at [1284, 59] on button "Next" at bounding box center [1307, 48] width 83 height 33
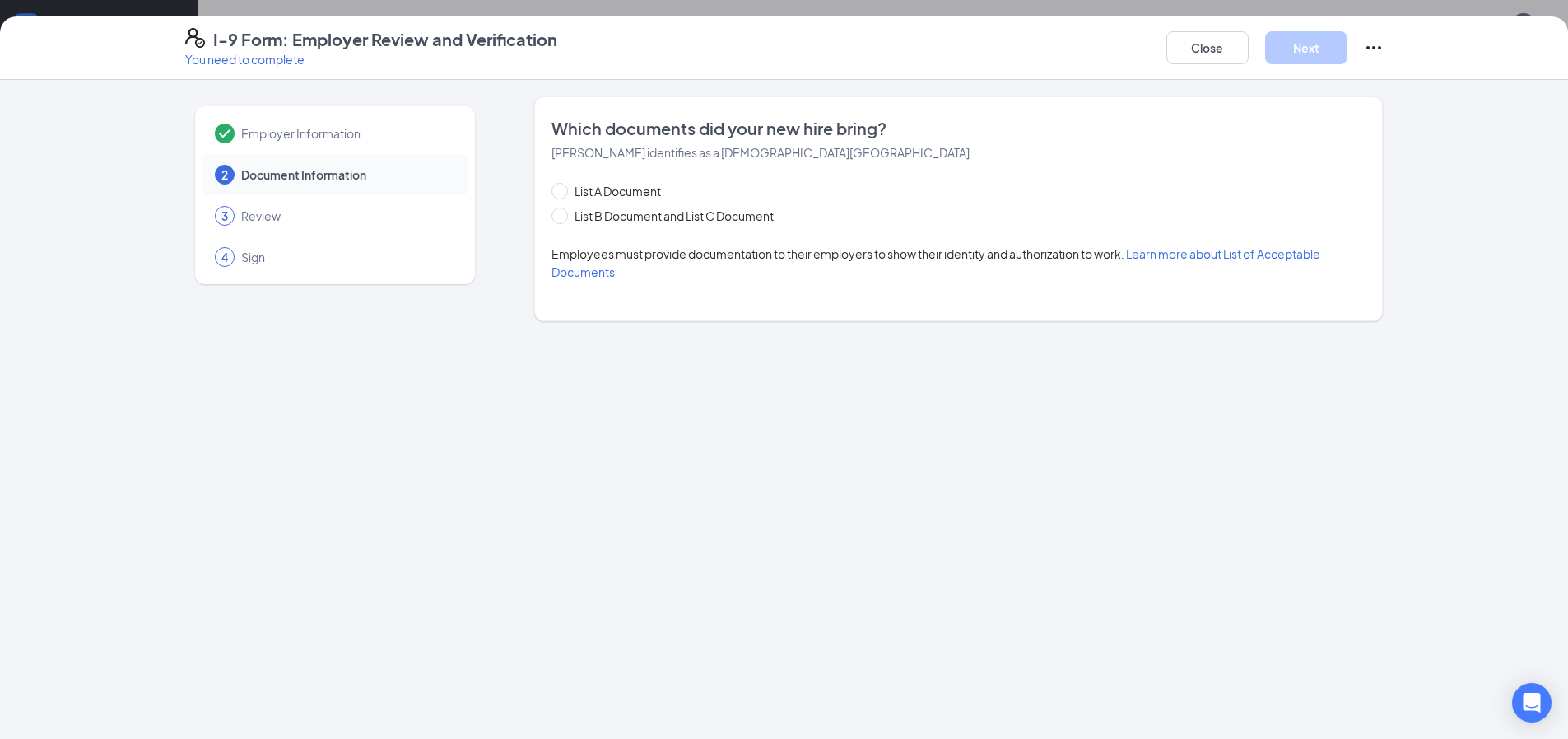
scroll to position [0, 0]
click at [604, 216] on span "List B Document and List C Document" at bounding box center [674, 216] width 213 height 18
click at [563, 216] on input "List B Document and List C Document" at bounding box center [557, 214] width 12 height 12
radio input "true"
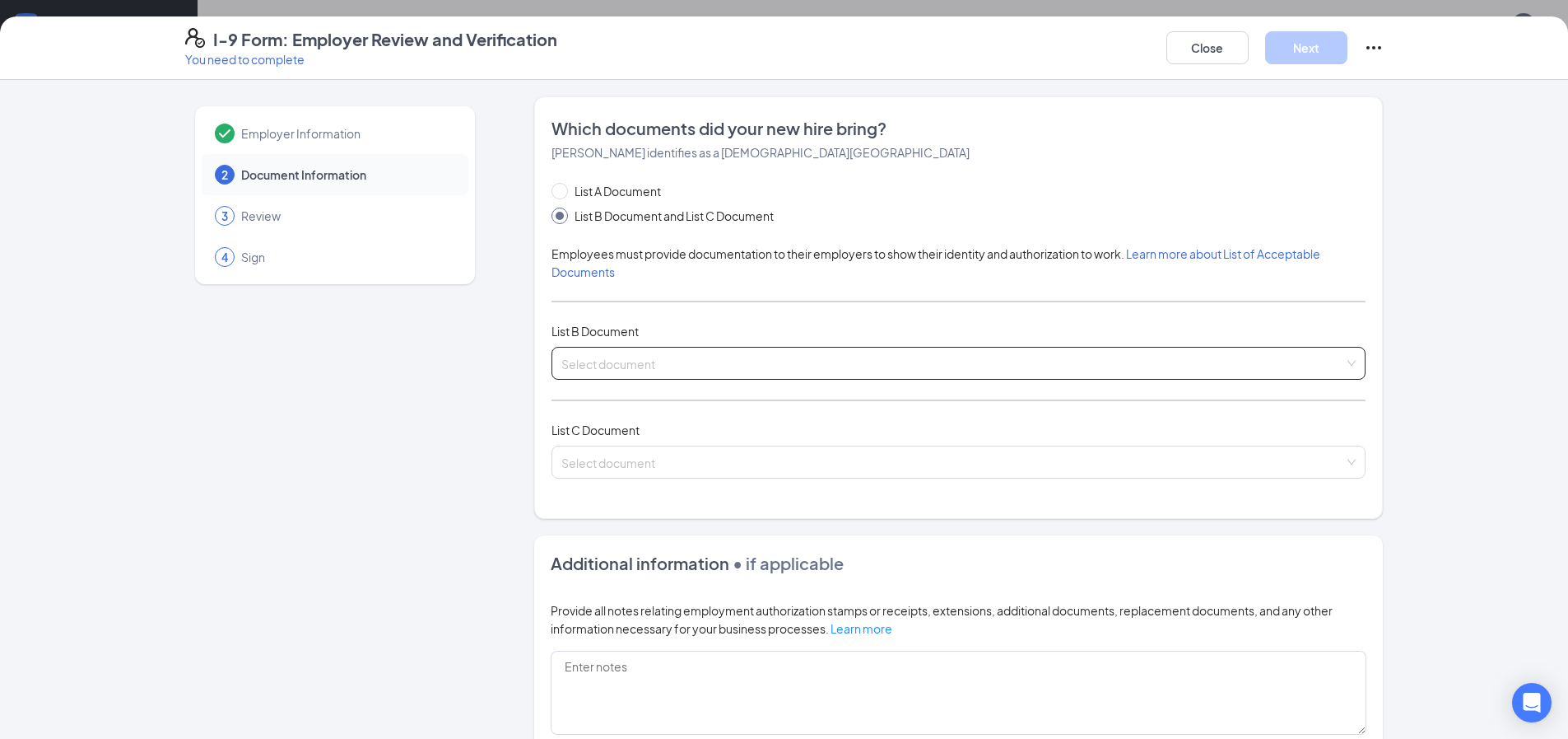
click at [597, 360] on input "search" at bounding box center [953, 360] width 782 height 25
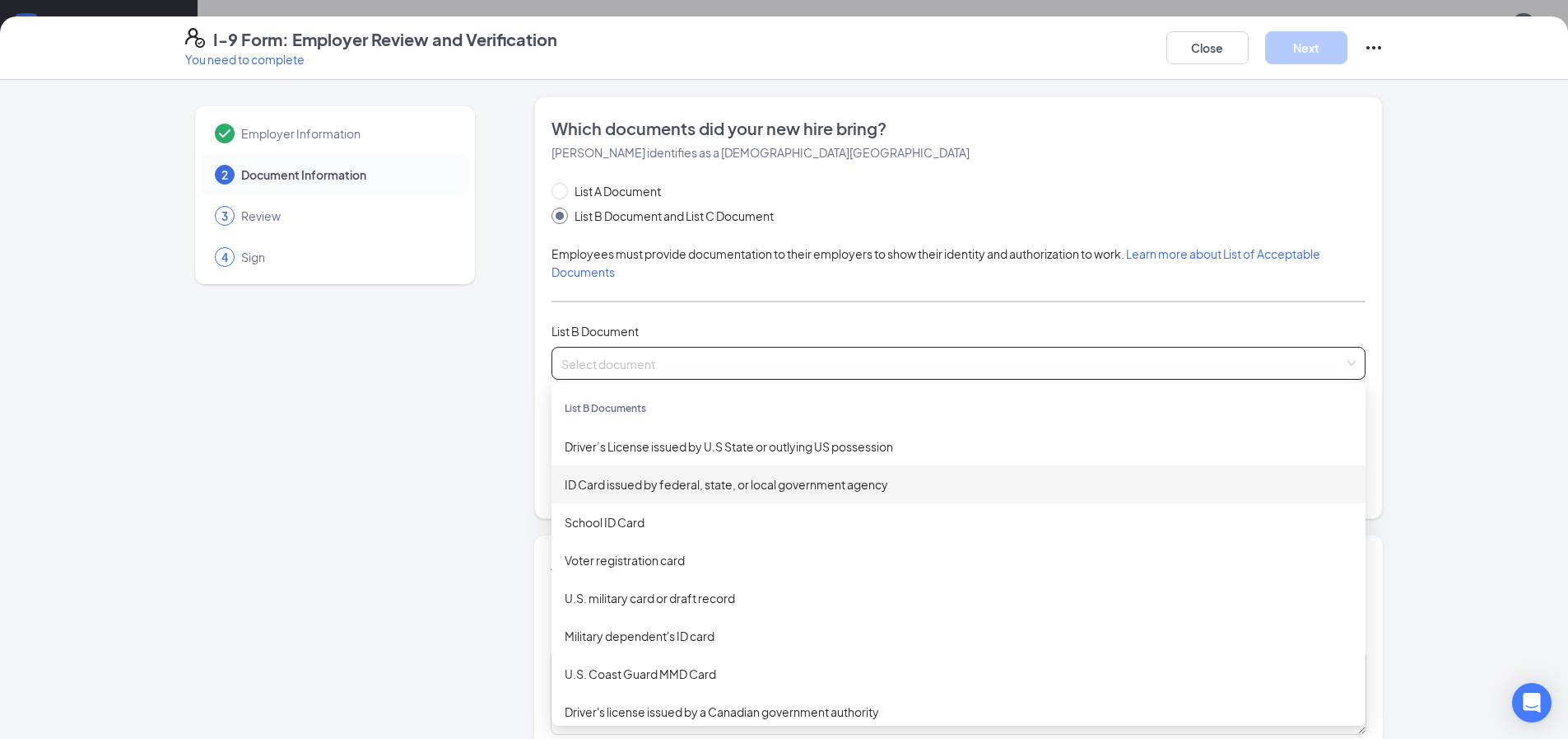
click at [687, 481] on div "ID Card issued by federal, state, or local government agency" at bounding box center [958, 484] width 787 height 18
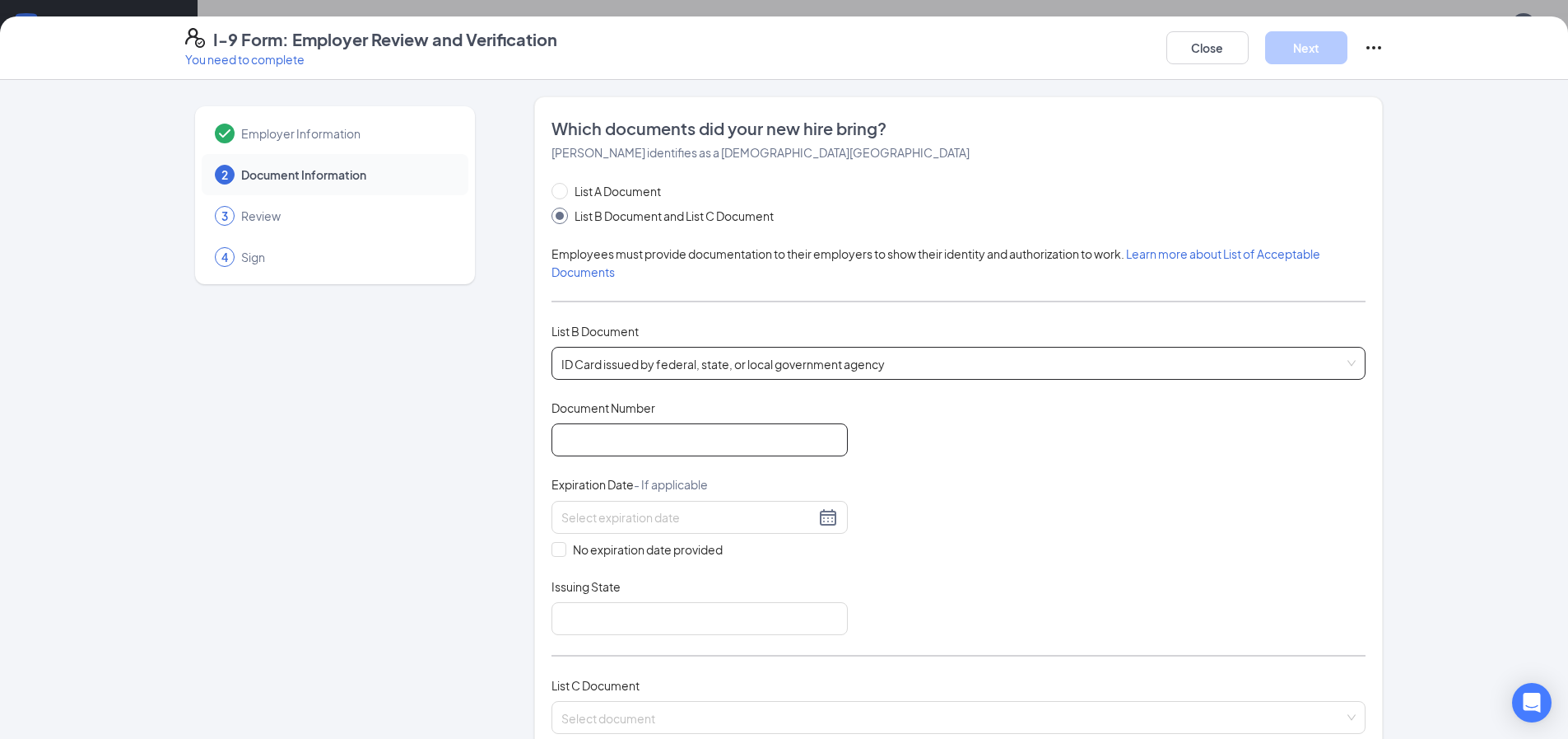
click at [657, 435] on input "Document Number" at bounding box center [700, 439] width 296 height 33
type input "070831543"
click at [657, 517] on input at bounding box center [688, 517] width 254 height 18
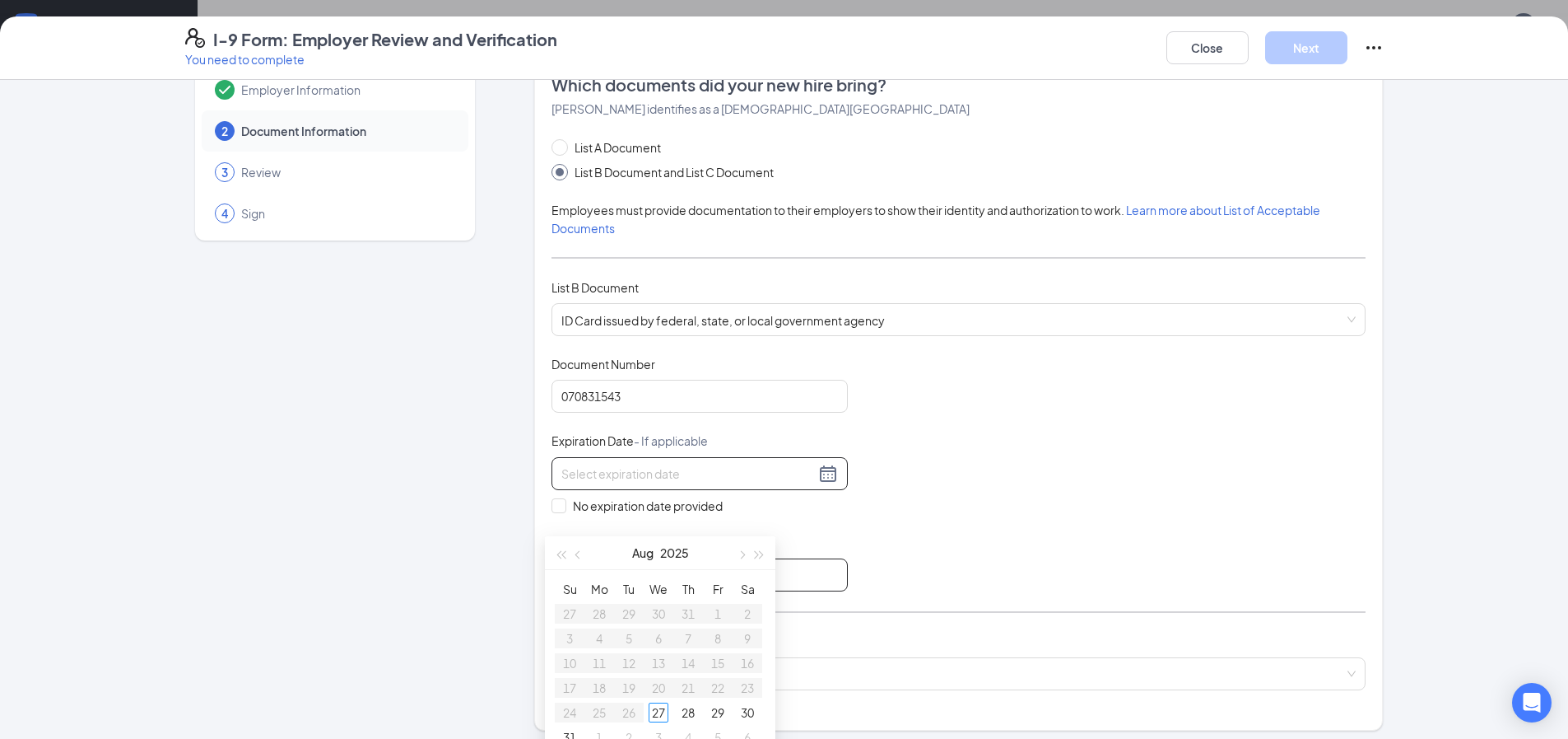
scroll to position [83, 0]
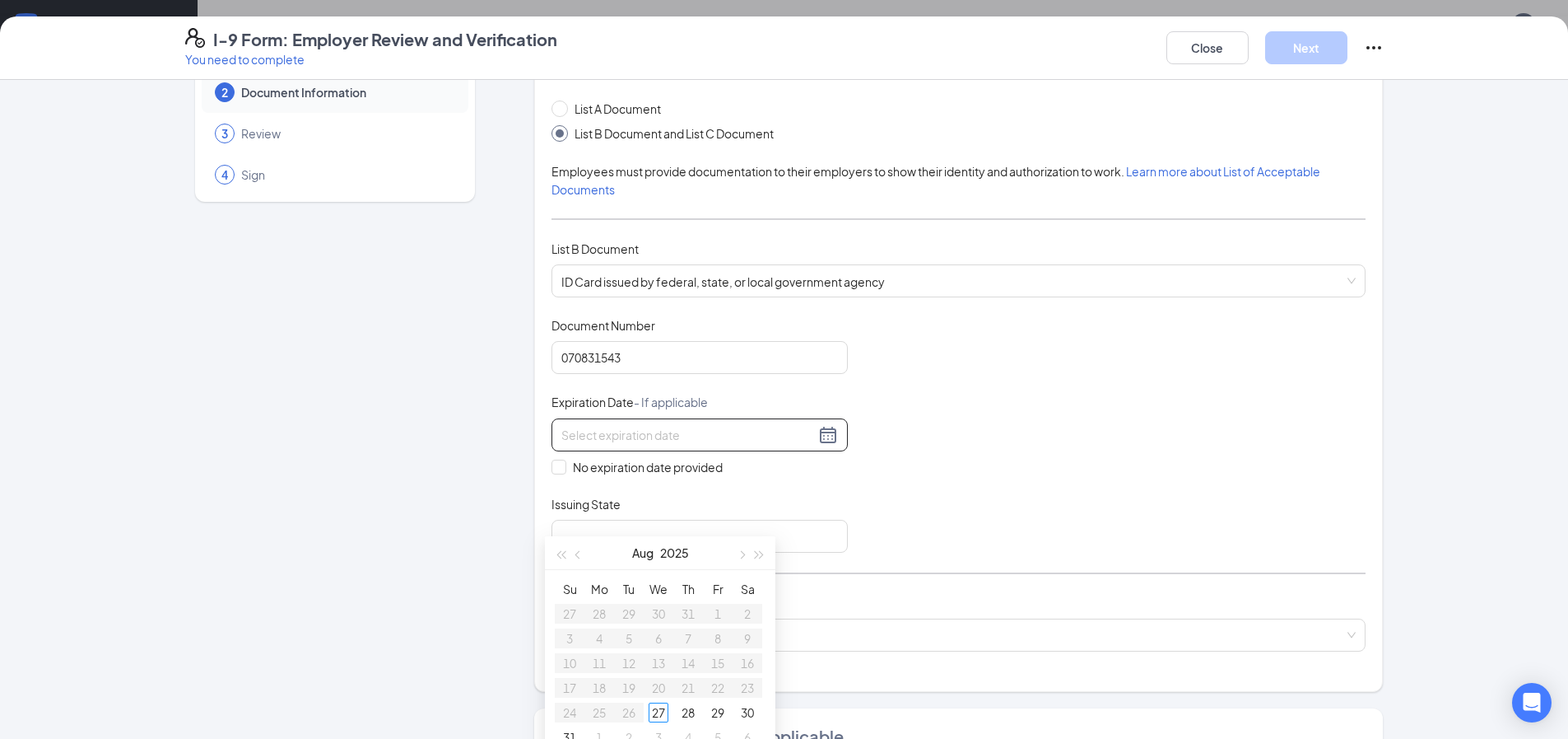
click at [1010, 419] on div "Document Title ID Card issued by federal, state, or local government agency Doc…" at bounding box center [958, 434] width 814 height 236
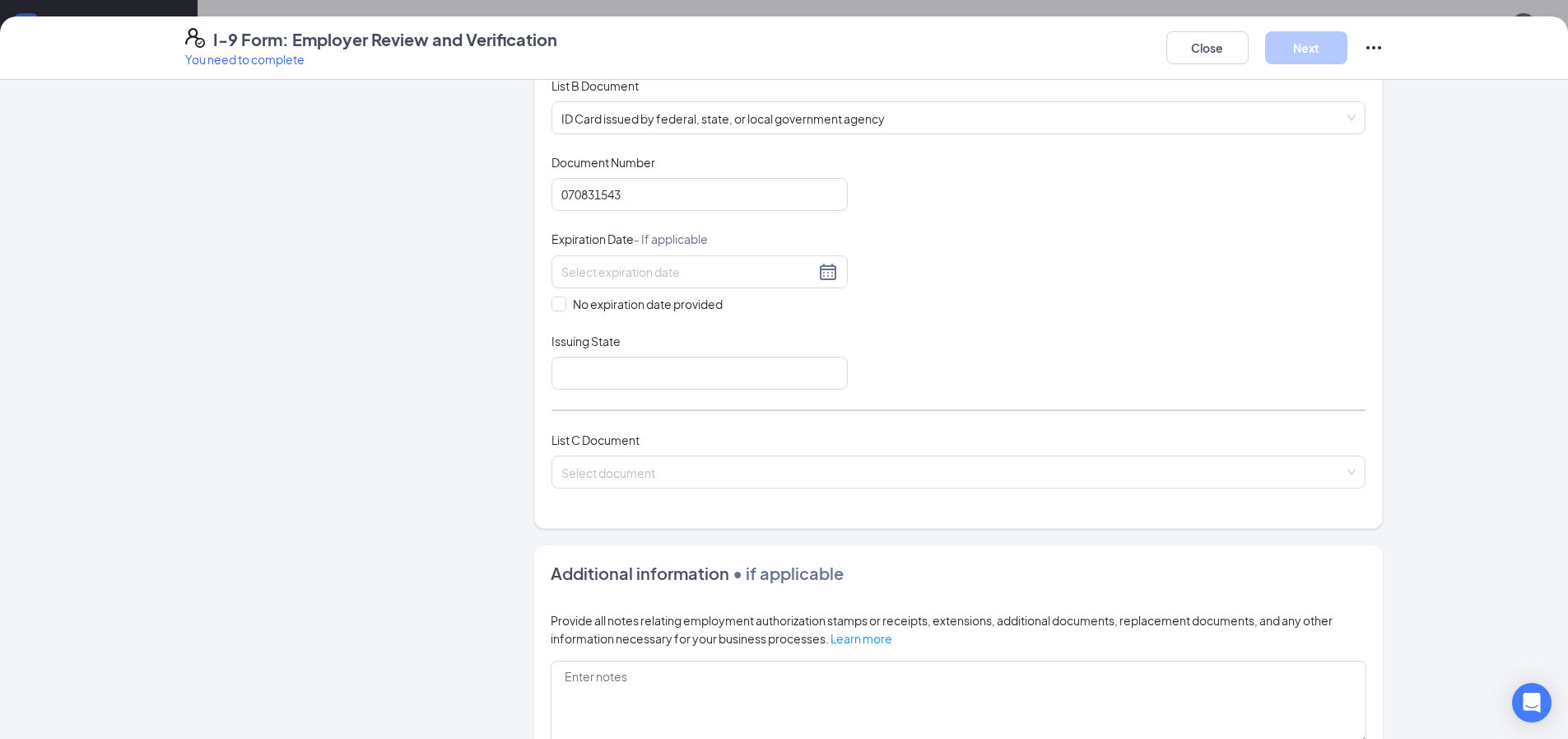
scroll to position [247, 0]
click at [823, 261] on div at bounding box center [700, 270] width 276 height 20
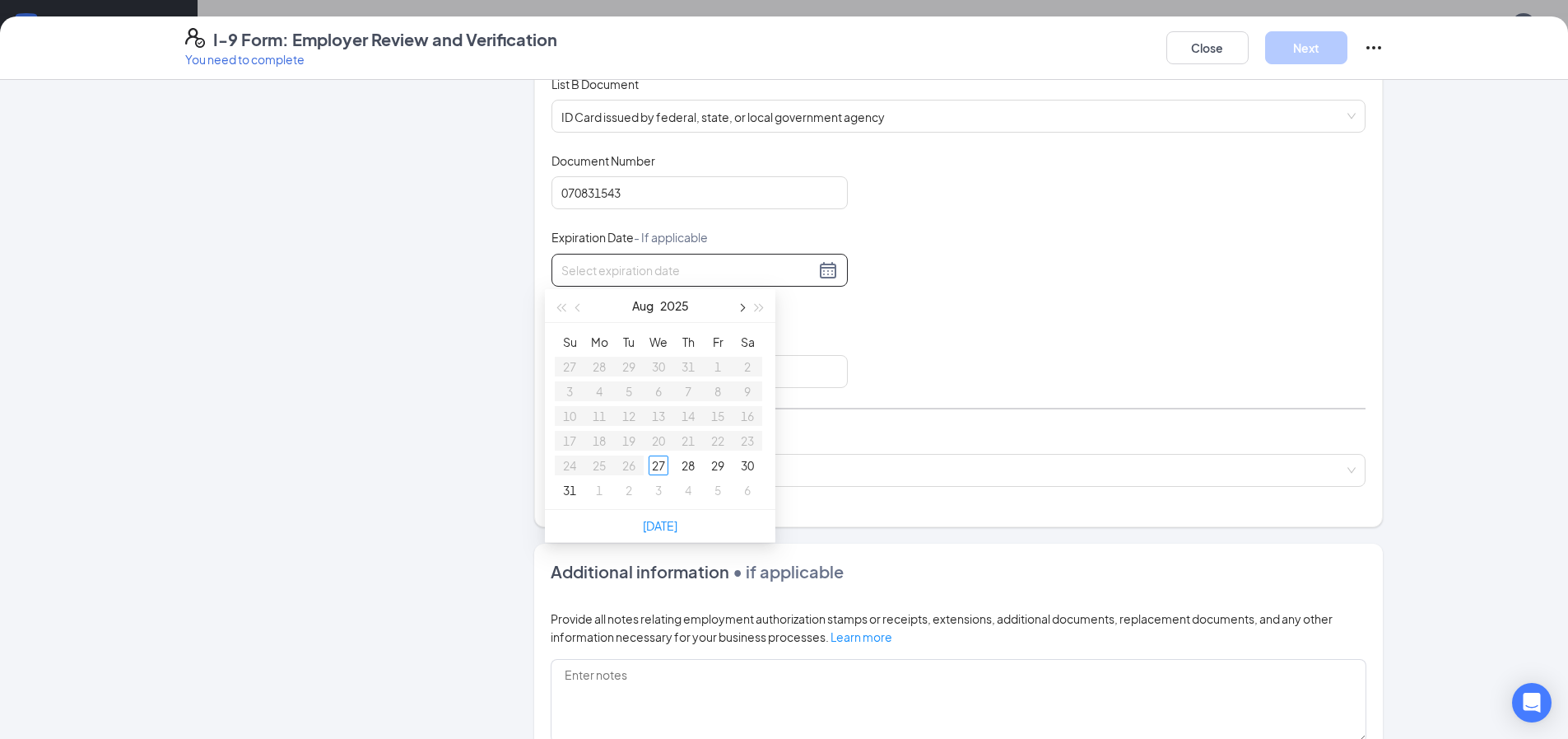
click at [743, 305] on span "button" at bounding box center [741, 308] width 8 height 8
click at [724, 412] on div "19" at bounding box center [718, 416] width 20 height 20
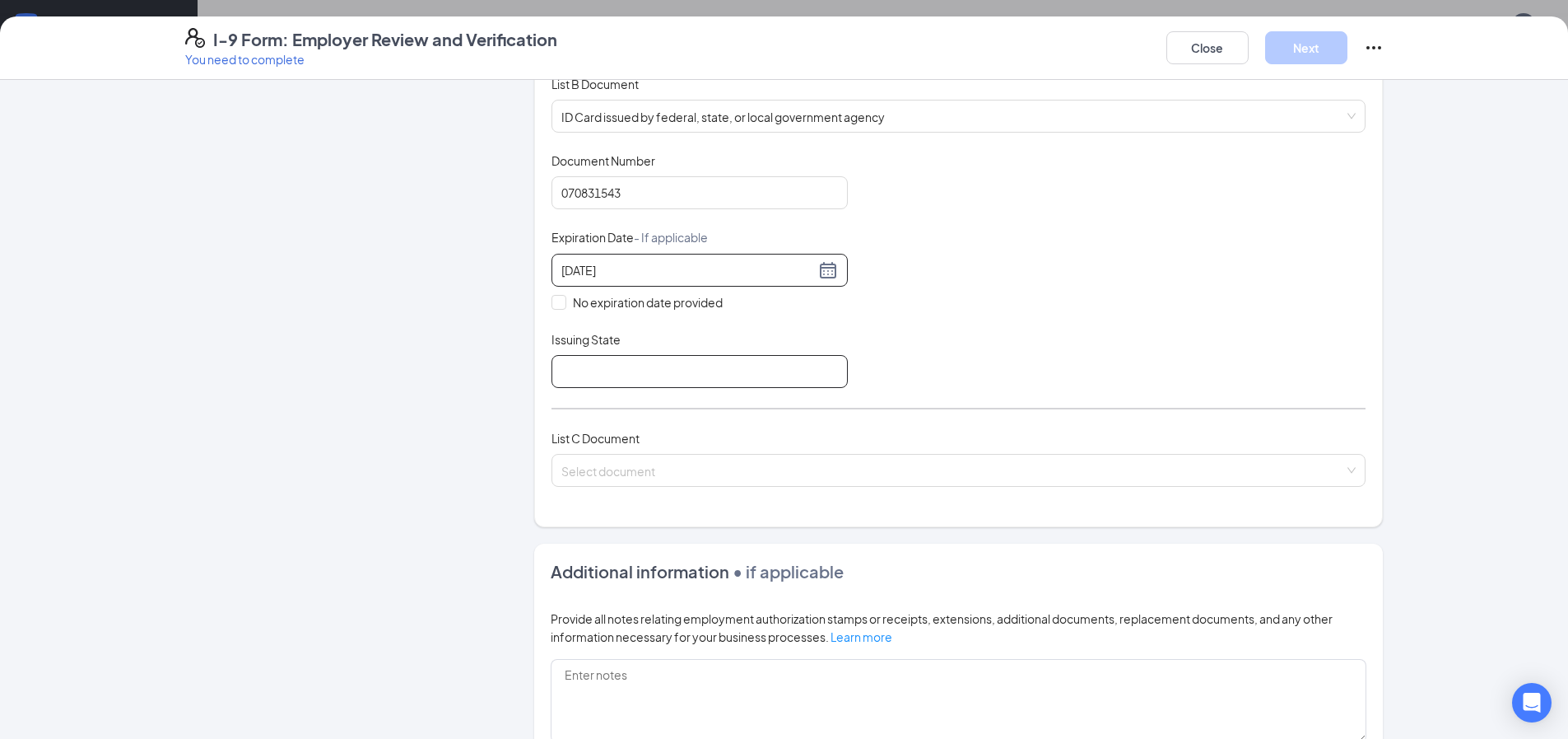
type input "[DATE]"
click at [580, 359] on input "Issuing State" at bounding box center [700, 372] width 296 height 33
type input "[US_STATE]"
click at [644, 472] on input "search" at bounding box center [953, 467] width 782 height 25
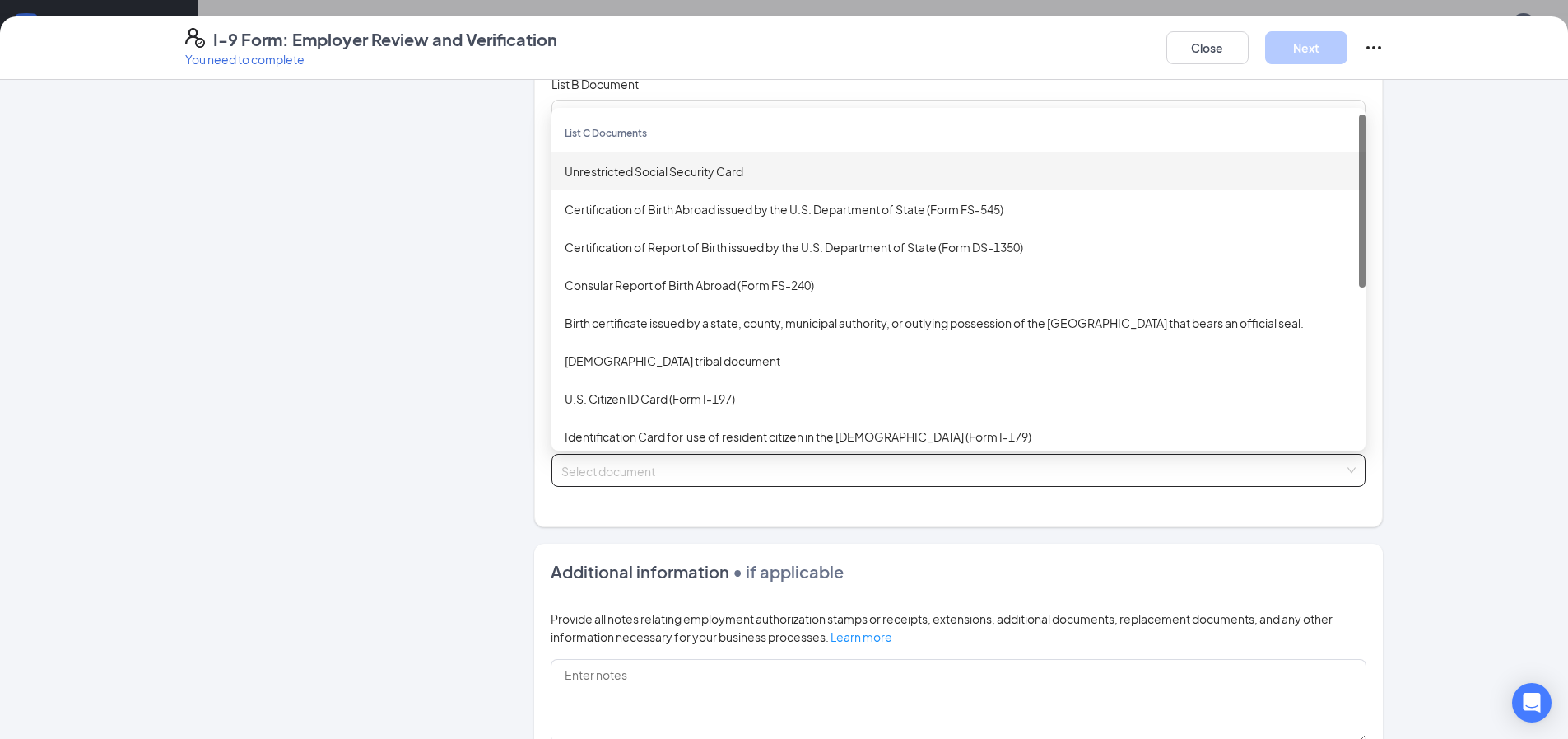
click at [636, 166] on div "Unrestricted Social Security Card" at bounding box center [958, 171] width 787 height 18
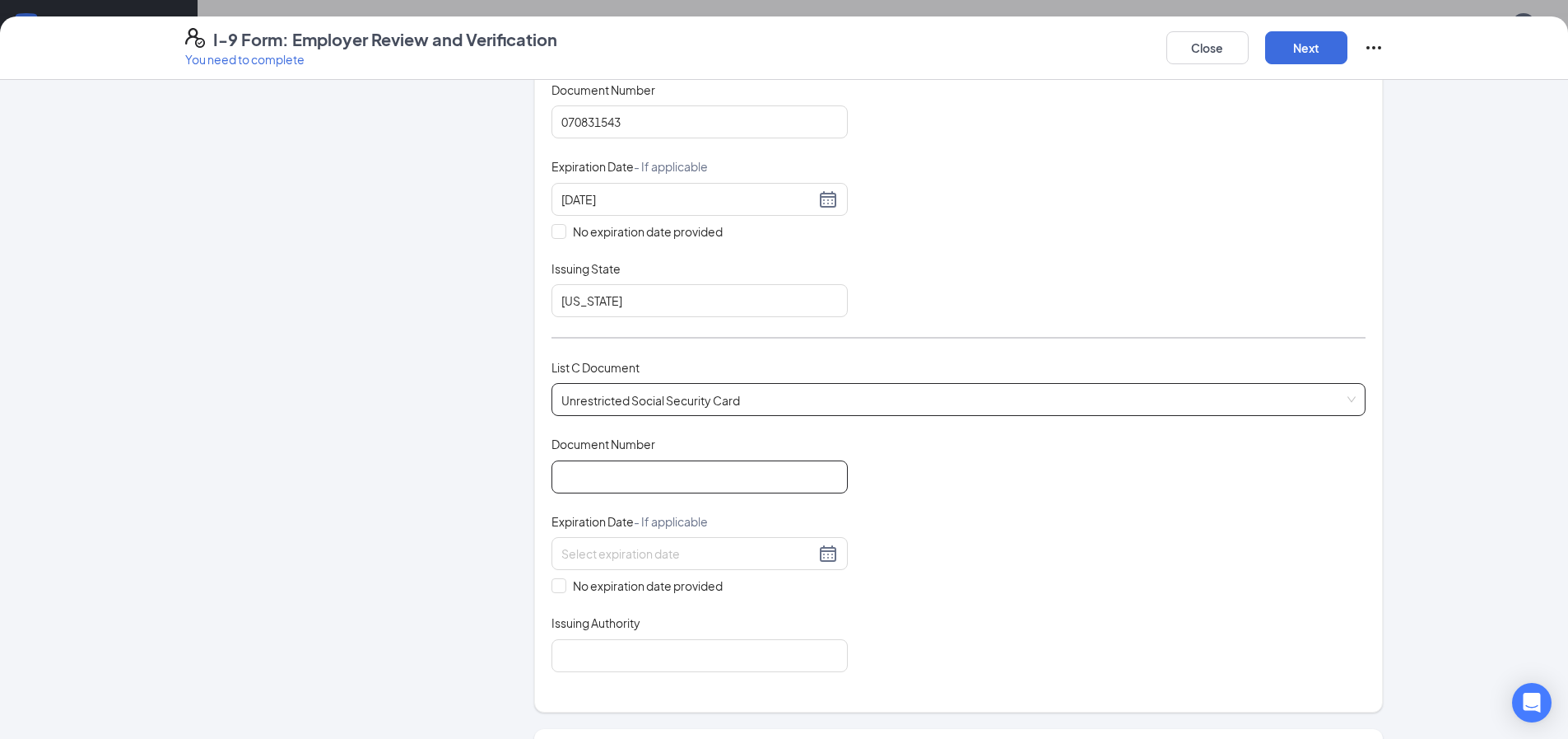
scroll to position [412, 0]
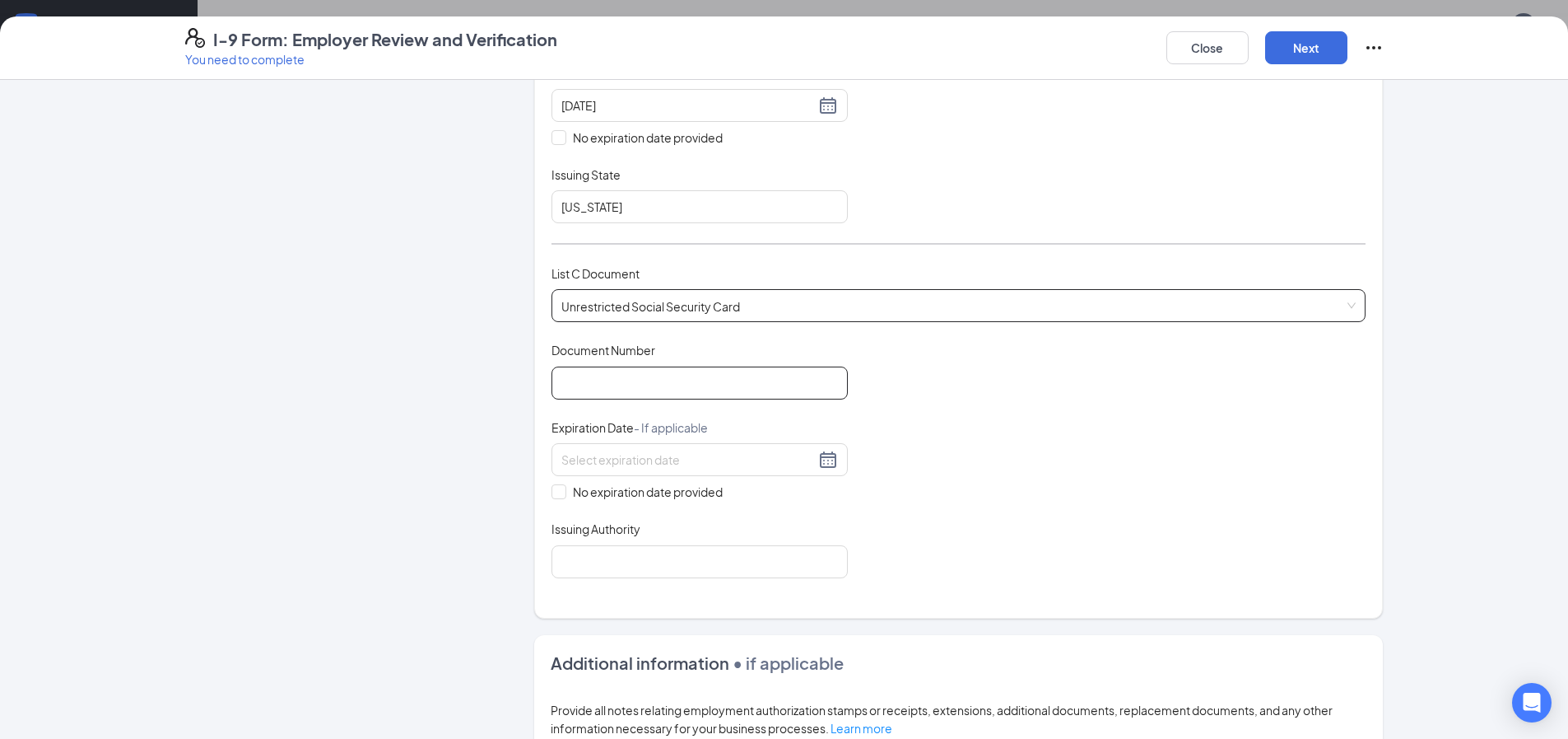
click at [663, 382] on input "Document Number" at bounding box center [700, 383] width 296 height 33
type input "416571009"
click at [552, 497] on span at bounding box center [559, 492] width 15 height 15
click at [552, 496] on input "No expiration date provided" at bounding box center [557, 490] width 12 height 12
checkbox input "true"
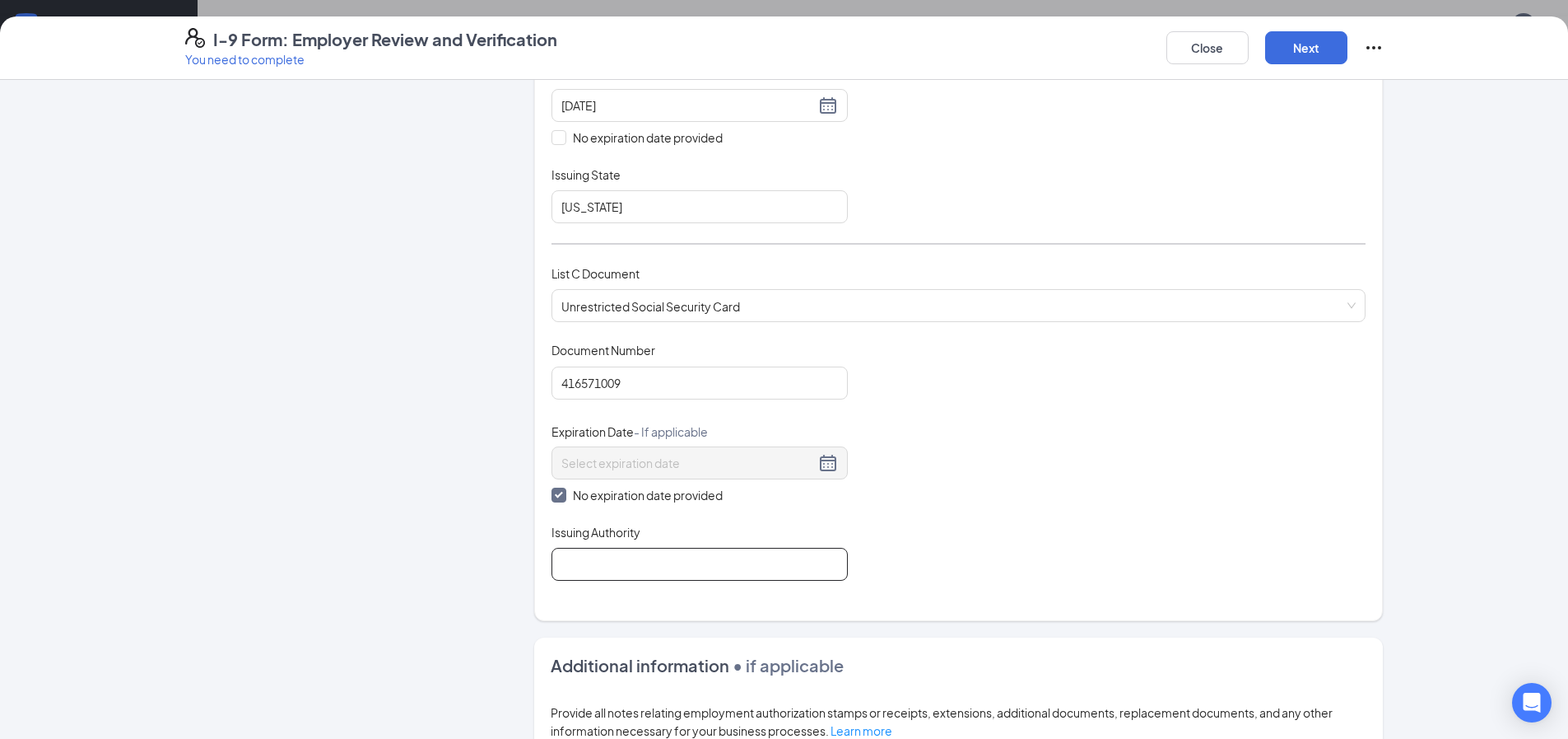
click at [573, 554] on input "Issuing Authority" at bounding box center [700, 564] width 296 height 33
type input "[US_STATE]"
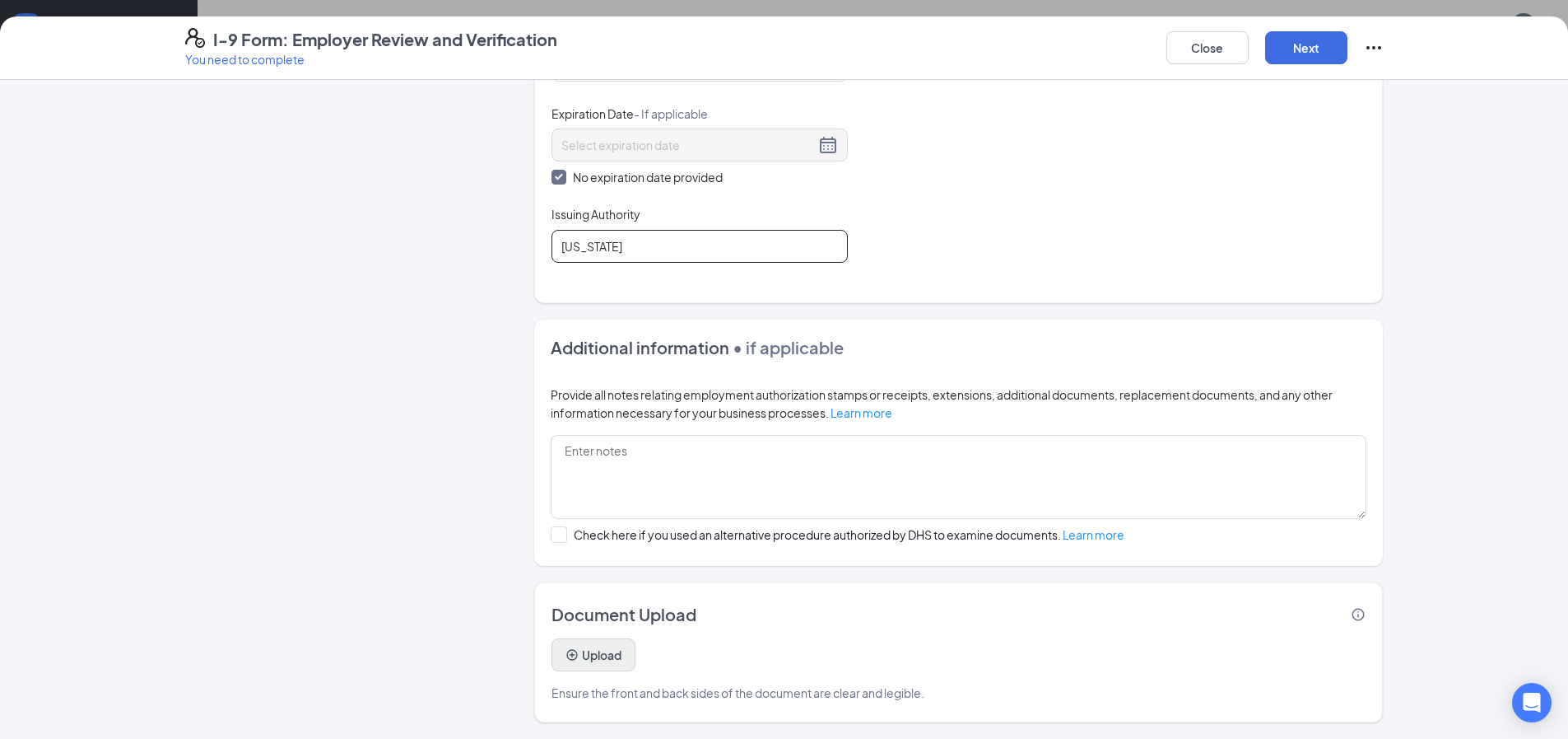
scroll to position [659, 0]
click at [582, 651] on button "Upload" at bounding box center [594, 655] width 84 height 33
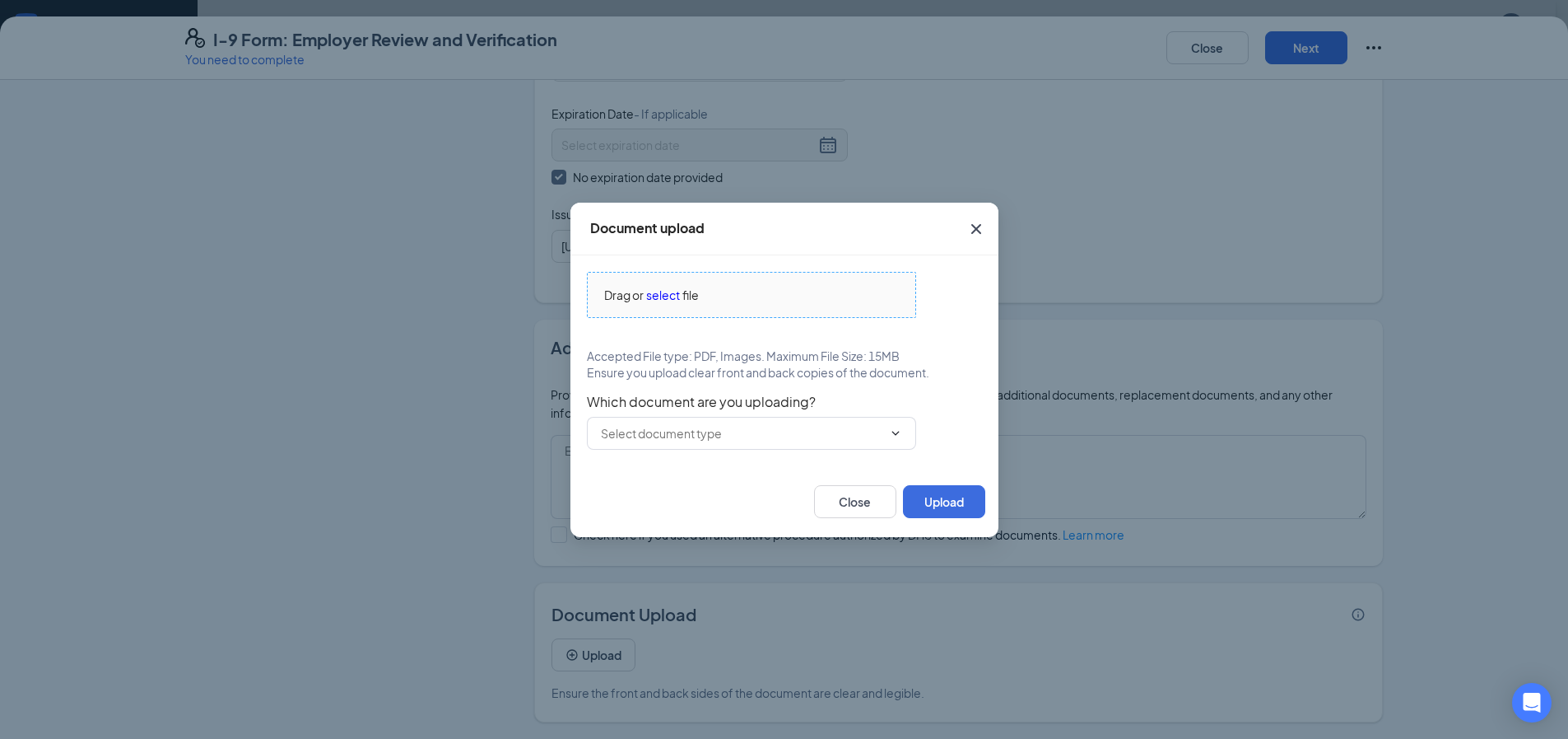
click at [685, 291] on span "file" at bounding box center [691, 295] width 17 height 18
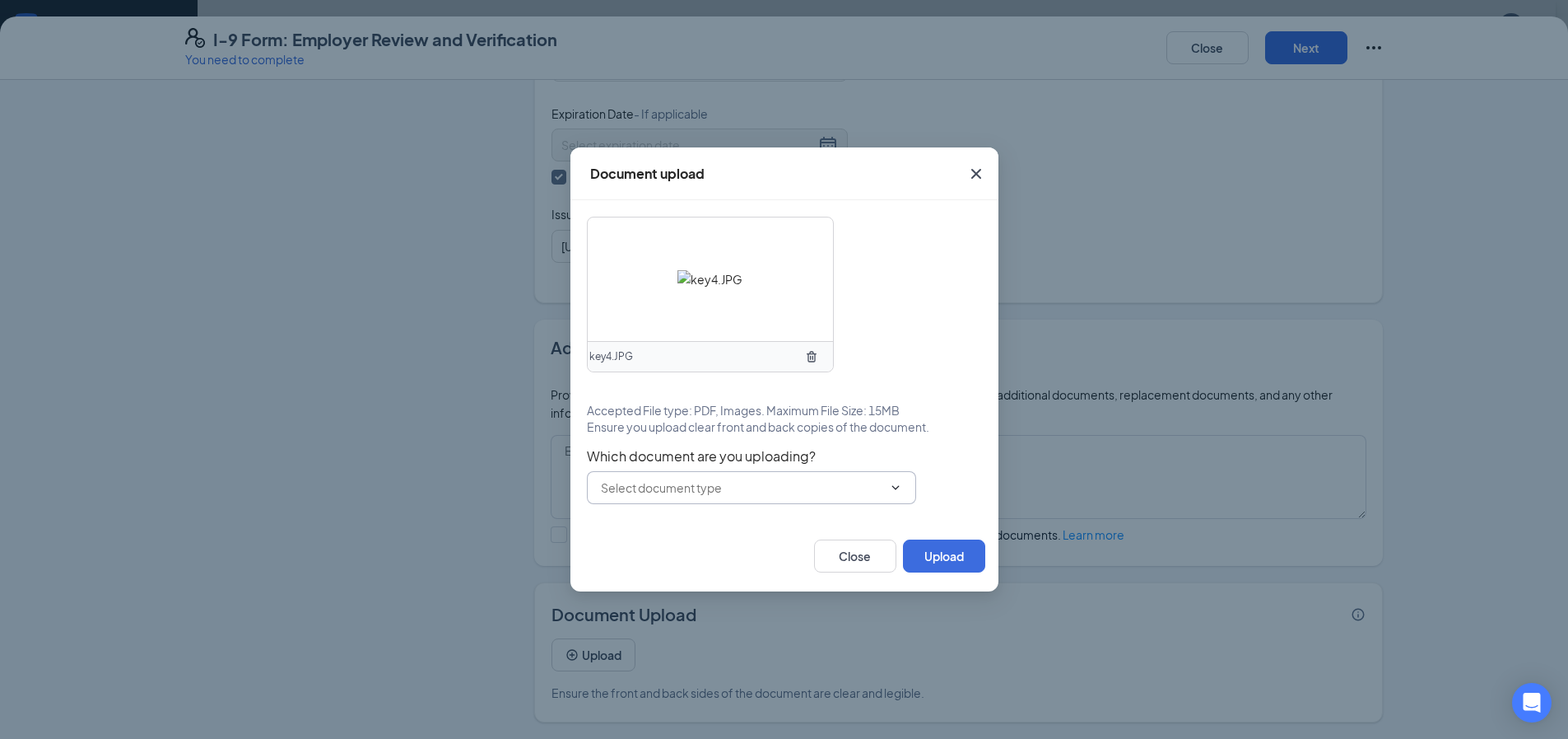
click at [707, 484] on input "text" at bounding box center [741, 487] width 281 height 18
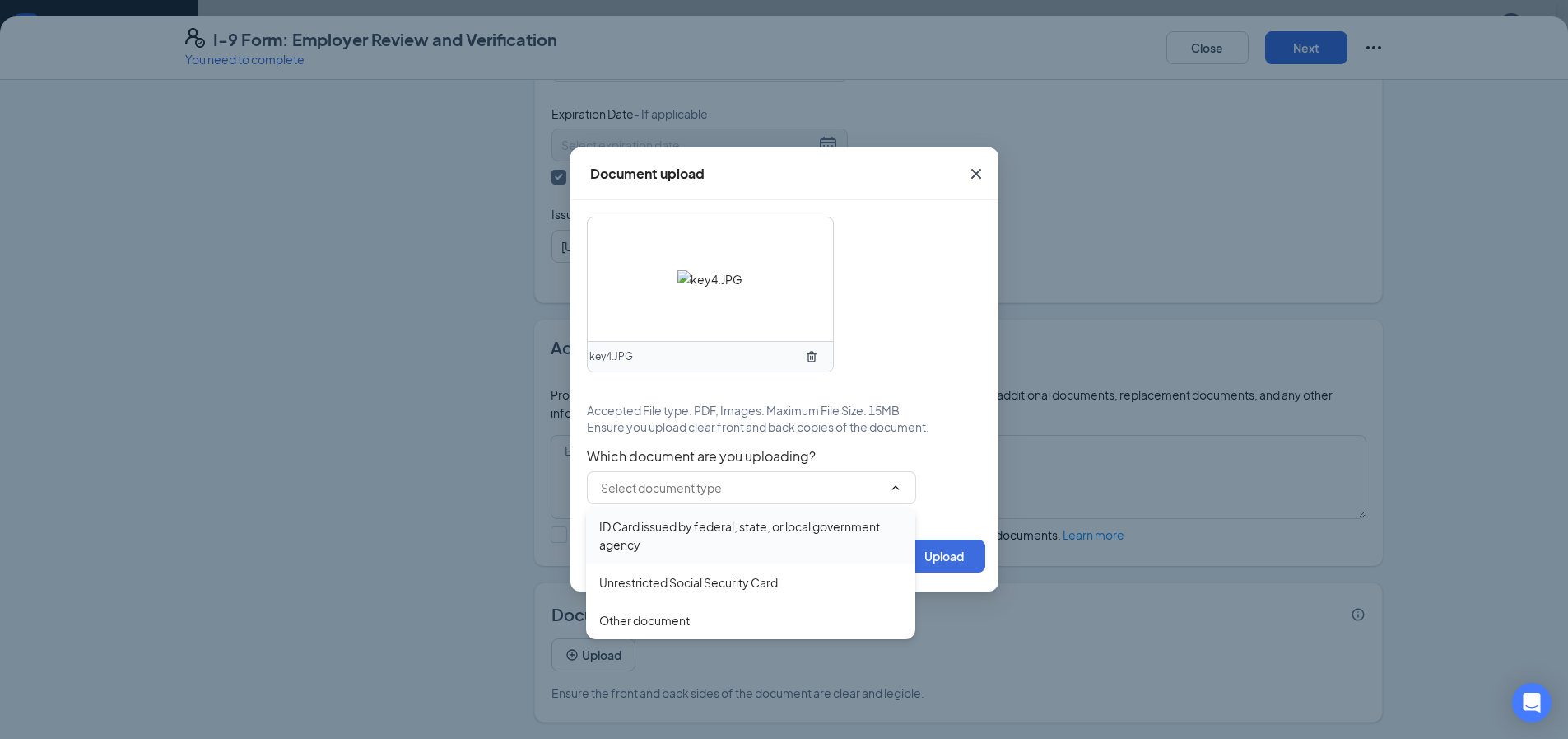
click at [692, 529] on div "ID Card issued by federal, state, or local government agency" at bounding box center [750, 535] width 303 height 36
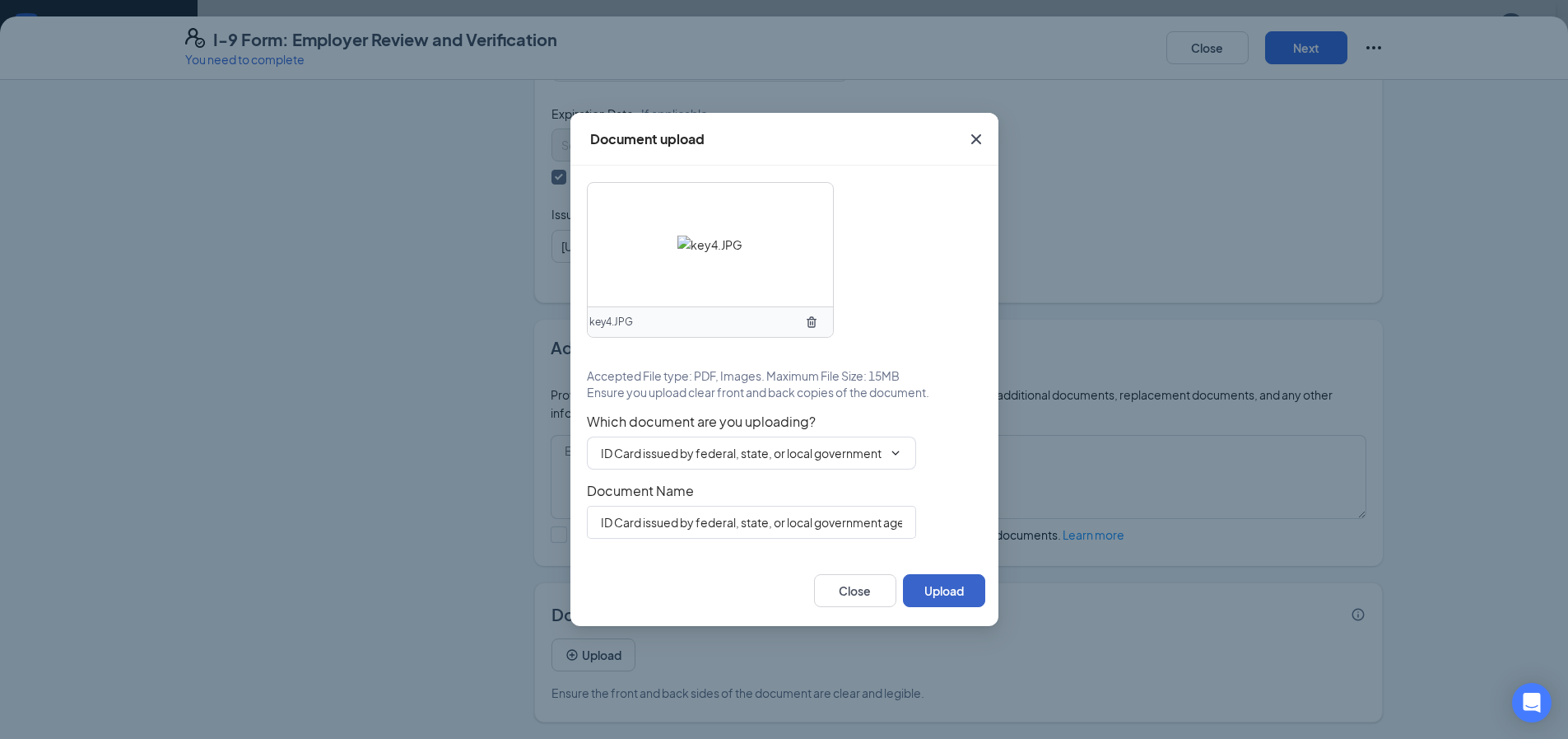
click at [933, 583] on button "Upload" at bounding box center [944, 591] width 83 height 33
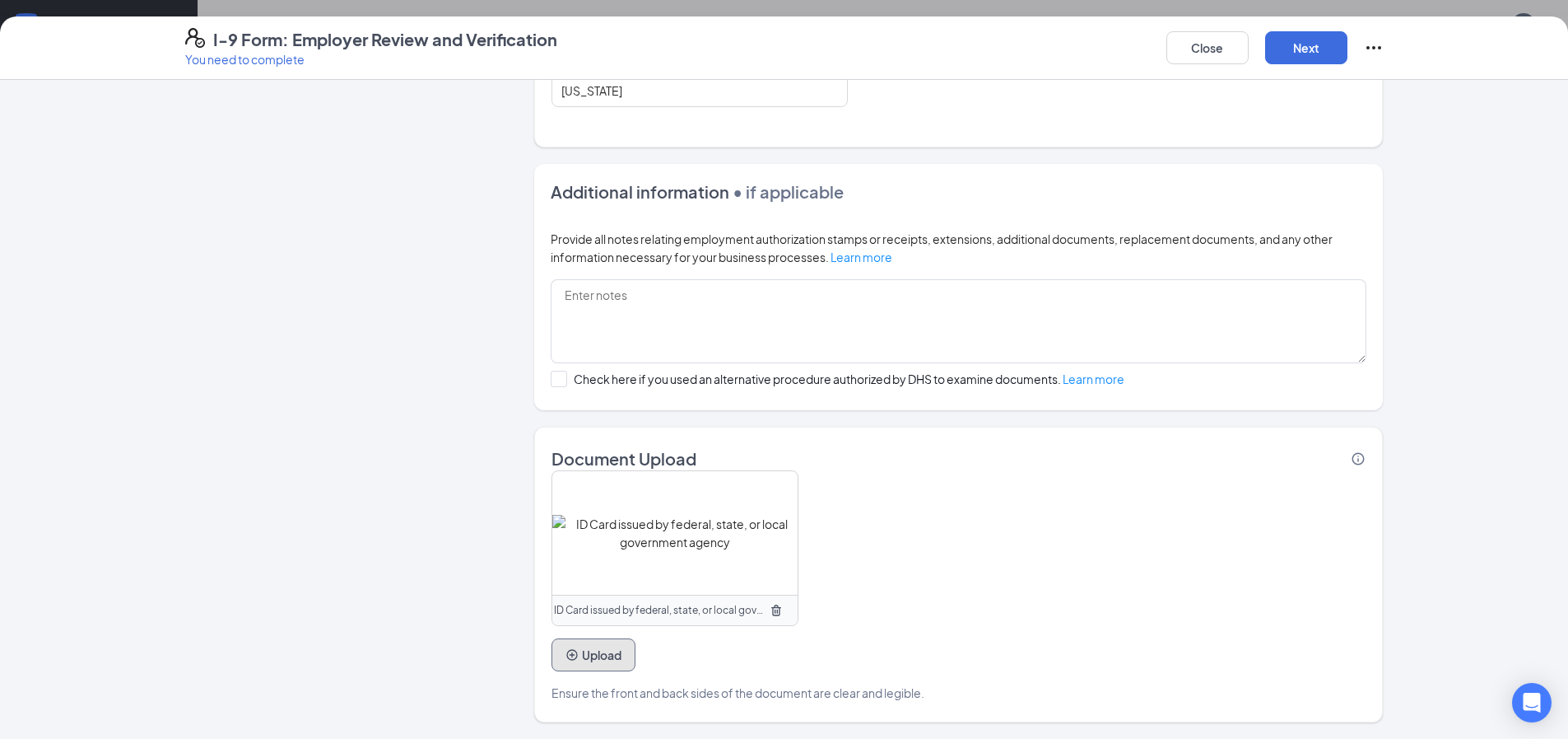
scroll to position [741, 0]
click at [592, 653] on button "Upload" at bounding box center [594, 655] width 84 height 33
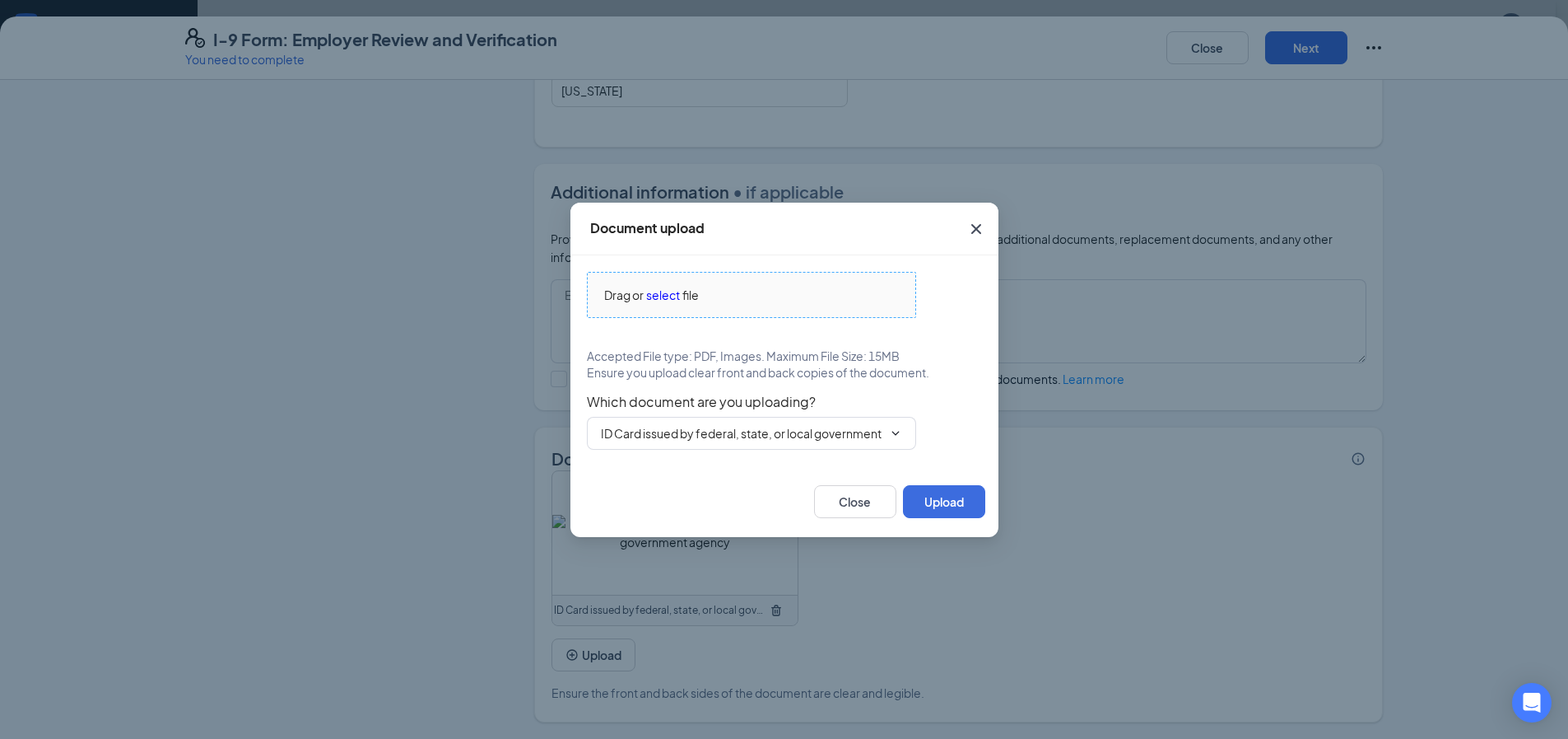
click at [728, 297] on div "Drag or select file" at bounding box center [752, 295] width 327 height 18
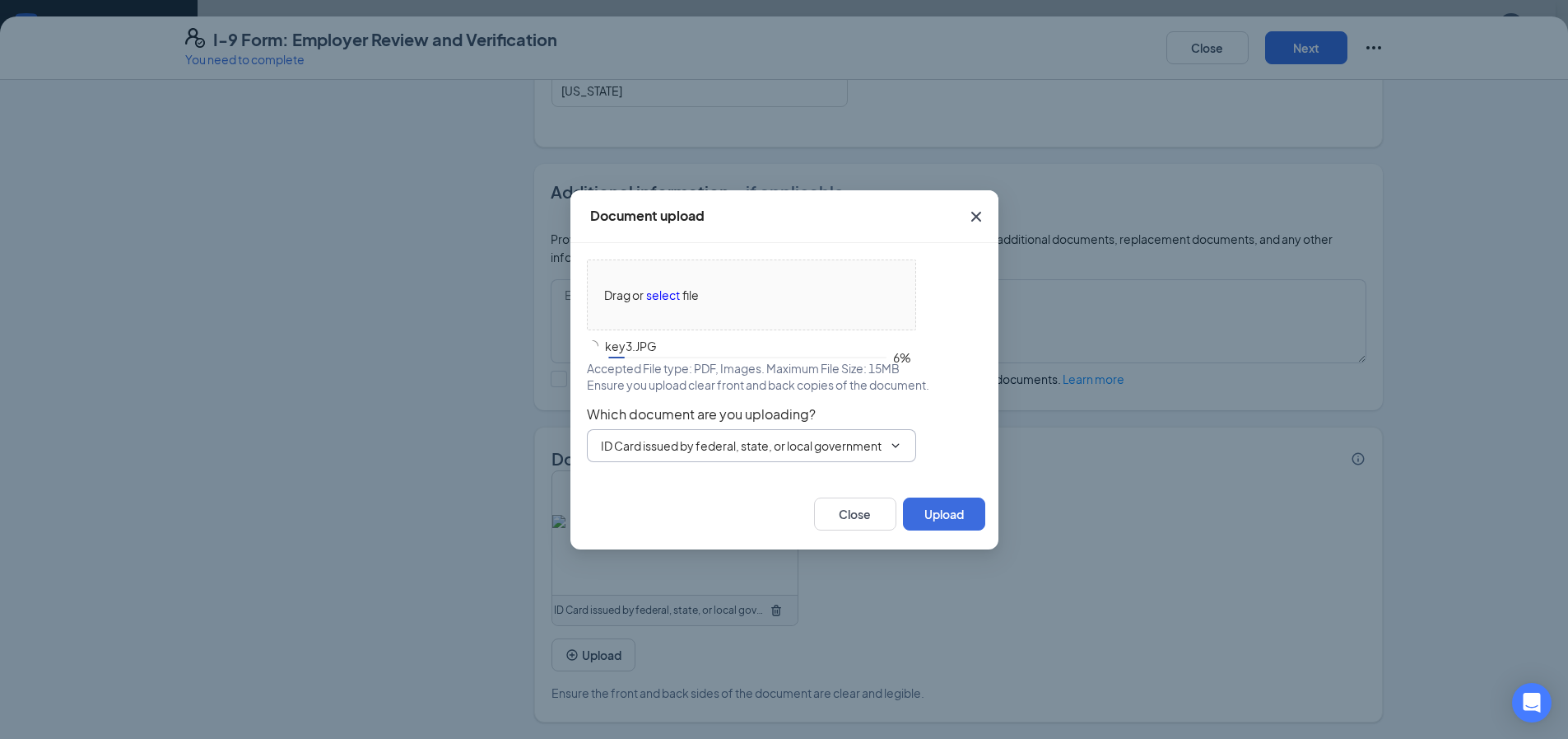
click at [684, 439] on input "ID Card issued by federal, state, or local government agency" at bounding box center [741, 445] width 281 height 18
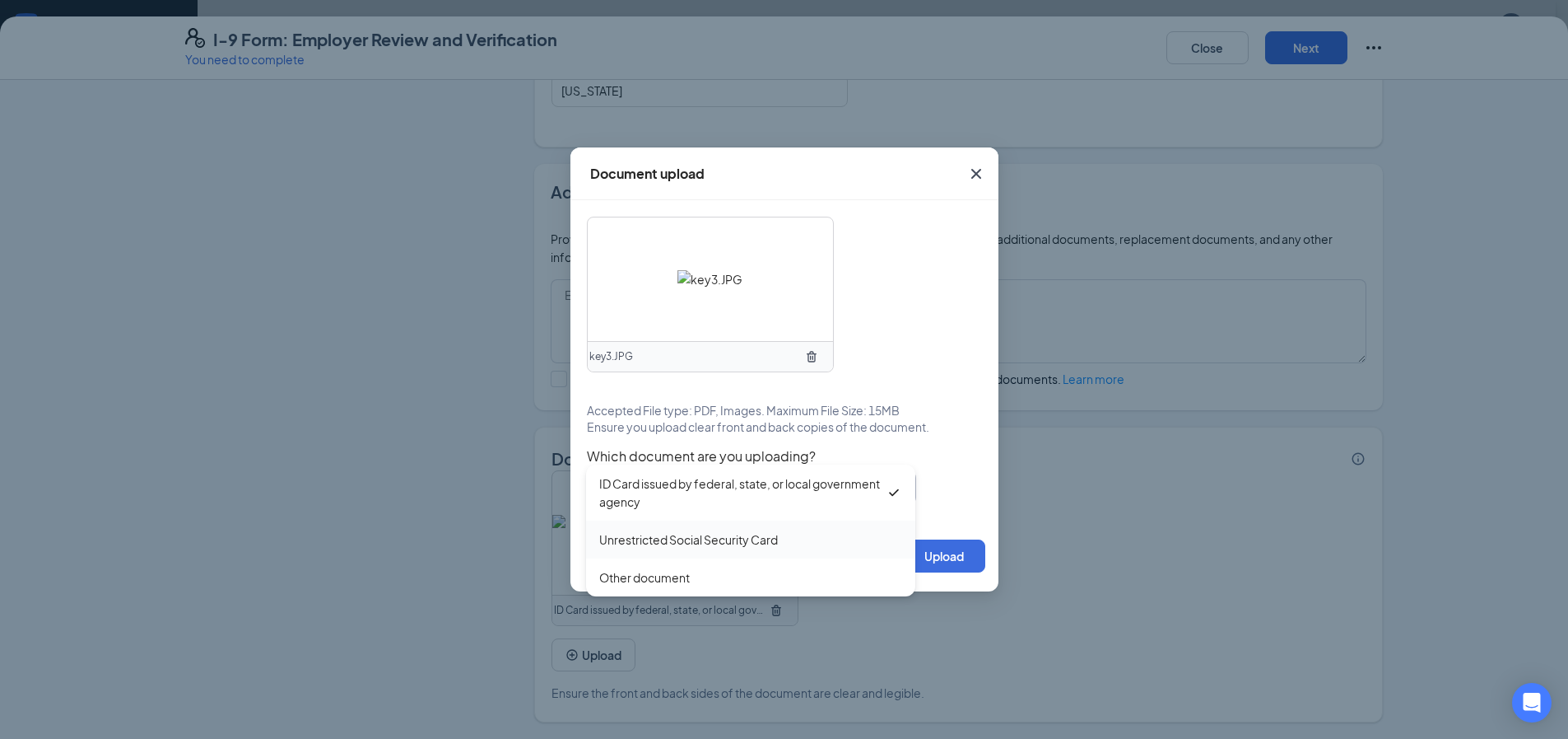
click at [698, 535] on div "Unrestricted Social Security Card" at bounding box center [688, 540] width 179 height 18
type input "Unrestricted Social Security Card"
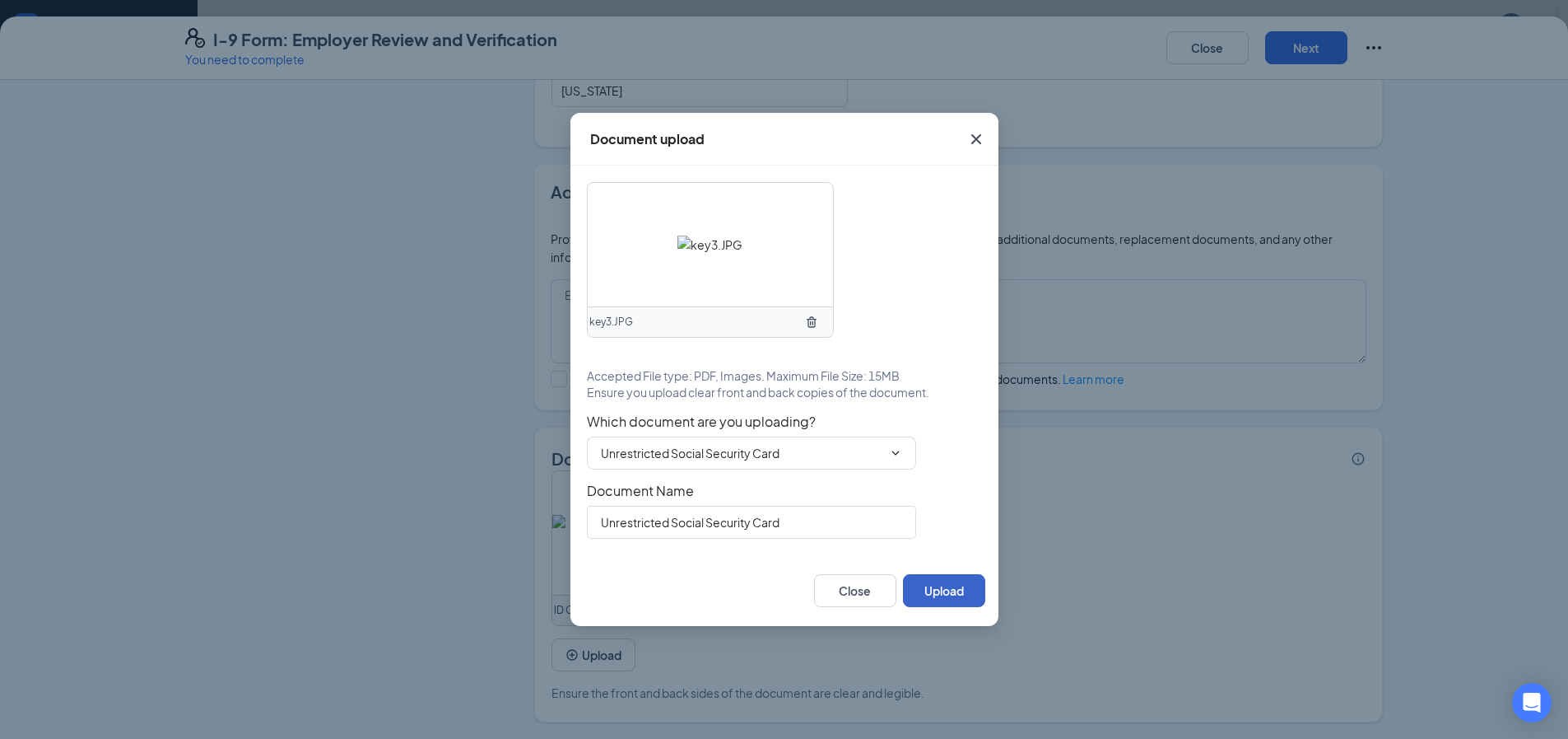
click at [926, 585] on button "Upload" at bounding box center [944, 591] width 83 height 33
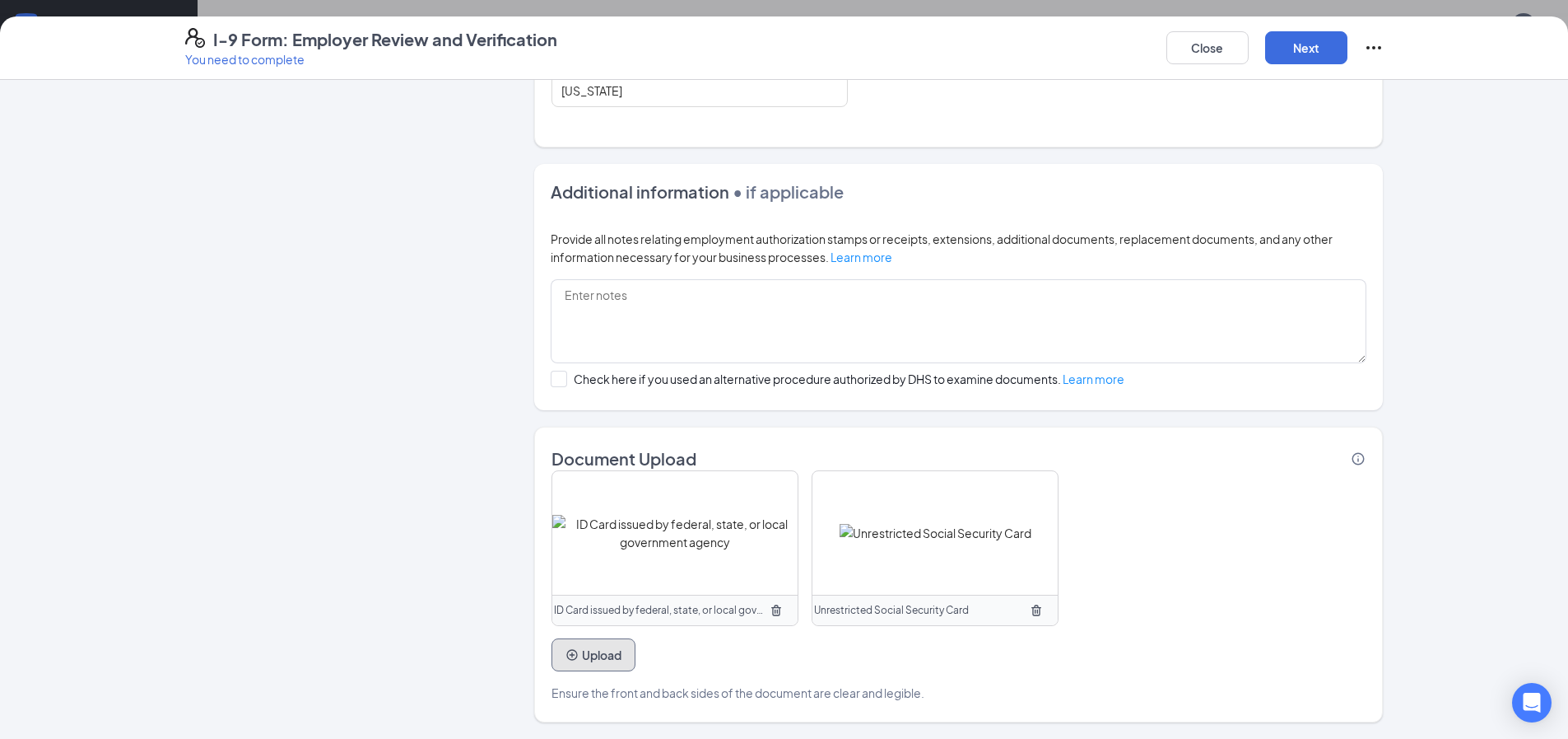
scroll to position [981, 0]
click at [1327, 52] on button "Next" at bounding box center [1307, 48] width 83 height 33
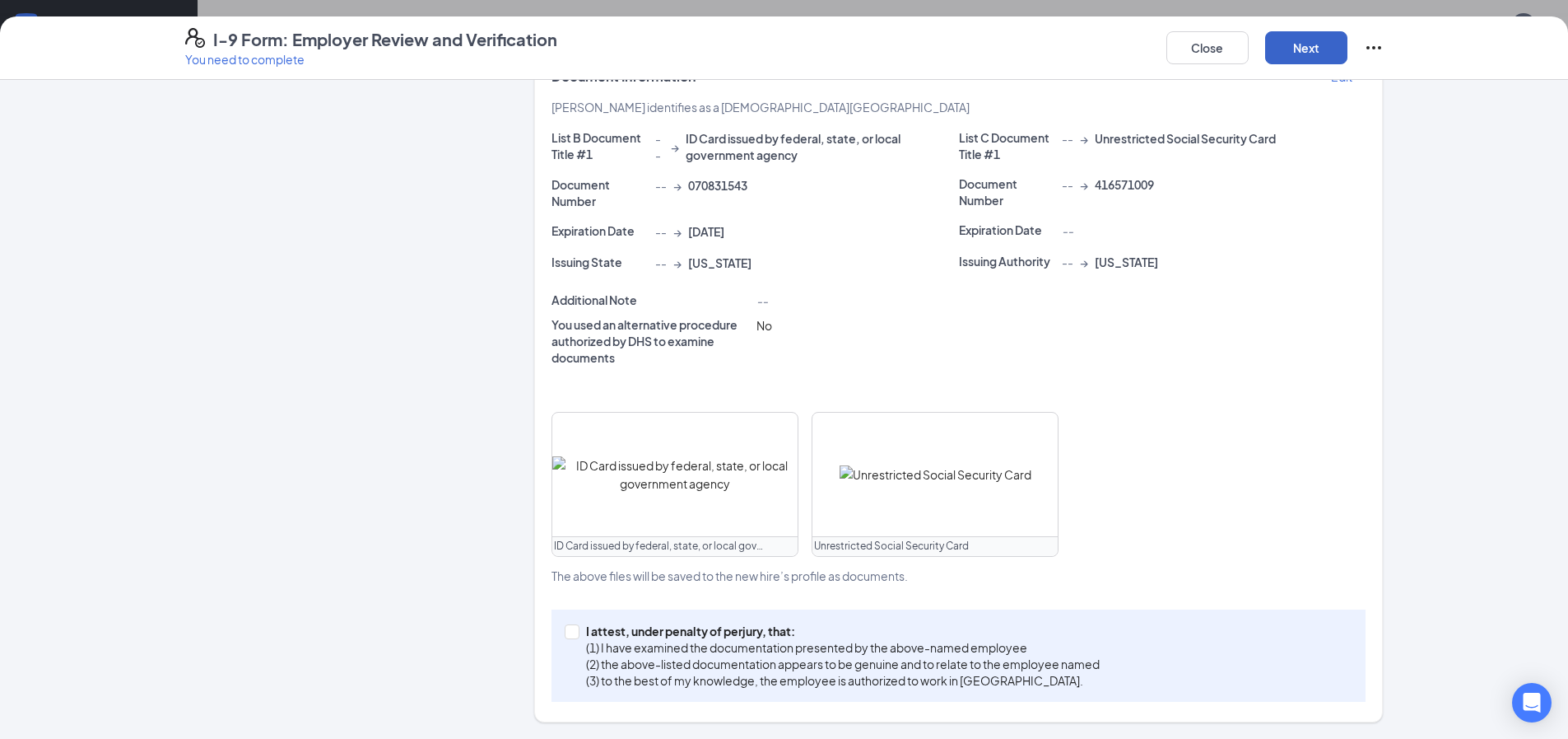
scroll to position [358, 0]
click at [571, 631] on span at bounding box center [572, 631] width 15 height 15
click at [571, 631] on input "I attest, under penalty of [PERSON_NAME], that: (1) I have examined the documen…" at bounding box center [571, 630] width 12 height 12
checkbox input "true"
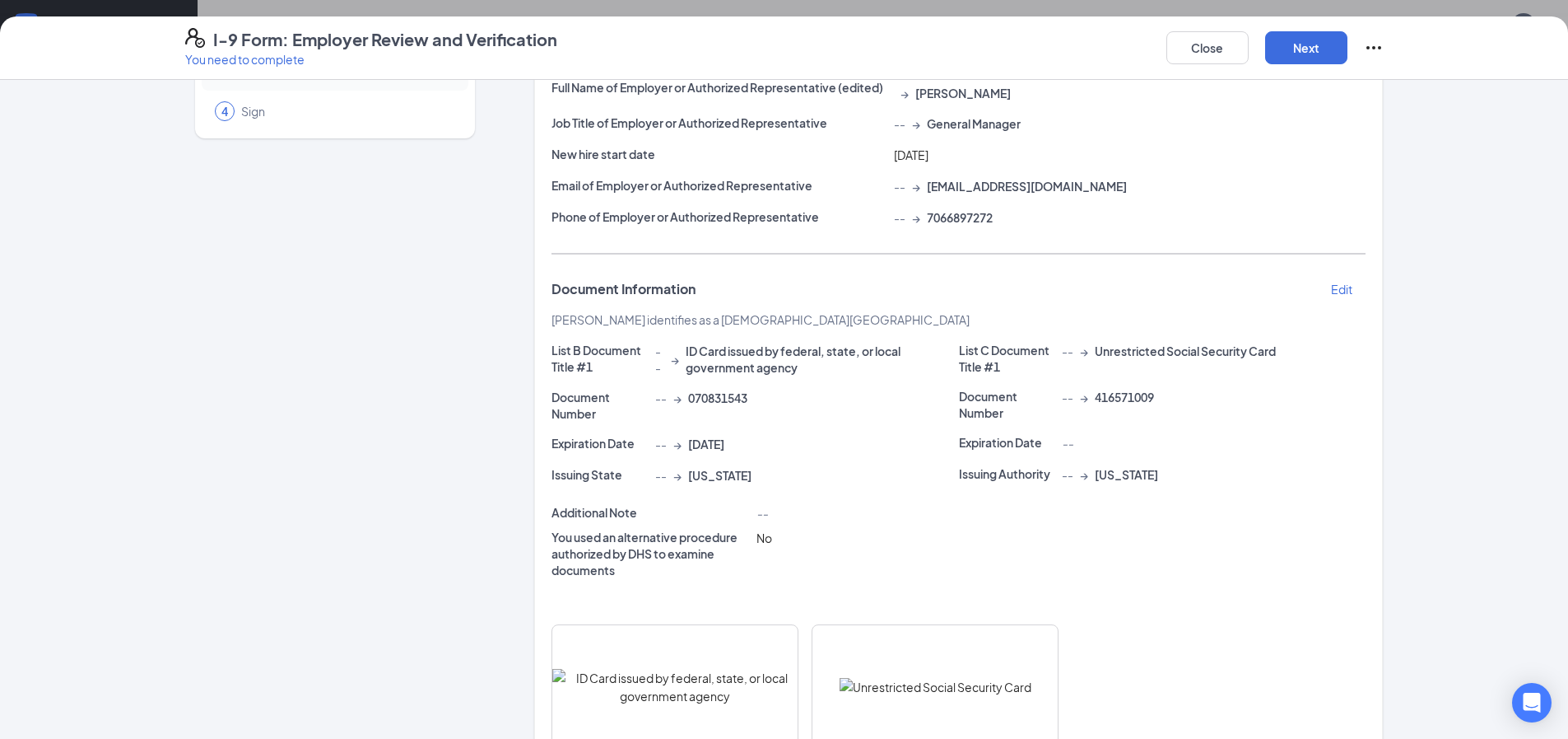
scroll to position [165, 0]
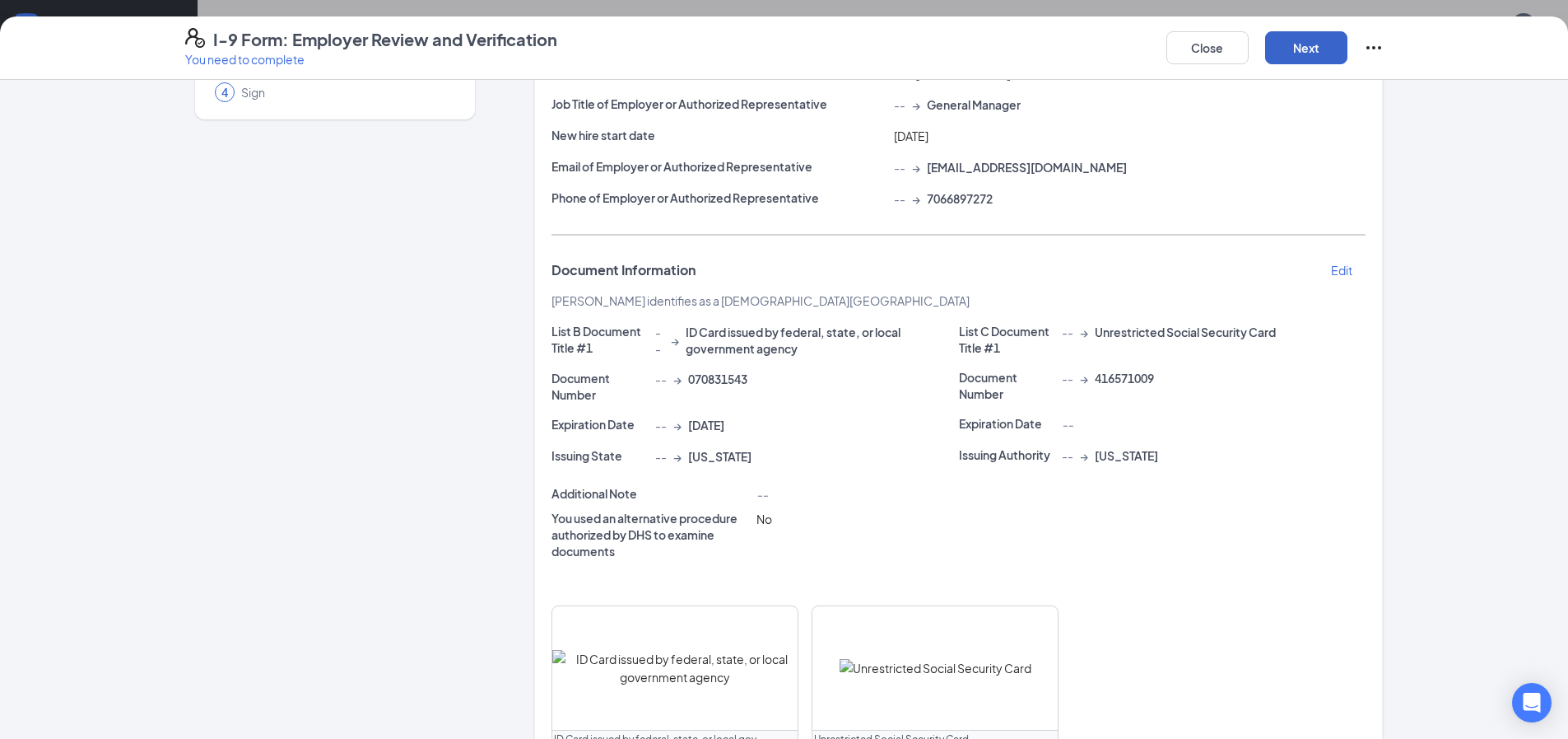
click at [1320, 45] on button "Next" at bounding box center [1307, 48] width 83 height 33
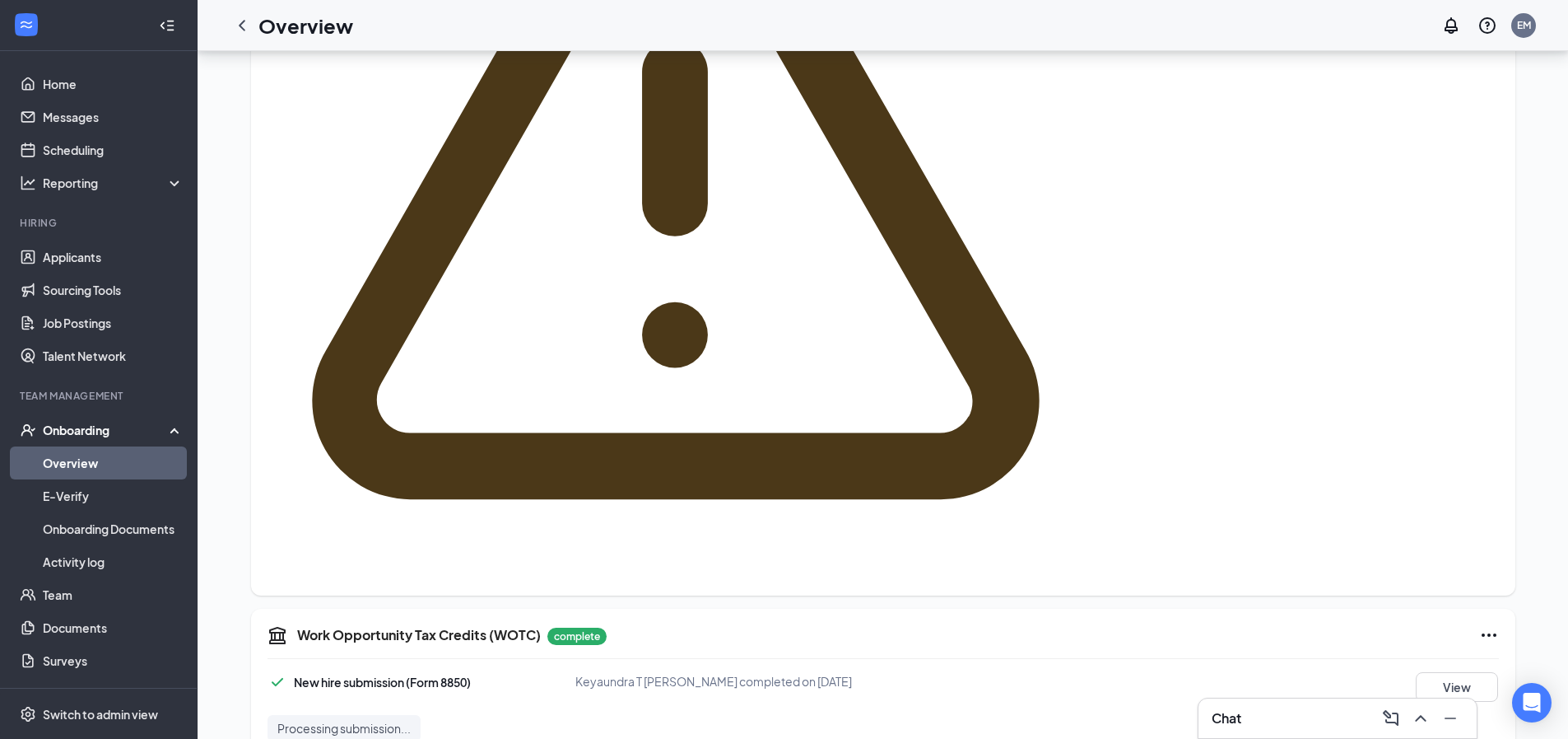
scroll to position [305, 0]
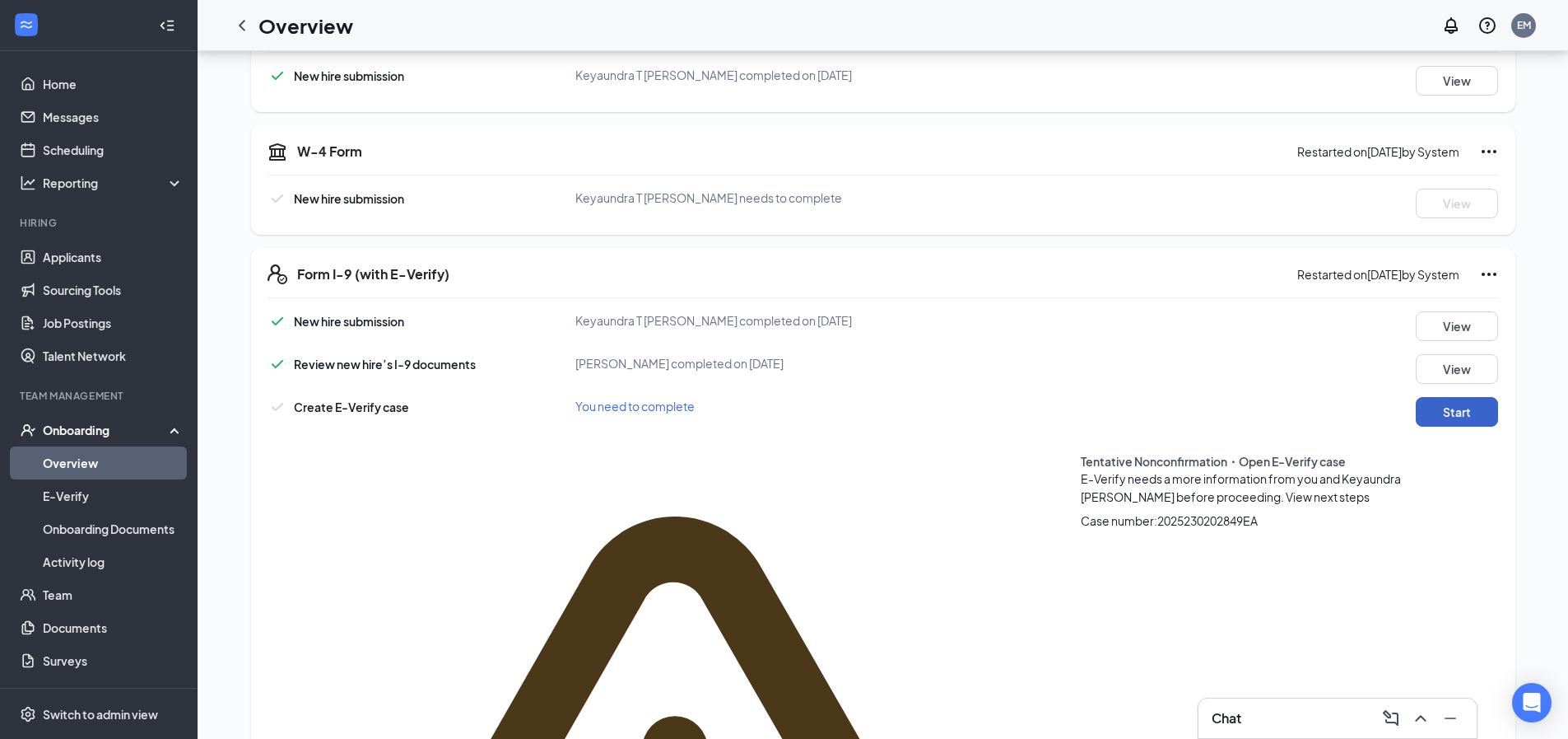
click at [1436, 408] on button "Start" at bounding box center [1457, 412] width 83 height 30
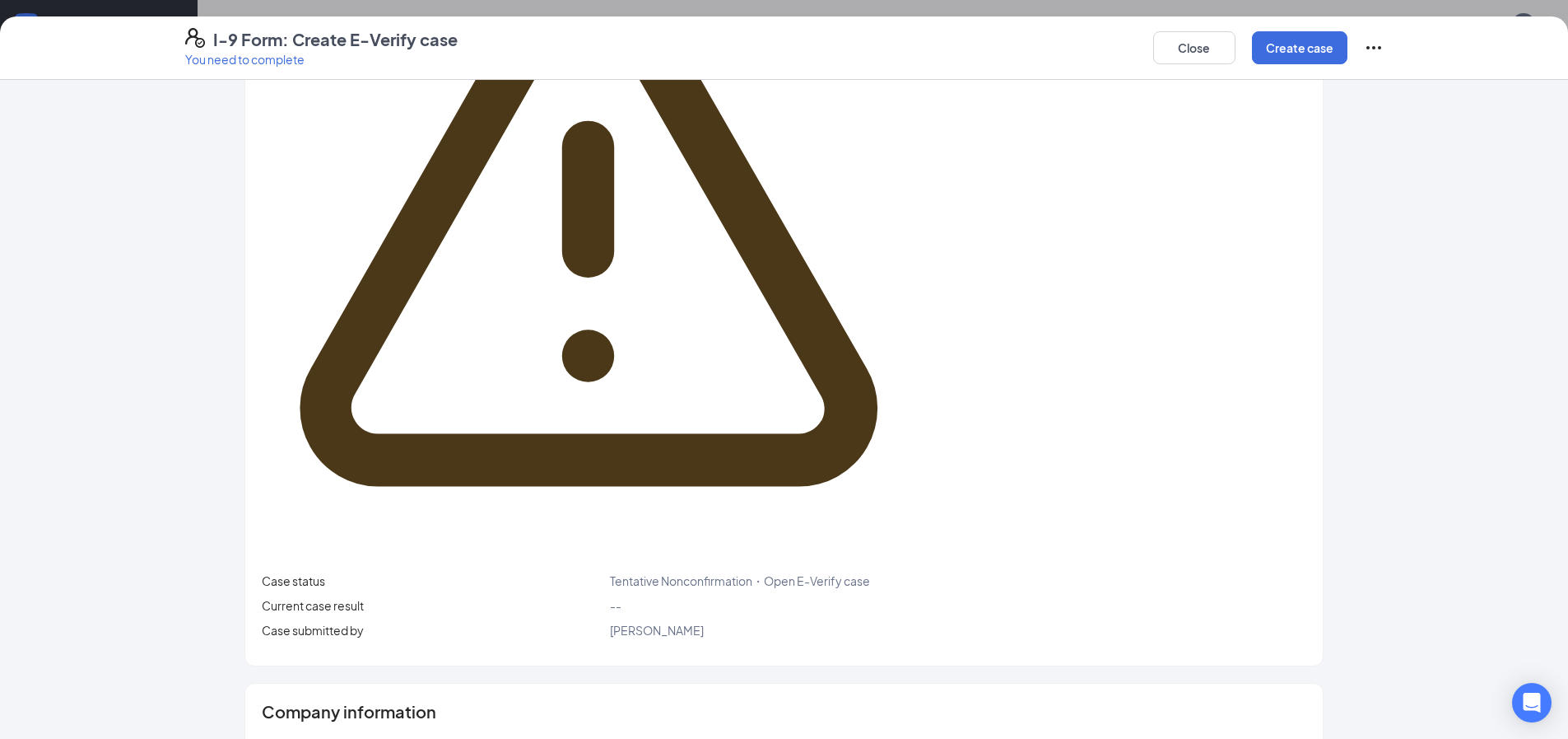
scroll to position [254, 0]
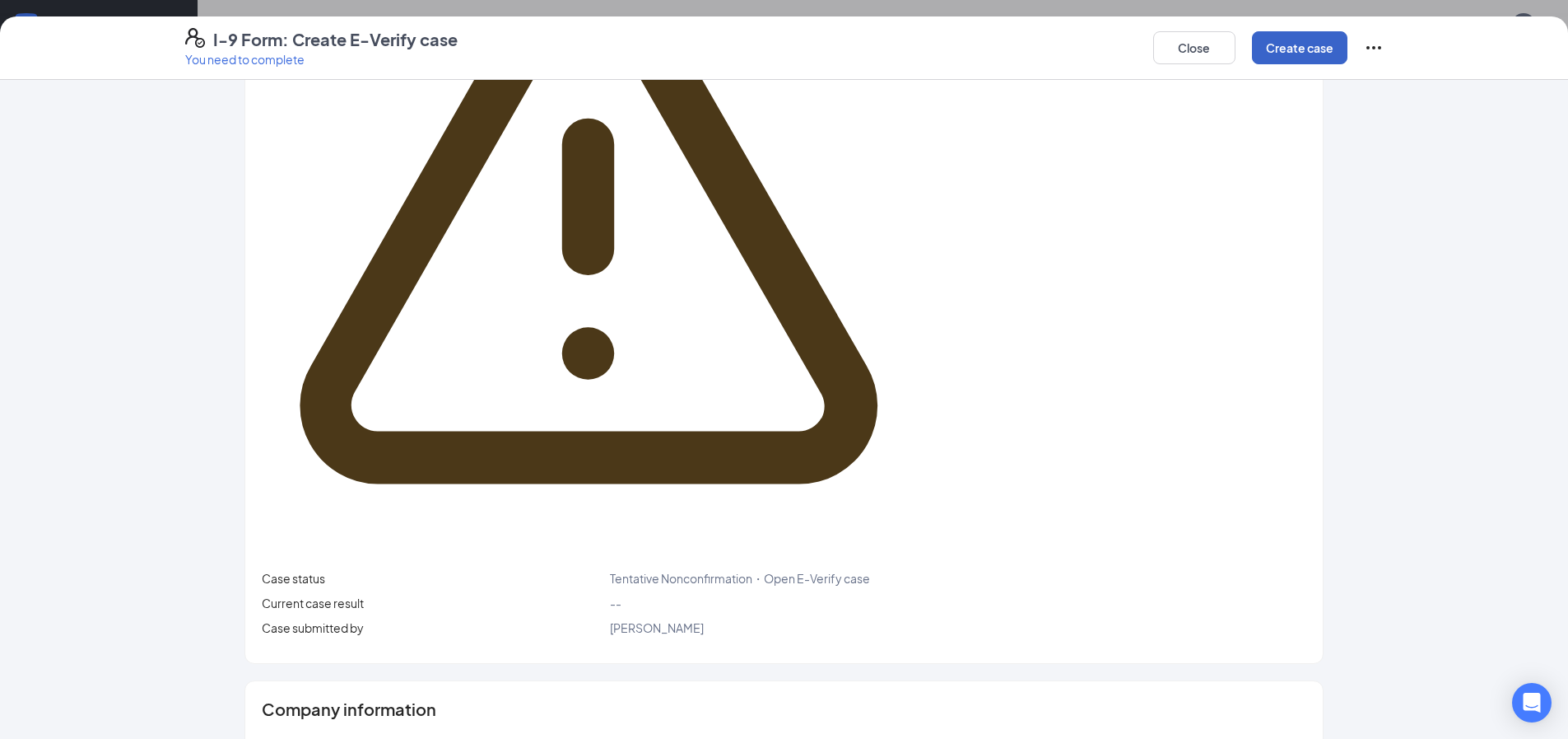
click at [1321, 59] on button "Create case" at bounding box center [1299, 48] width 95 height 33
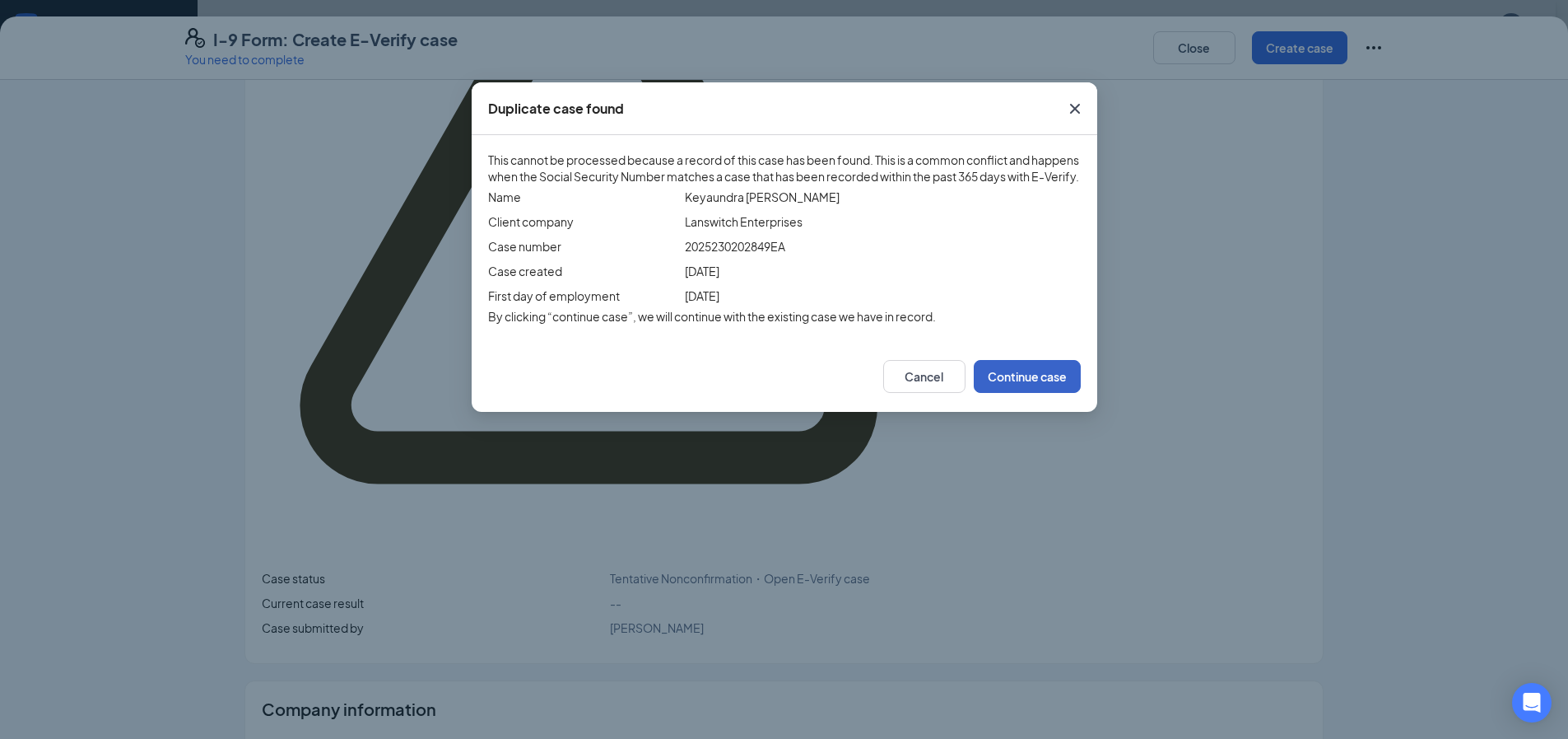
click at [995, 393] on button "Continue case" at bounding box center [1026, 377] width 107 height 33
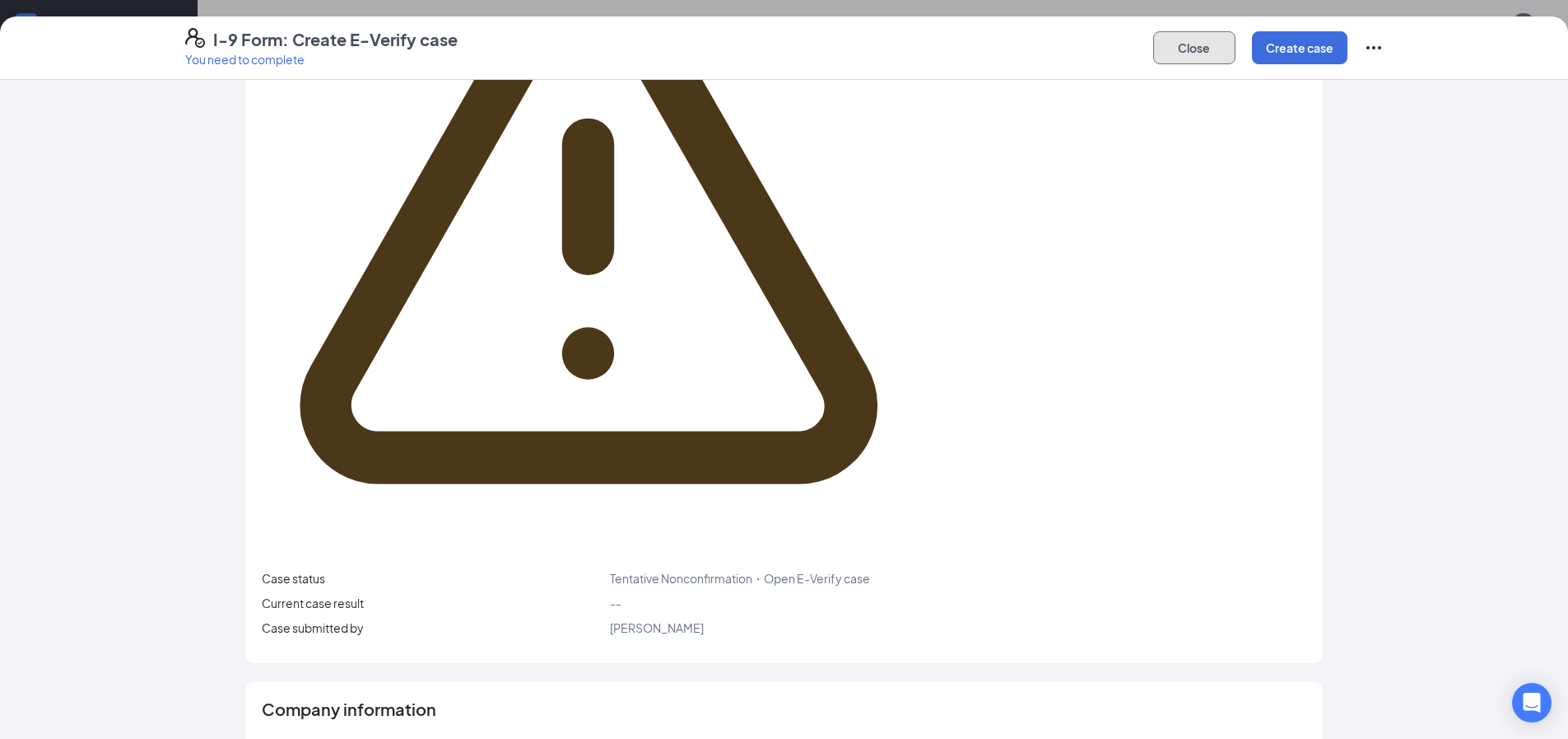
click at [1202, 50] on button "Close" at bounding box center [1194, 48] width 83 height 33
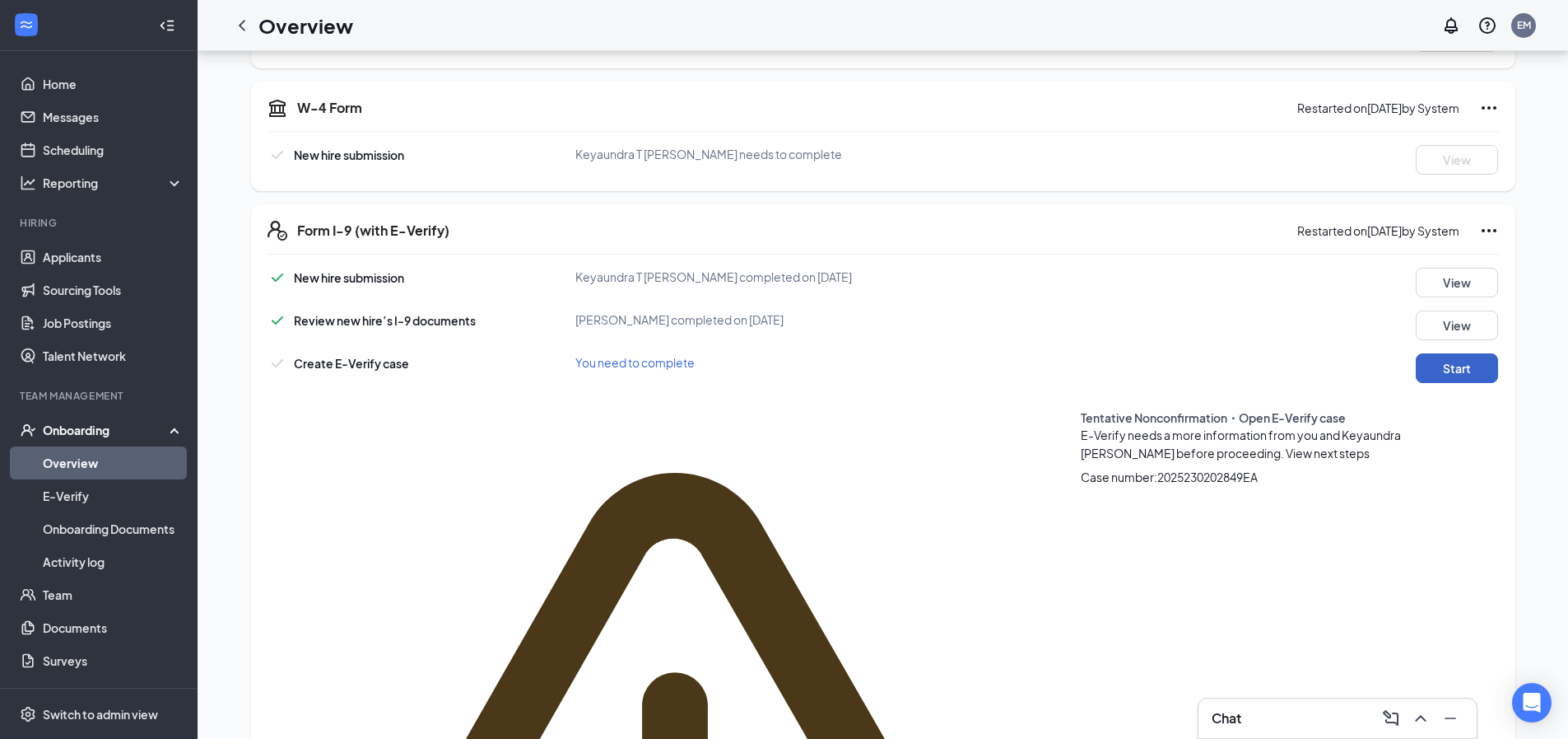
scroll to position [387, 0]
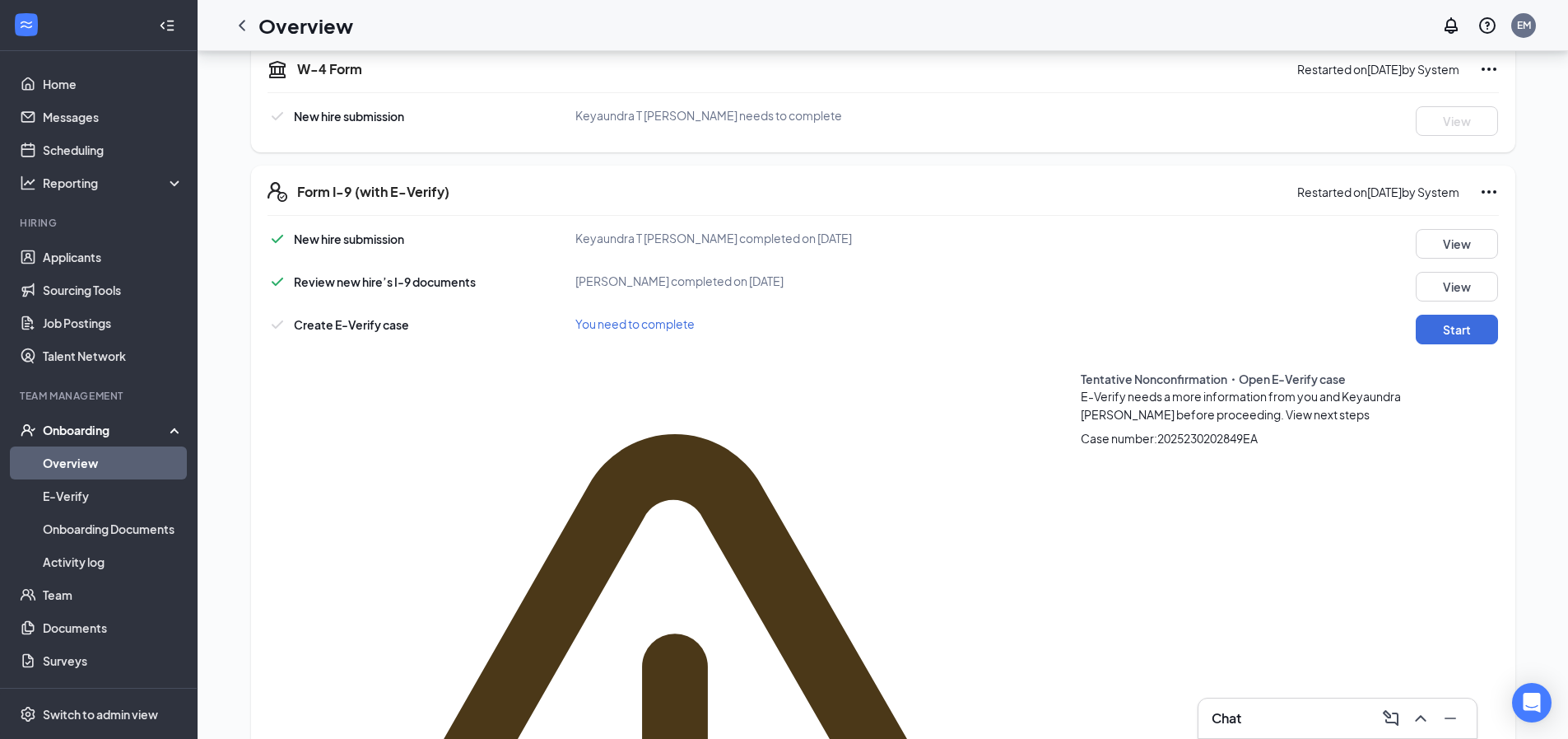
click at [1285, 407] on span "View next steps" at bounding box center [1327, 415] width 84 height 15
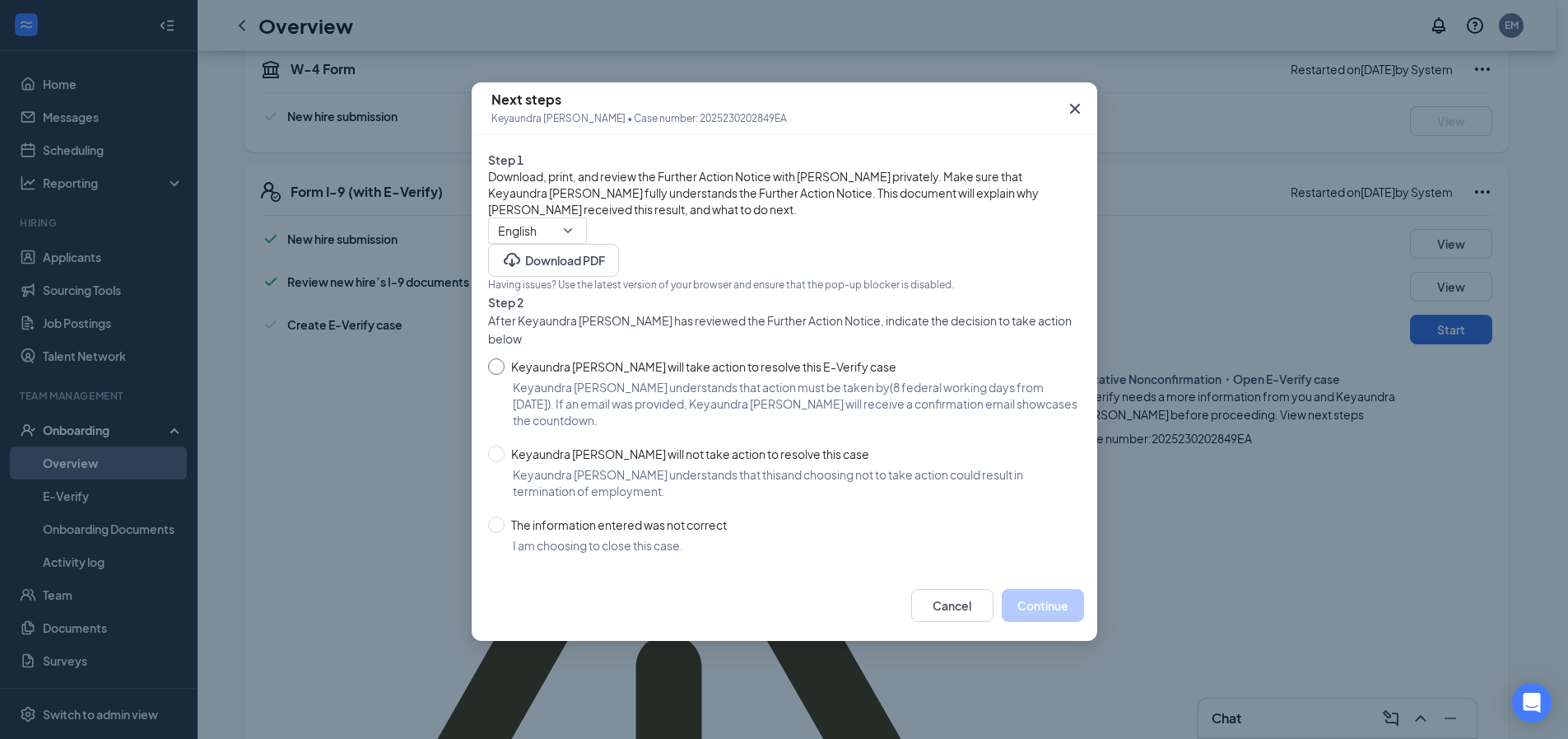
click at [500, 375] on input "Keyaundra [PERSON_NAME] will take action to resolve this E-Verify case" at bounding box center [496, 367] width 17 height 17
radio input "true"
click at [1022, 621] on button "Continue" at bounding box center [1043, 606] width 83 height 33
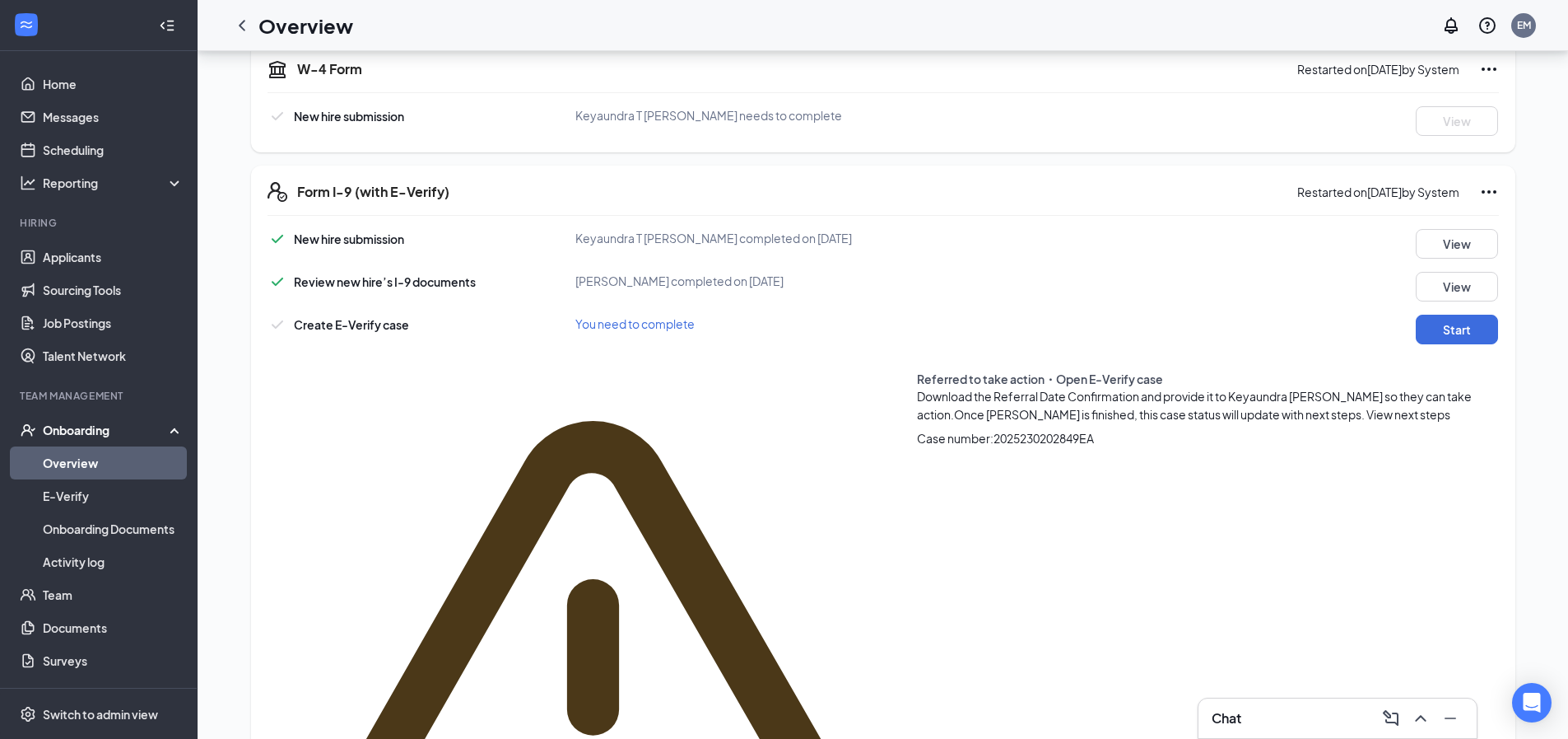
click at [1301, 404] on div "Download the Referral Date Confirmation and provide it to Keyaundra [PERSON_NAM…" at bounding box center [1202, 405] width 569 height 36
click at [1366, 407] on span "View next steps" at bounding box center [1408, 415] width 84 height 15
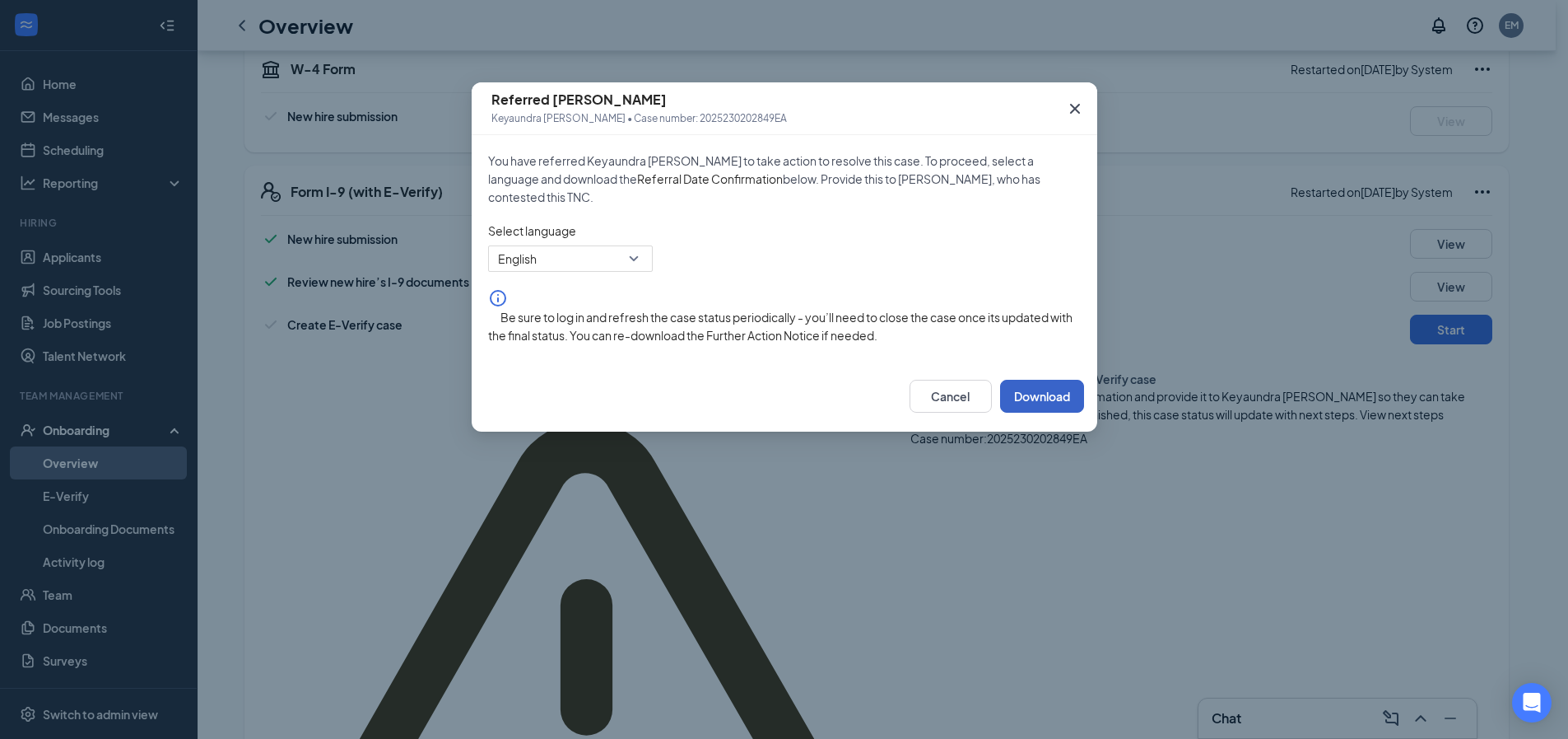
click at [1031, 405] on button "Download" at bounding box center [1042, 396] width 84 height 33
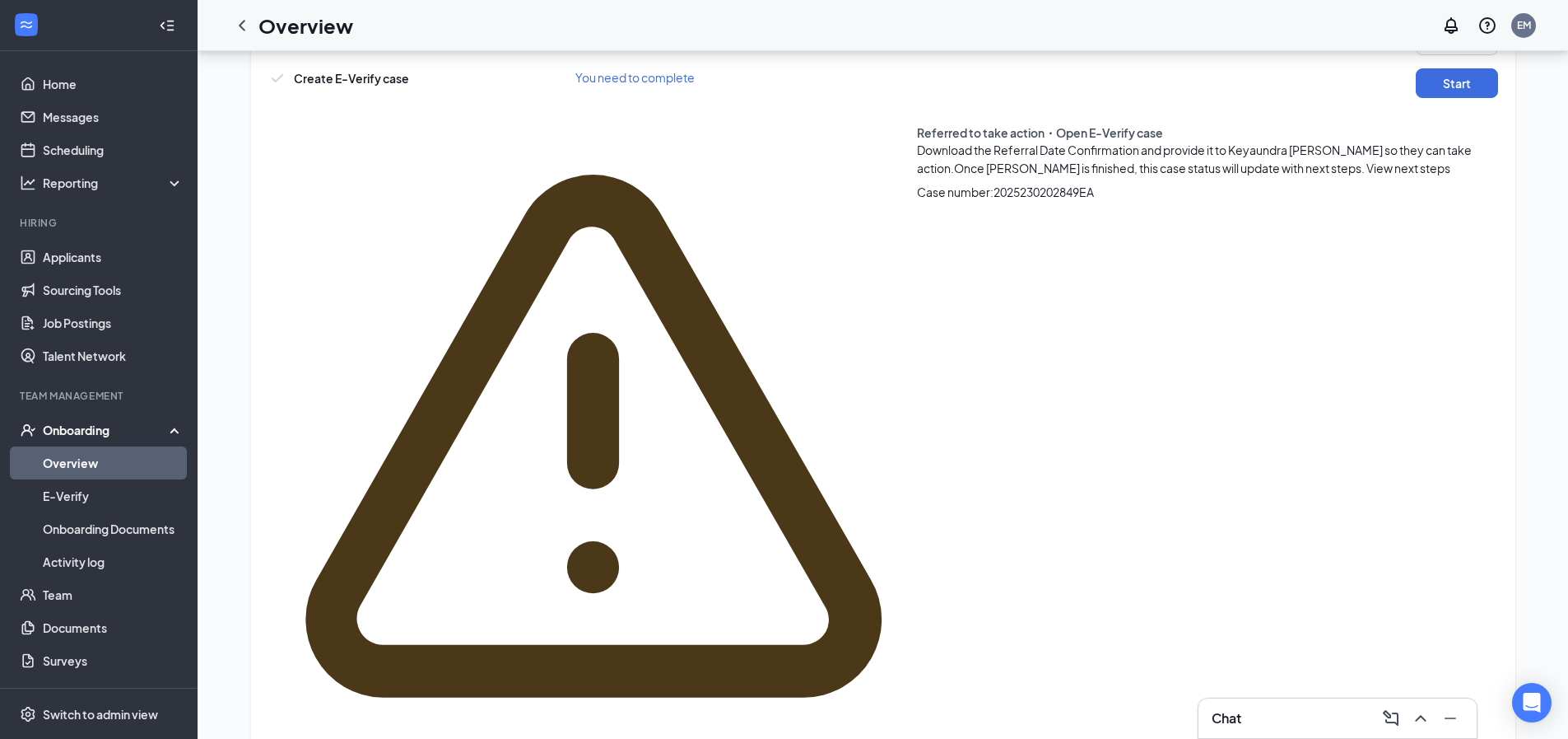
scroll to position [634, 0]
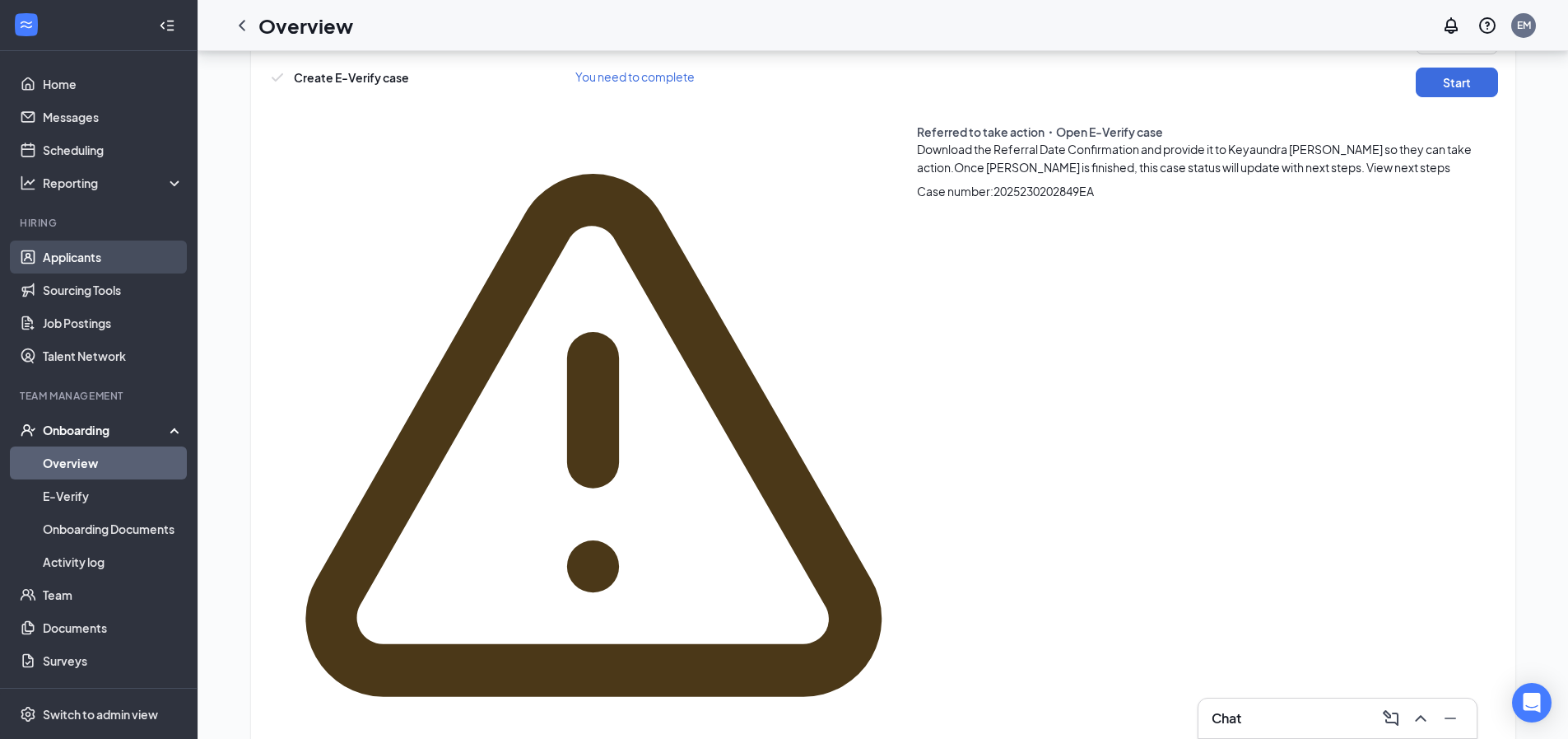
click at [108, 248] on link "Applicants" at bounding box center [113, 257] width 141 height 33
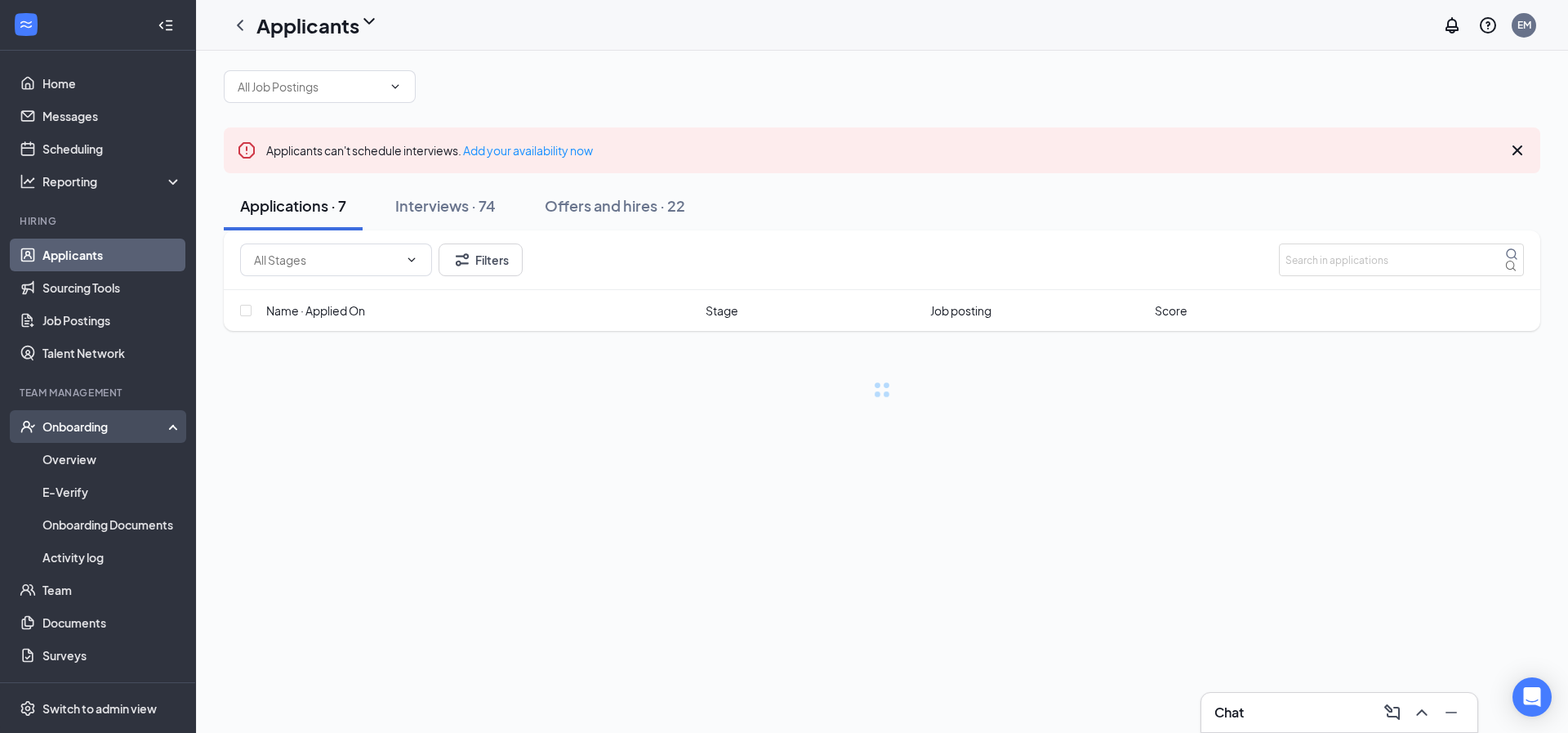
click at [103, 412] on div "Onboarding" at bounding box center [98, 427] width 196 height 33
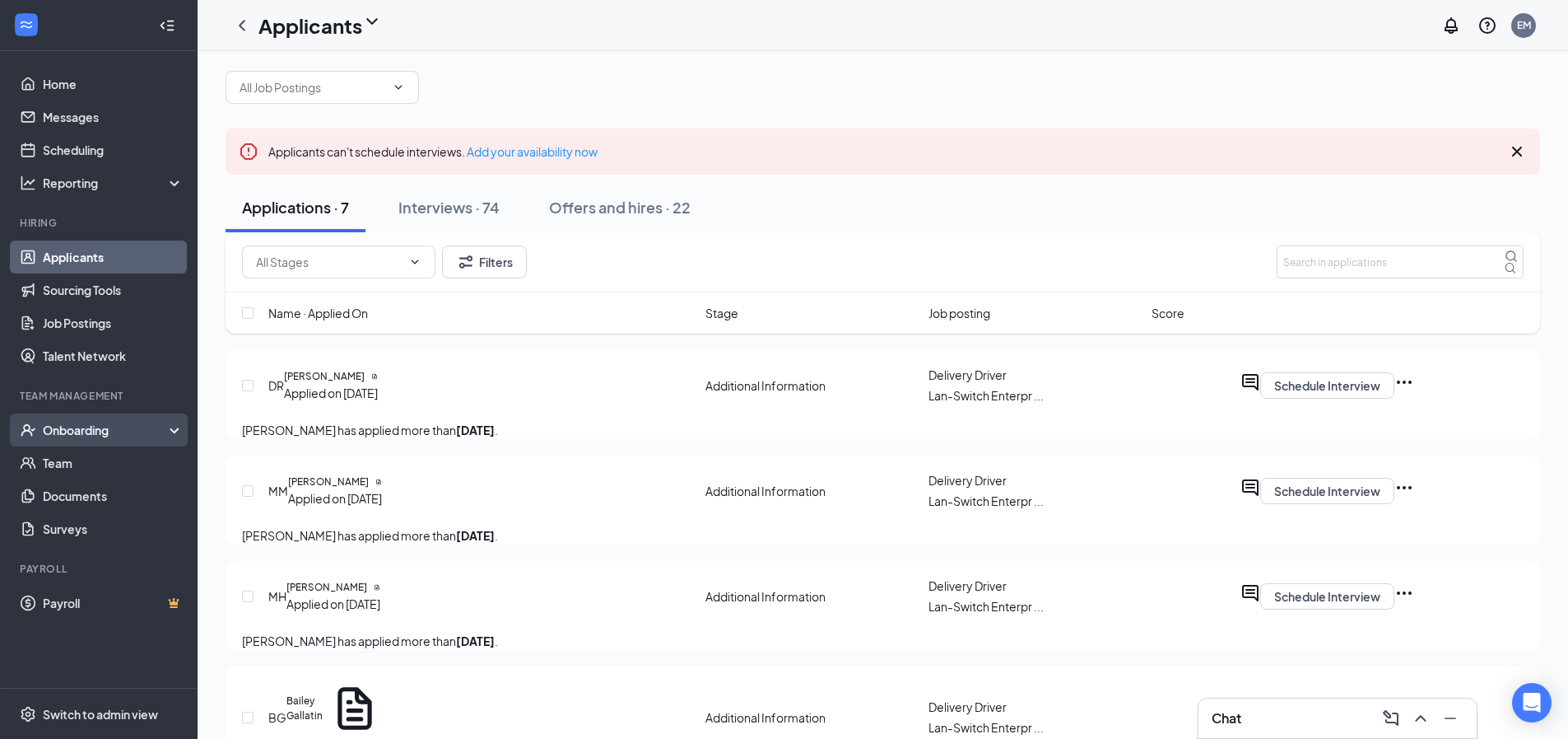
click at [88, 435] on div "Onboarding" at bounding box center [106, 430] width 127 height 17
click at [82, 458] on link "Overview" at bounding box center [113, 463] width 141 height 33
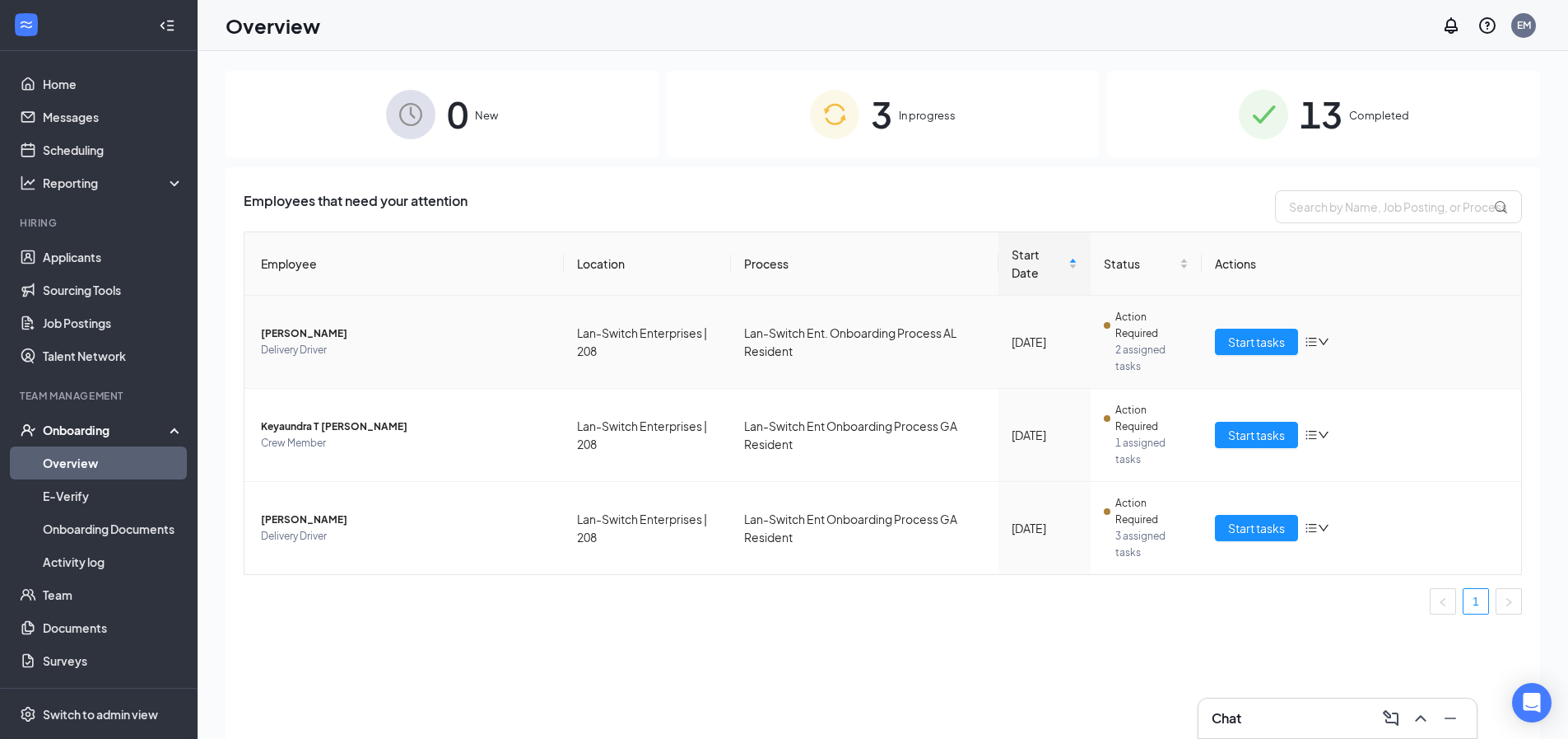
click at [1135, 322] on span "Action Required" at bounding box center [1151, 325] width 74 height 33
click at [1120, 418] on span "Action Required" at bounding box center [1151, 419] width 74 height 33
click at [323, 424] on span "Keyaundra T [PERSON_NAME]" at bounding box center [405, 427] width 289 height 17
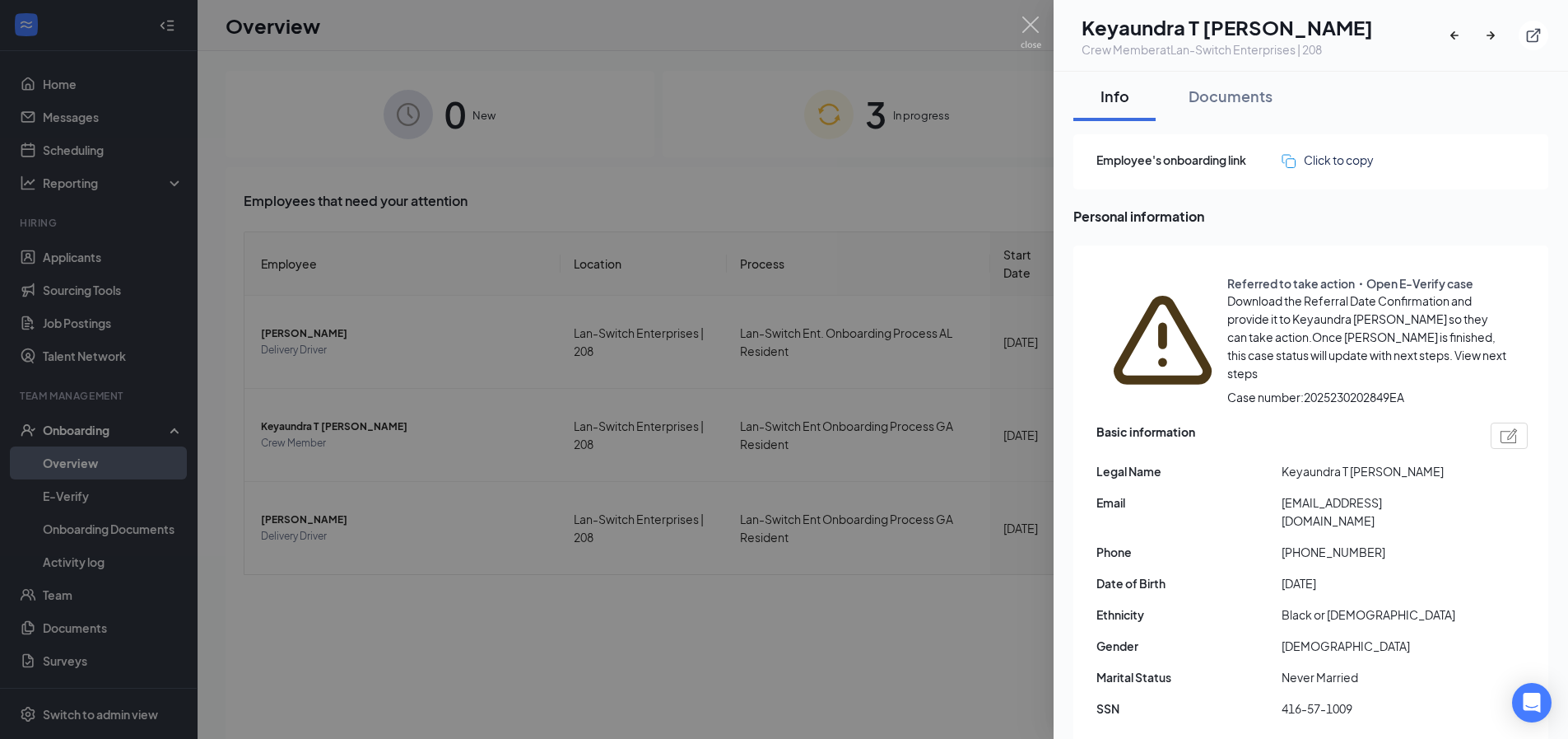
click at [1227, 352] on span "View next steps" at bounding box center [1366, 364] width 279 height 33
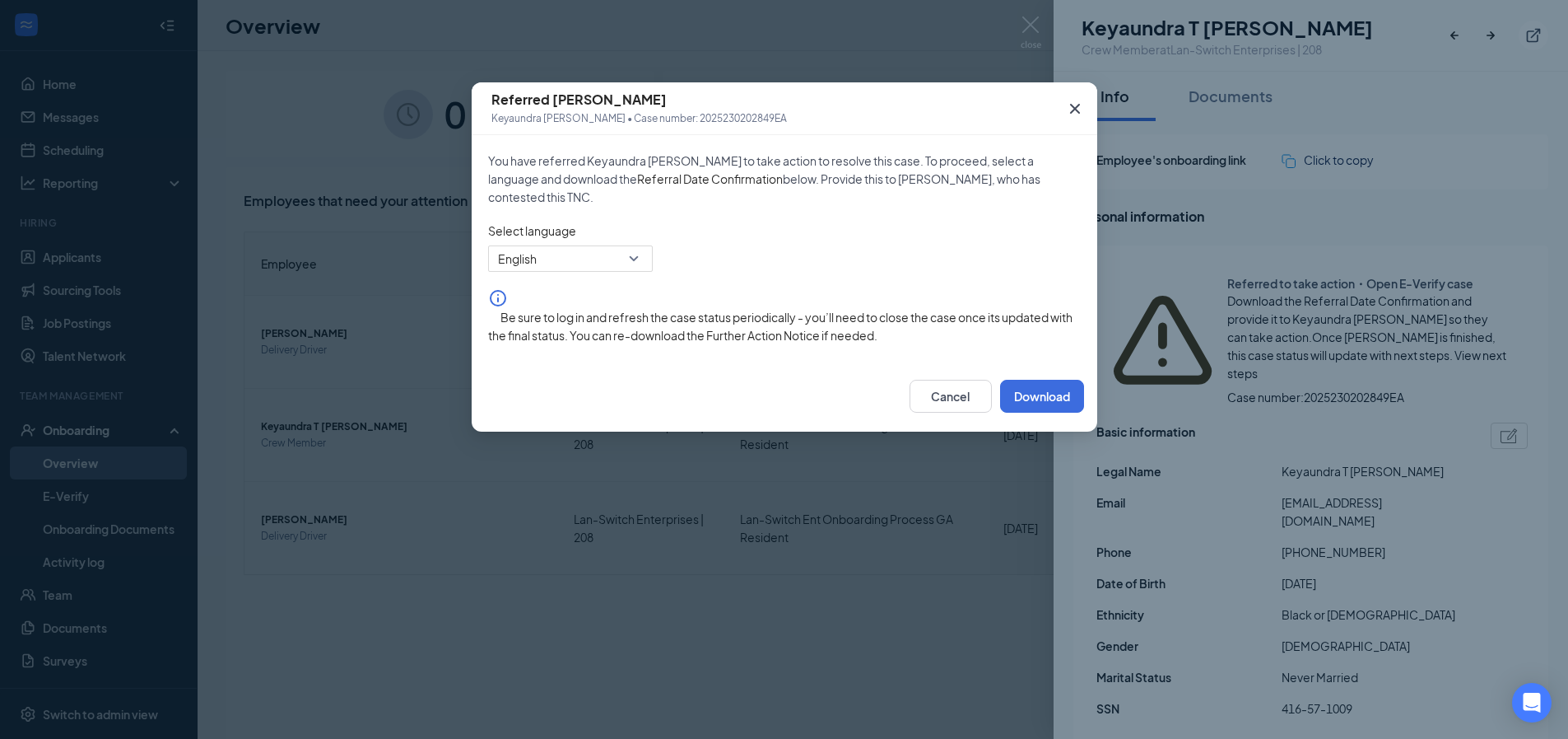
click at [1078, 109] on icon "Cross" at bounding box center [1075, 108] width 20 height 20
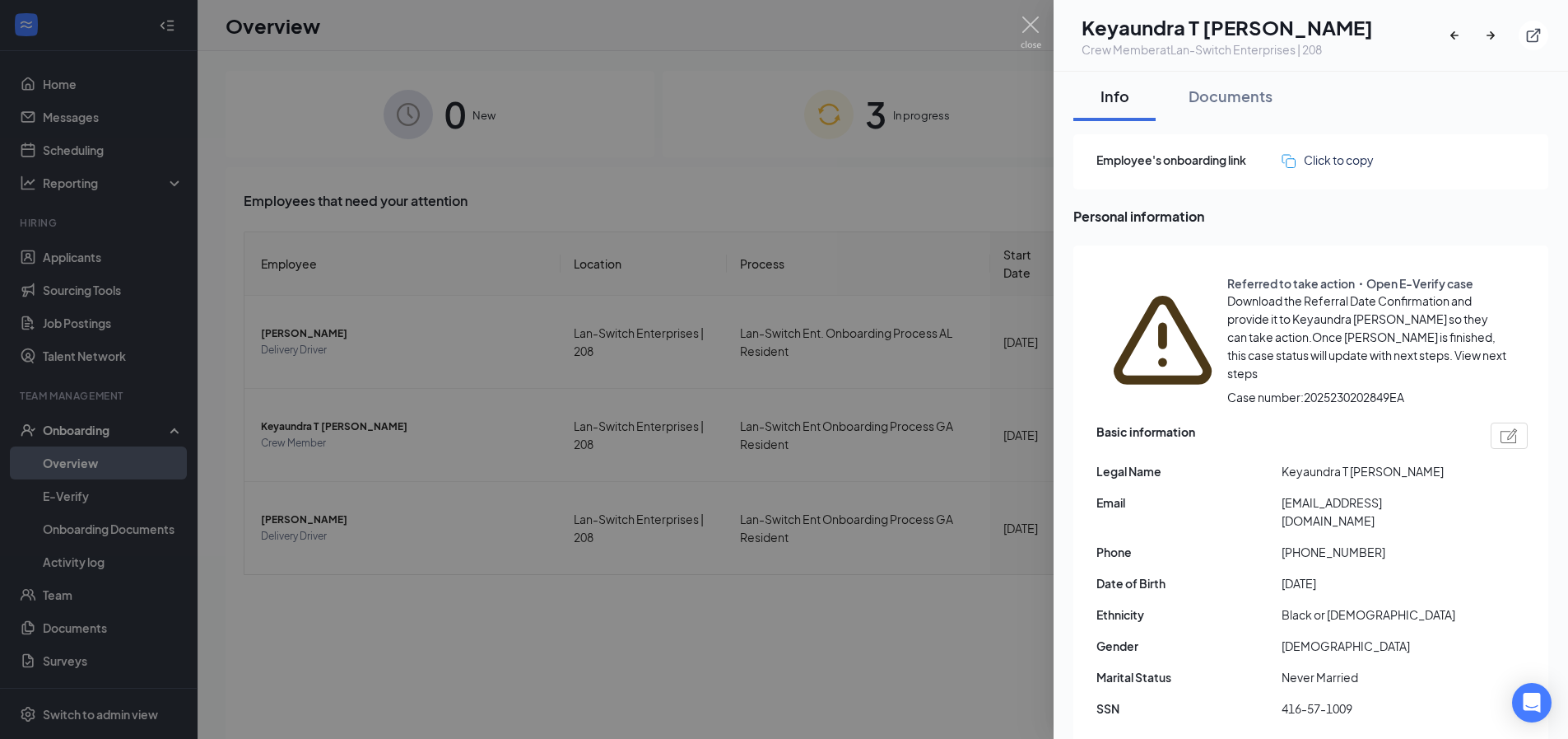
click at [551, 568] on div at bounding box center [784, 369] width 1568 height 739
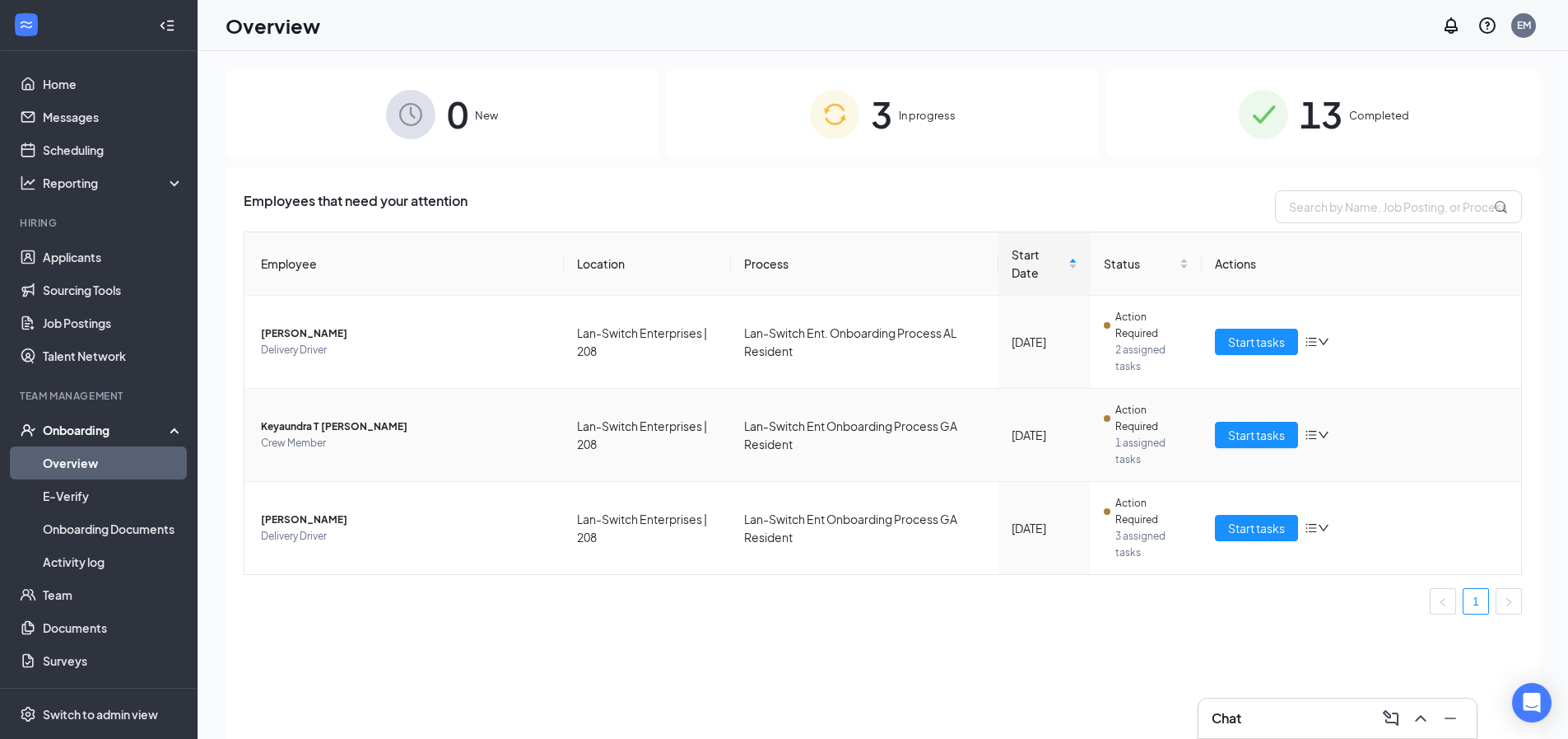
click at [1122, 429] on span "Action Required" at bounding box center [1151, 419] width 74 height 33
click at [331, 424] on span "Keyaundra T [PERSON_NAME]" at bounding box center [405, 427] width 289 height 17
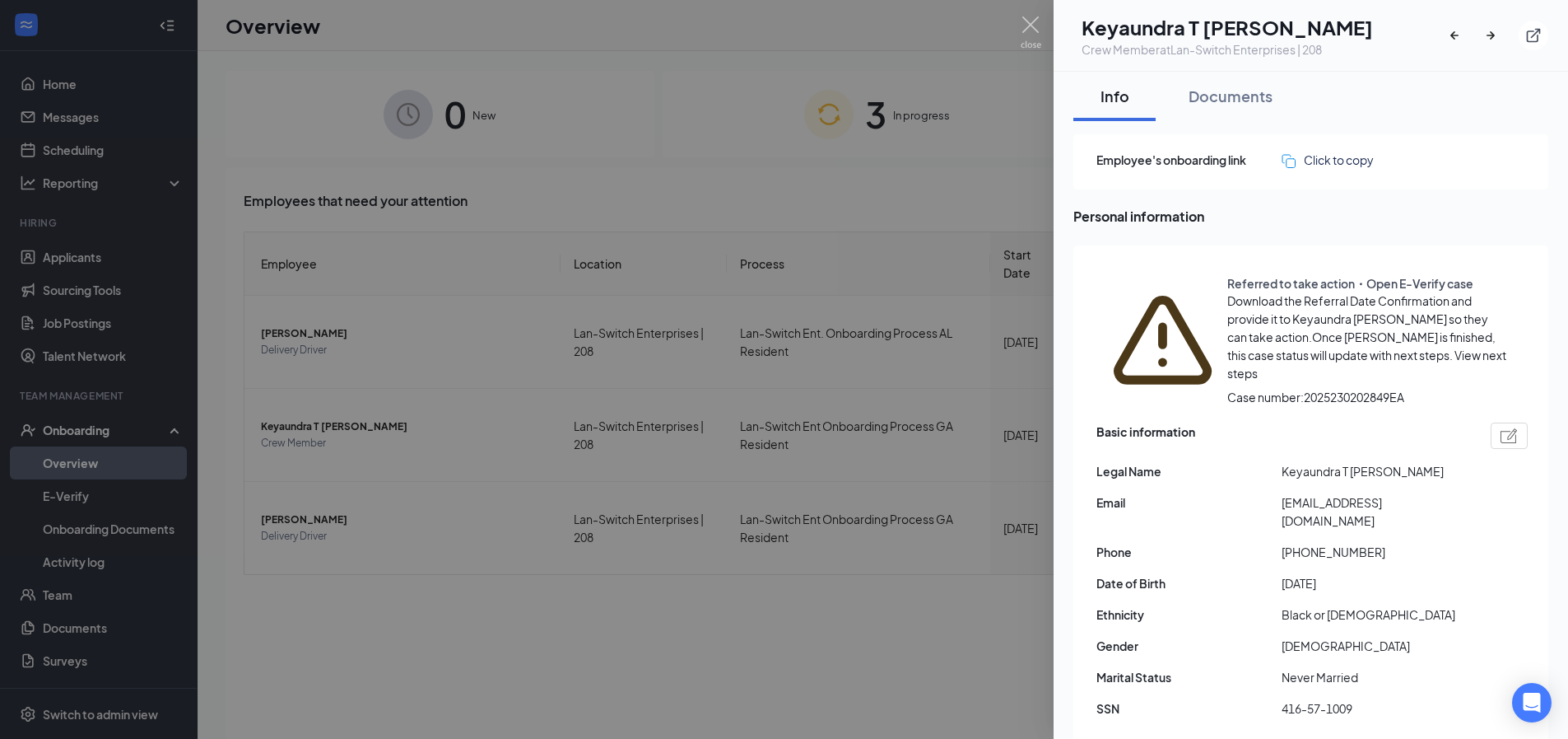
drag, startPoint x: 576, startPoint y: 413, endPoint x: 907, endPoint y: 415, distance: 331.0
click at [575, 414] on div at bounding box center [784, 369] width 1568 height 739
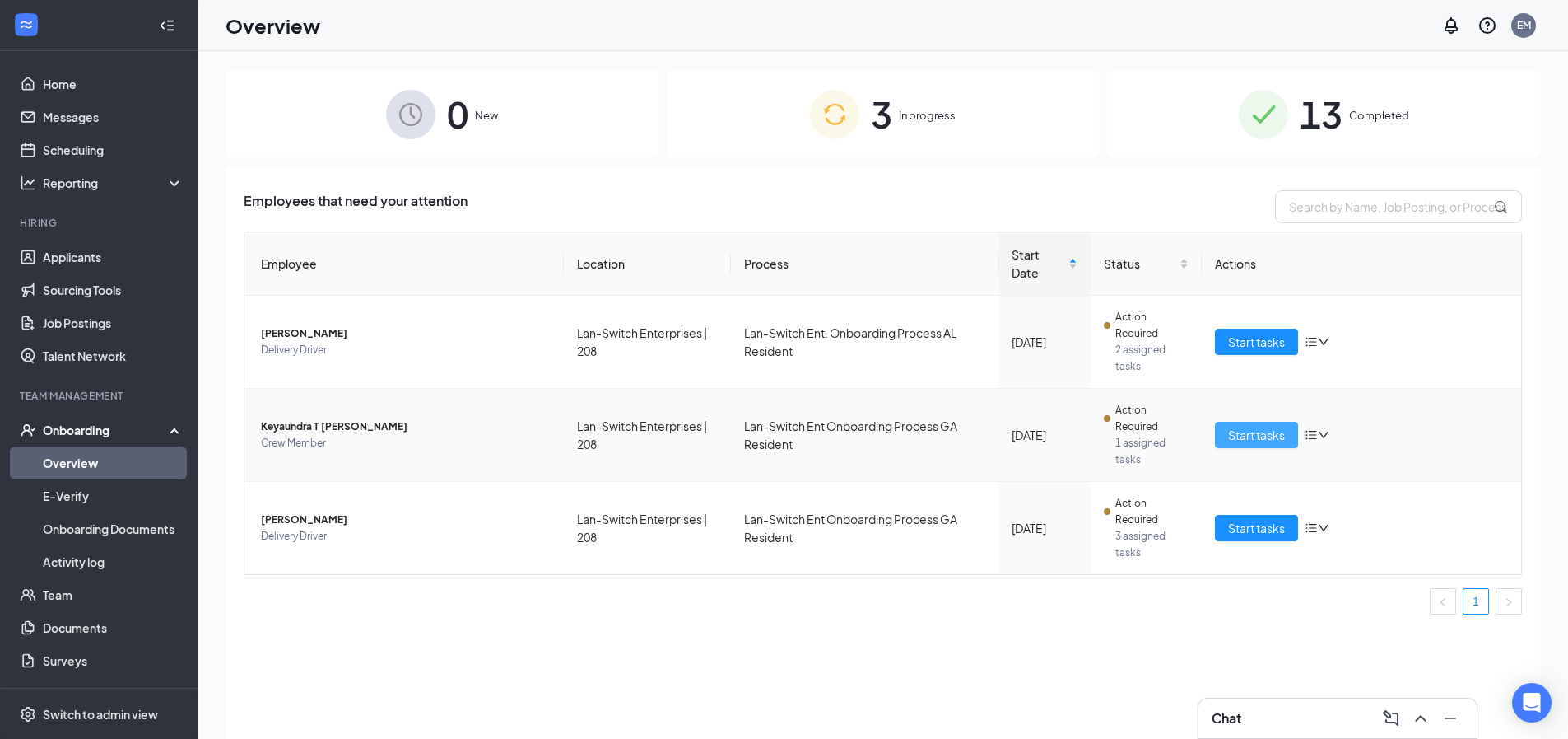
click at [1227, 426] on button "Start tasks" at bounding box center [1256, 435] width 84 height 26
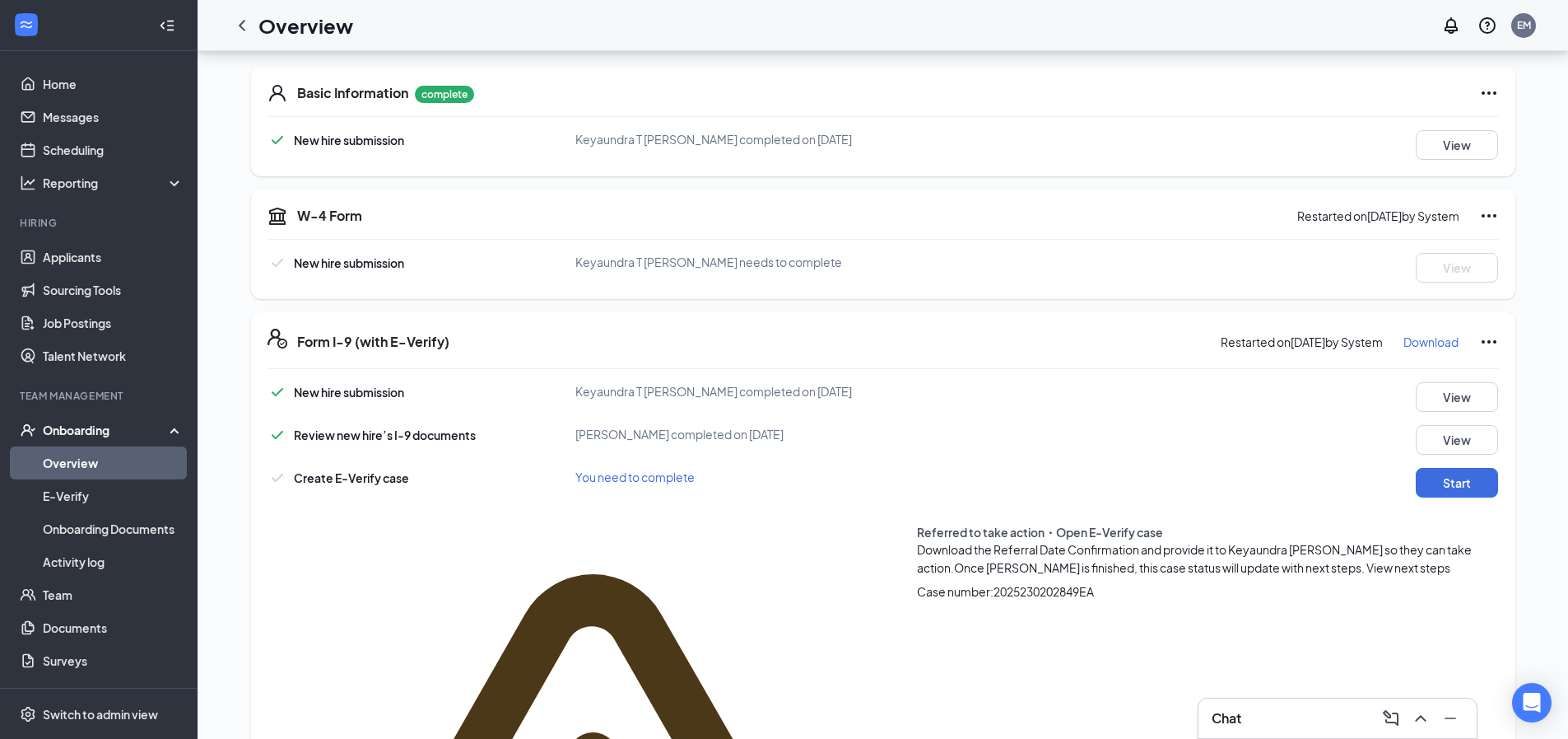
scroll to position [247, 0]
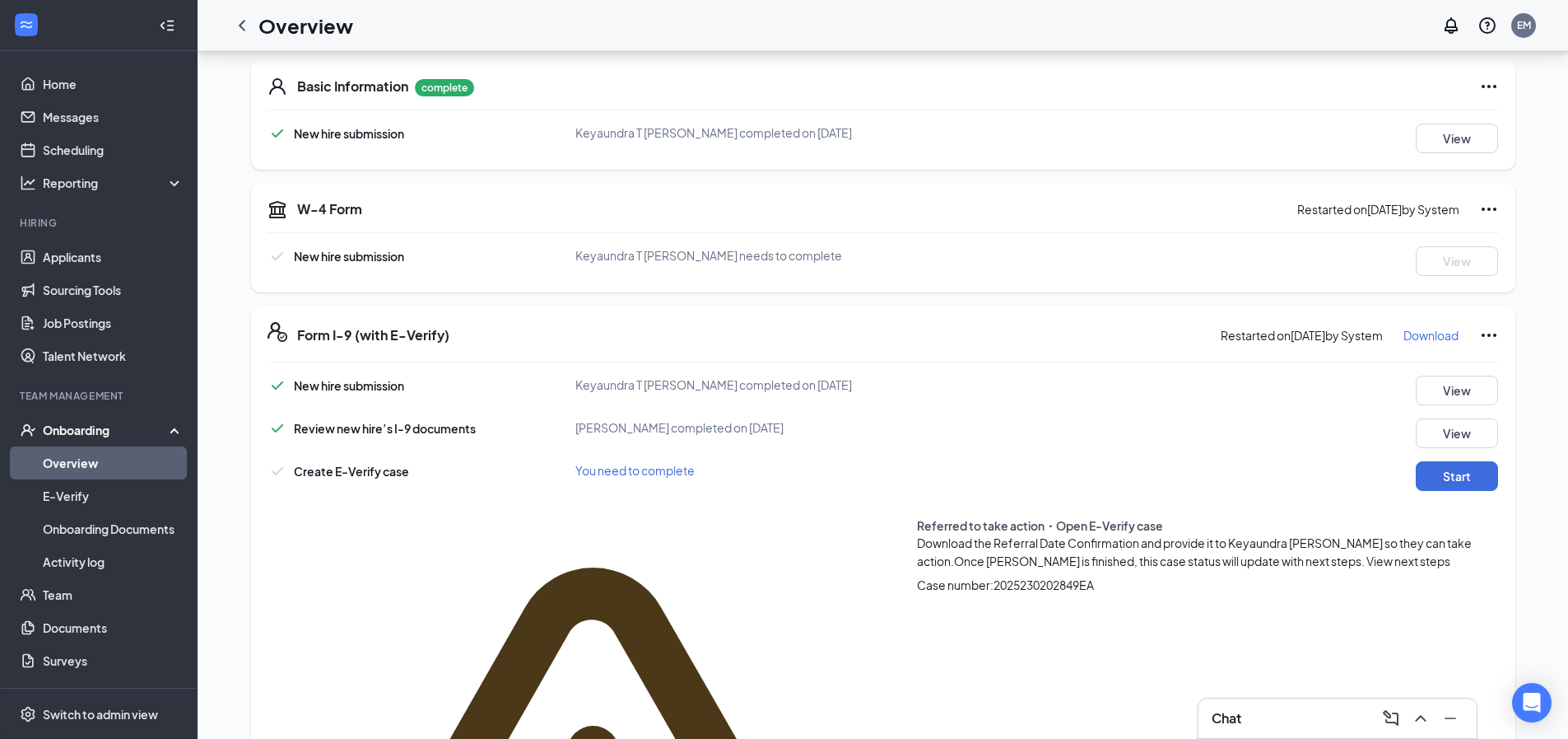
click at [1479, 329] on icon "Ellipses" at bounding box center [1489, 335] width 20 height 20
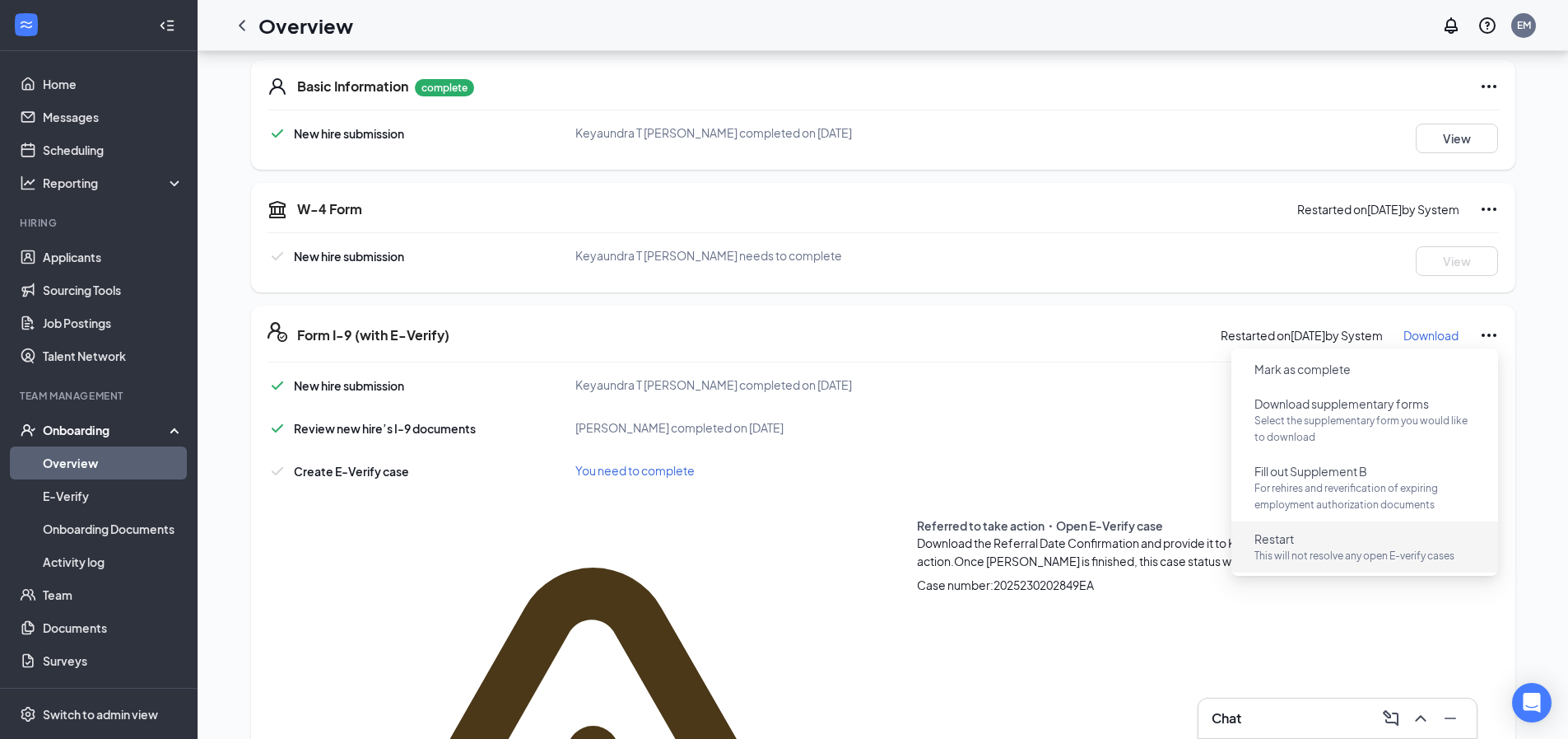
click at [1322, 540] on button "Restart This will not resolve any open E-verify cases" at bounding box center [1365, 547] width 247 height 43
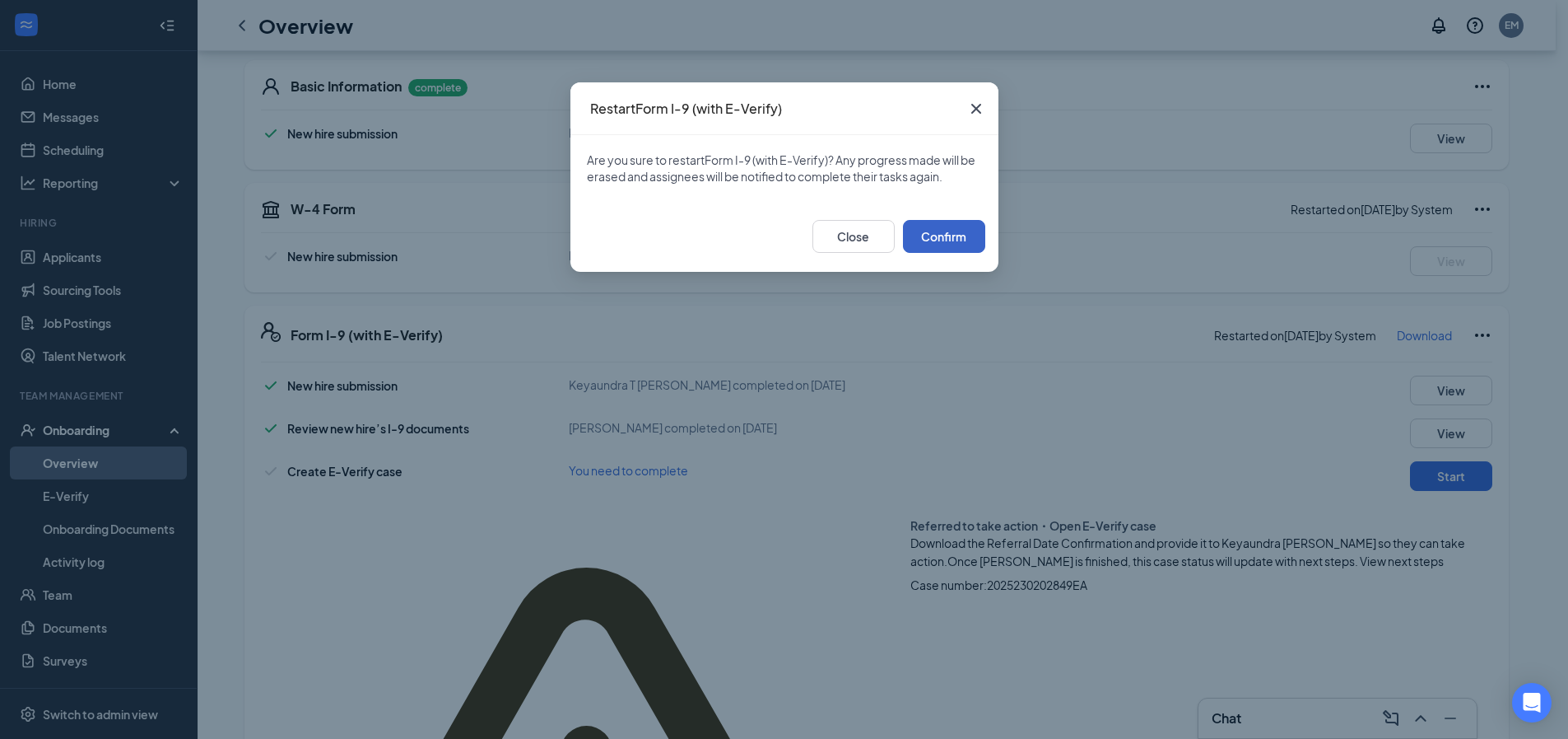
click at [937, 235] on button "Confirm" at bounding box center [944, 237] width 83 height 33
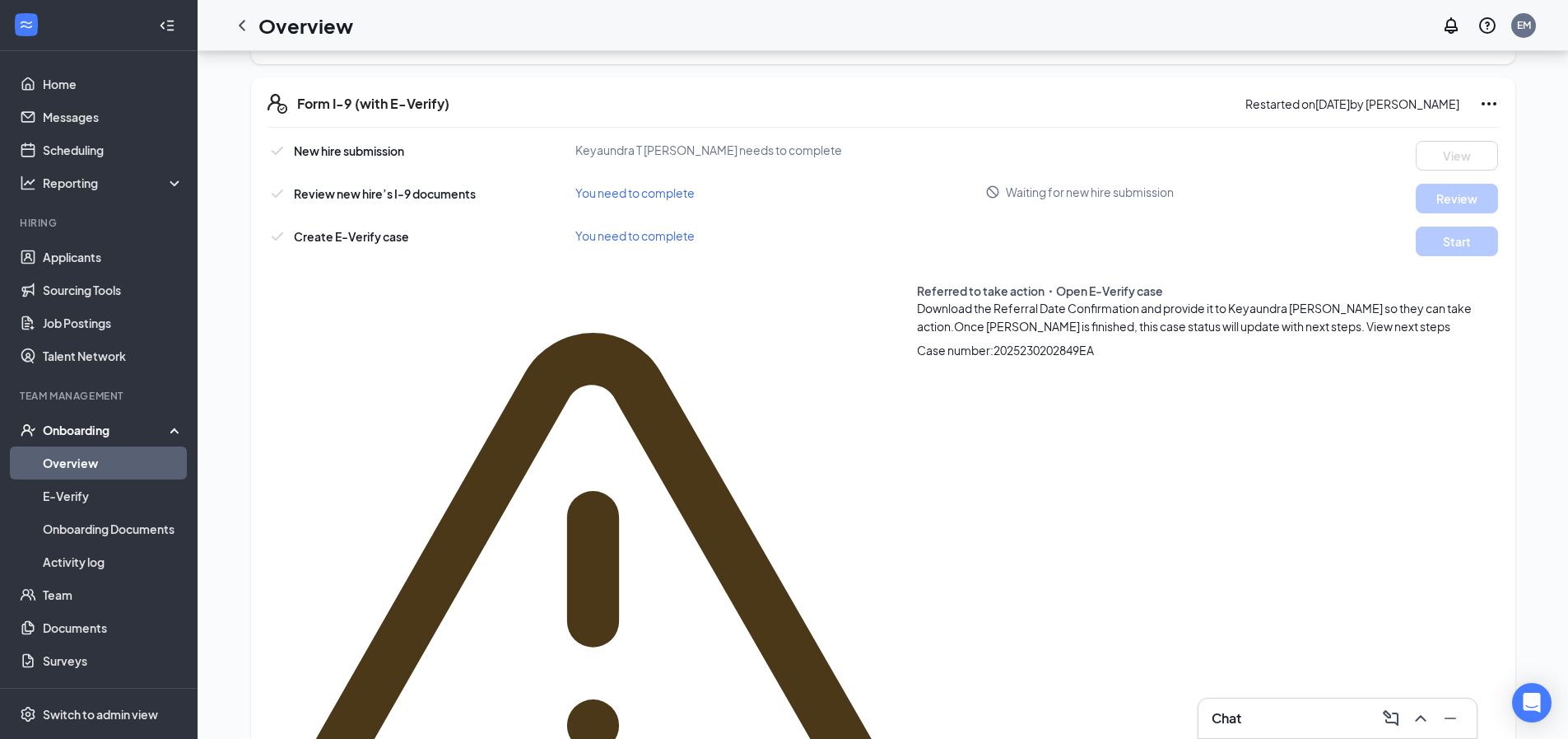
scroll to position [494, 0]
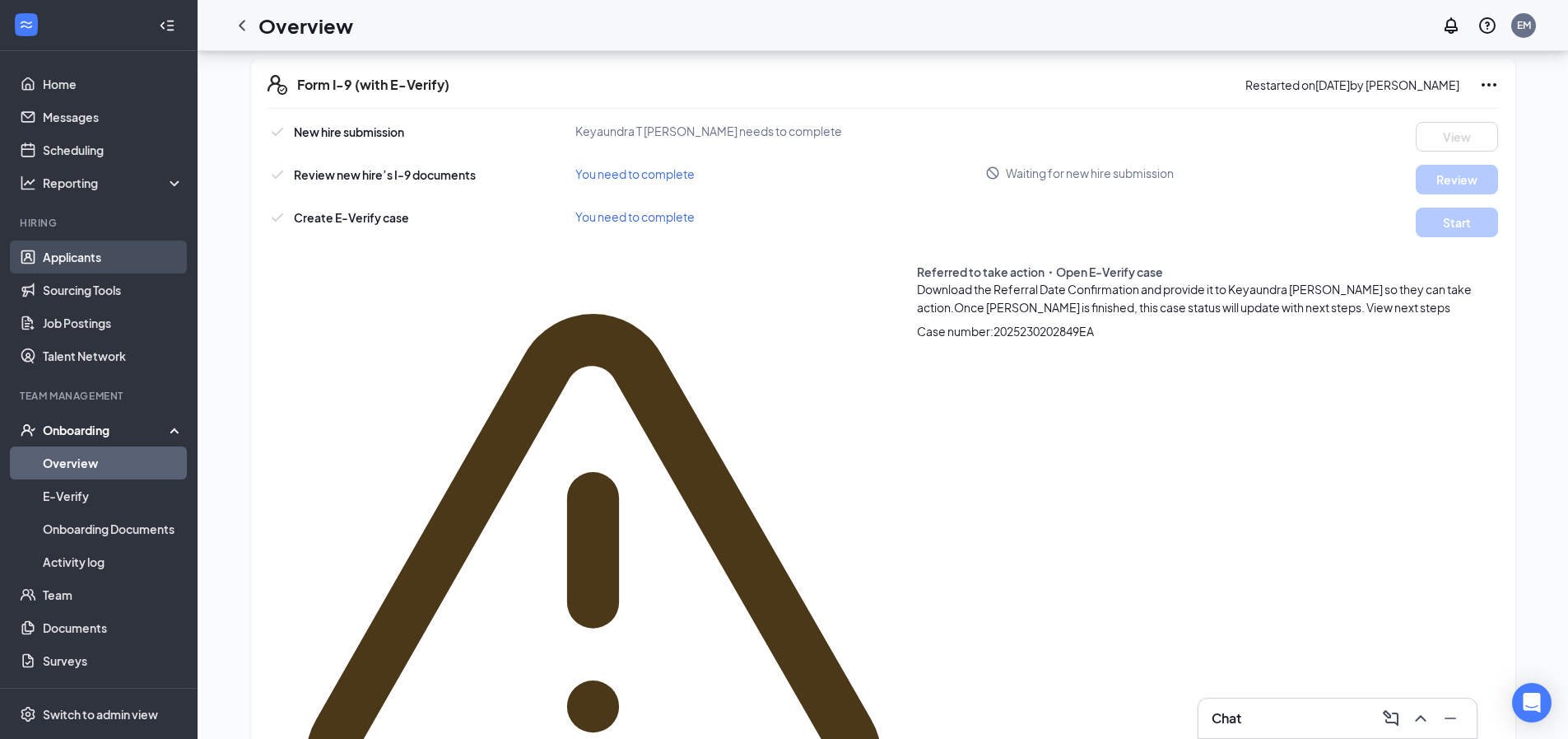
click at [70, 255] on link "Applicants" at bounding box center [113, 257] width 141 height 33
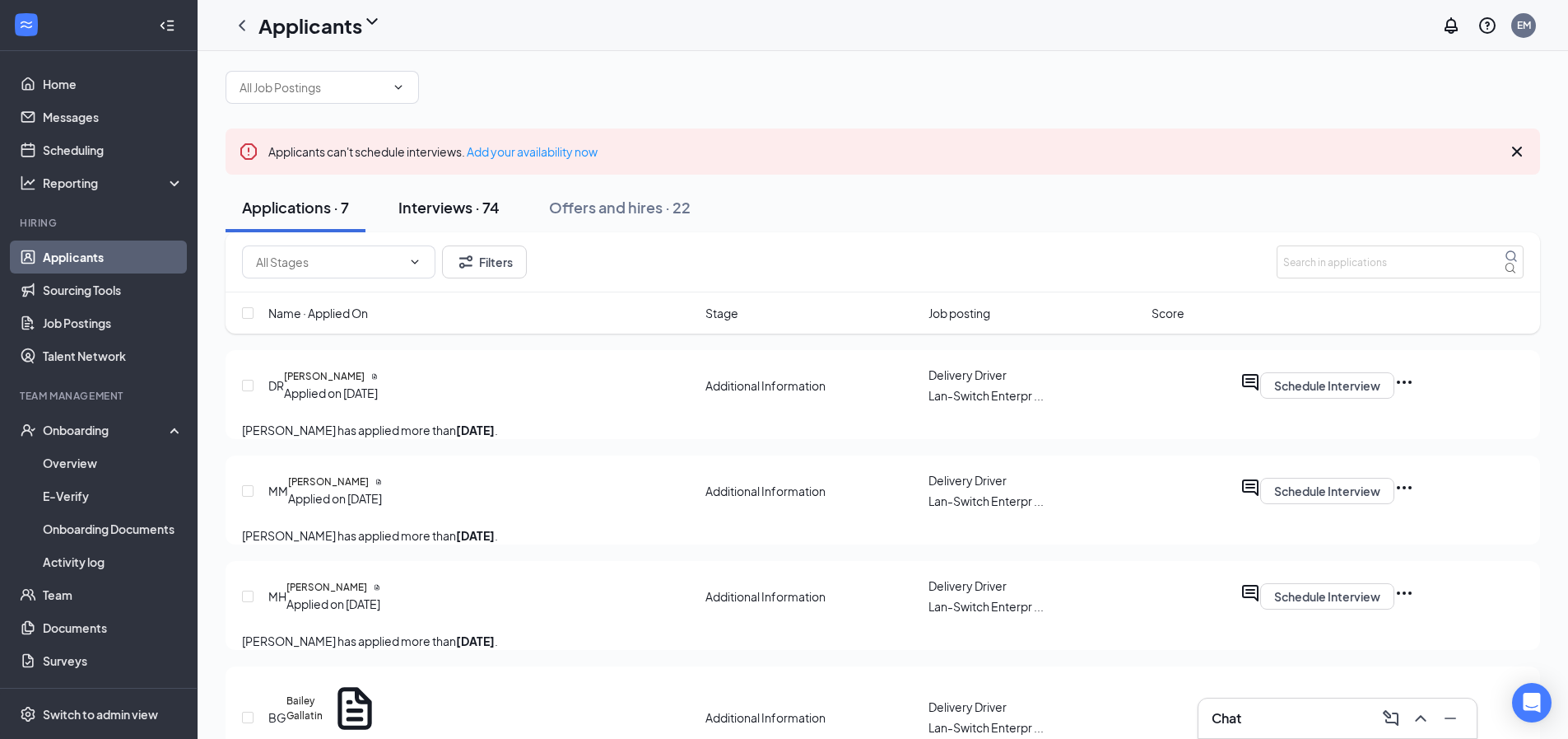
click at [495, 218] on div "Interviews · 74" at bounding box center [449, 207] width 101 height 21
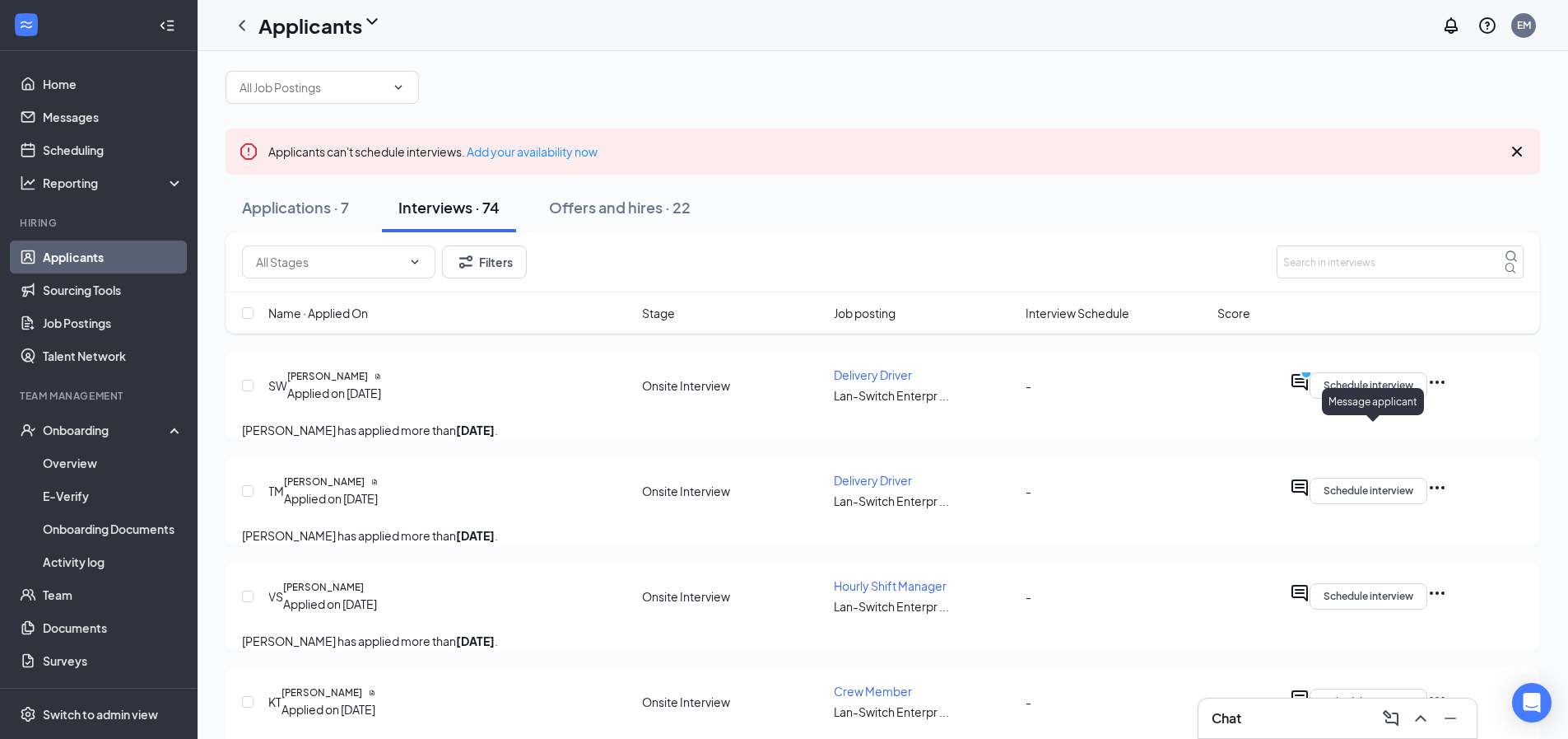
click at [1311, 378] on circle "PrimaryDot" at bounding box center [1305, 372] width 11 height 11
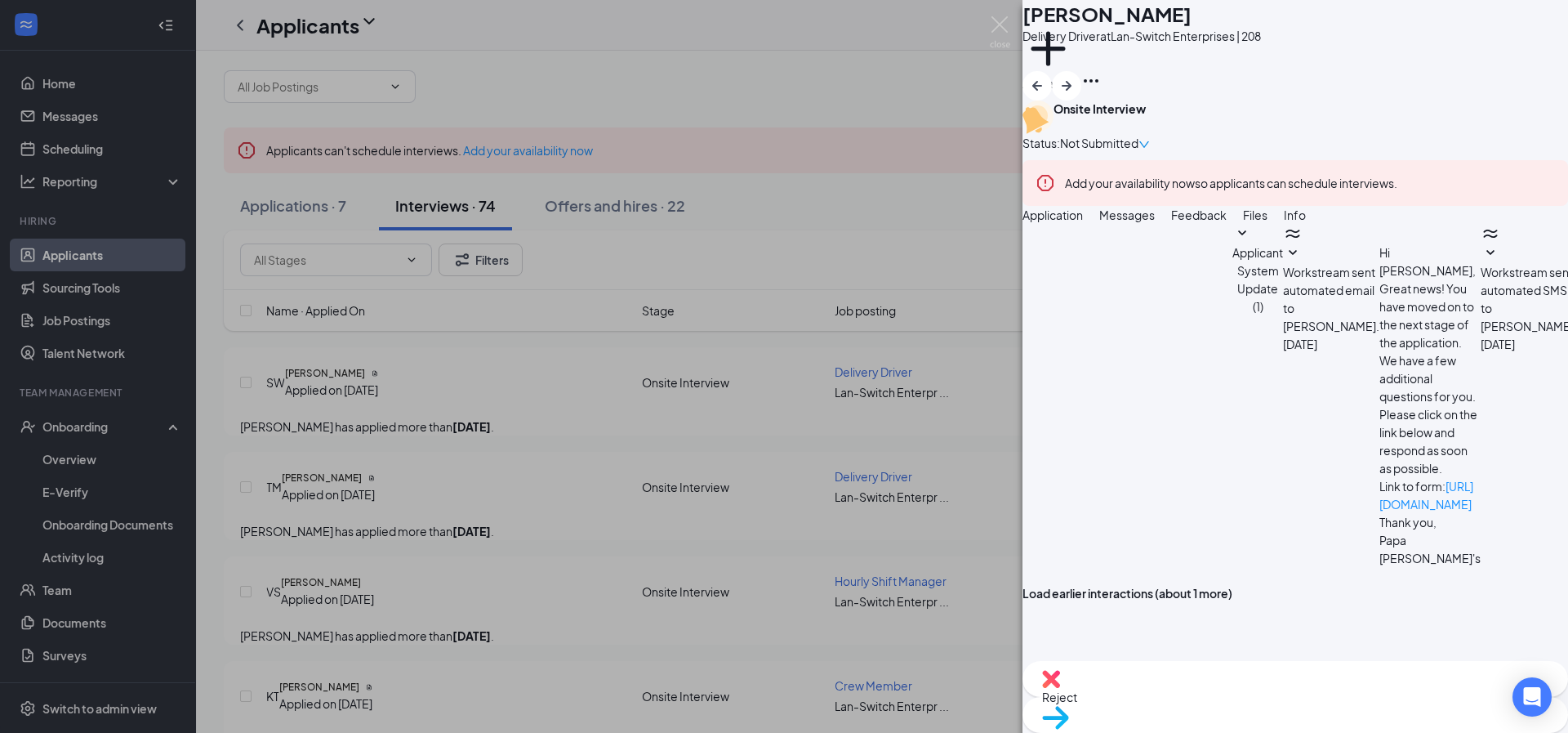
scroll to position [517, 0]
